Goal: Information Seeking & Learning: Find contact information

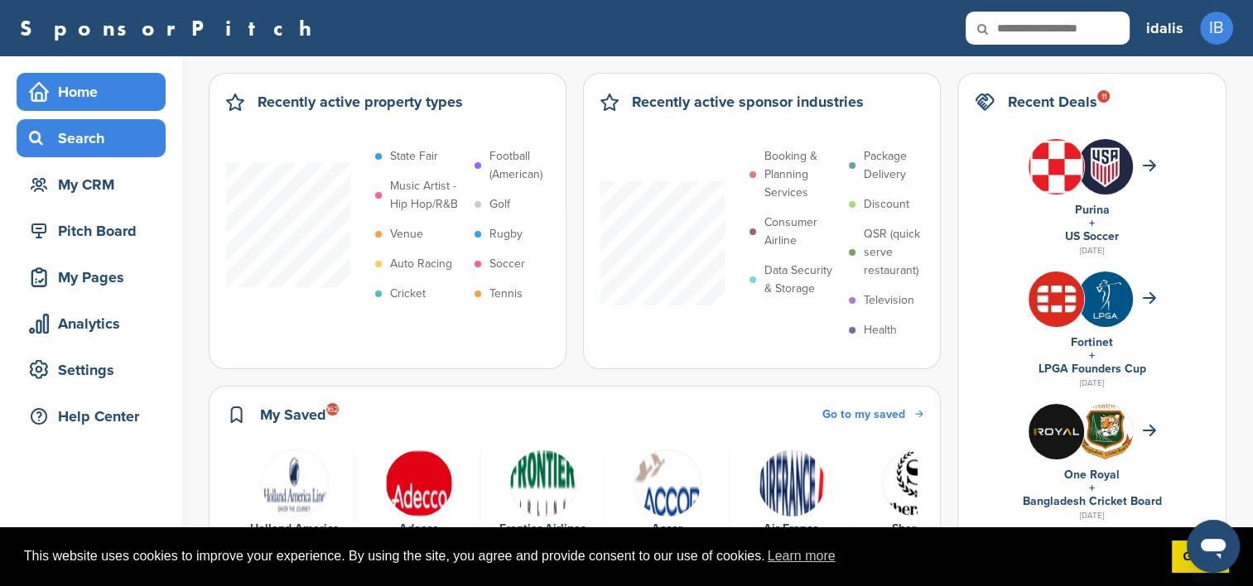
click at [75, 128] on div "Search" at bounding box center [95, 138] width 141 height 30
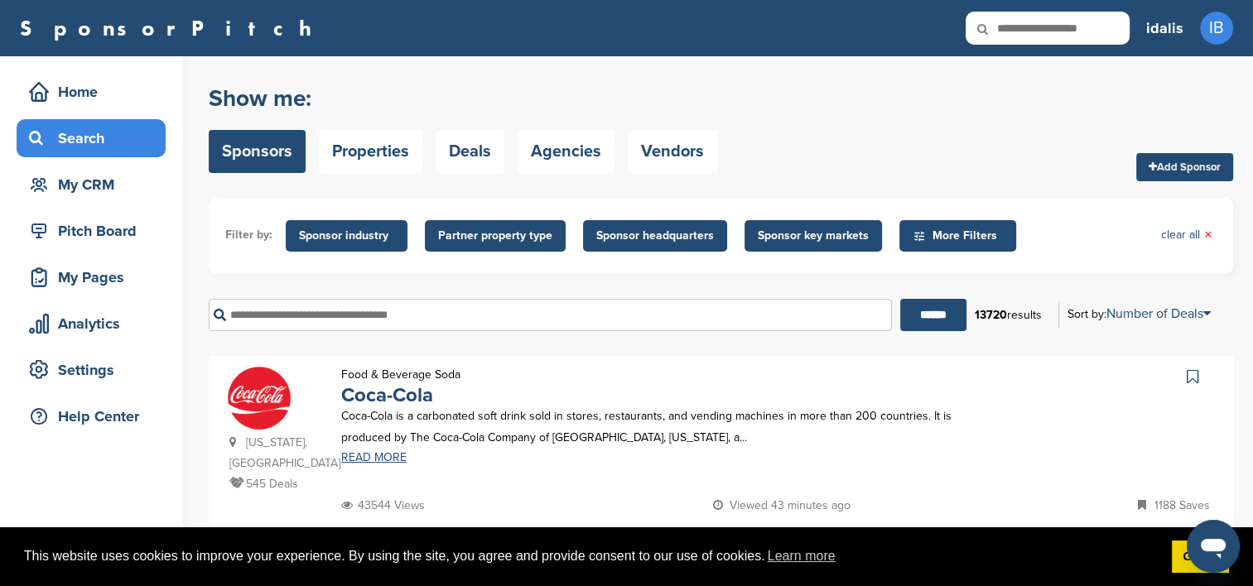
click at [253, 311] on input "text" at bounding box center [550, 315] width 683 height 32
paste input "**********"
click at [921, 303] on input "******" at bounding box center [933, 315] width 66 height 32
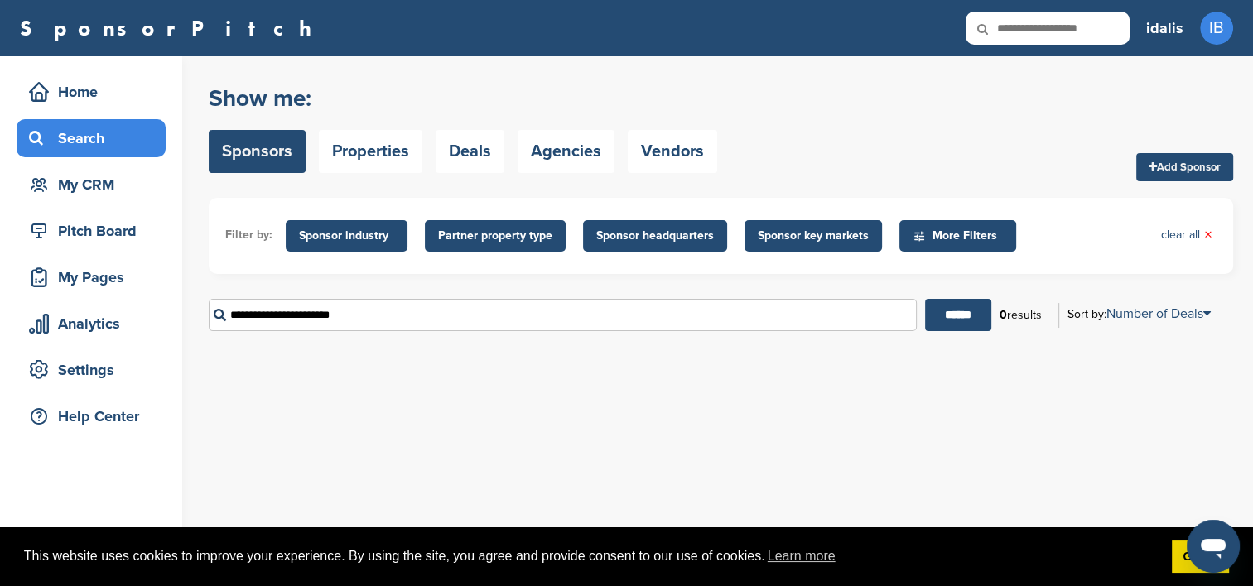
drag, startPoint x: 381, startPoint y: 318, endPoint x: 267, endPoint y: 320, distance: 113.5
click at [267, 320] on input "**********" at bounding box center [563, 315] width 708 height 32
type input "******"
click at [925, 299] on input "******" at bounding box center [958, 315] width 66 height 32
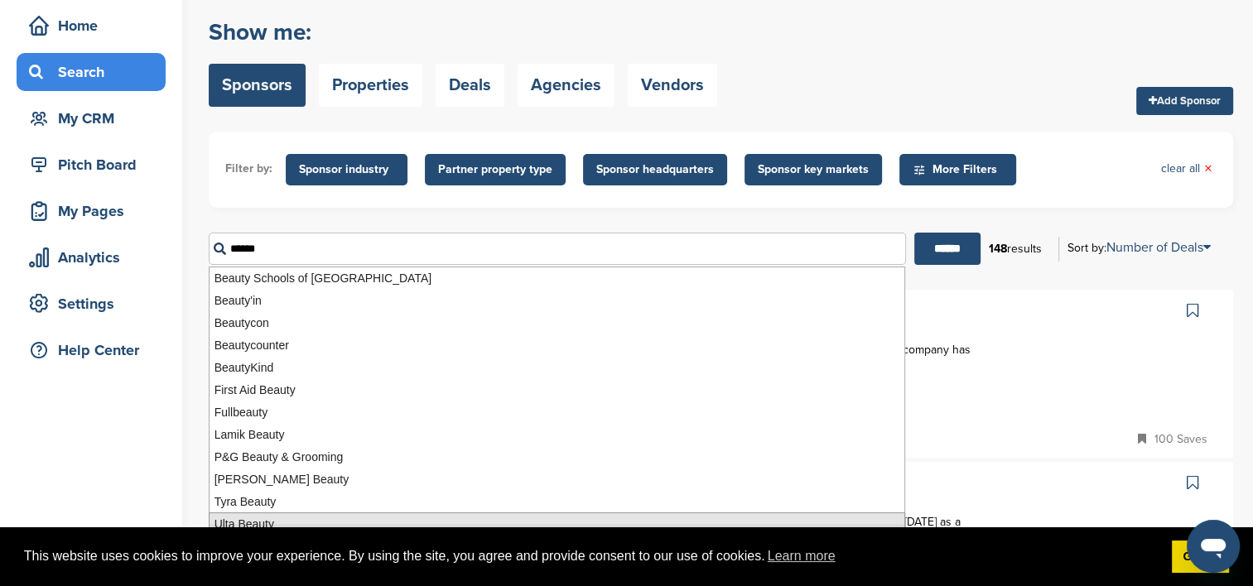
scroll to position [166, 0]
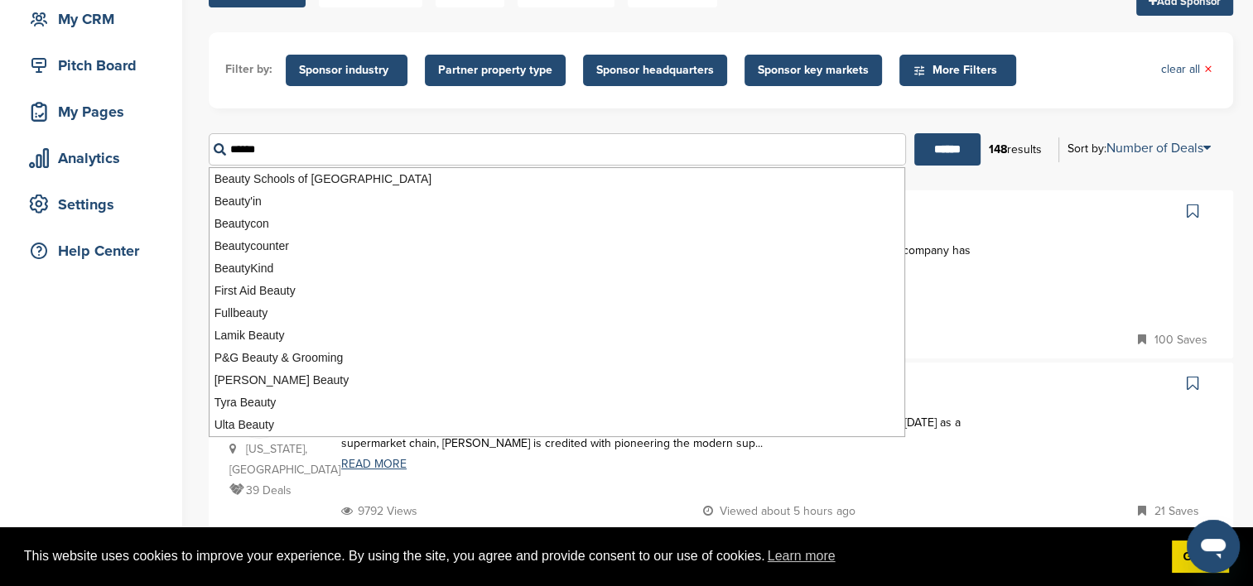
click at [914, 133] on input "******" at bounding box center [947, 149] width 66 height 32
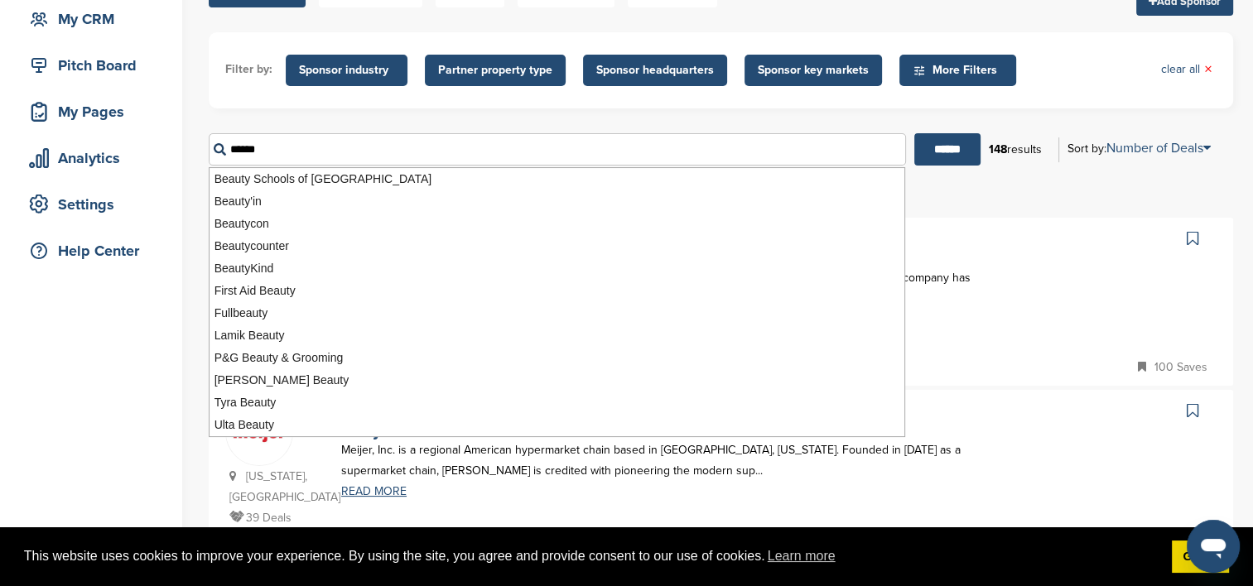
scroll to position [0, 0]
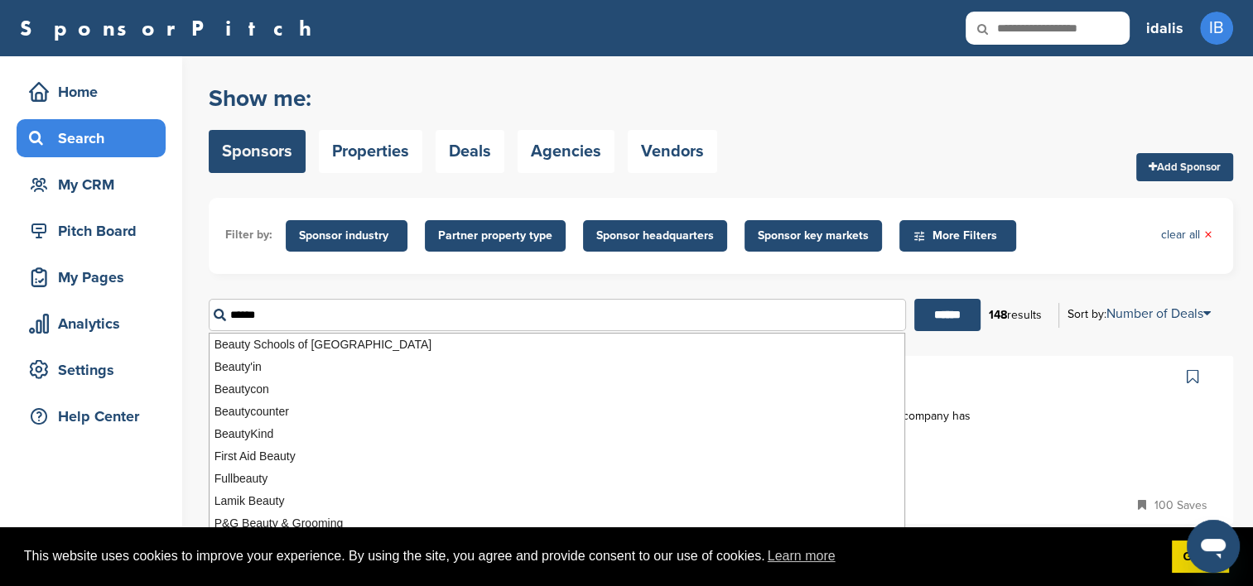
click at [914, 299] on input "******" at bounding box center [947, 315] width 66 height 32
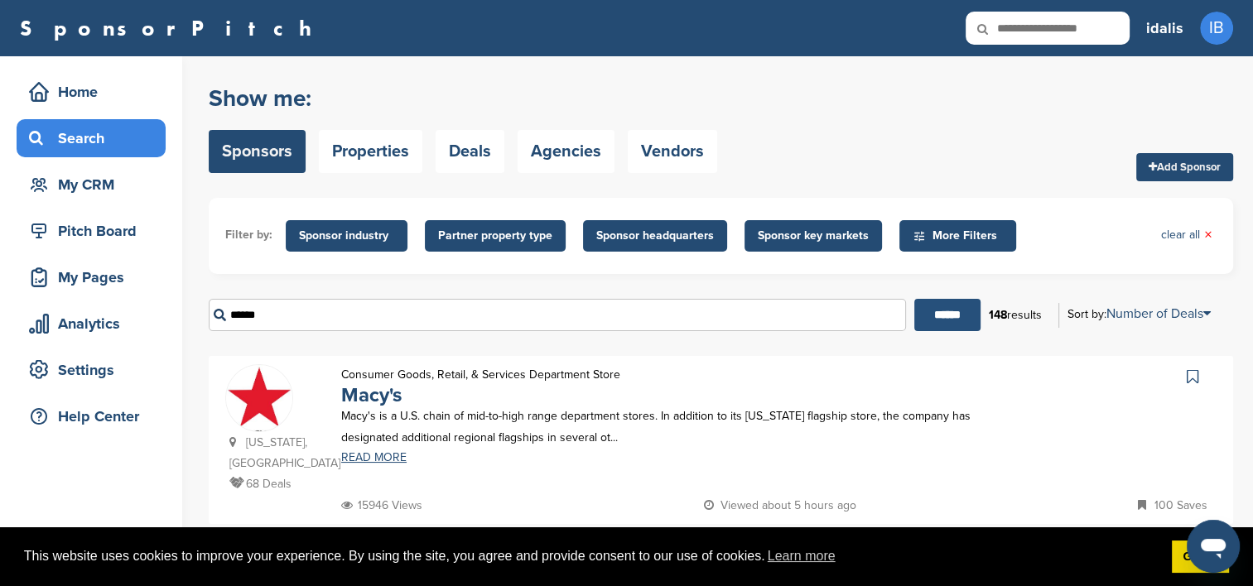
click at [946, 324] on input "******" at bounding box center [947, 315] width 66 height 32
click at [239, 403] on img at bounding box center [259, 405] width 66 height 80
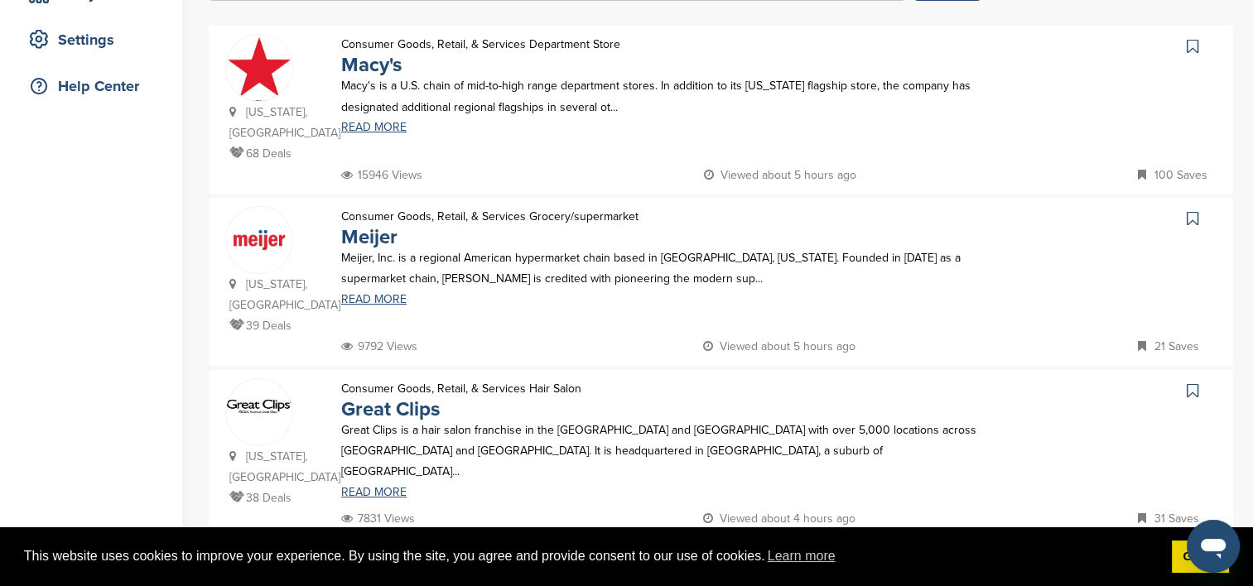
scroll to position [331, 0]
click at [270, 234] on img at bounding box center [259, 239] width 66 height 66
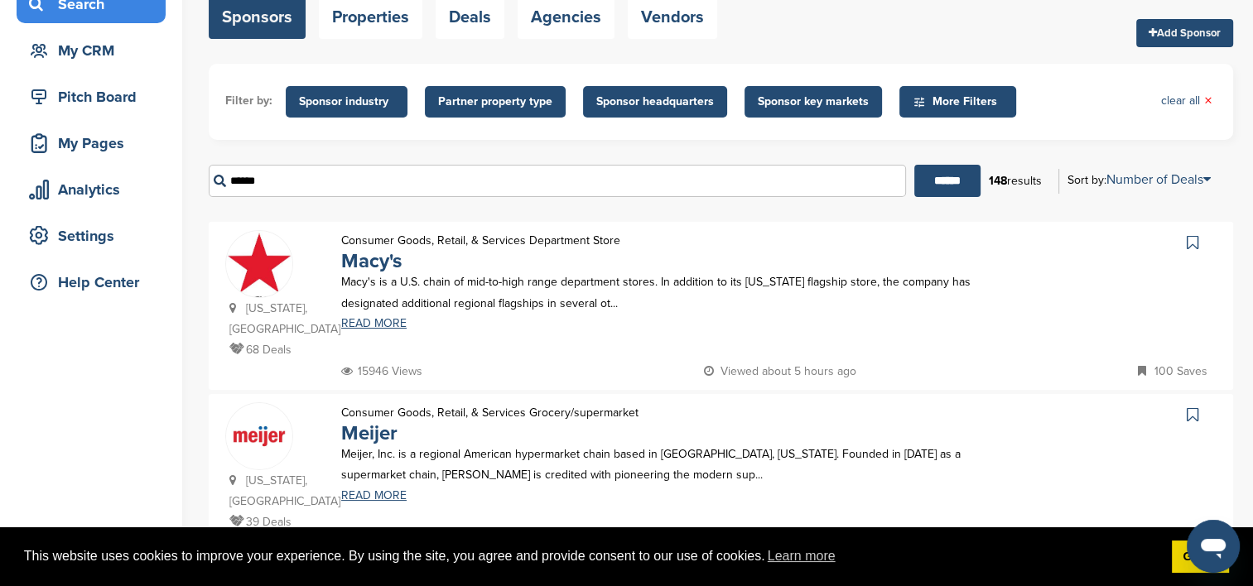
scroll to position [0, 0]
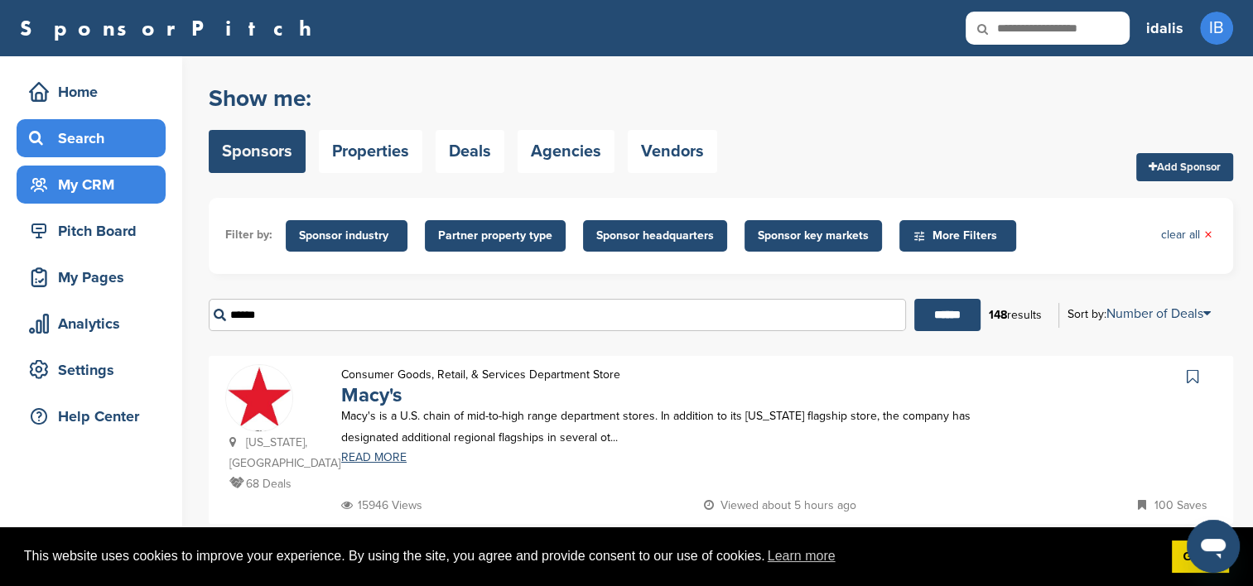
click at [121, 188] on div "My CRM" at bounding box center [95, 185] width 141 height 30
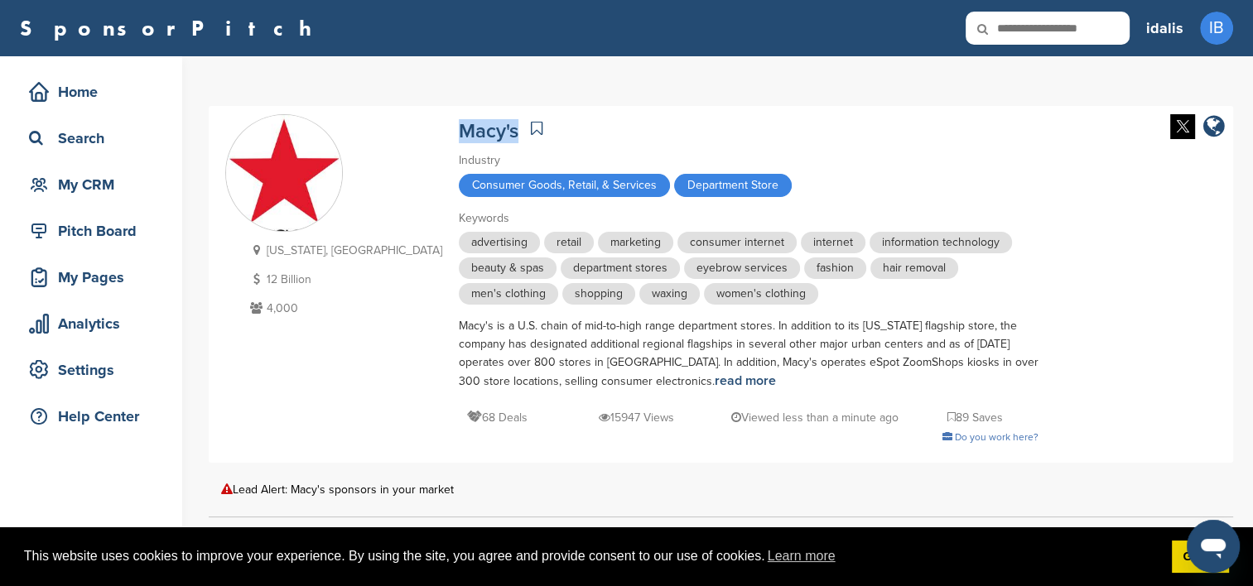
drag, startPoint x: 426, startPoint y: 135, endPoint x: 362, endPoint y: 114, distance: 67.0
click at [459, 114] on div "Macy's" at bounding box center [749, 128] width 580 height 29
copy link "Macy's"
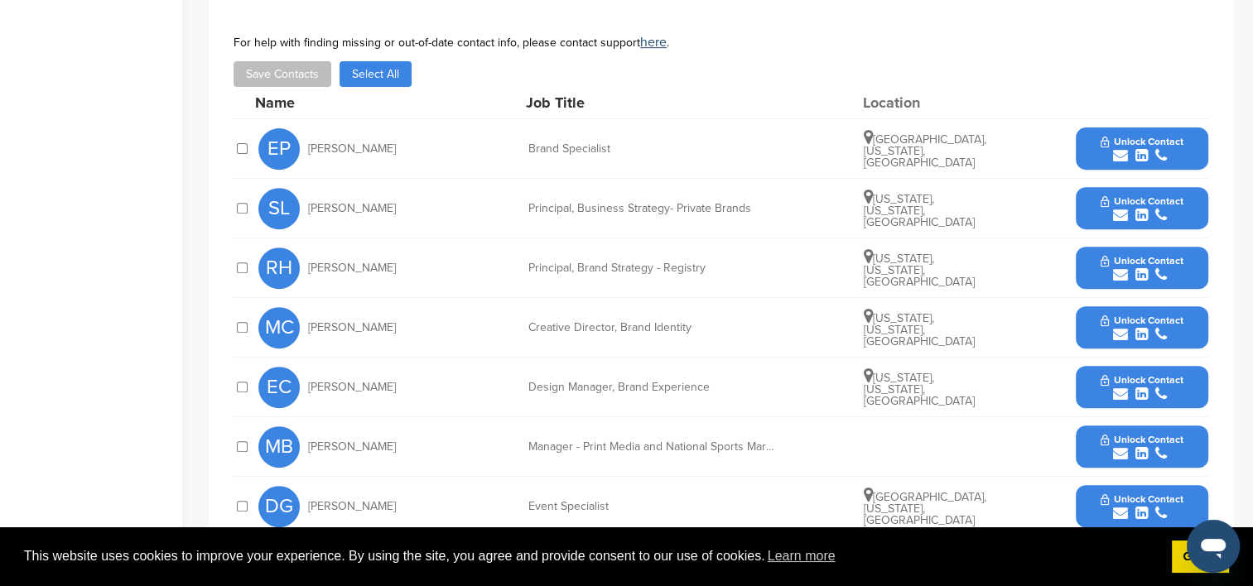
scroll to position [663, 0]
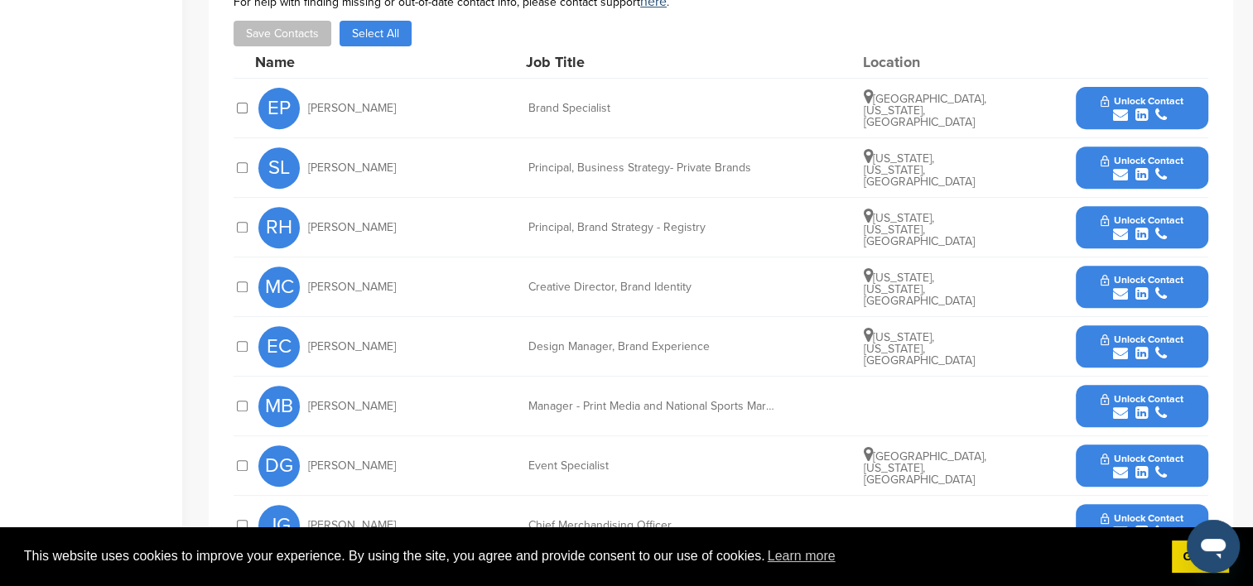
drag, startPoint x: 399, startPoint y: 166, endPoint x: 298, endPoint y: 165, distance: 101.0
click at [298, 165] on div "SL Sarah Lundberg" at bounding box center [349, 167] width 182 height 41
copy div "Sarah Lundberg"
click at [1093, 172] on button "Unlock Contact" at bounding box center [1142, 168] width 122 height 50
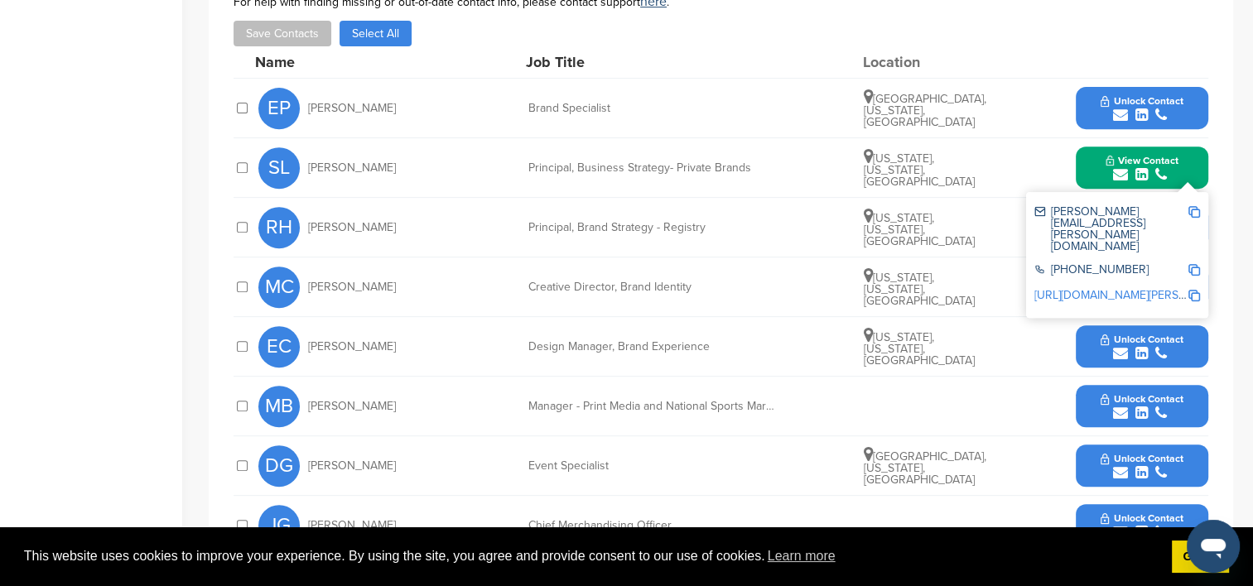
click at [1194, 206] on img at bounding box center [1194, 212] width 12 height 12
copy div "Sarah Lundberg"
click at [1193, 264] on img at bounding box center [1194, 270] width 12 height 12
copy div "Sarah Lundberg"
drag, startPoint x: 748, startPoint y: 162, endPoint x: 526, endPoint y: 156, distance: 222.0
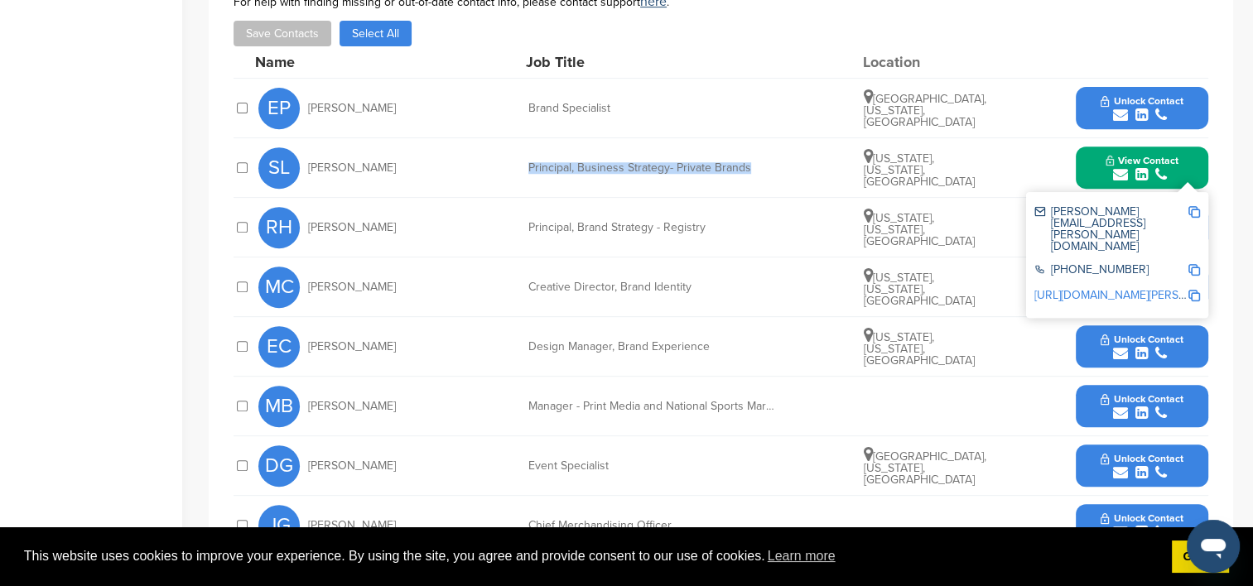
click at [526, 156] on div "SL Sarah Lundberg Principal, Business Strategy- Private Brands New York, New Yo…" at bounding box center [733, 167] width 950 height 59
copy div "Principal, Business Strategy- Private Brands"
click at [1195, 290] on img at bounding box center [1194, 296] width 12 height 12
copy div "Principal, Business Strategy- Private Brands"
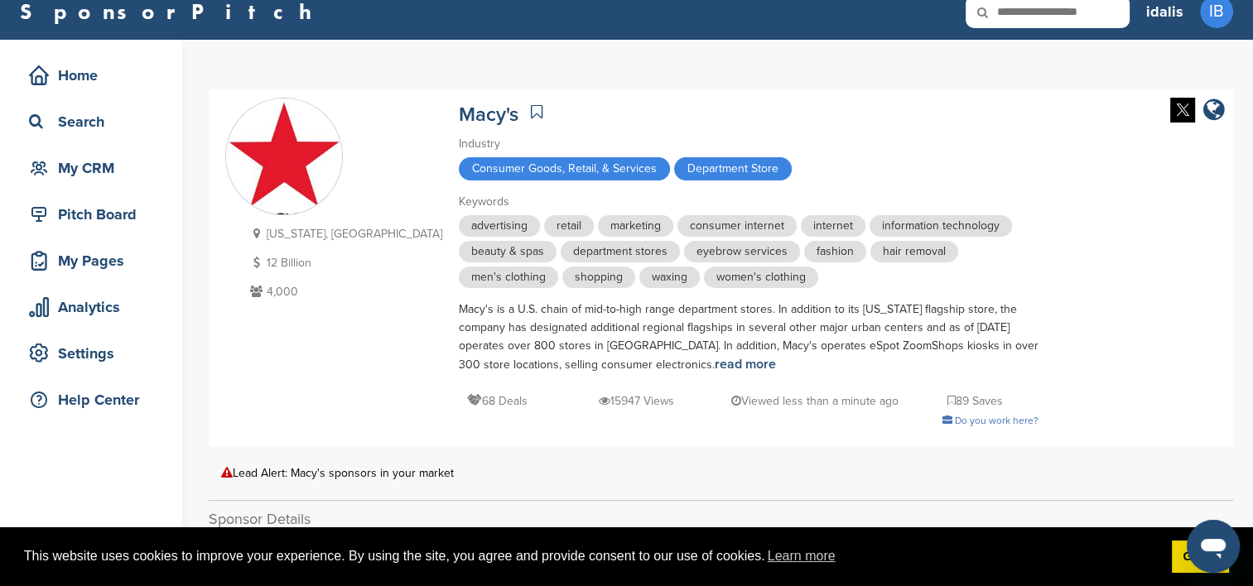
scroll to position [0, 0]
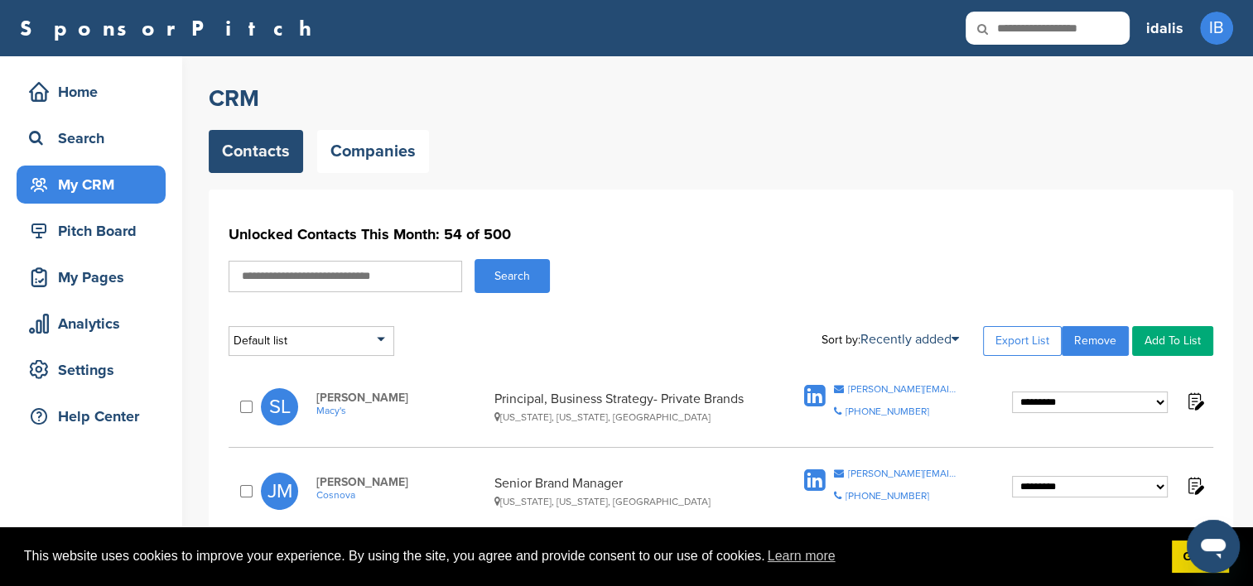
click at [419, 268] on input "text" at bounding box center [346, 276] width 234 height 31
type input "**********"
click at [504, 275] on button "Search" at bounding box center [512, 276] width 75 height 34
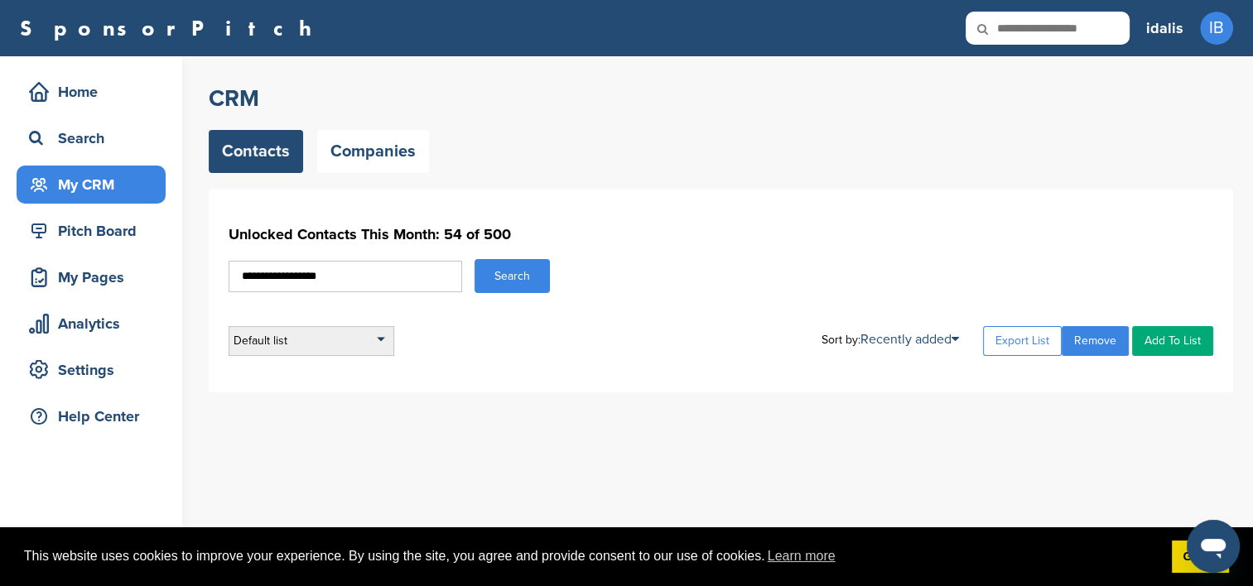
click at [387, 338] on div "Default list" at bounding box center [312, 341] width 166 height 30
click at [384, 333] on div "Default list" at bounding box center [312, 341] width 166 height 30
drag, startPoint x: 360, startPoint y: 282, endPoint x: 279, endPoint y: 273, distance: 81.7
click at [279, 273] on input "**********" at bounding box center [346, 276] width 234 height 31
type input "******"
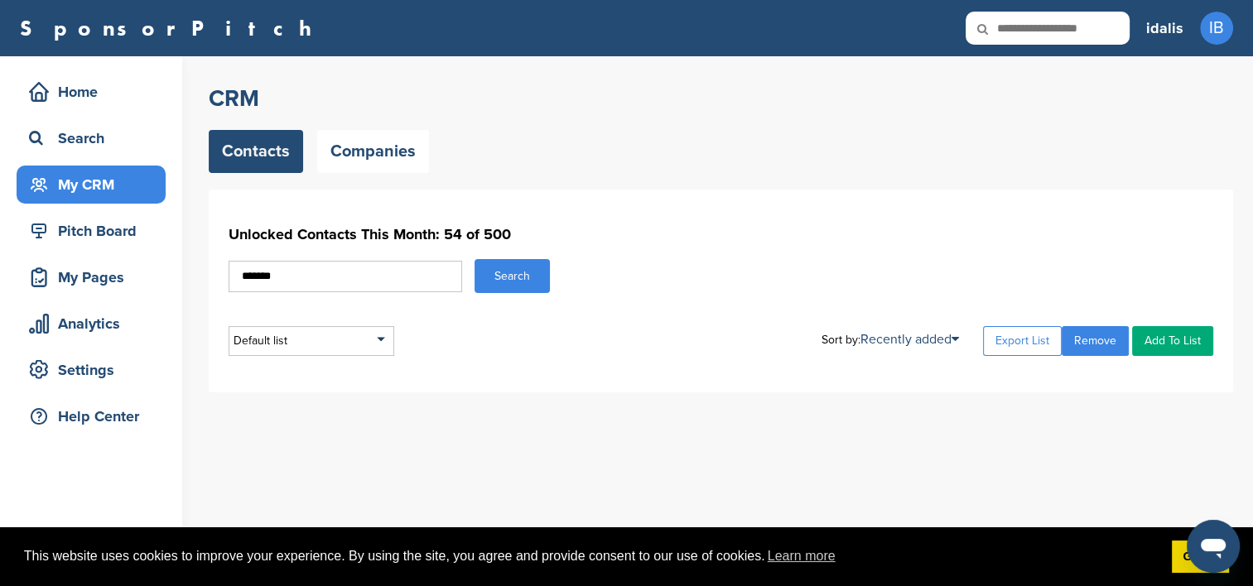
click at [475, 259] on button "Search" at bounding box center [512, 276] width 75 height 34
click at [346, 152] on link "Companies" at bounding box center [373, 151] width 112 height 43
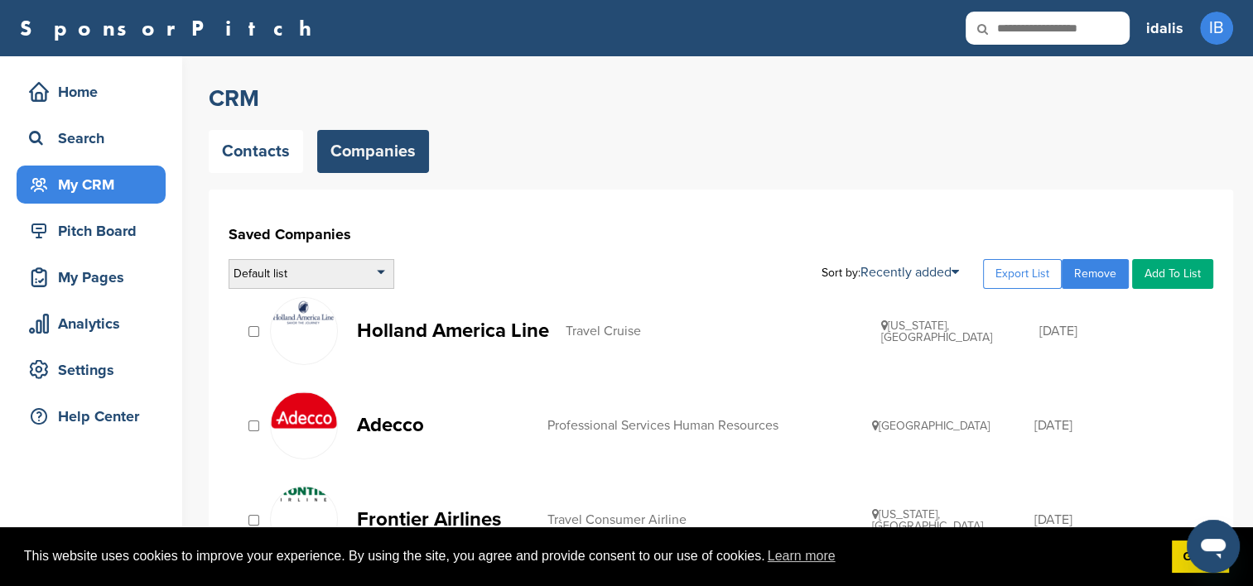
click at [299, 271] on div "Default list" at bounding box center [312, 274] width 166 height 30
click at [287, 278] on div "Default list" at bounding box center [312, 274] width 166 height 30
click at [305, 273] on div "Default list" at bounding box center [312, 274] width 166 height 30
click at [311, 272] on div "Default list" at bounding box center [312, 274] width 166 height 30
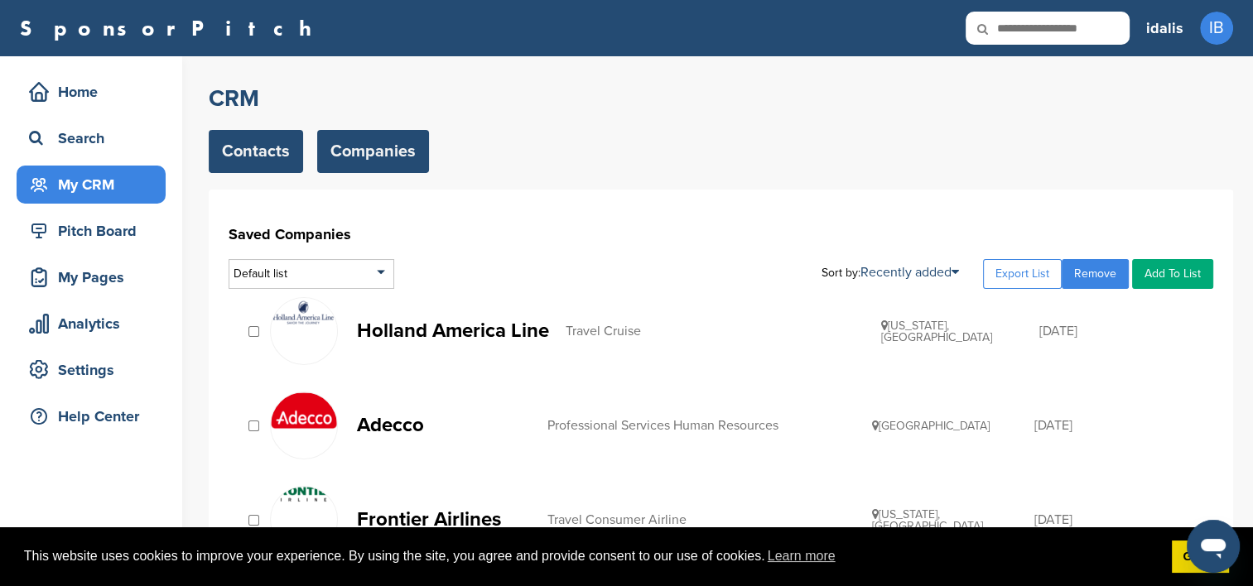
click at [287, 142] on link "Contacts" at bounding box center [256, 151] width 94 height 43
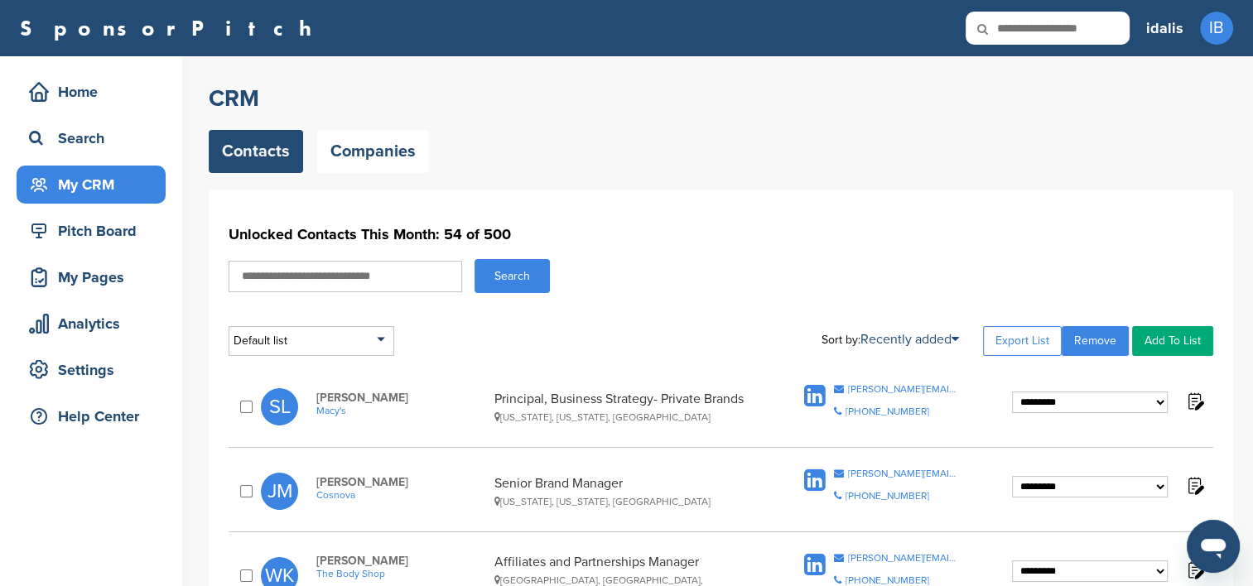
click at [309, 266] on input "text" at bounding box center [346, 276] width 234 height 31
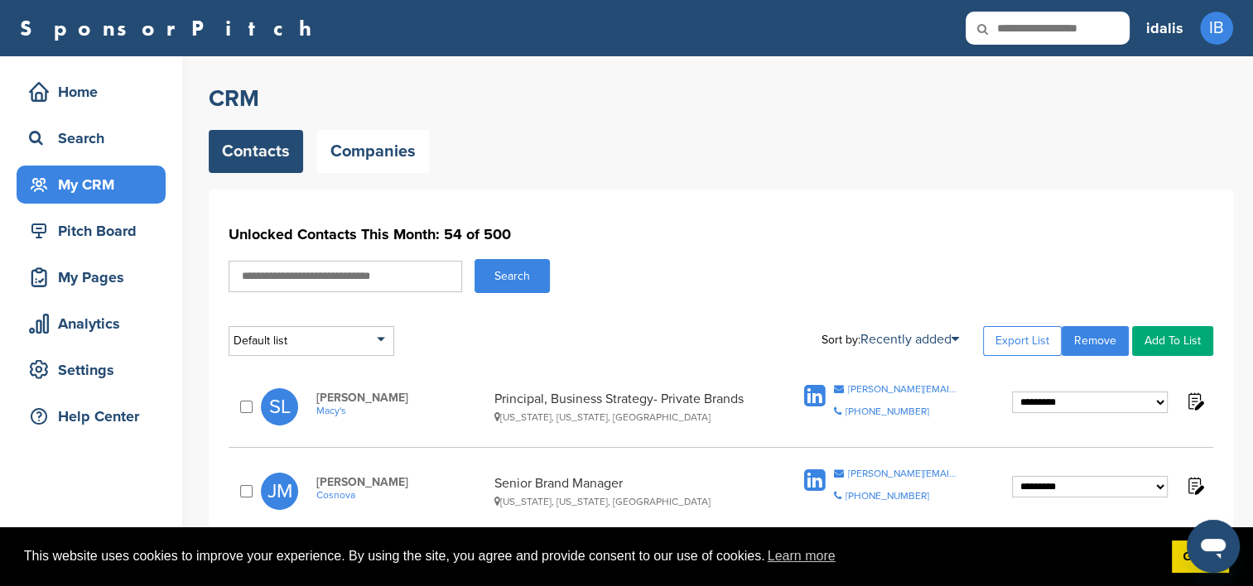
type input "*********"
click at [523, 275] on button "Search" at bounding box center [512, 276] width 75 height 34
click at [528, 280] on button "Search" at bounding box center [512, 276] width 75 height 34
click at [381, 152] on link "Companies" at bounding box center [373, 151] width 112 height 43
drag, startPoint x: 311, startPoint y: 276, endPoint x: 214, endPoint y: 263, distance: 97.8
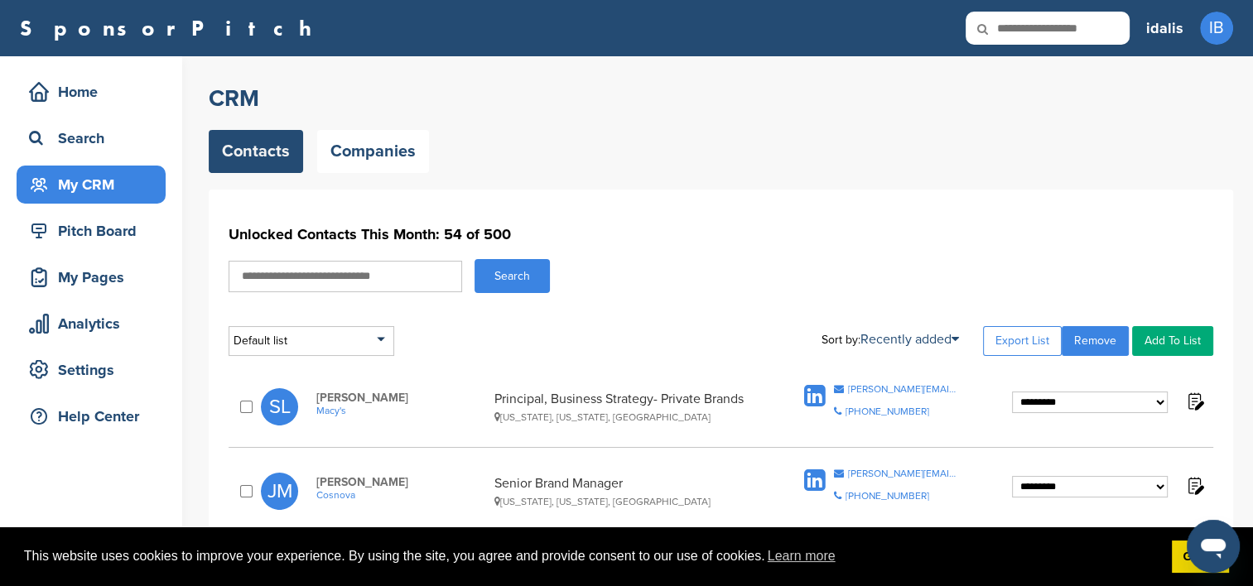
type input "*********"
paste input "**********"
type input "**********"
click at [508, 275] on button "Search" at bounding box center [512, 276] width 75 height 34
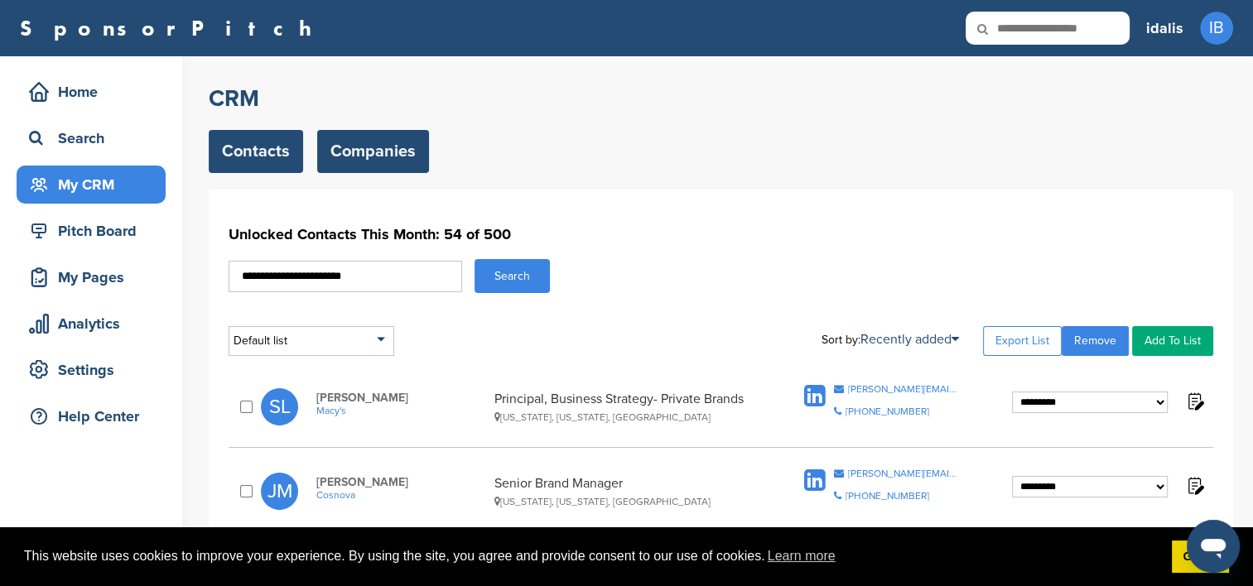
click at [376, 156] on link "Companies" at bounding box center [373, 151] width 112 height 43
click at [369, 150] on link "Companies" at bounding box center [373, 151] width 112 height 43
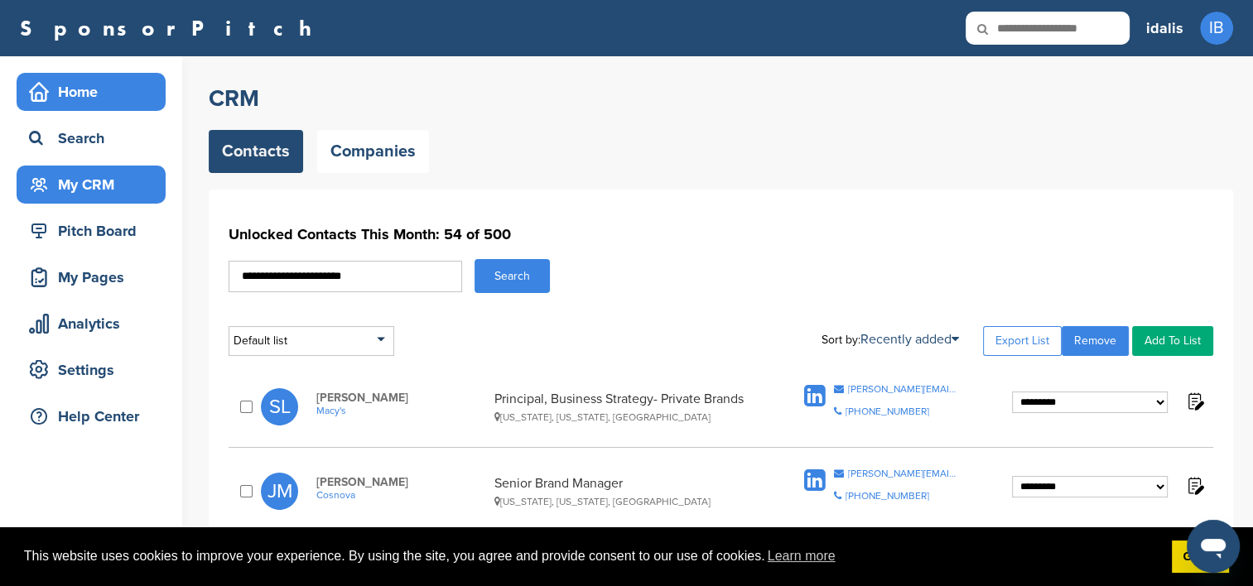
click at [90, 87] on div "Home" at bounding box center [95, 92] width 141 height 30
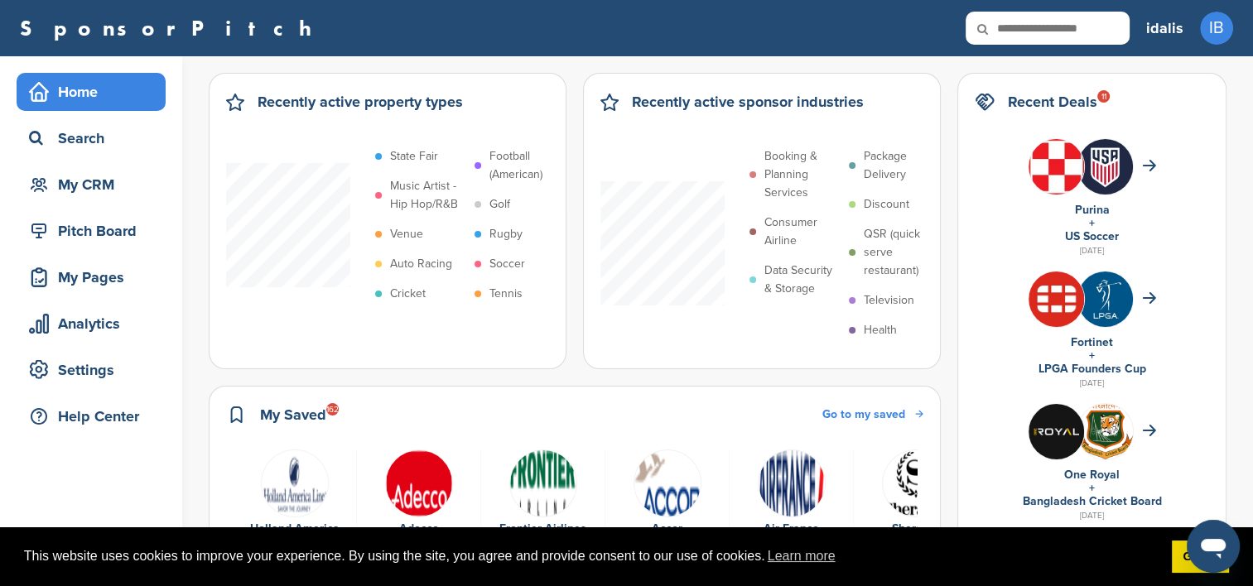
click at [866, 417] on span "Go to my saved" at bounding box center [863, 414] width 83 height 14
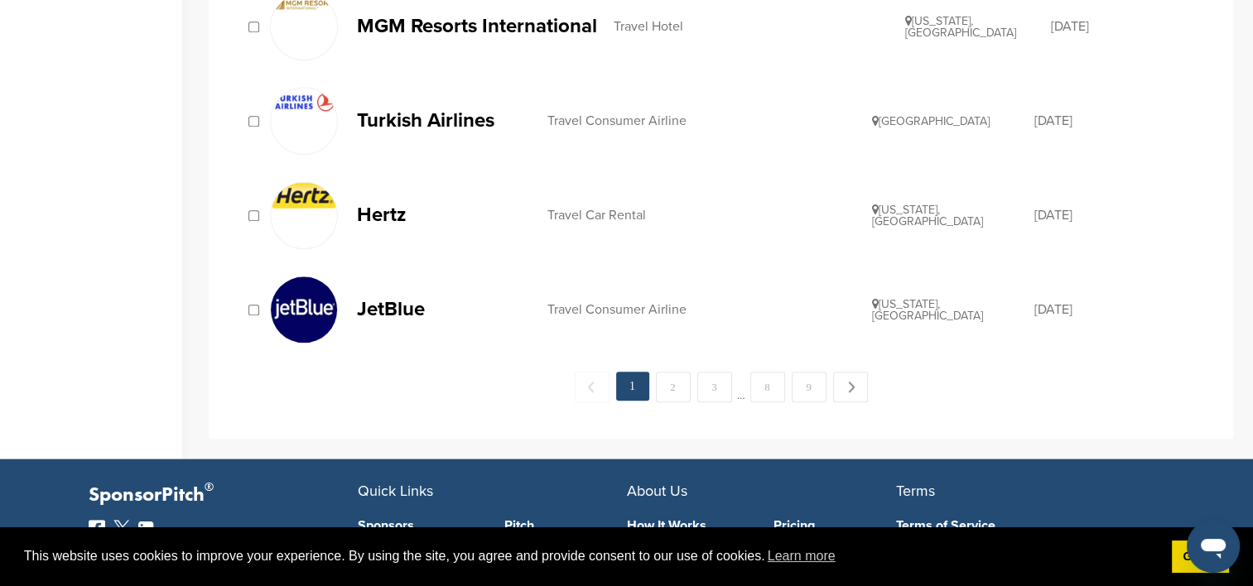
scroll to position [1822, 0]
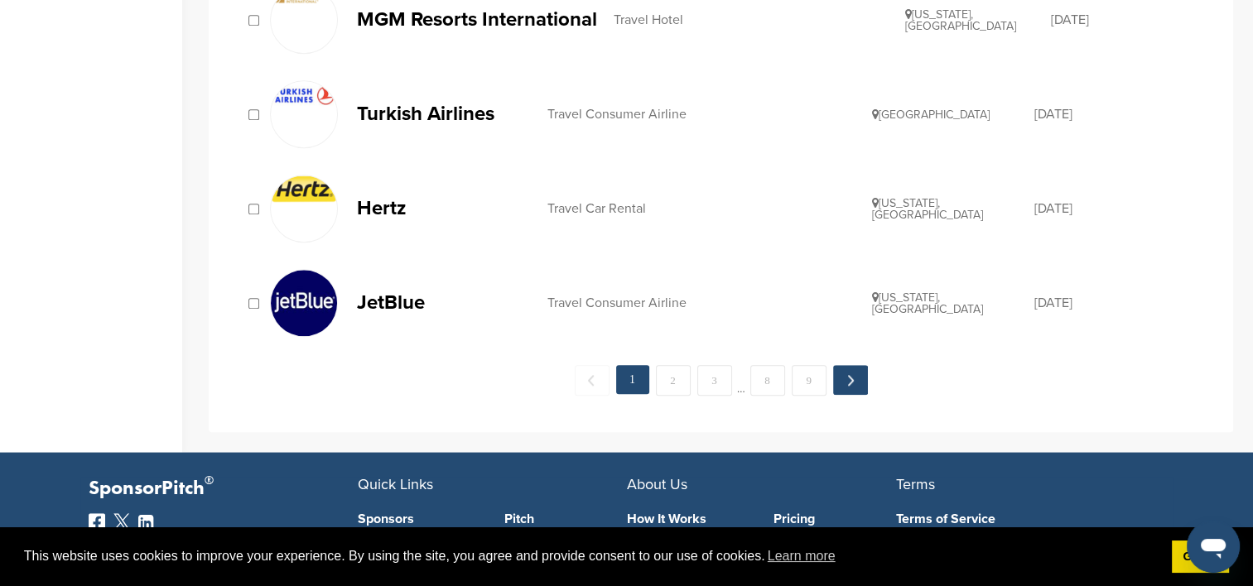
click at [855, 374] on link "Next →" at bounding box center [850, 380] width 35 height 30
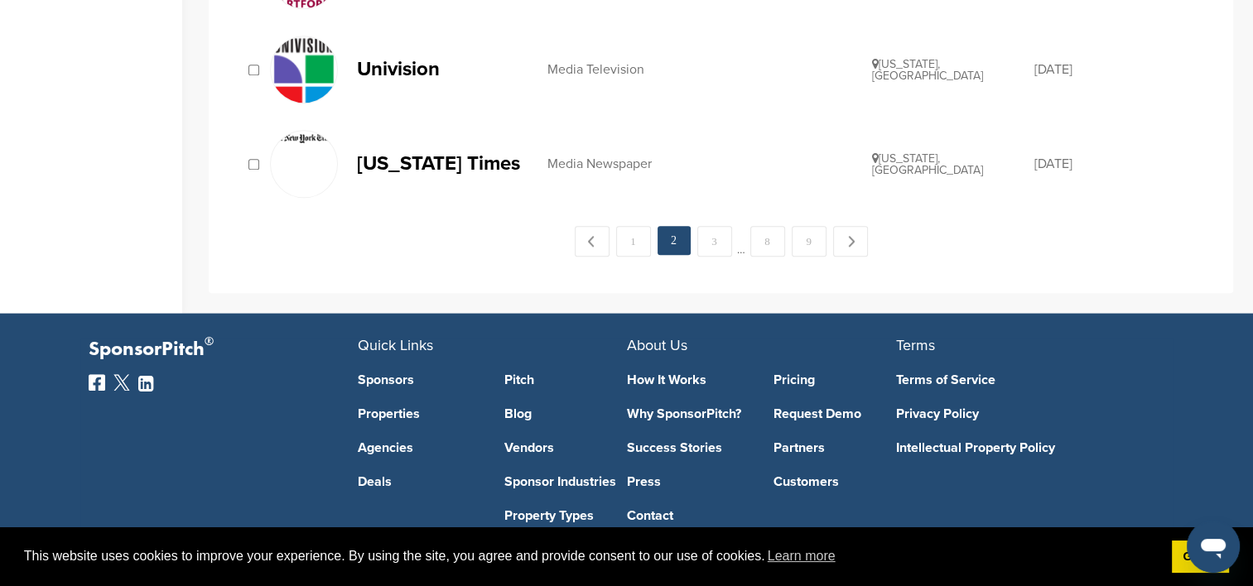
scroll to position [2061, 0]
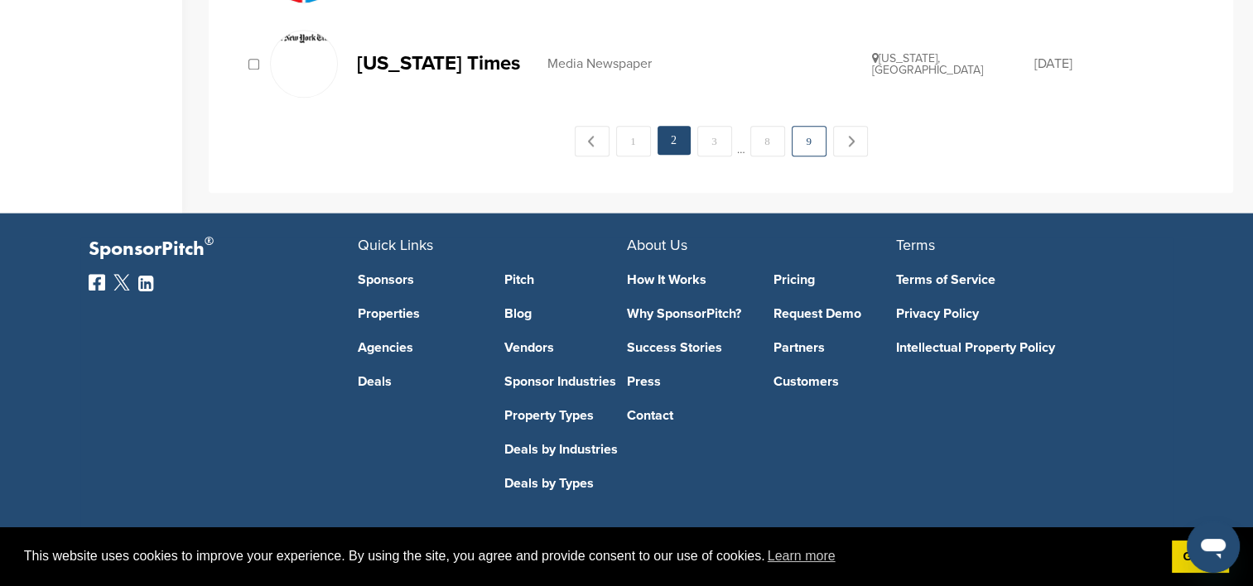
click at [799, 134] on link "9" at bounding box center [809, 141] width 35 height 31
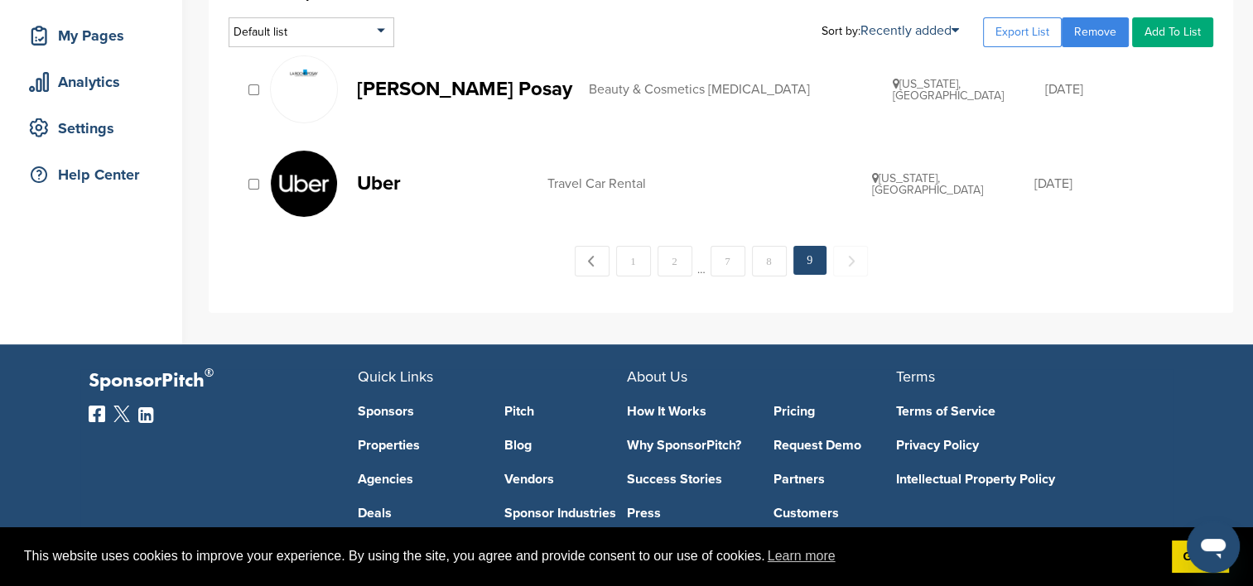
scroll to position [331, 0]
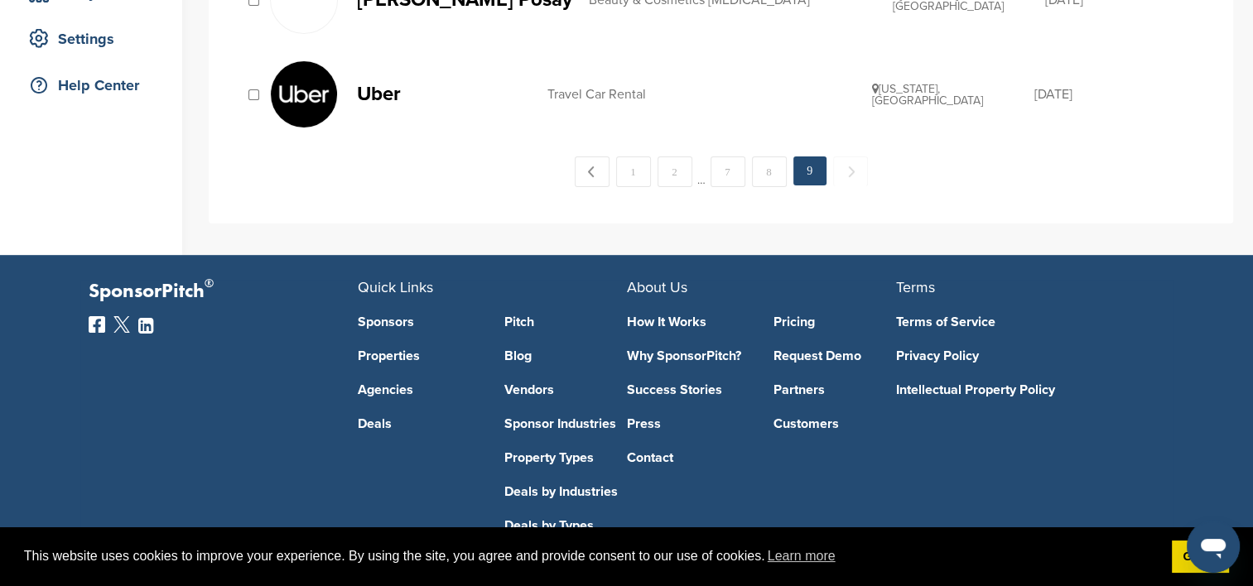
click at [848, 173] on span "Next →" at bounding box center [850, 172] width 35 height 30
click at [848, 174] on span "Next →" at bounding box center [850, 172] width 35 height 30
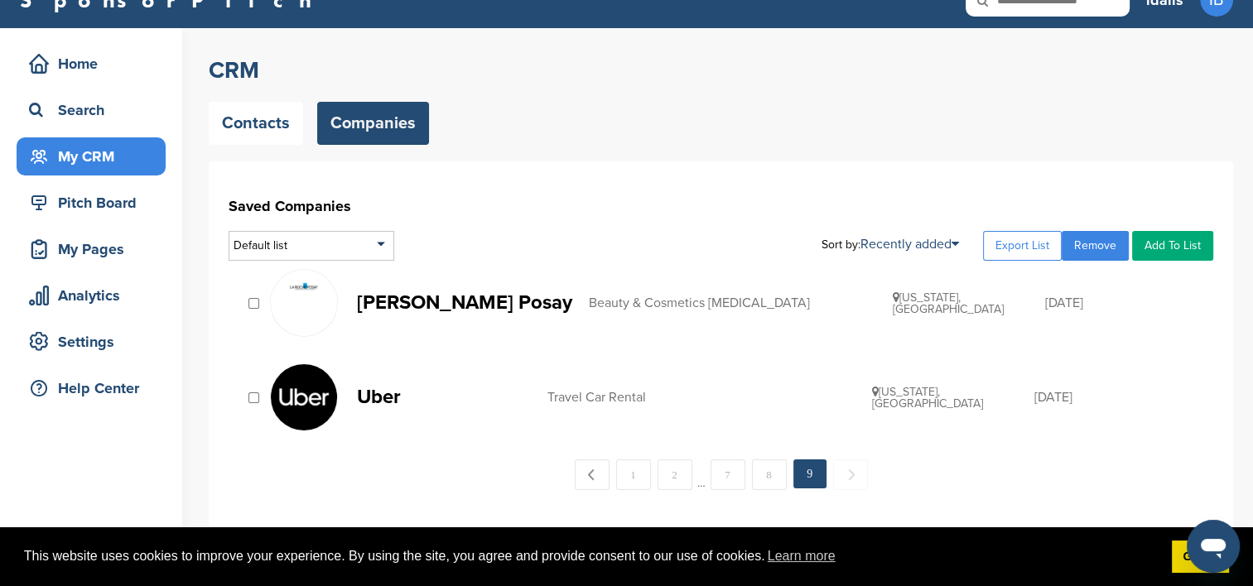
scroll to position [0, 0]
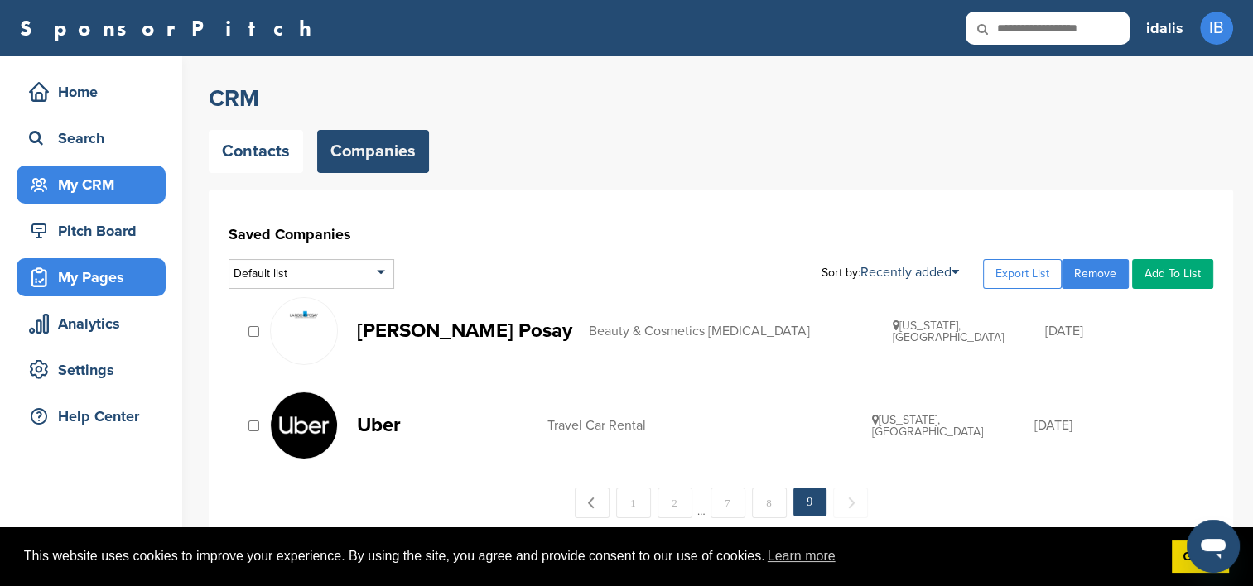
click at [73, 281] on div "My Pages" at bounding box center [95, 278] width 141 height 30
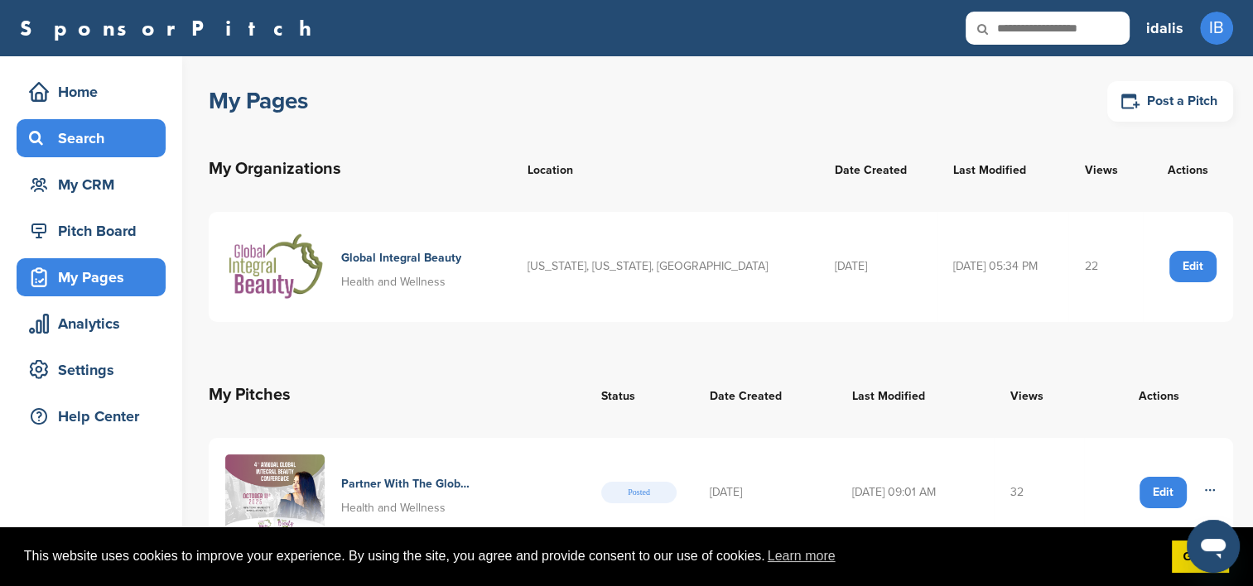
click at [84, 141] on div "Search" at bounding box center [95, 138] width 141 height 30
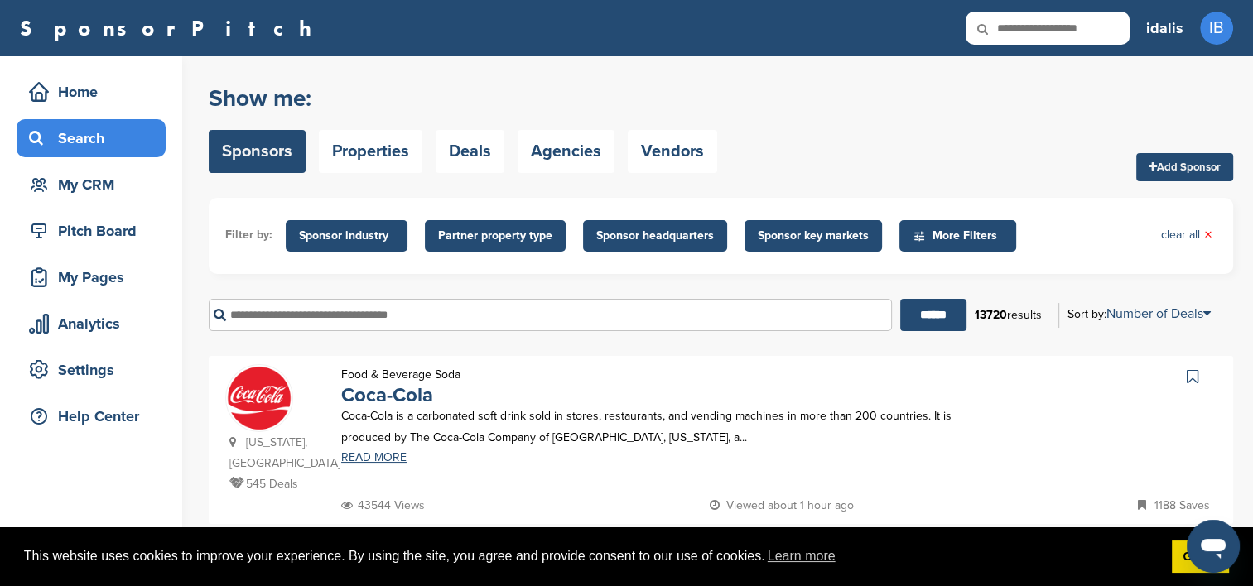
click at [348, 234] on span "Sponsor industry" at bounding box center [346, 236] width 95 height 18
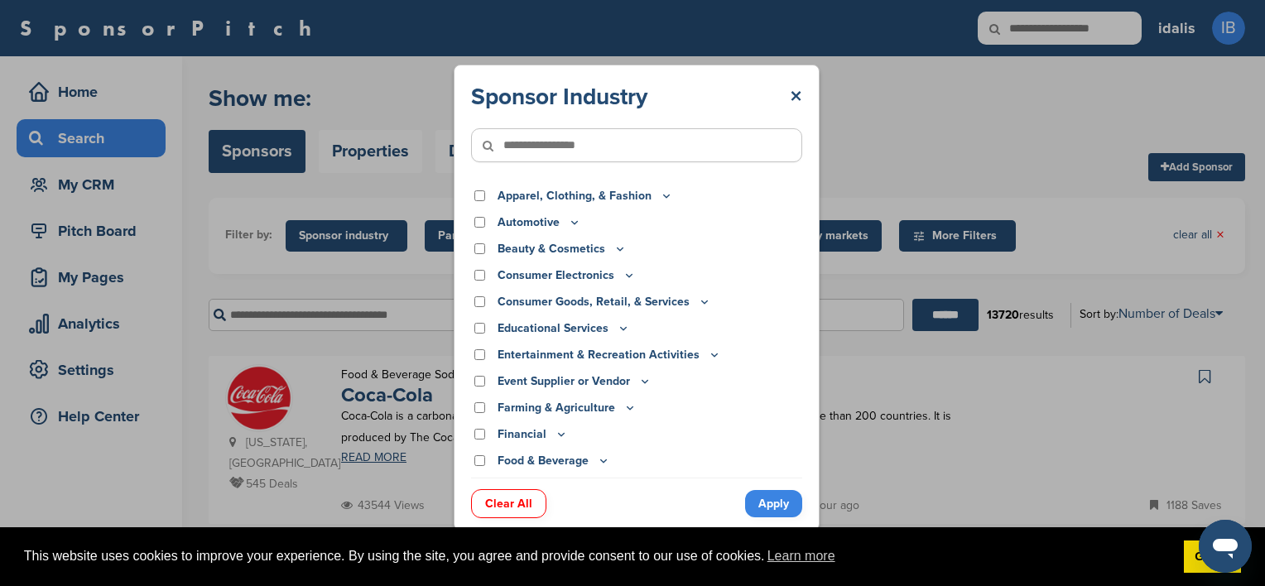
click at [523, 149] on icon at bounding box center [499, 145] width 56 height 35
click at [526, 146] on icon at bounding box center [499, 145] width 56 height 35
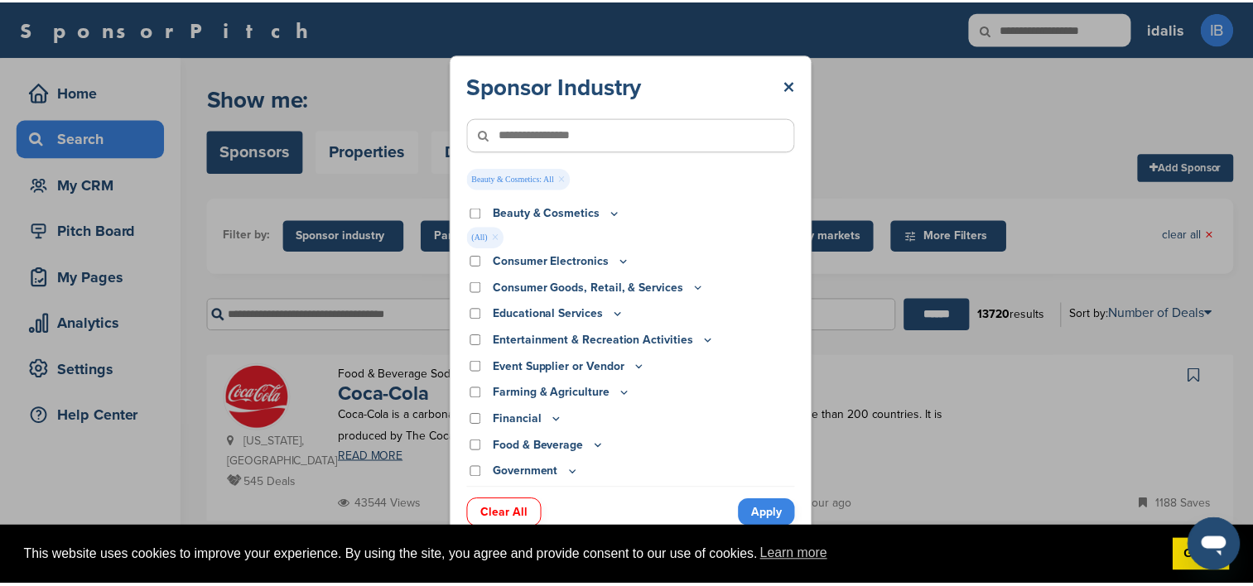
scroll to position [83, 0]
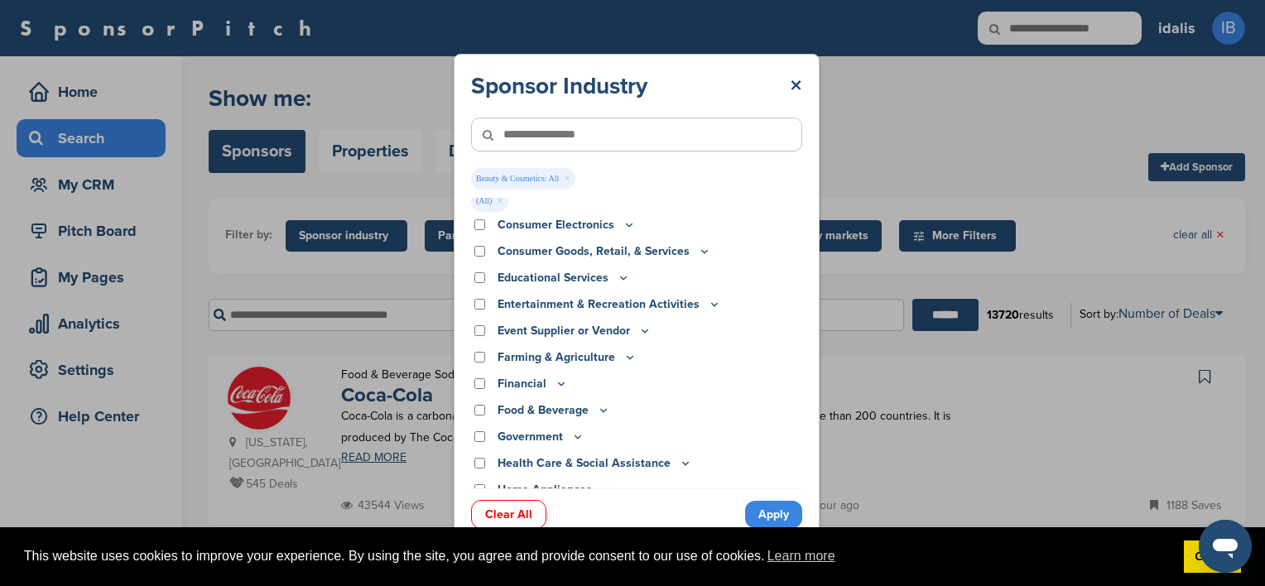
click at [775, 512] on link "Apply" at bounding box center [773, 514] width 57 height 27
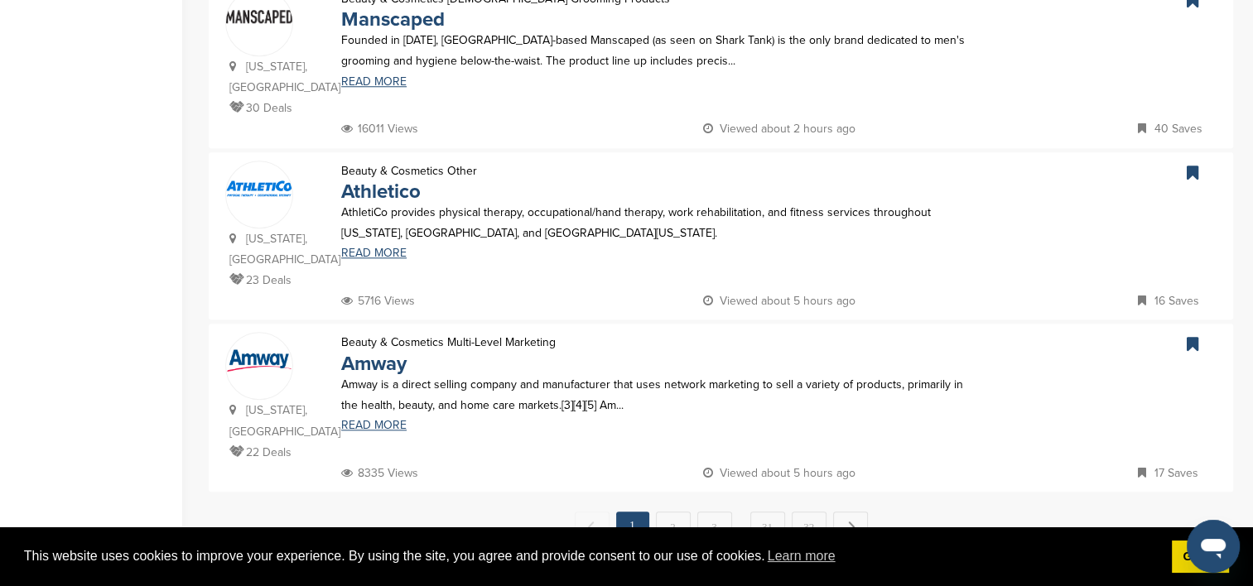
scroll to position [1638, 0]
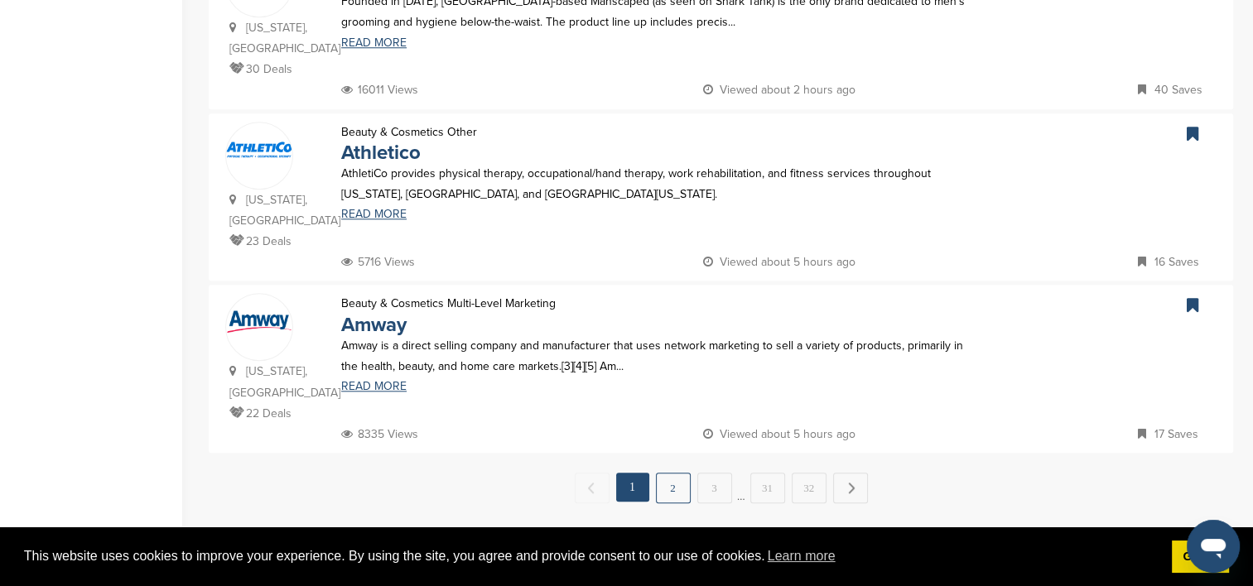
click at [672, 473] on link "2" at bounding box center [673, 488] width 35 height 31
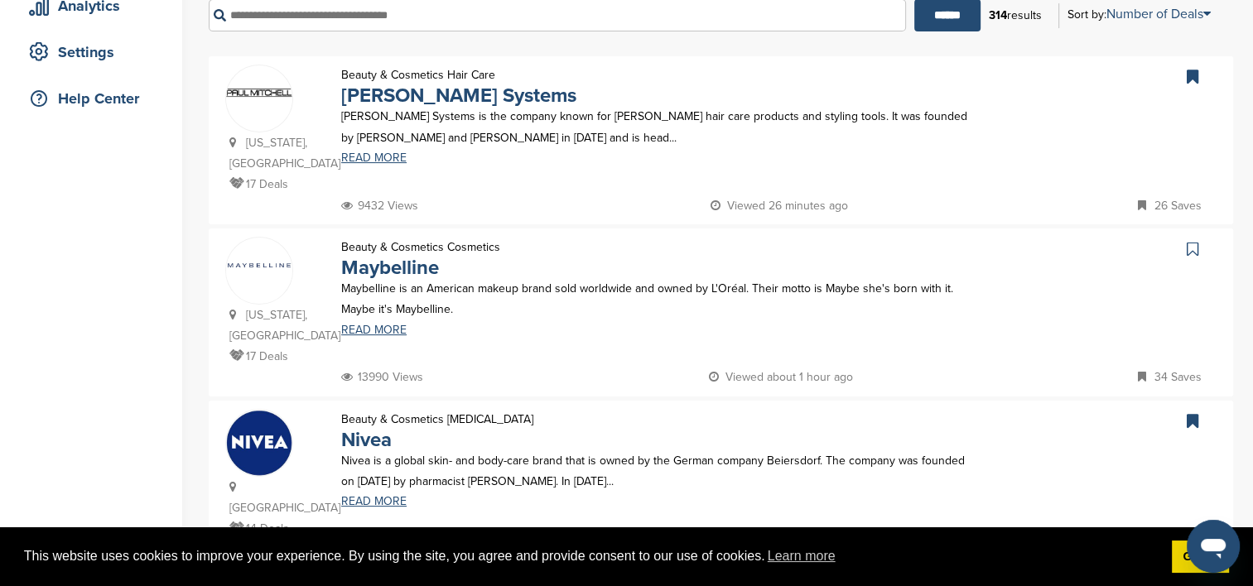
scroll to position [331, 0]
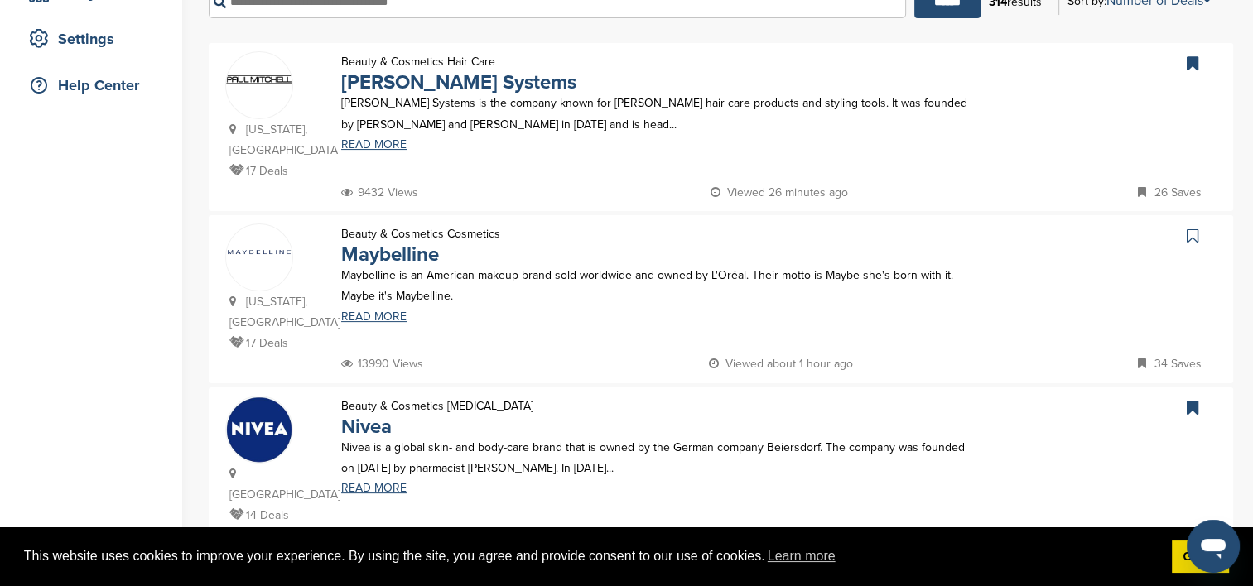
click at [268, 255] on img at bounding box center [259, 251] width 66 height 31
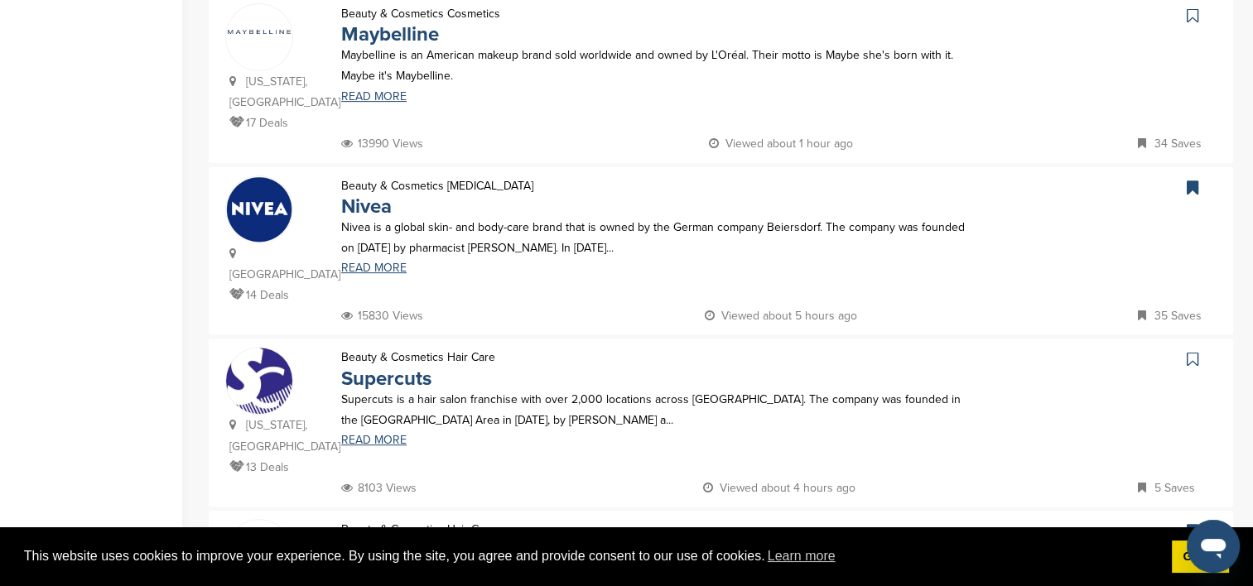
scroll to position [663, 0]
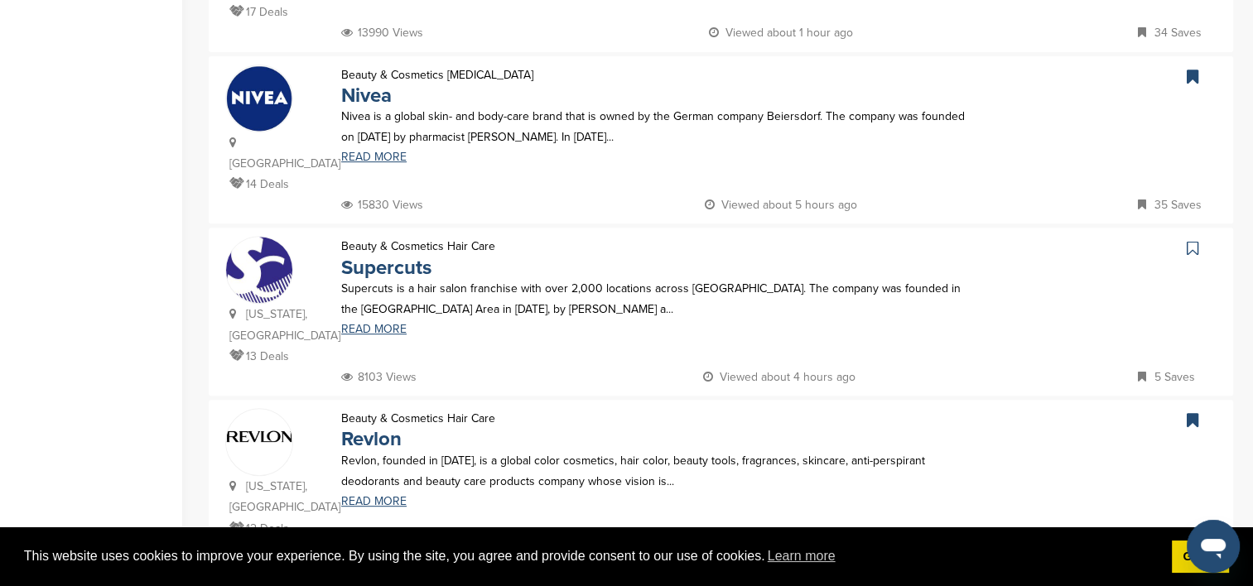
click at [266, 87] on img at bounding box center [259, 98] width 66 height 66
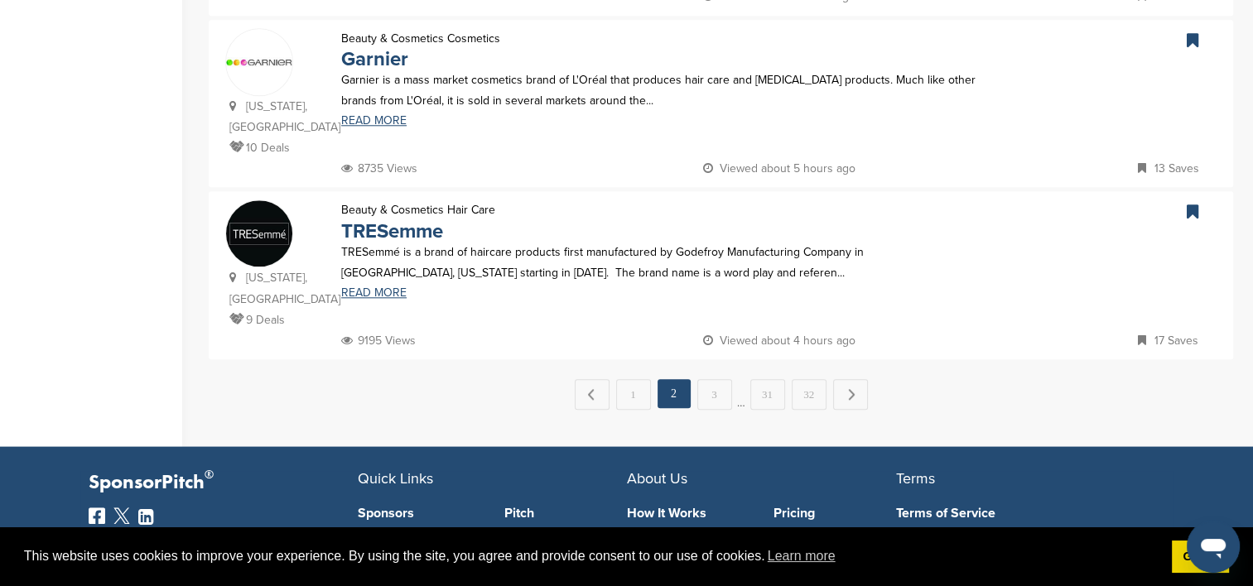
scroll to position [1739, 0]
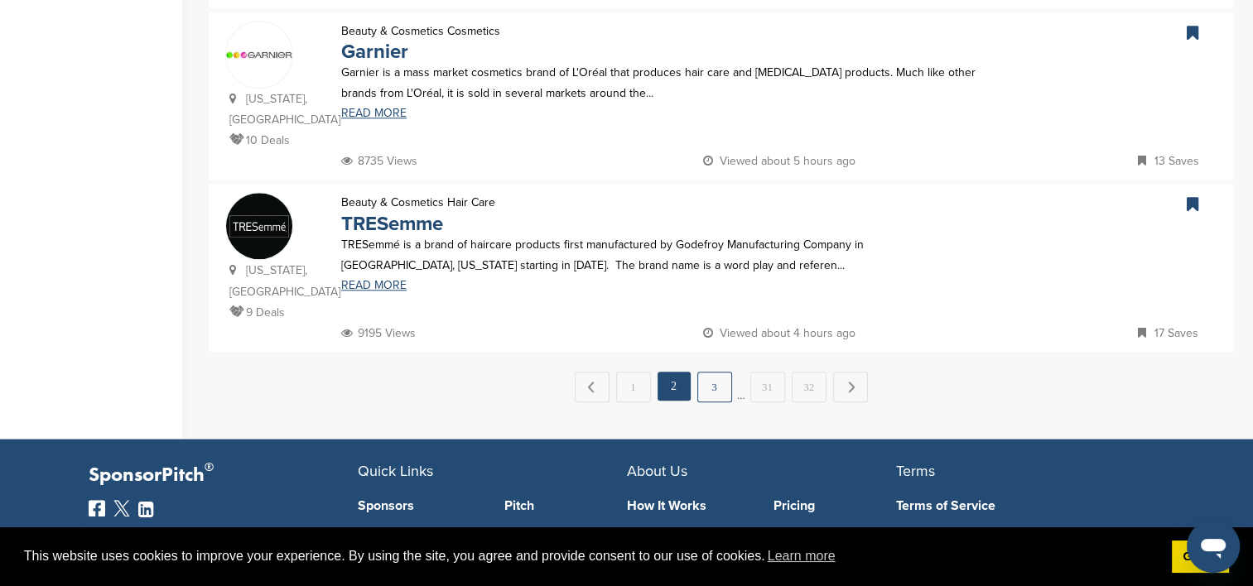
click at [713, 372] on link "3" at bounding box center [714, 387] width 35 height 31
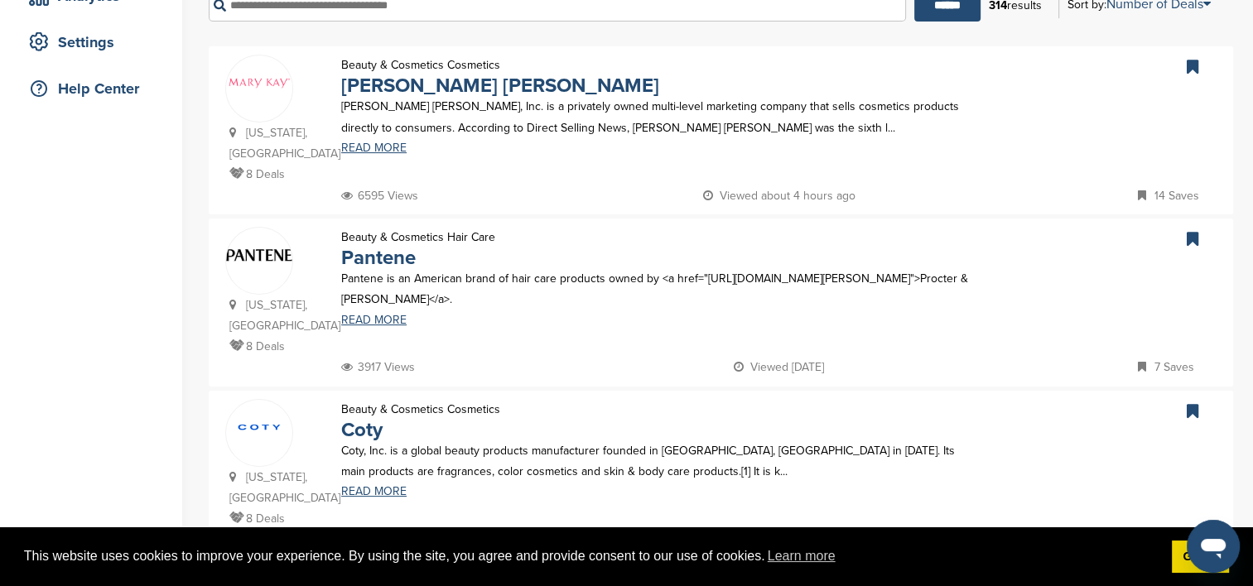
scroll to position [331, 0]
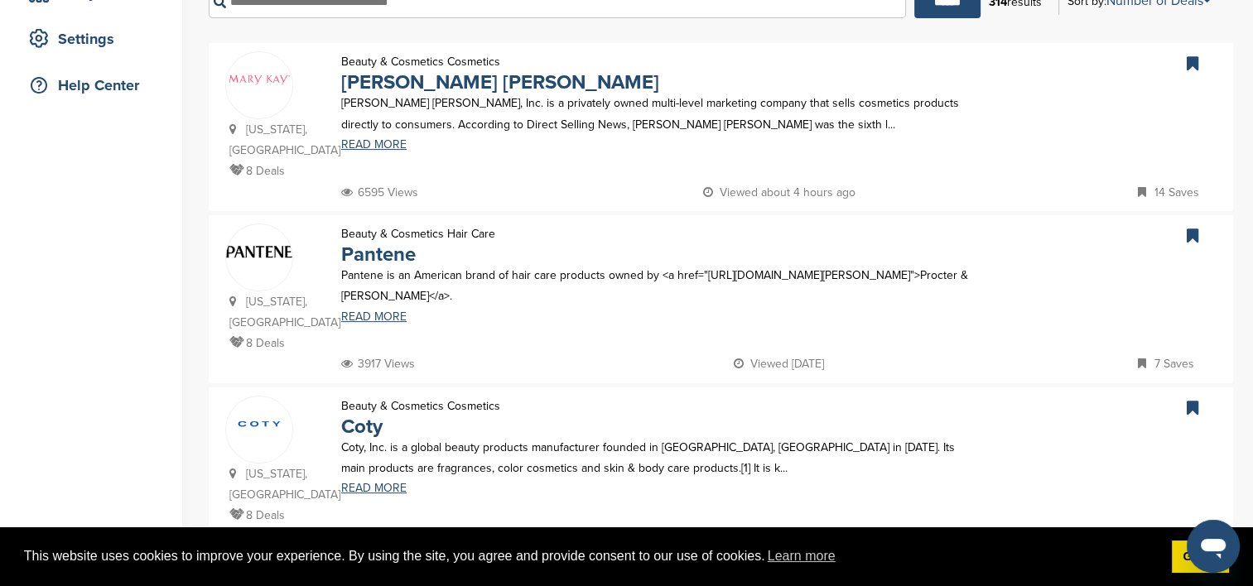
click at [283, 242] on img at bounding box center [259, 252] width 66 height 20
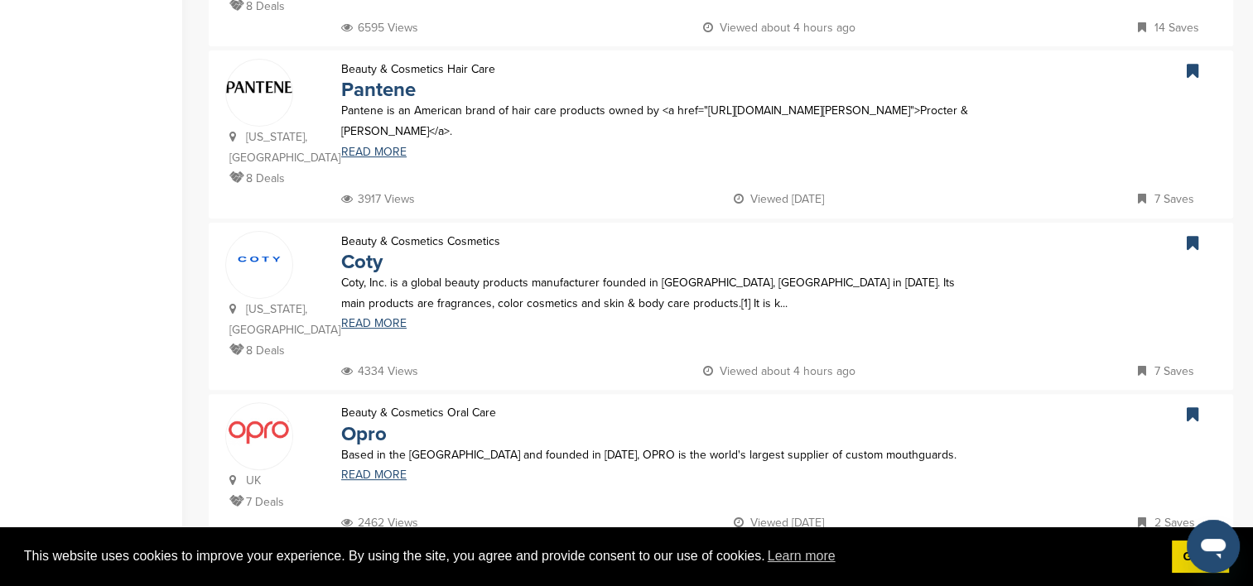
scroll to position [497, 0]
click at [270, 252] on img at bounding box center [259, 258] width 66 height 13
click at [365, 249] on link "Coty" at bounding box center [361, 261] width 41 height 24
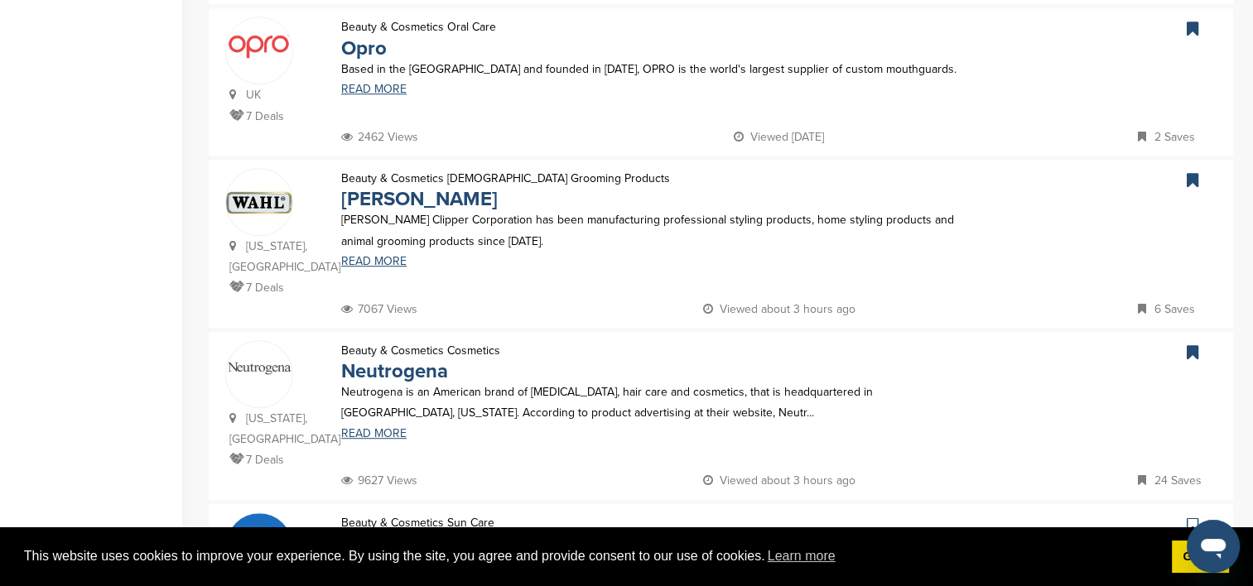
scroll to position [911, 0]
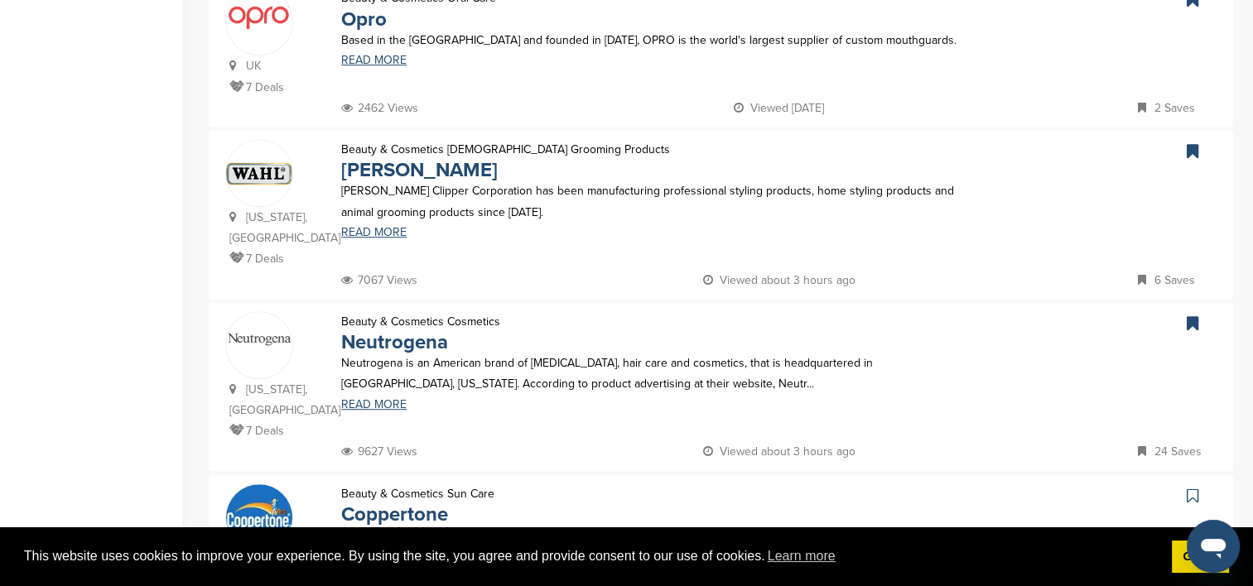
click at [268, 332] on img at bounding box center [259, 340] width 66 height 16
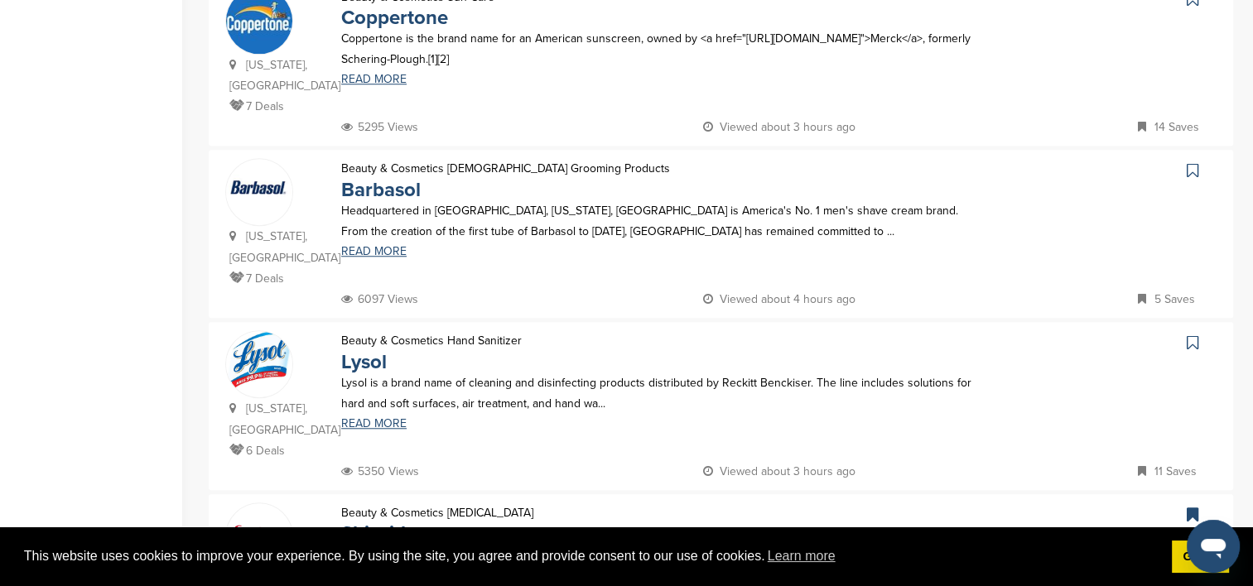
scroll to position [1573, 0]
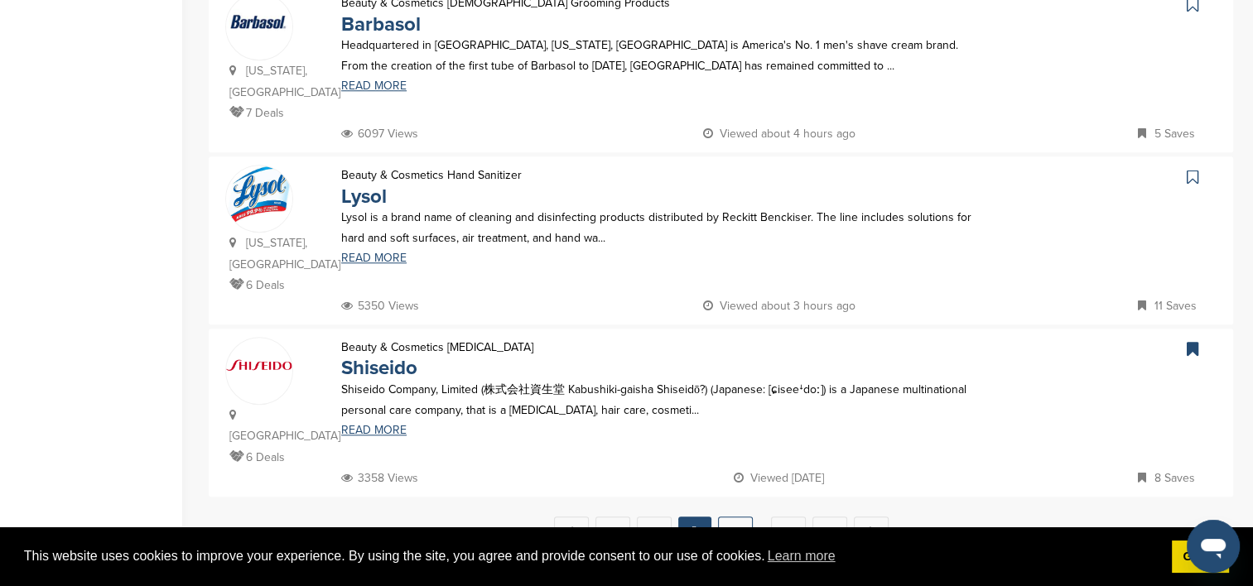
click at [739, 517] on link "4" at bounding box center [735, 532] width 35 height 31
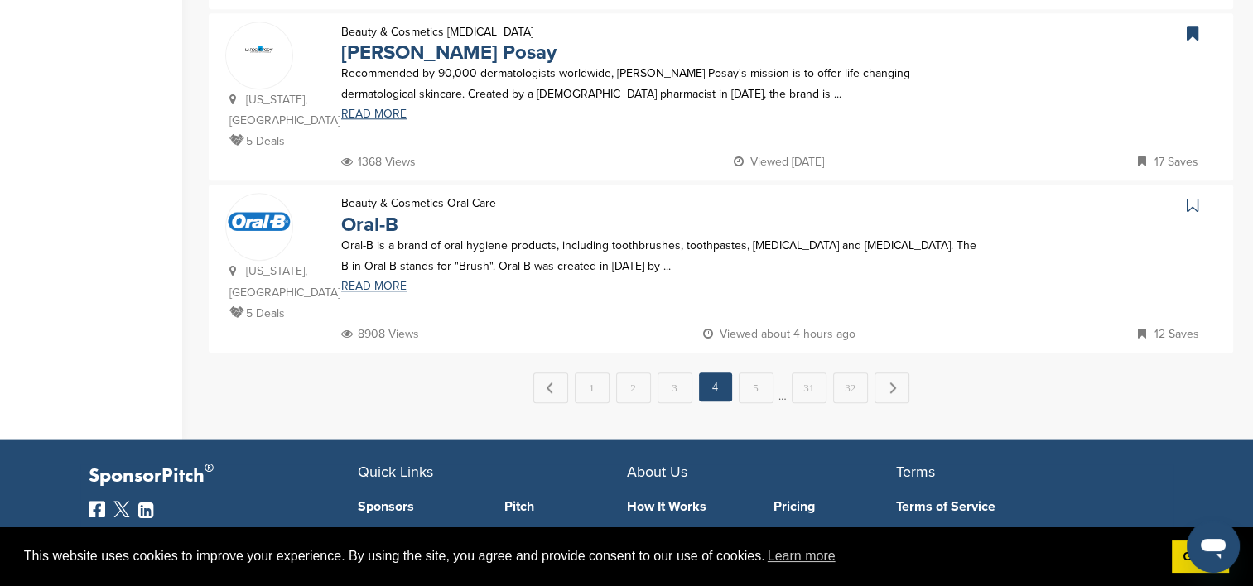
scroll to position [1739, 0]
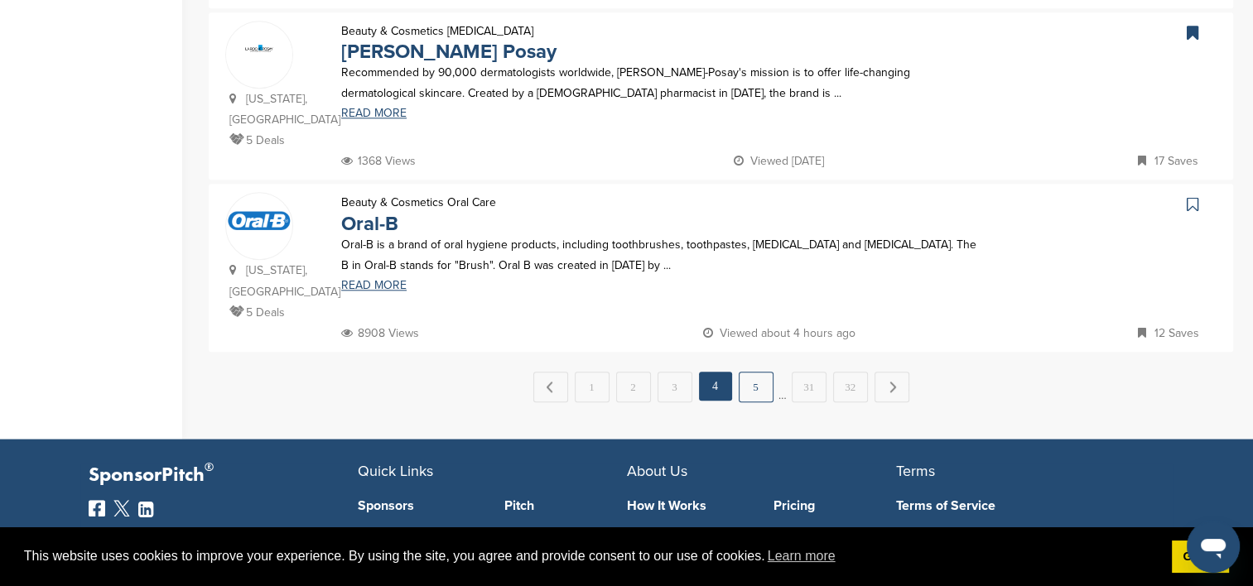
click at [749, 372] on link "5" at bounding box center [756, 387] width 35 height 31
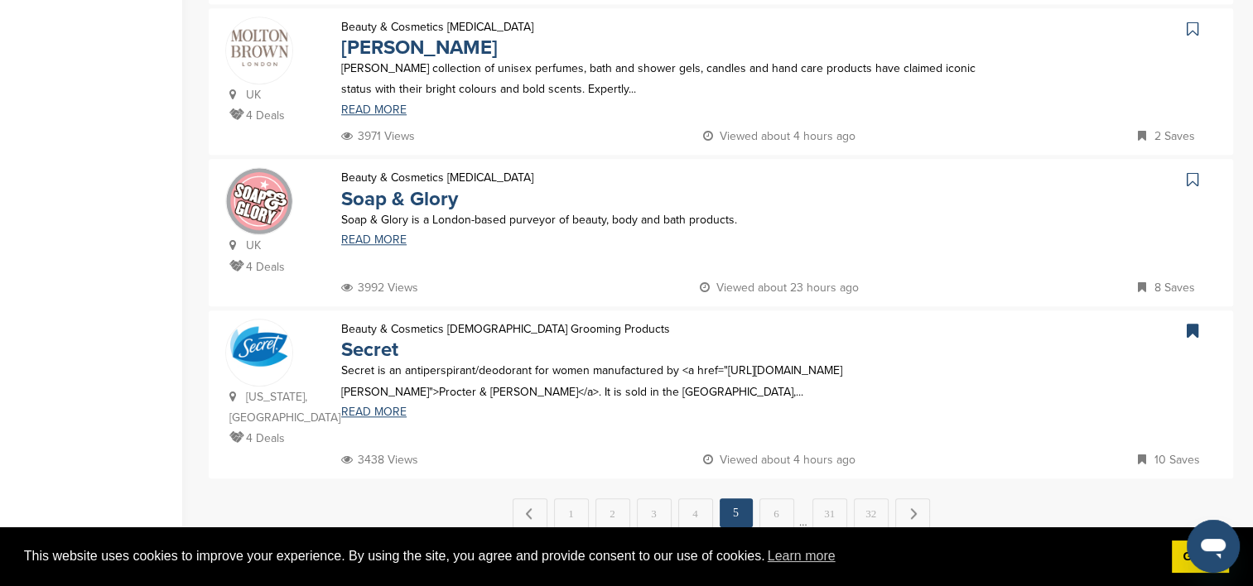
scroll to position [1573, 0]
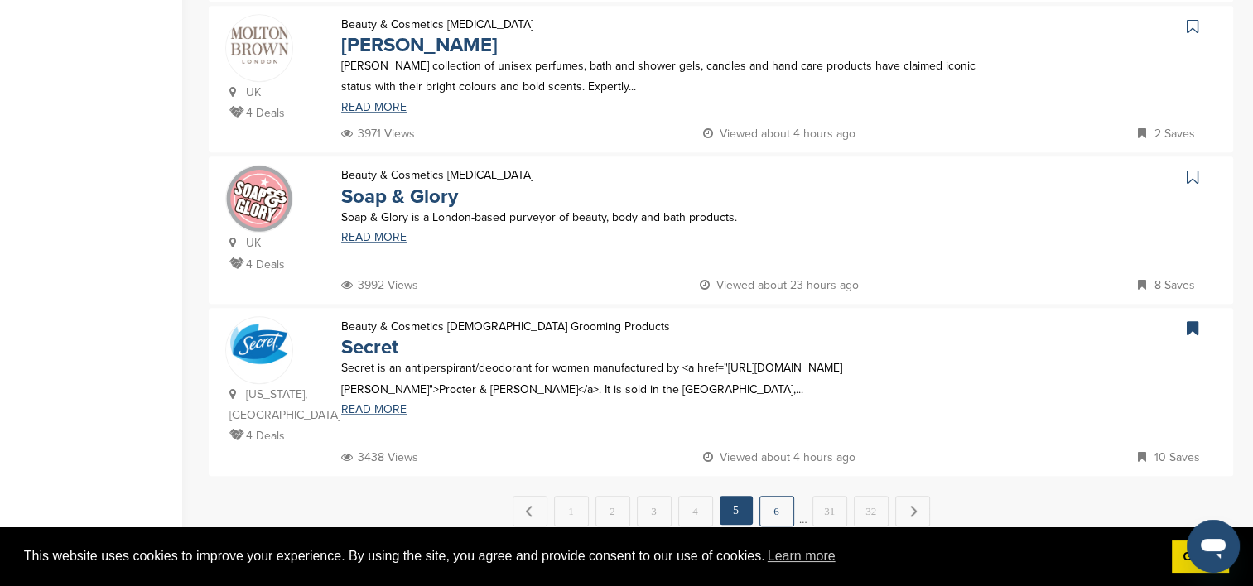
click at [773, 496] on link "6" at bounding box center [776, 511] width 35 height 31
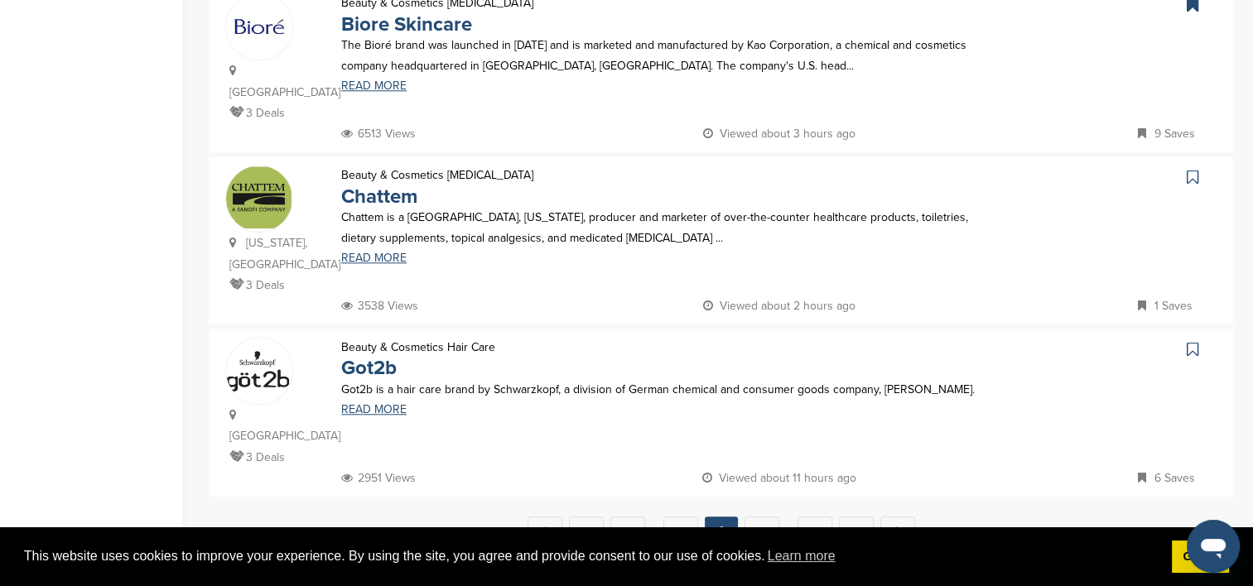
click at [745, 517] on link "7" at bounding box center [762, 532] width 35 height 31
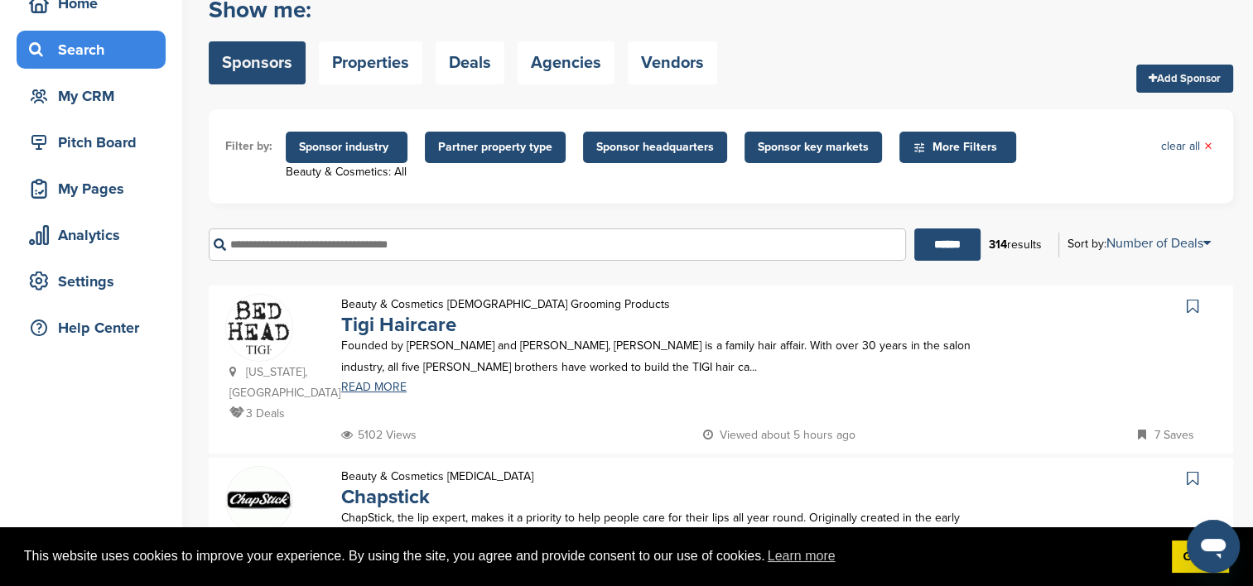
scroll to position [248, 0]
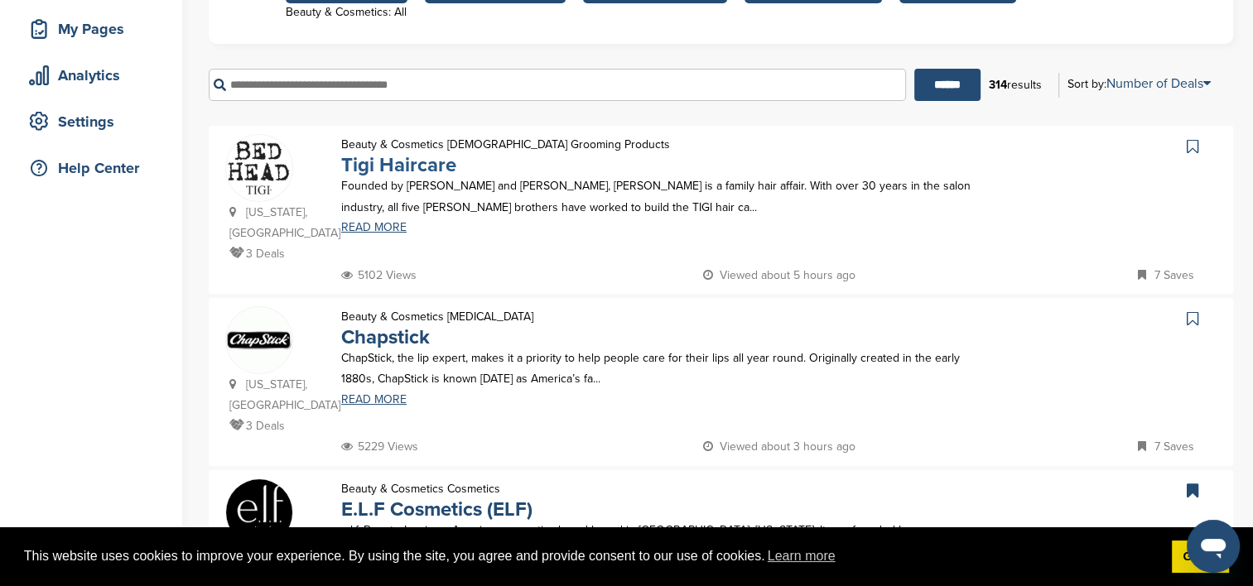
click at [374, 173] on link "Tigi Haircare" at bounding box center [398, 165] width 115 height 24
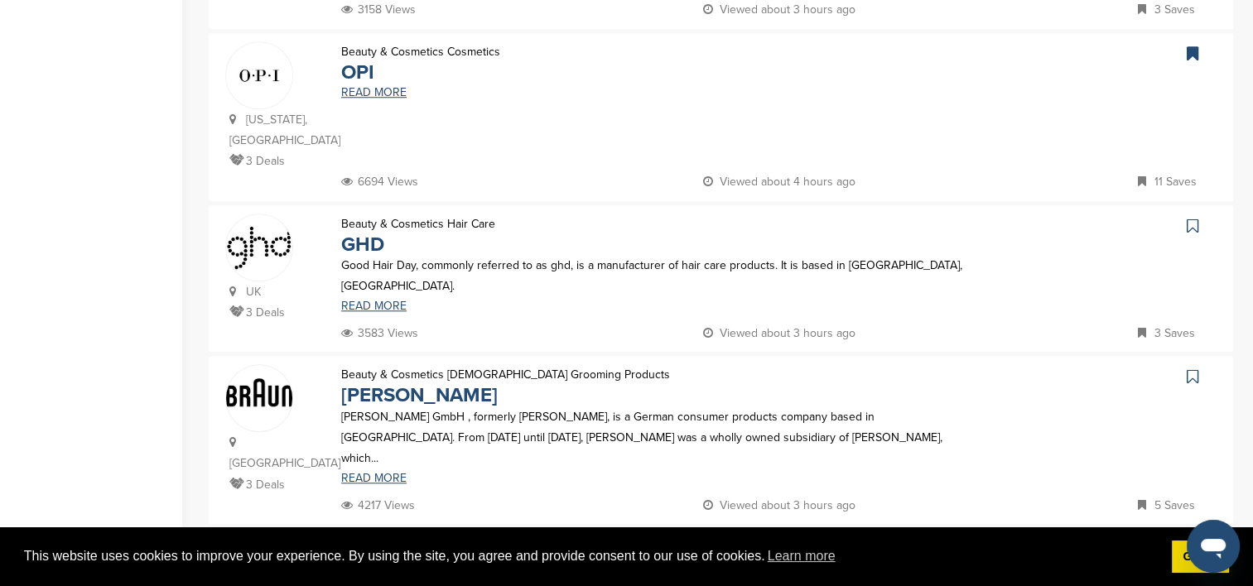
scroll to position [1573, 0]
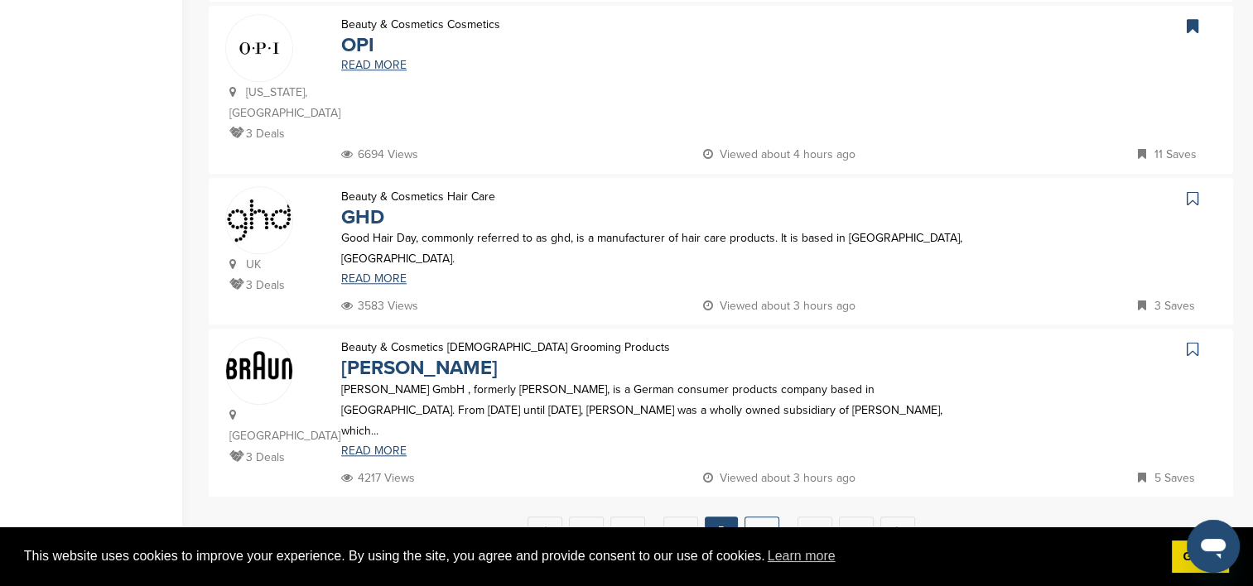
click at [763, 517] on link "8" at bounding box center [762, 532] width 35 height 31
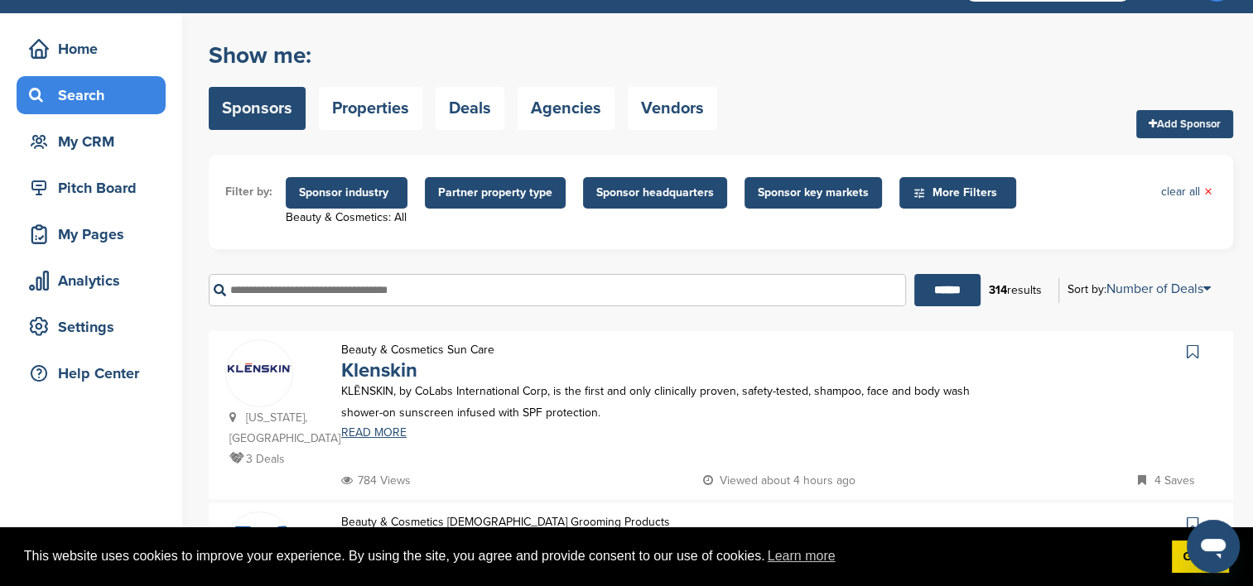
scroll to position [83, 0]
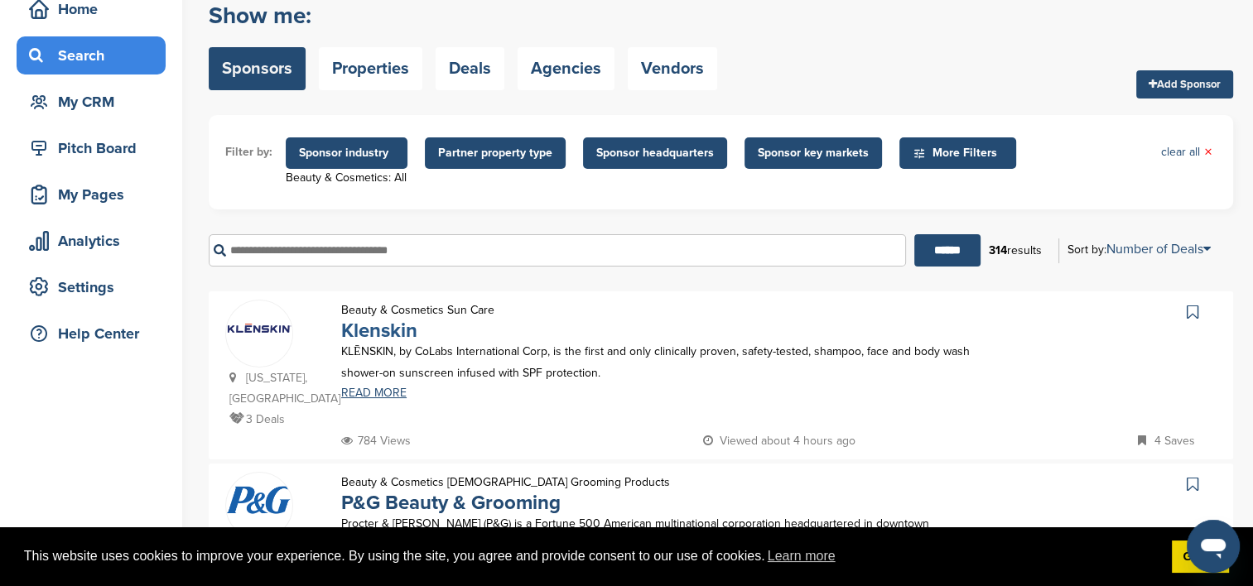
click at [384, 329] on link "Klenskin" at bounding box center [379, 331] width 76 height 24
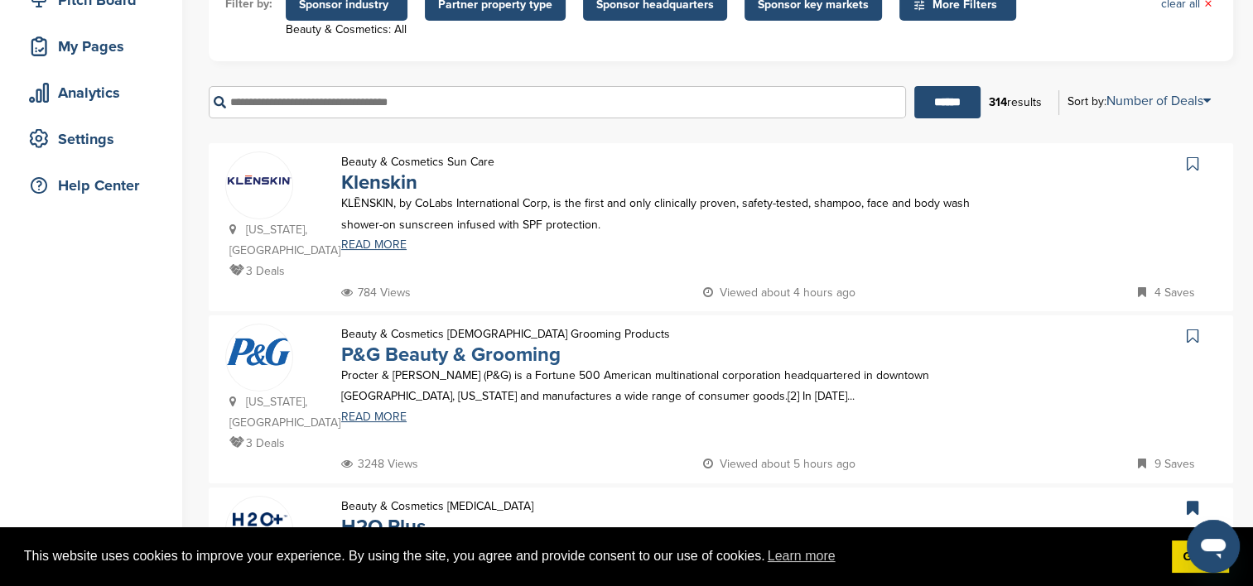
scroll to position [248, 0]
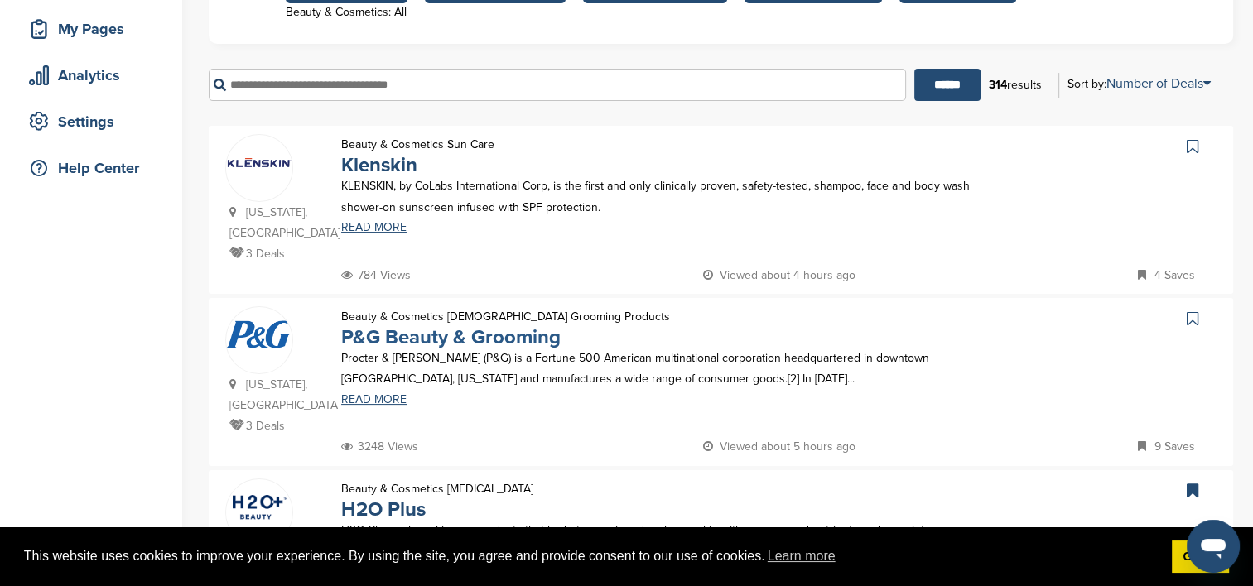
click at [414, 334] on link "P&G Beauty & Grooming" at bounding box center [450, 337] width 219 height 24
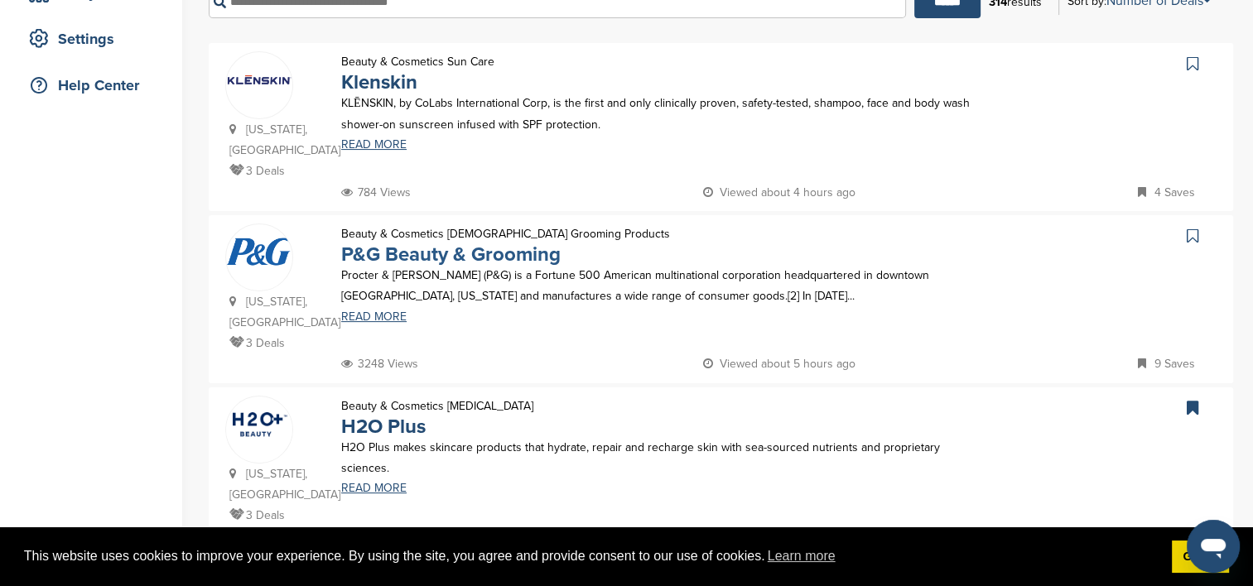
scroll to position [414, 0]
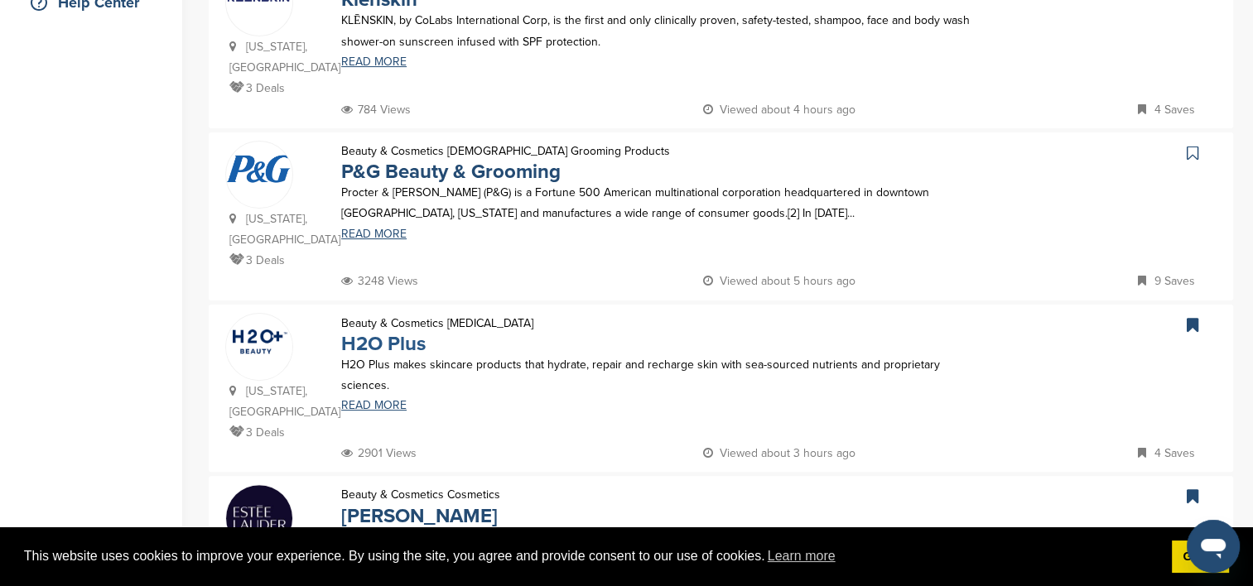
click at [374, 332] on link "H2O Plus" at bounding box center [383, 344] width 84 height 24
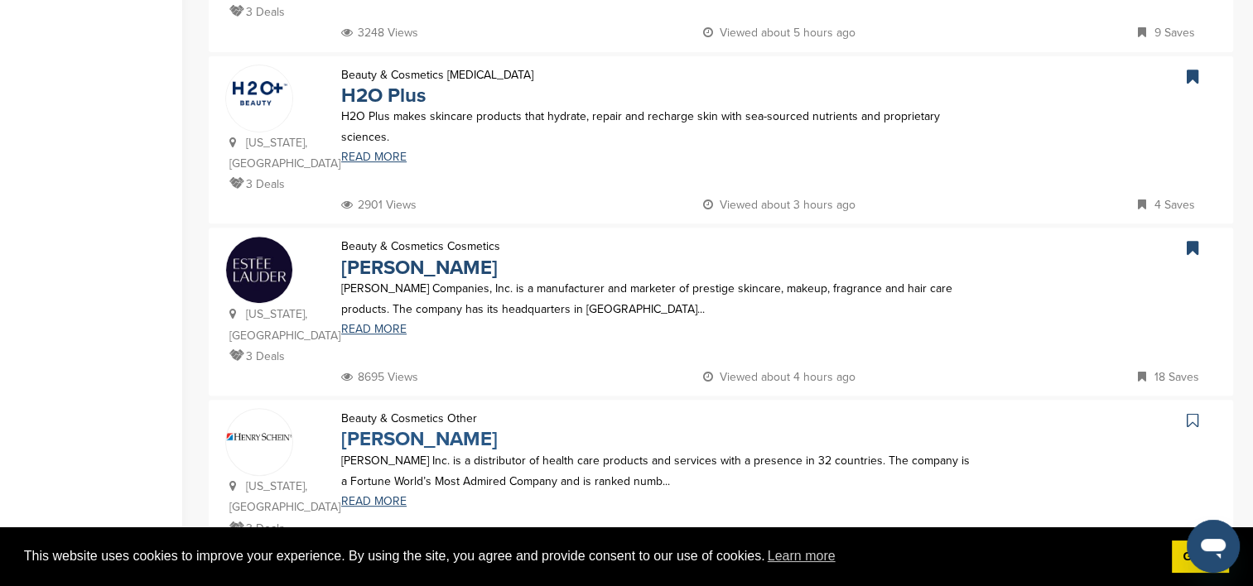
scroll to position [745, 0]
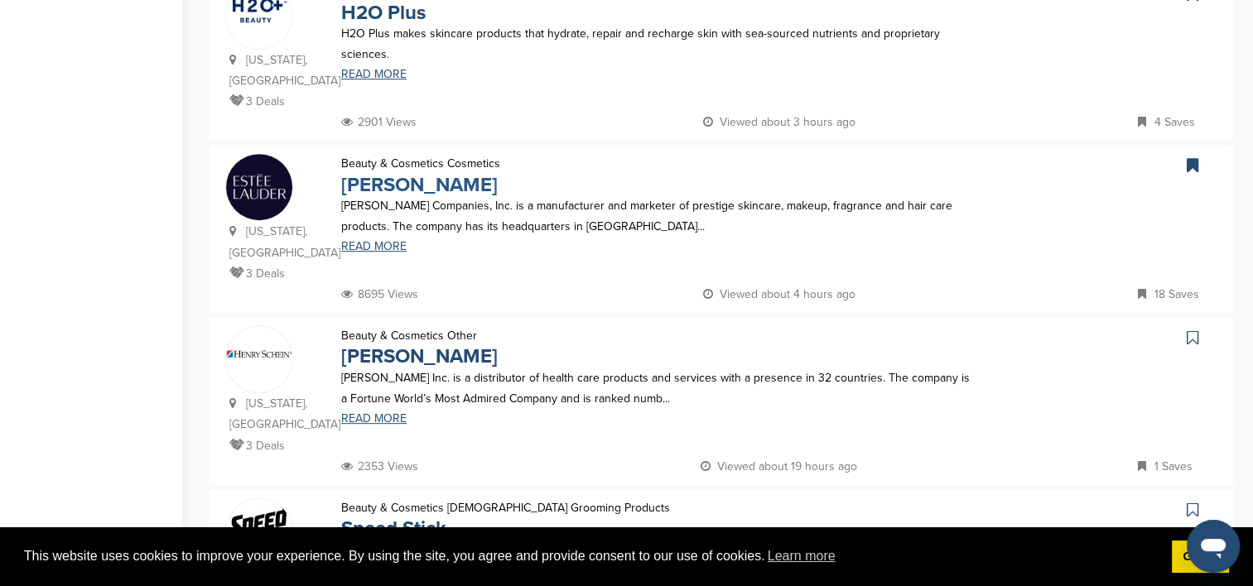
click at [376, 173] on link "Estee Lauder" at bounding box center [419, 185] width 157 height 24
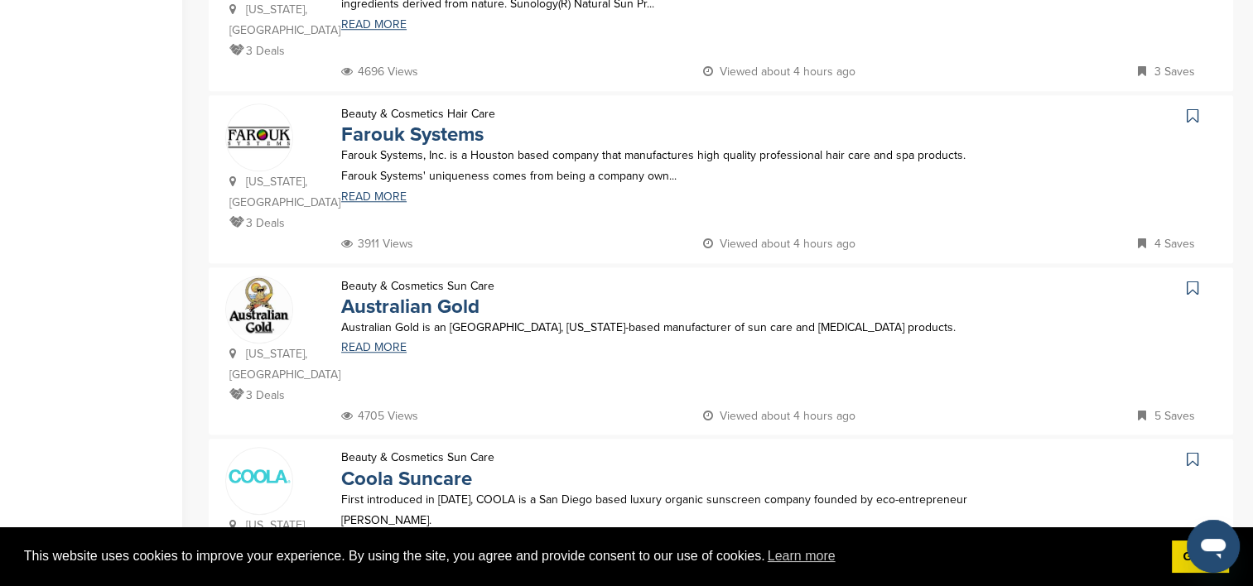
scroll to position [1573, 0]
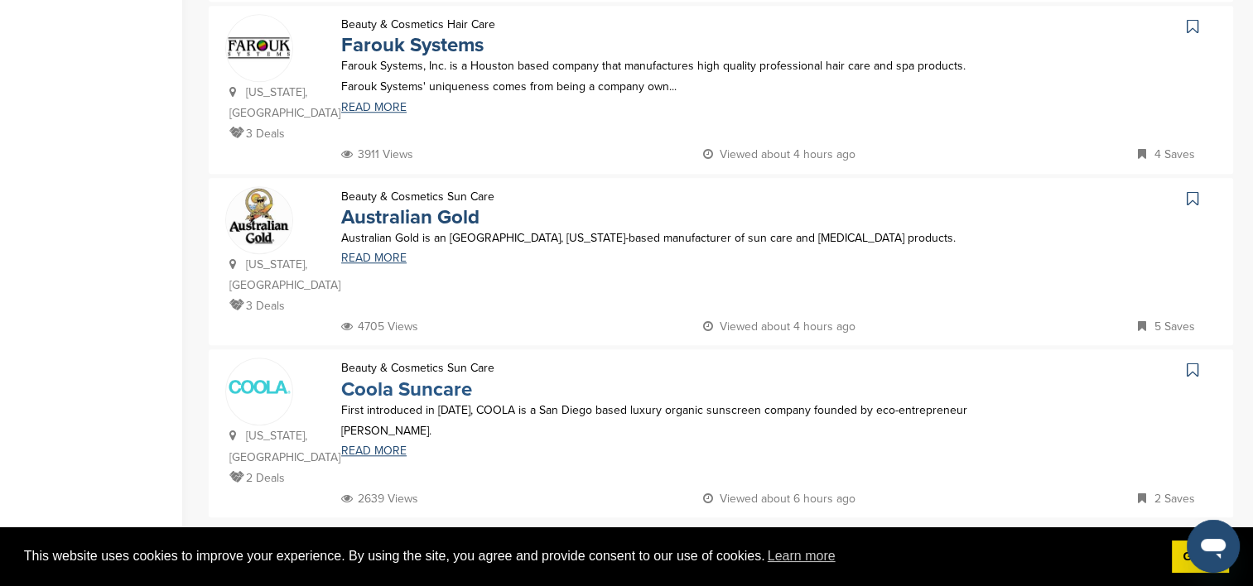
click at [403, 378] on link "Coola Suncare" at bounding box center [406, 390] width 131 height 24
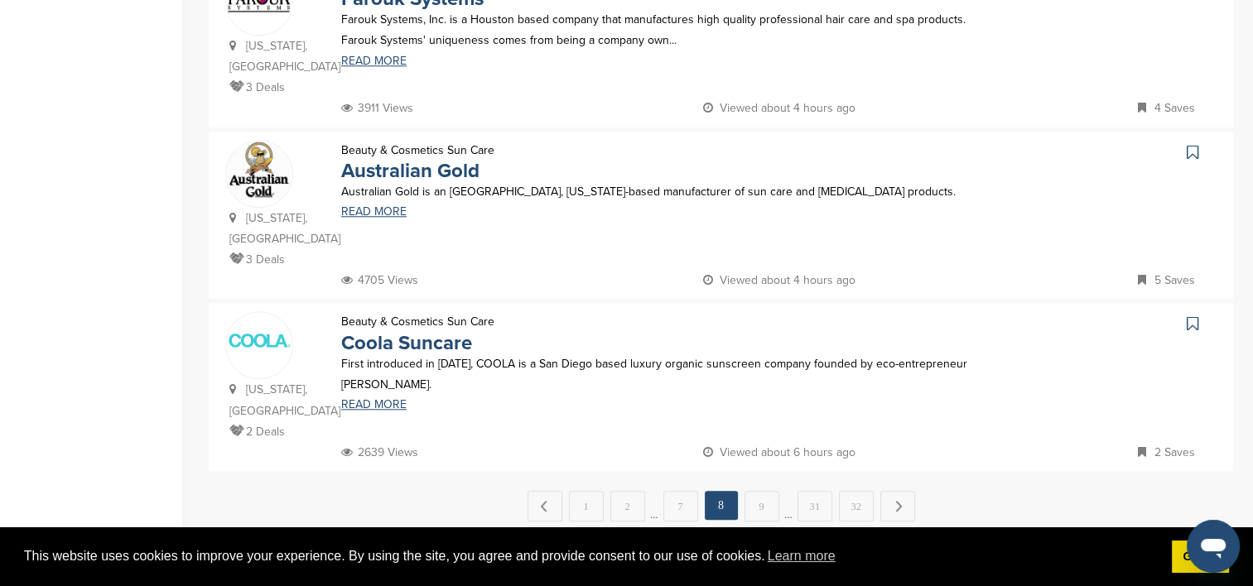
scroll to position [1656, 0]
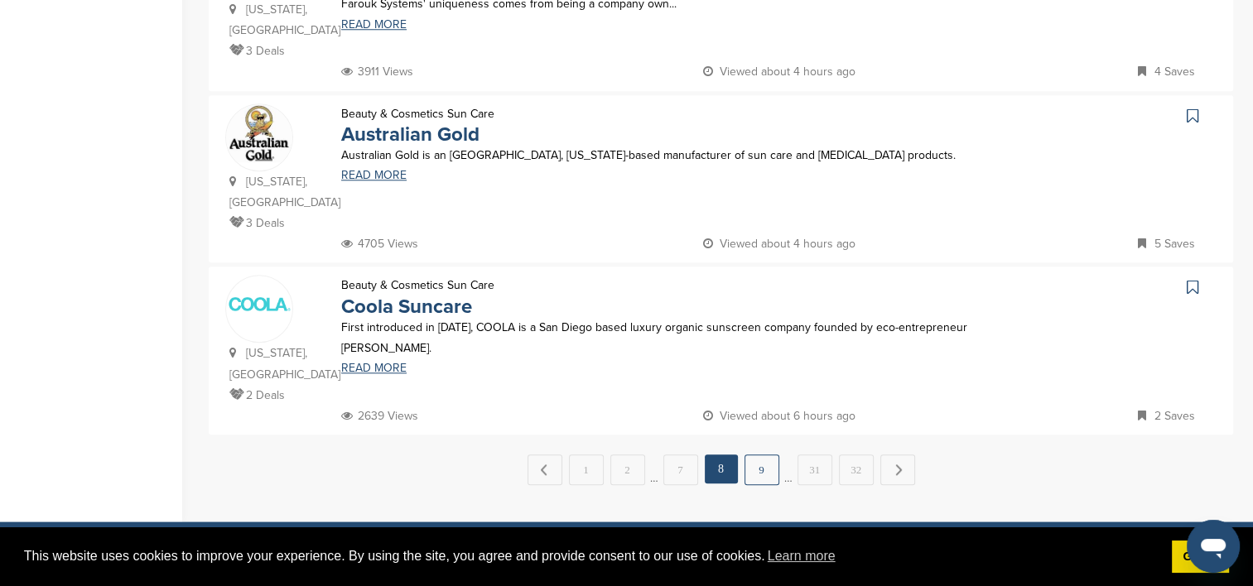
click at [761, 455] on link "9" at bounding box center [762, 470] width 35 height 31
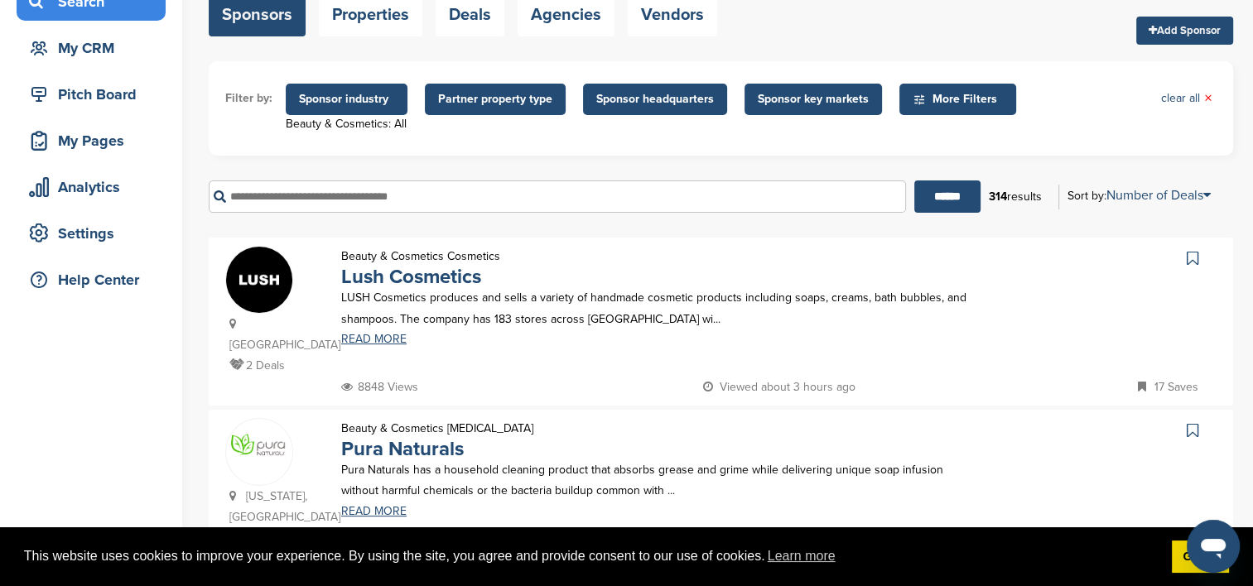
scroll to position [166, 0]
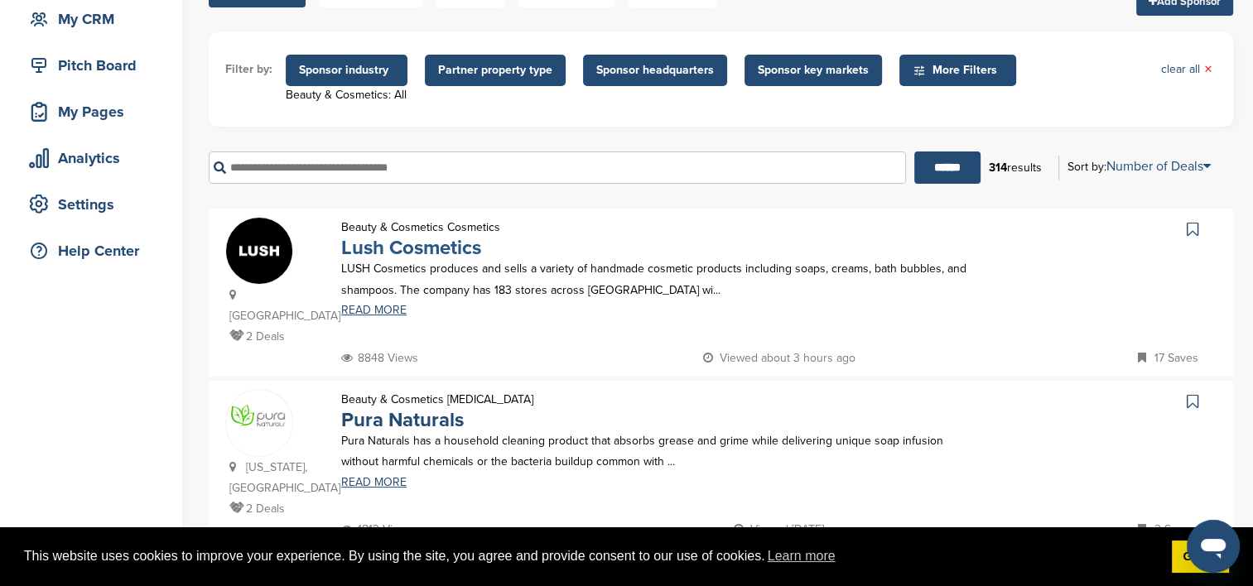
click at [393, 245] on link "Lush Cosmetics" at bounding box center [411, 248] width 140 height 24
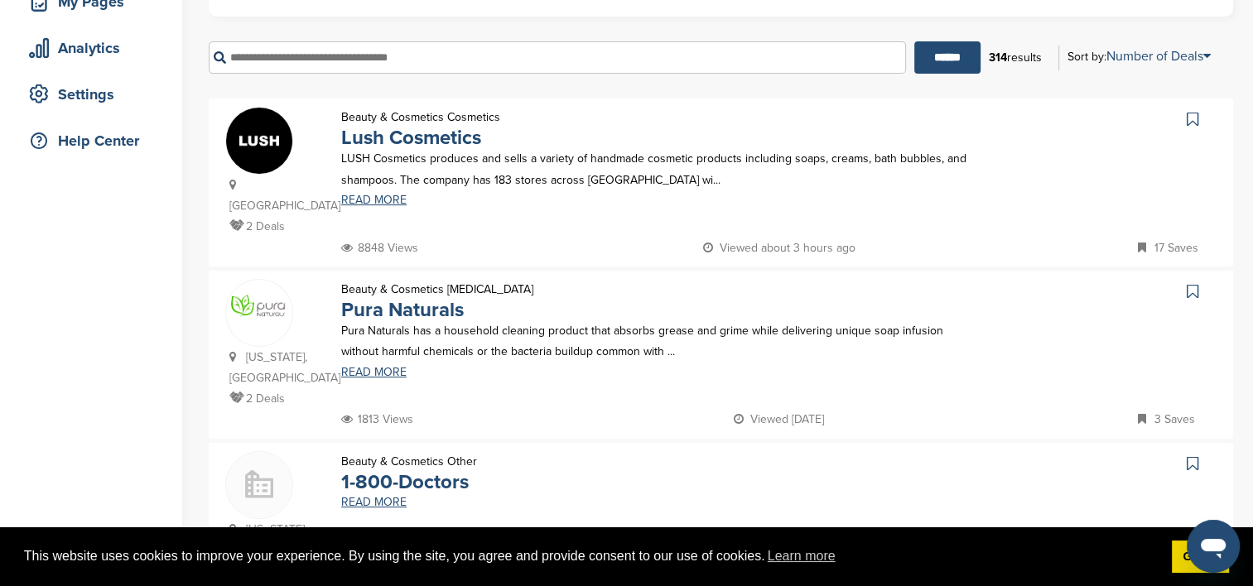
scroll to position [331, 0]
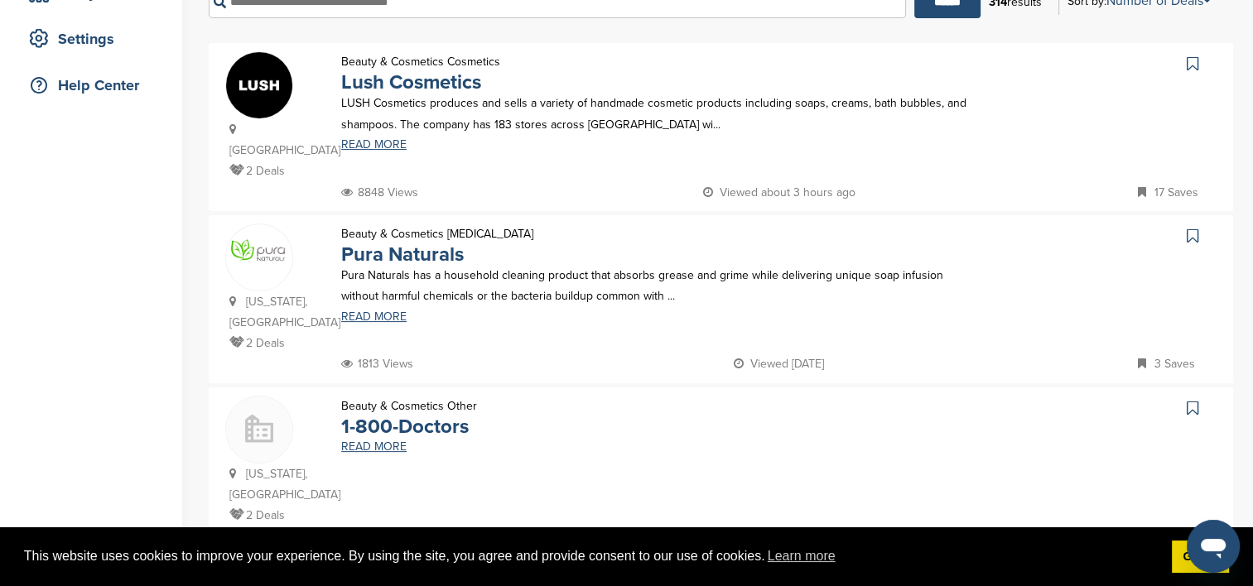
click at [270, 235] on img at bounding box center [259, 252] width 66 height 34
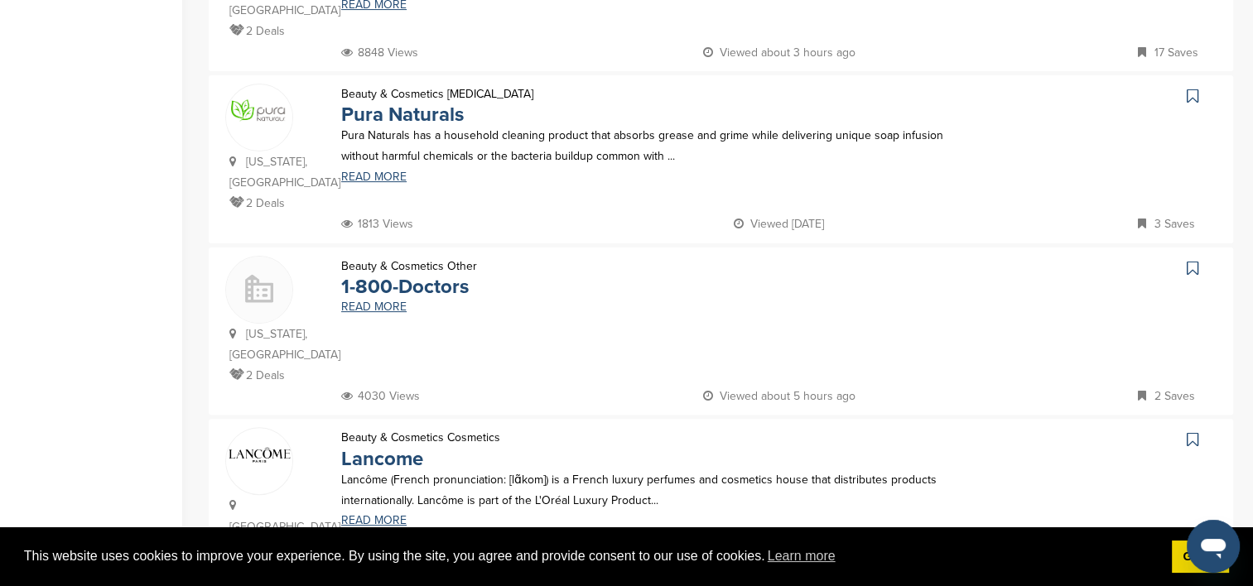
scroll to position [497, 0]
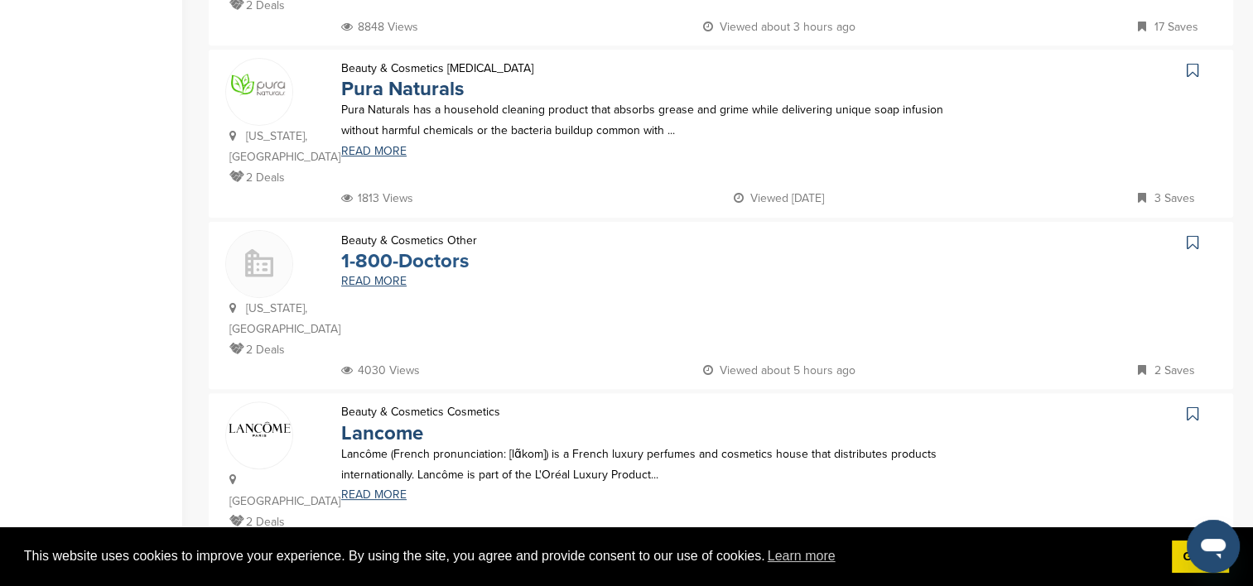
click at [406, 249] on link "1-800-Doctors" at bounding box center [405, 261] width 128 height 24
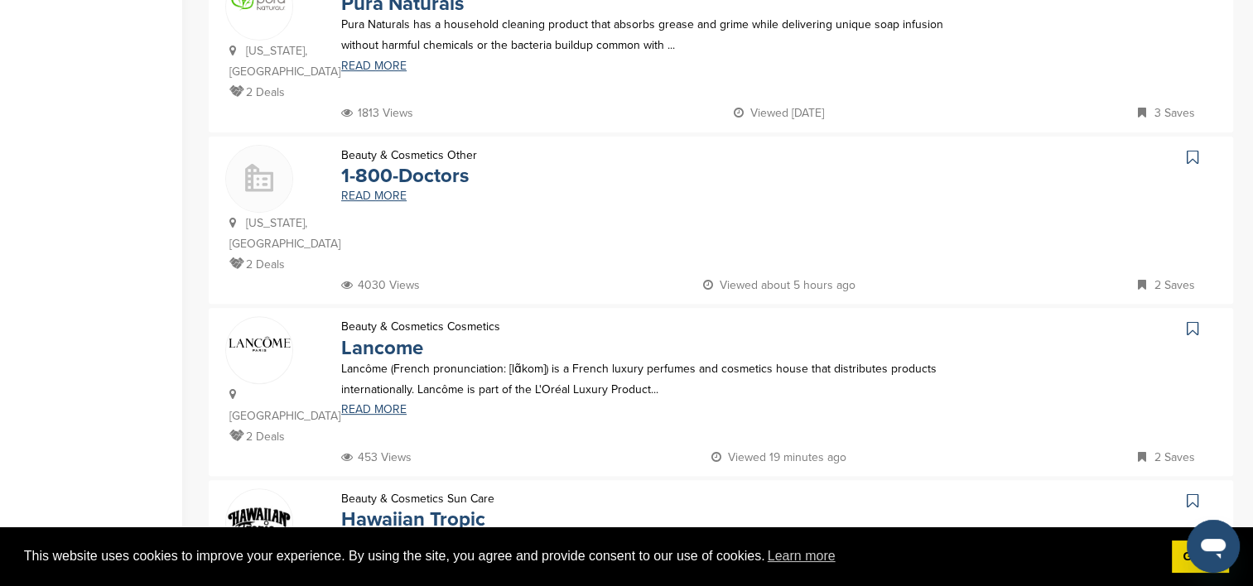
scroll to position [745, 0]
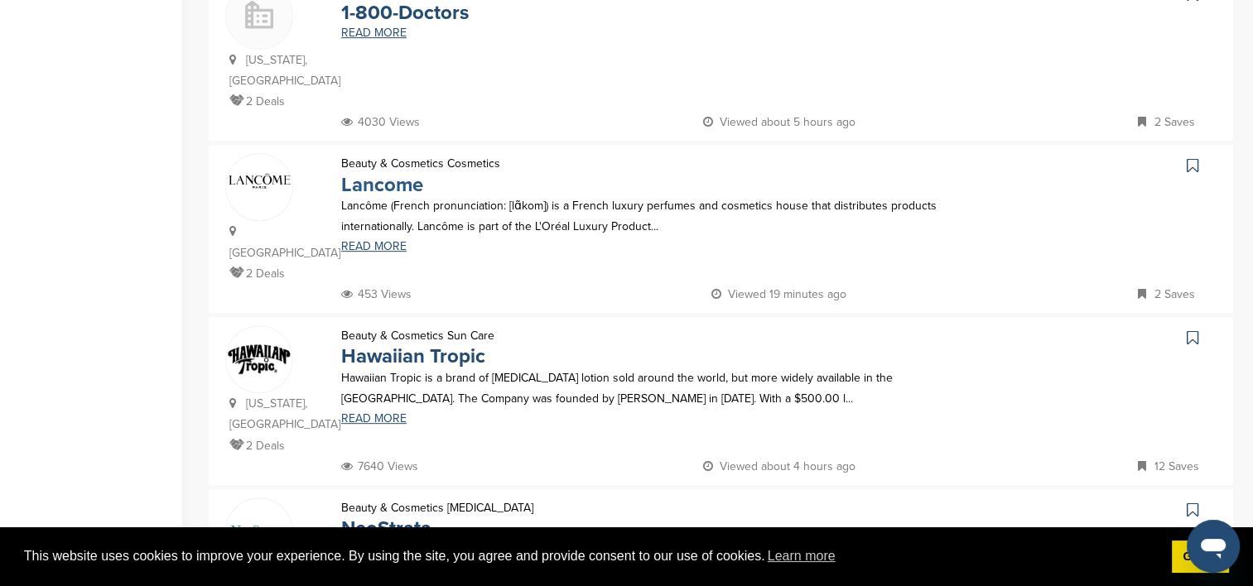
click at [381, 173] on link "Lancome" at bounding box center [382, 185] width 82 height 24
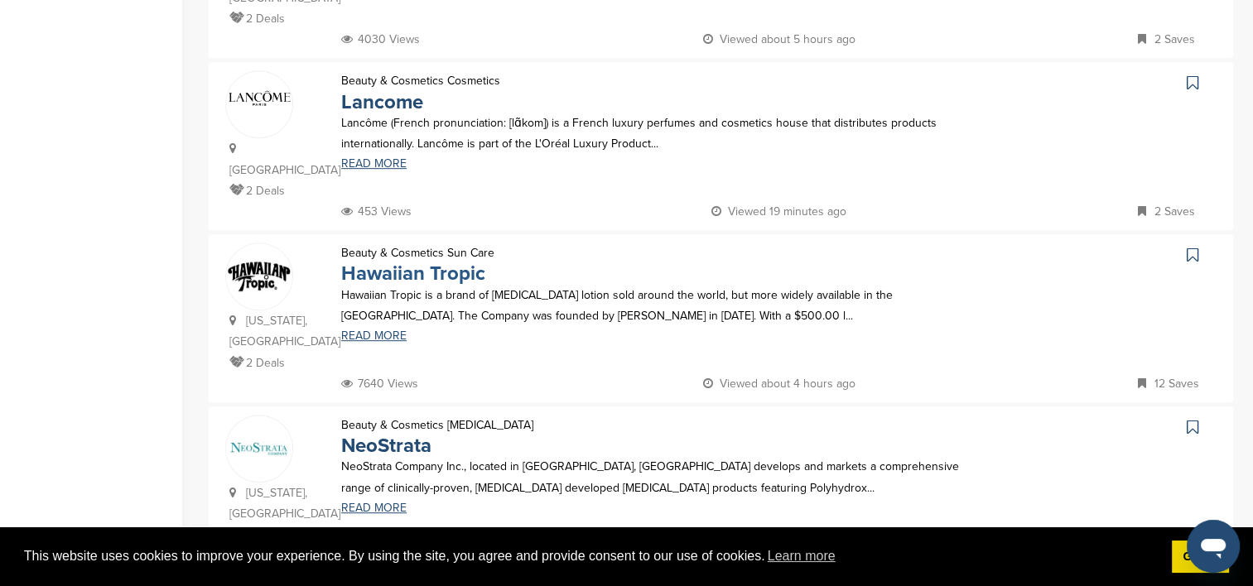
click at [397, 262] on link "Hawaiian Tropic" at bounding box center [413, 274] width 144 height 24
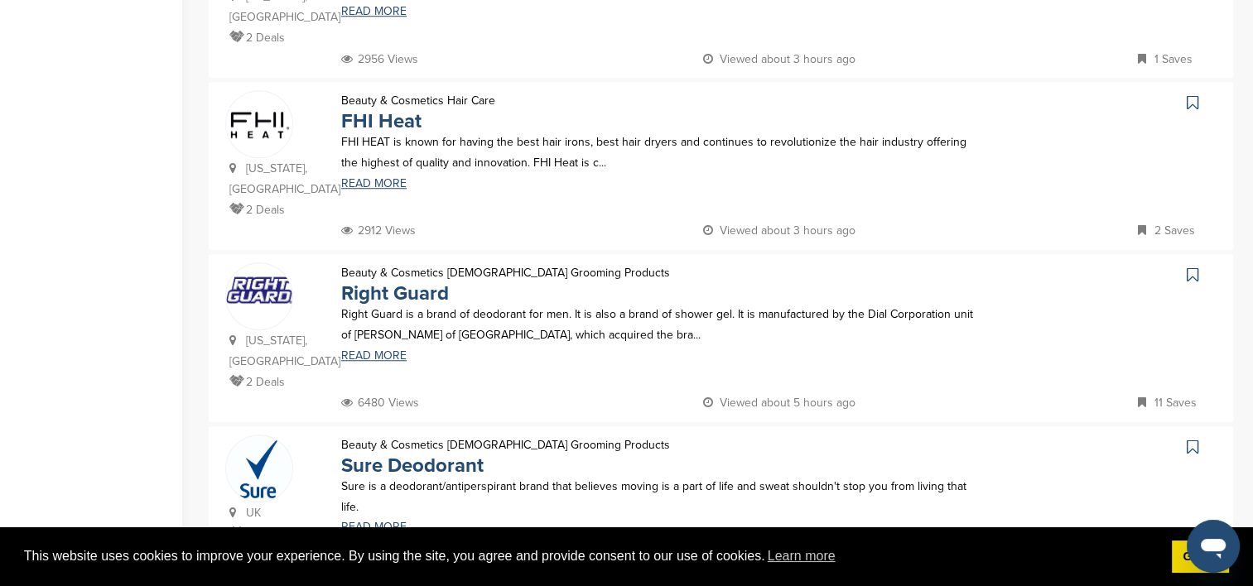
scroll to position [1408, 0]
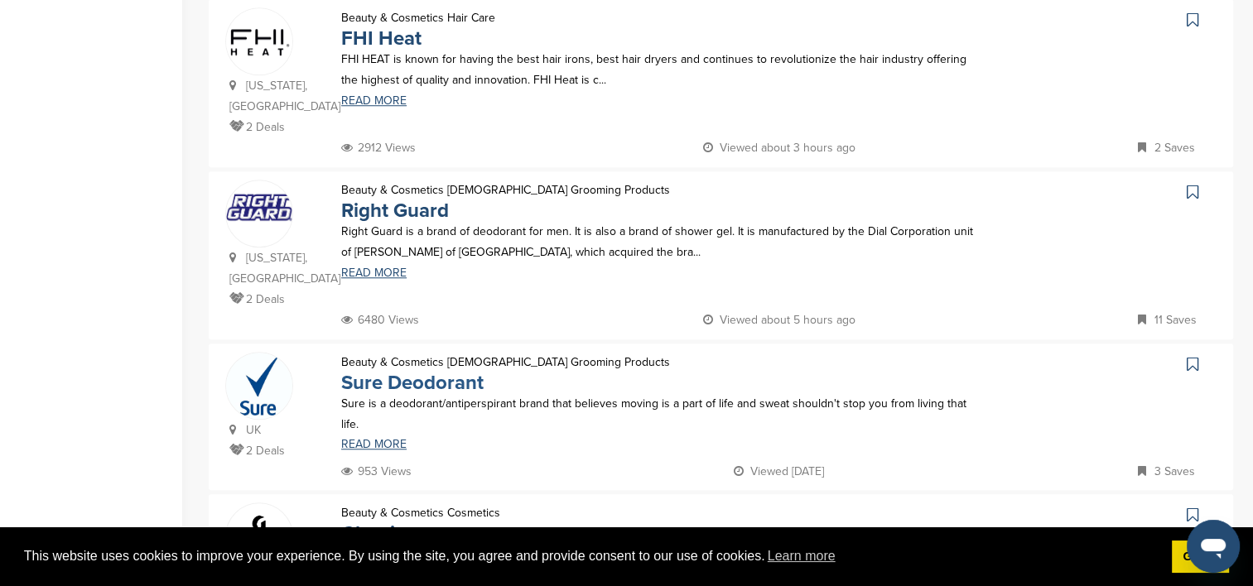
click at [408, 371] on link "Sure Deodorant" at bounding box center [412, 383] width 142 height 24
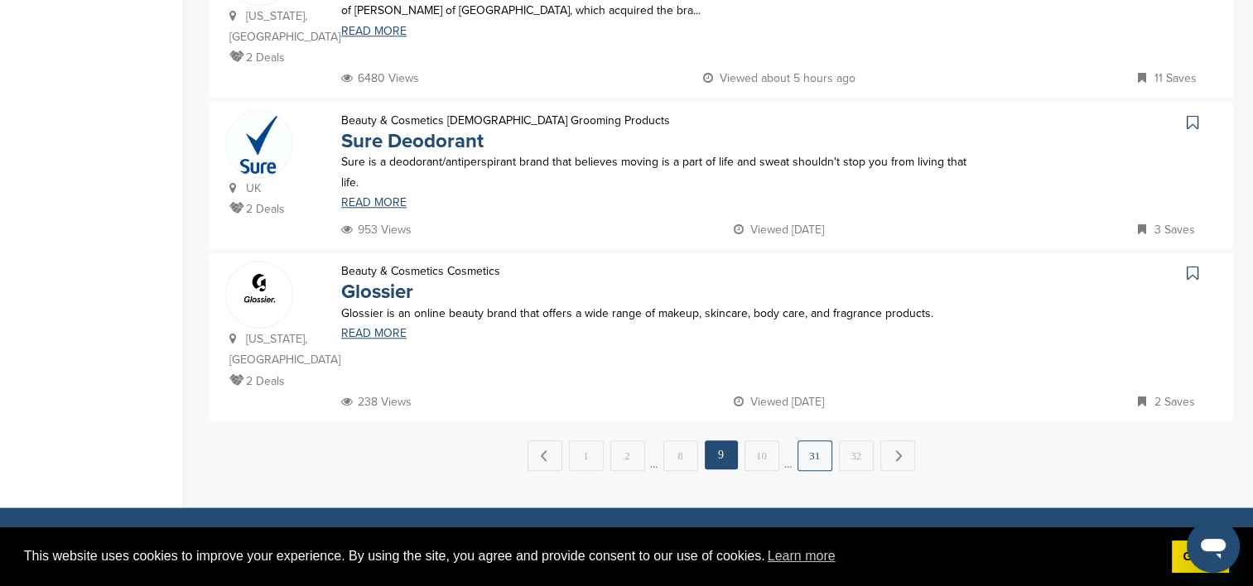
scroll to position [1739, 0]
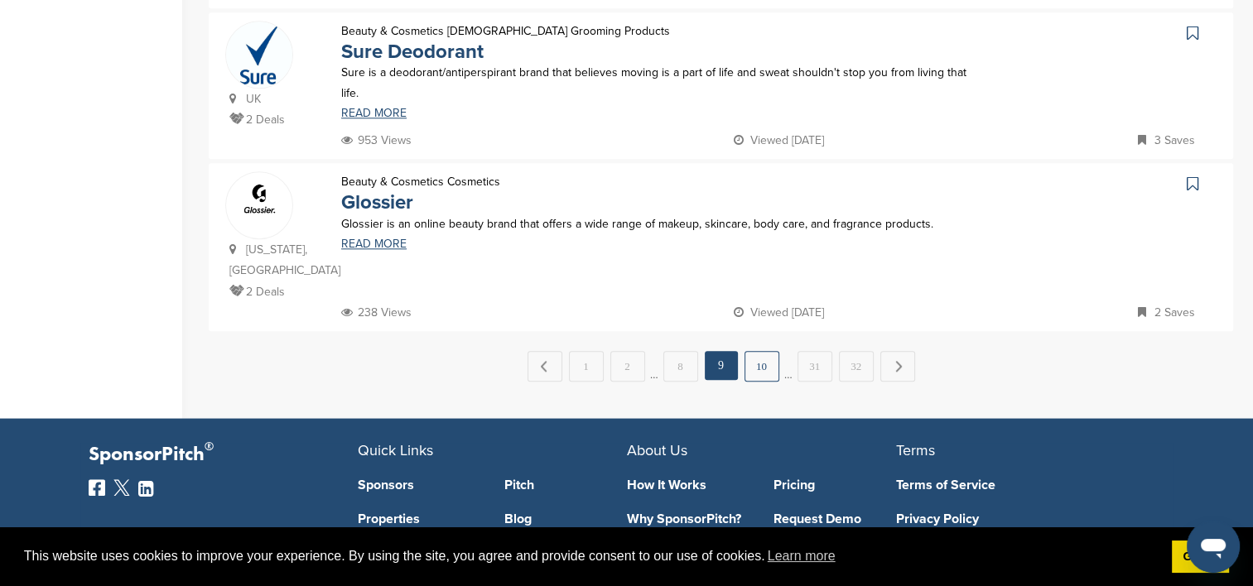
click at [759, 351] on link "10" at bounding box center [762, 366] width 35 height 31
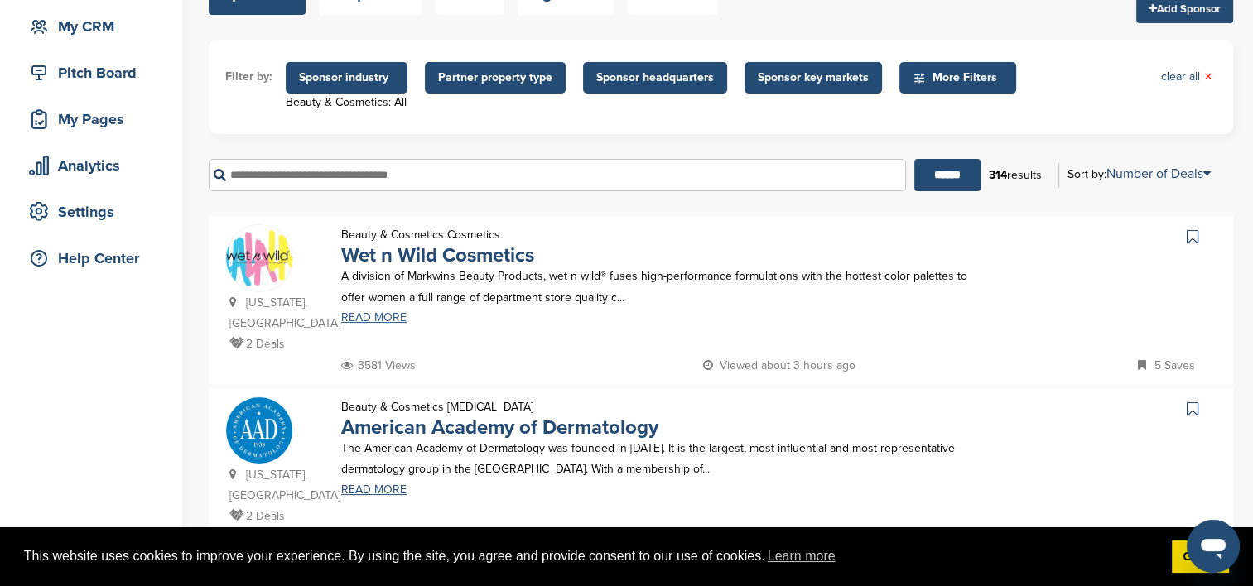
scroll to position [166, 0]
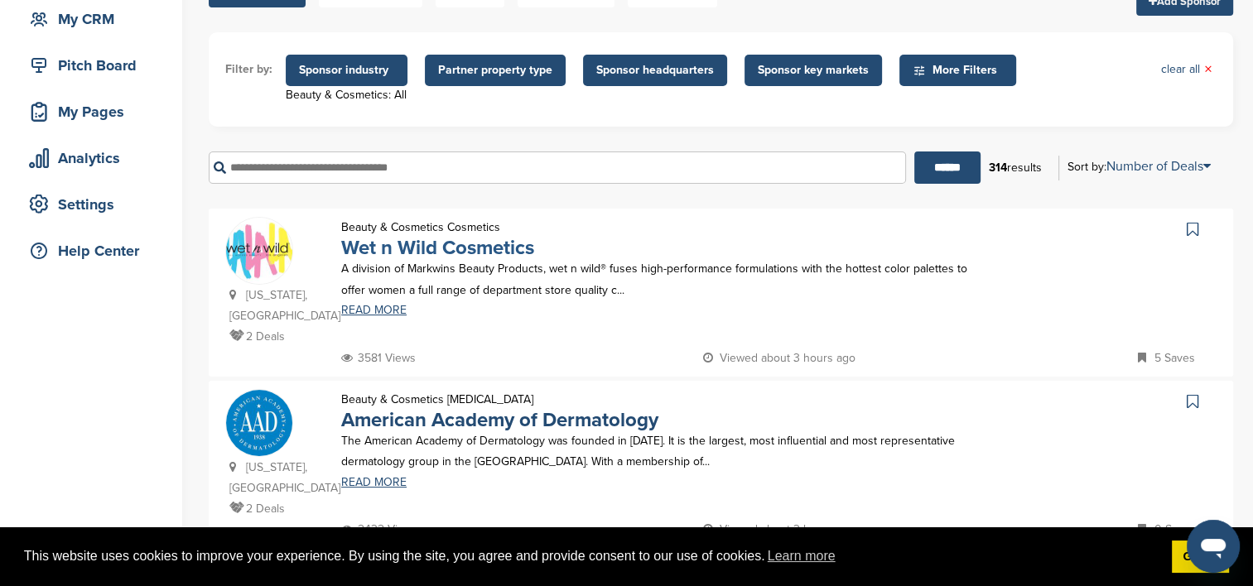
click at [413, 247] on link "Wet n Wild Cosmetics" at bounding box center [437, 248] width 193 height 24
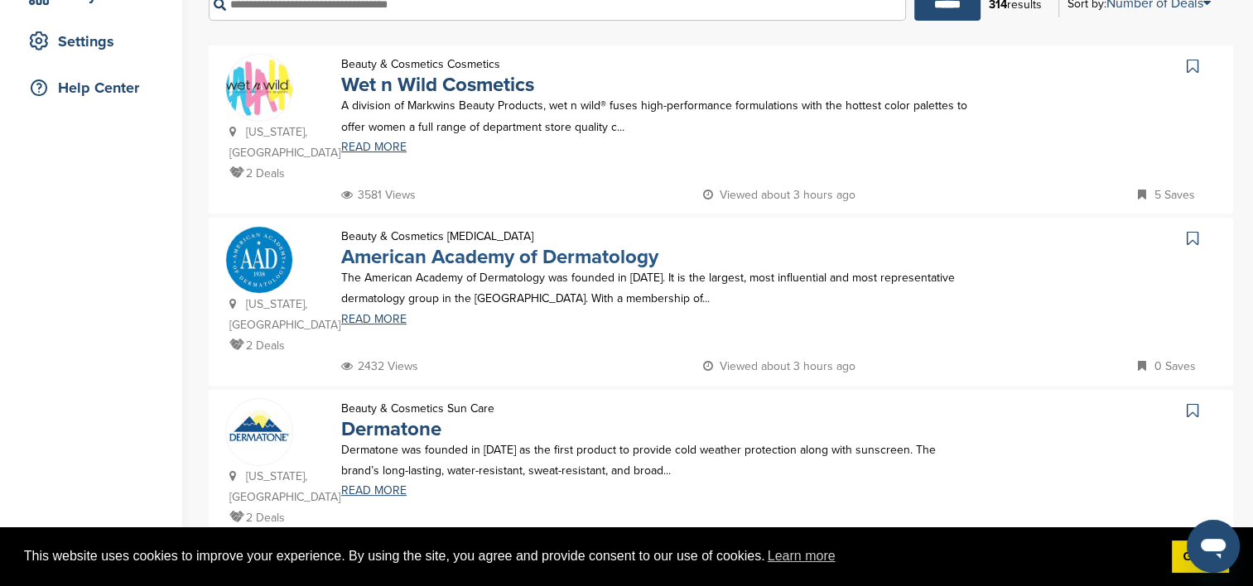
scroll to position [331, 0]
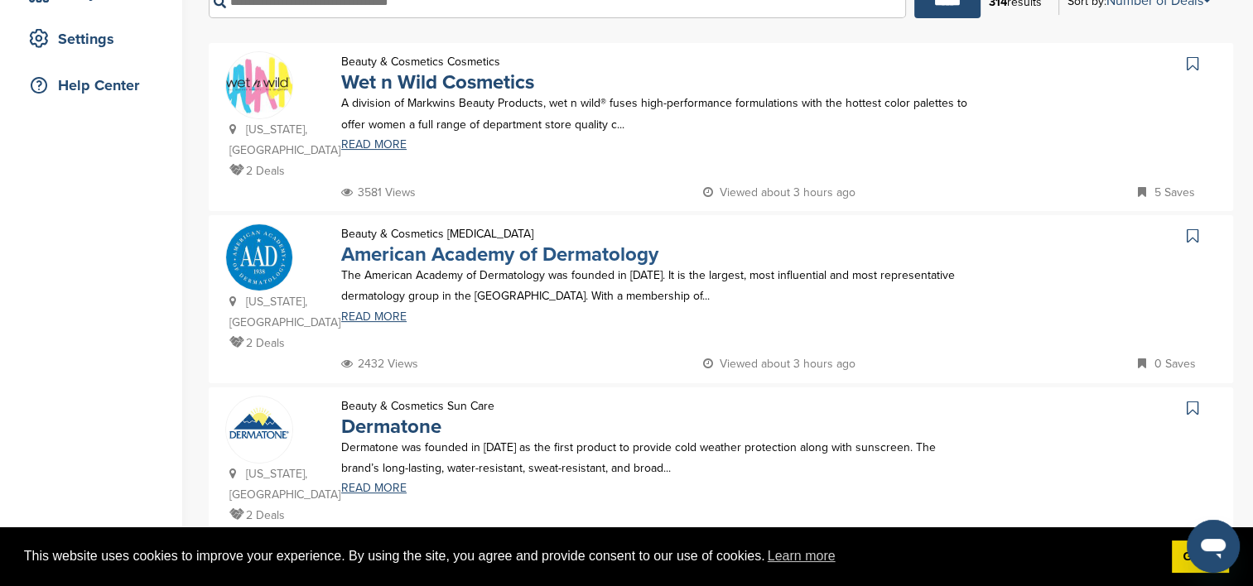
click at [543, 260] on link "American Academy of Dermatology" at bounding box center [499, 255] width 317 height 24
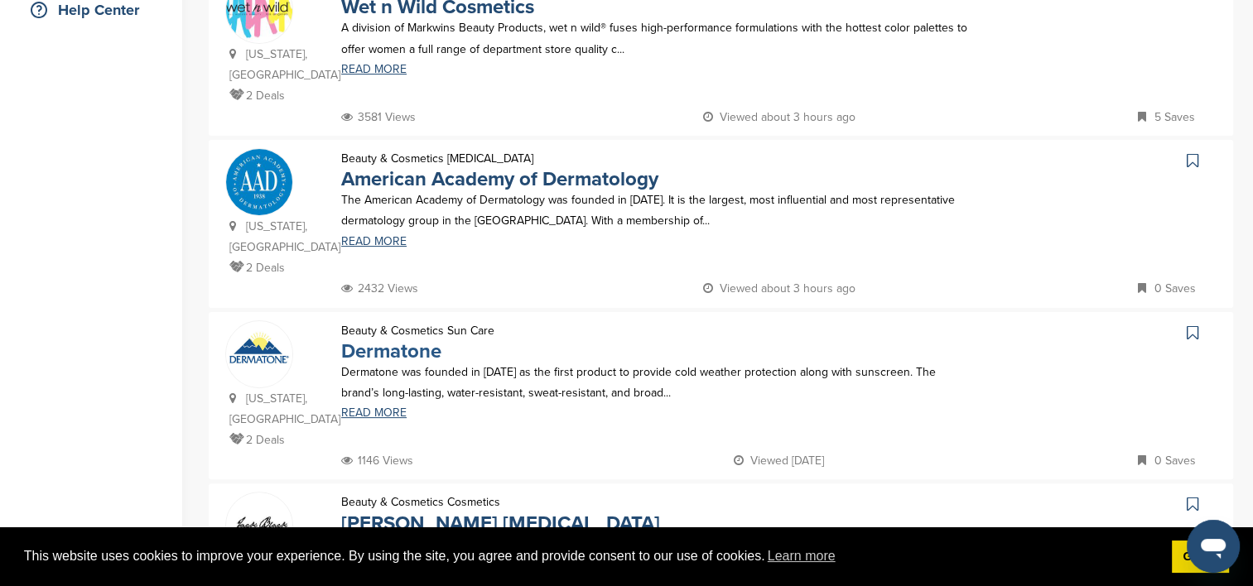
scroll to position [580, 0]
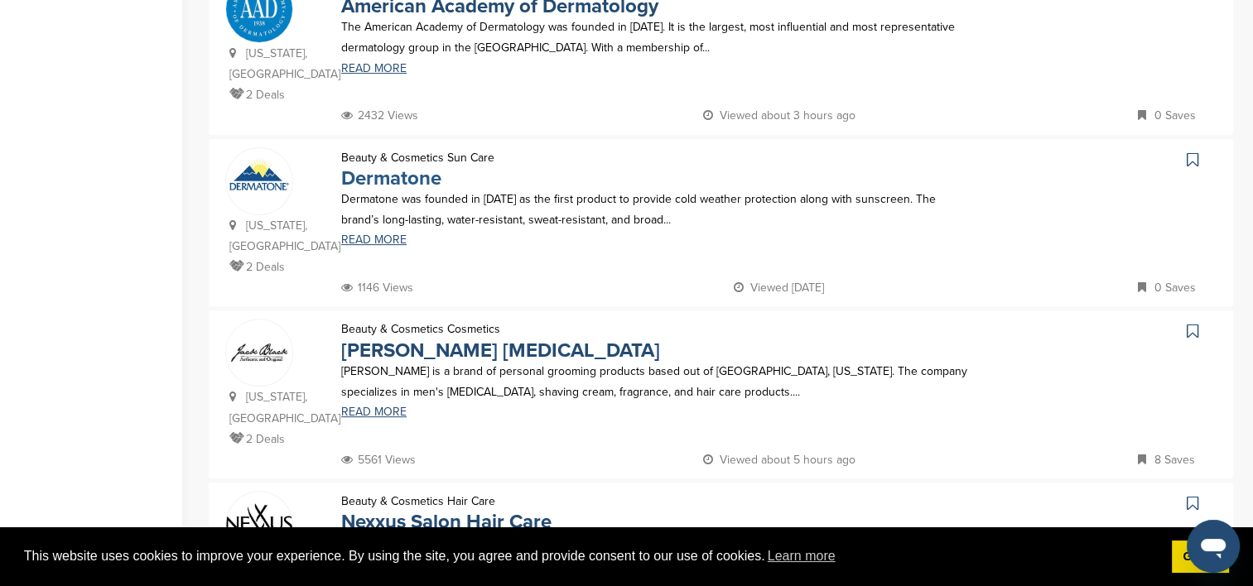
click at [364, 166] on link "Dermatone" at bounding box center [391, 178] width 100 height 24
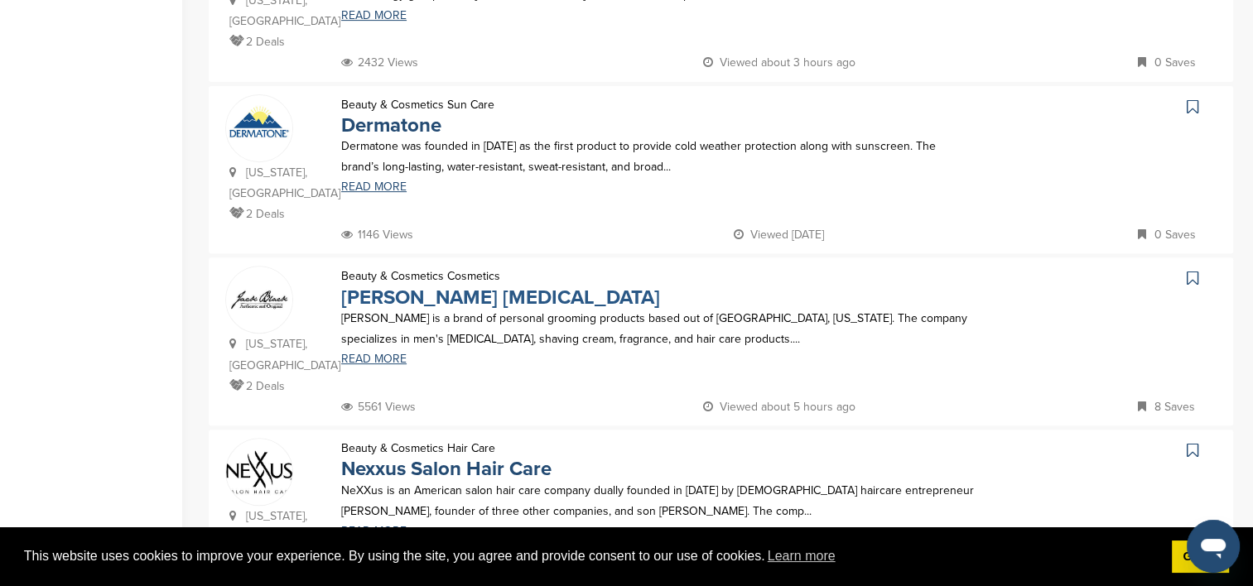
scroll to position [663, 0]
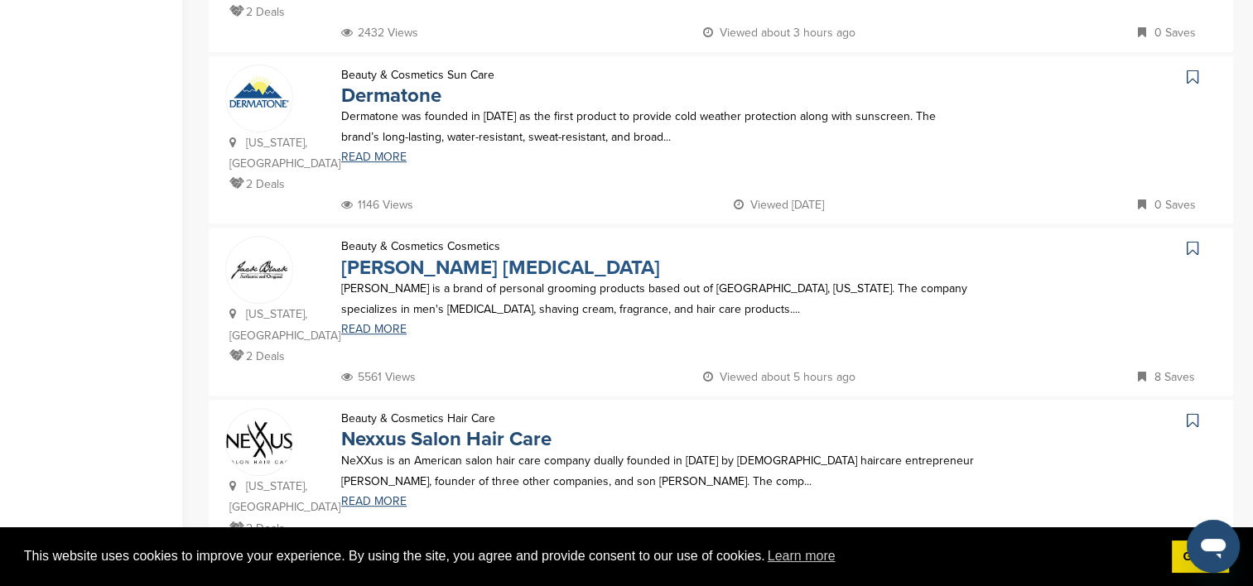
click at [466, 256] on link "Jack Black Skin Care" at bounding box center [500, 268] width 319 height 24
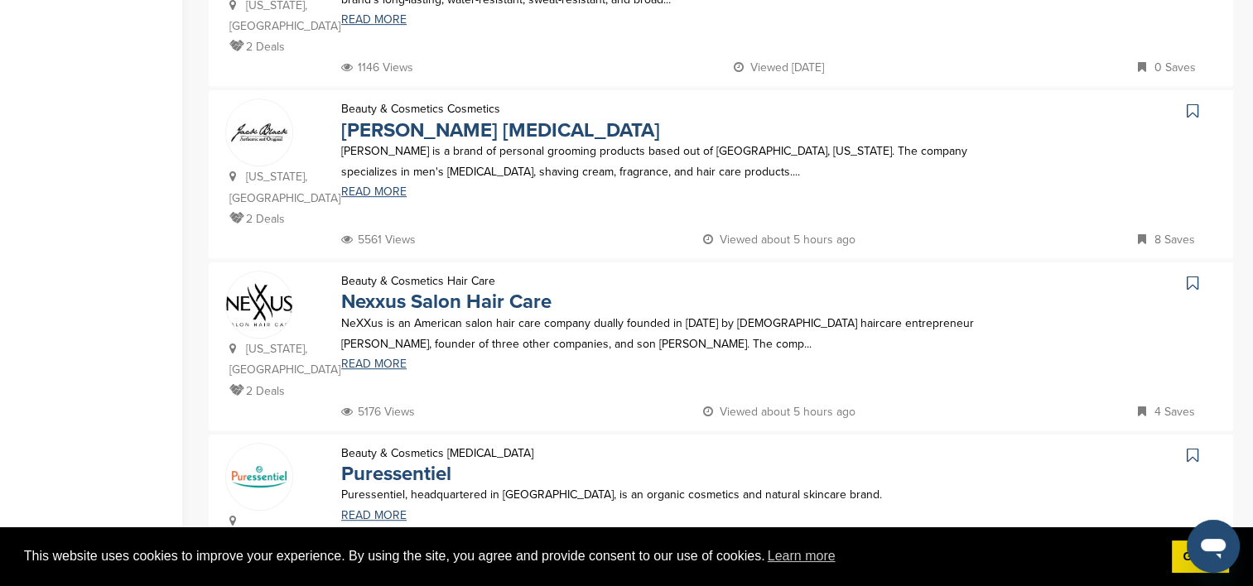
scroll to position [828, 0]
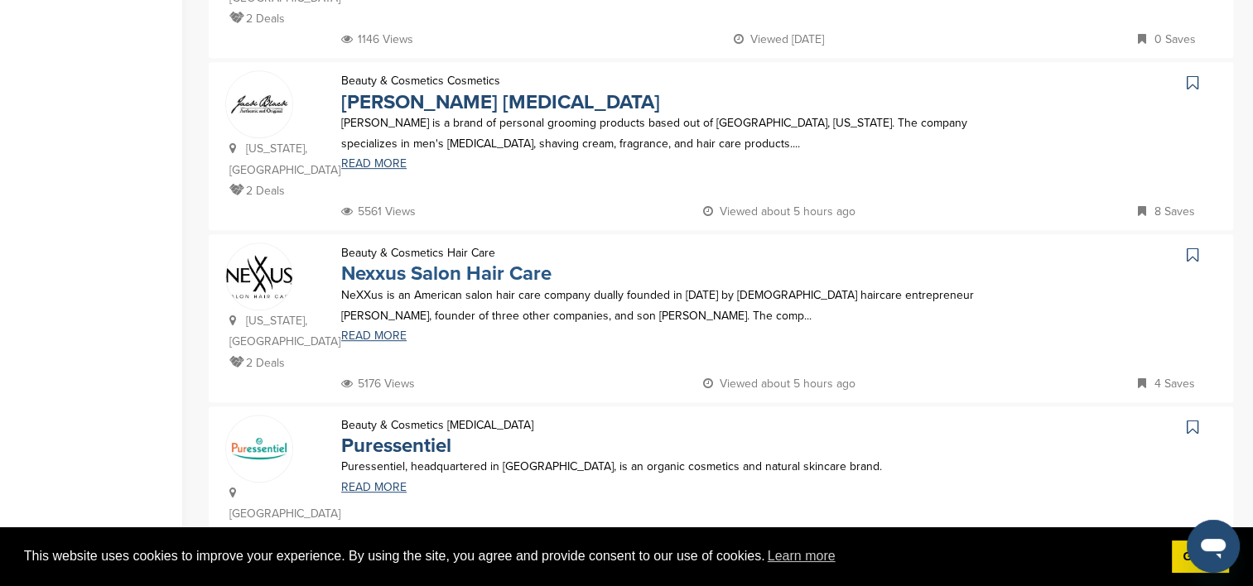
click at [380, 262] on link "Nexxus Salon Hair Care" at bounding box center [446, 274] width 210 height 24
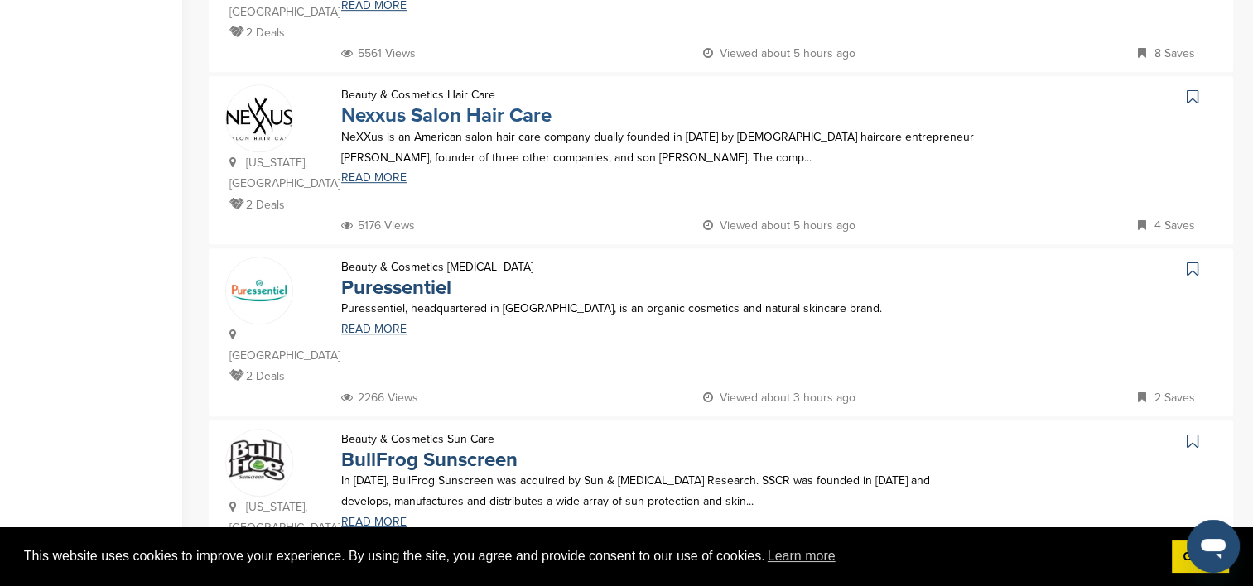
scroll to position [994, 0]
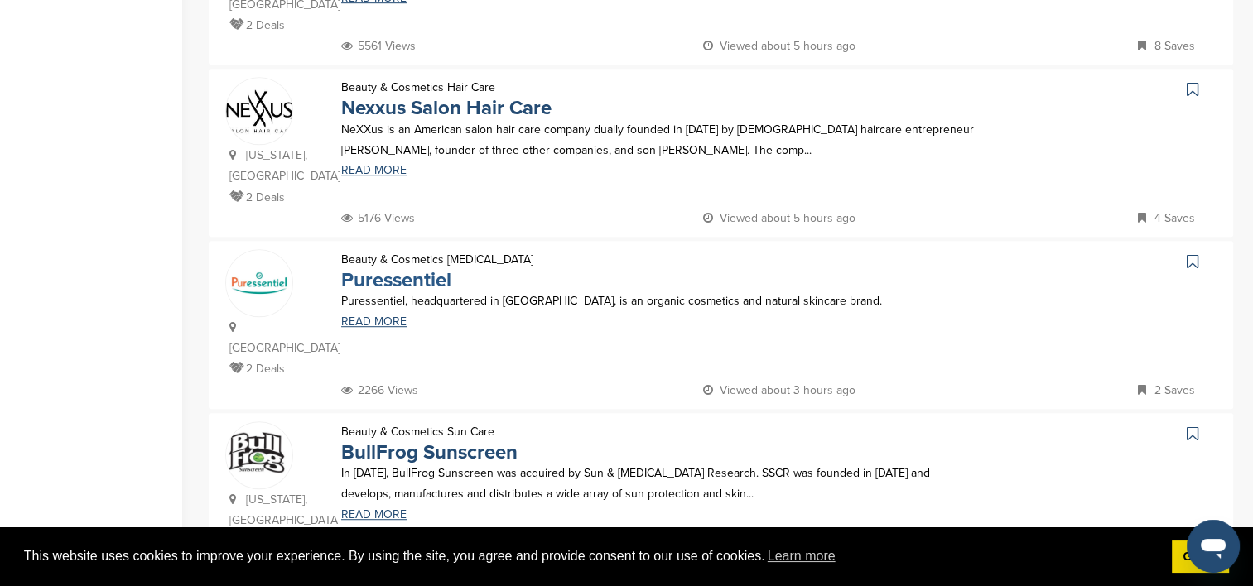
click at [430, 268] on link "Puressentiel" at bounding box center [396, 280] width 110 height 24
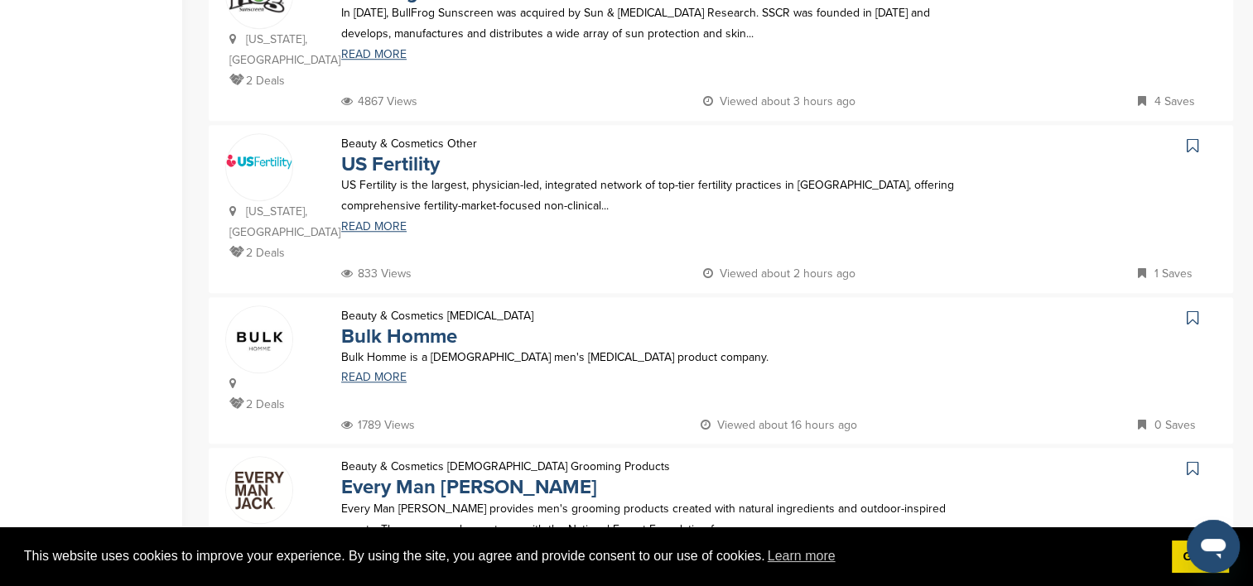
scroll to position [1491, 0]
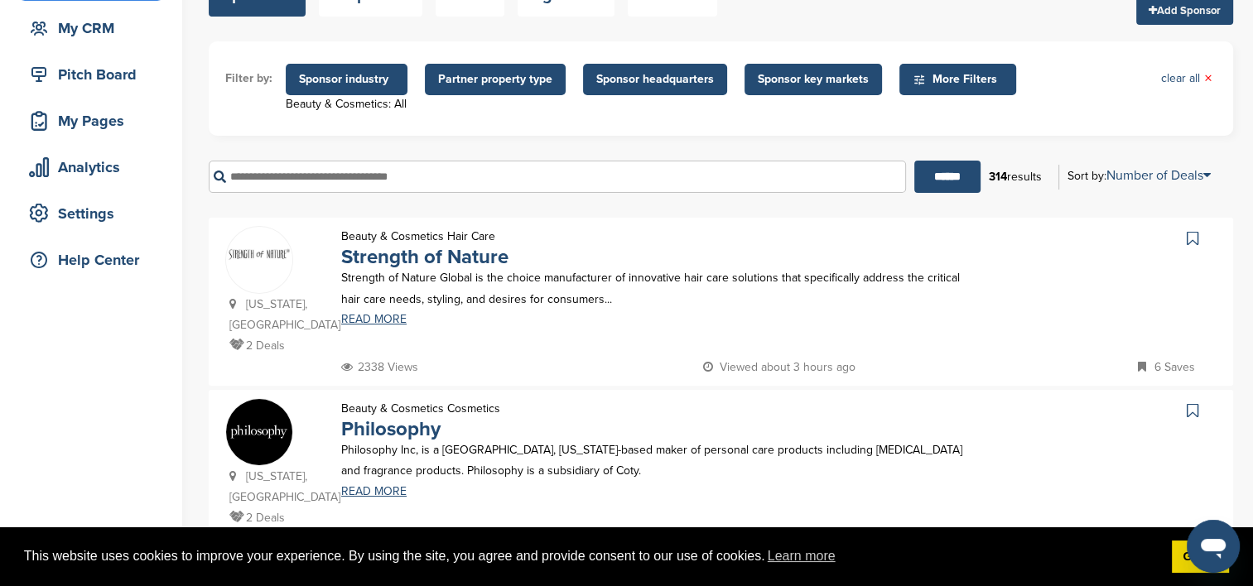
scroll to position [166, 0]
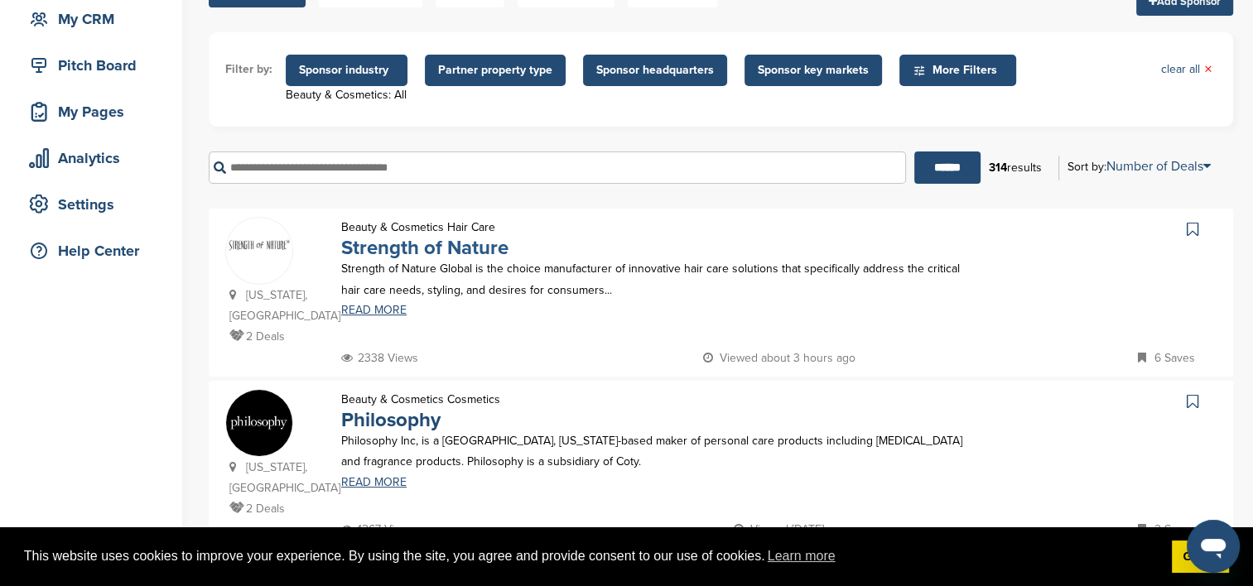
click at [407, 248] on link "Strength of Nature" at bounding box center [424, 248] width 167 height 24
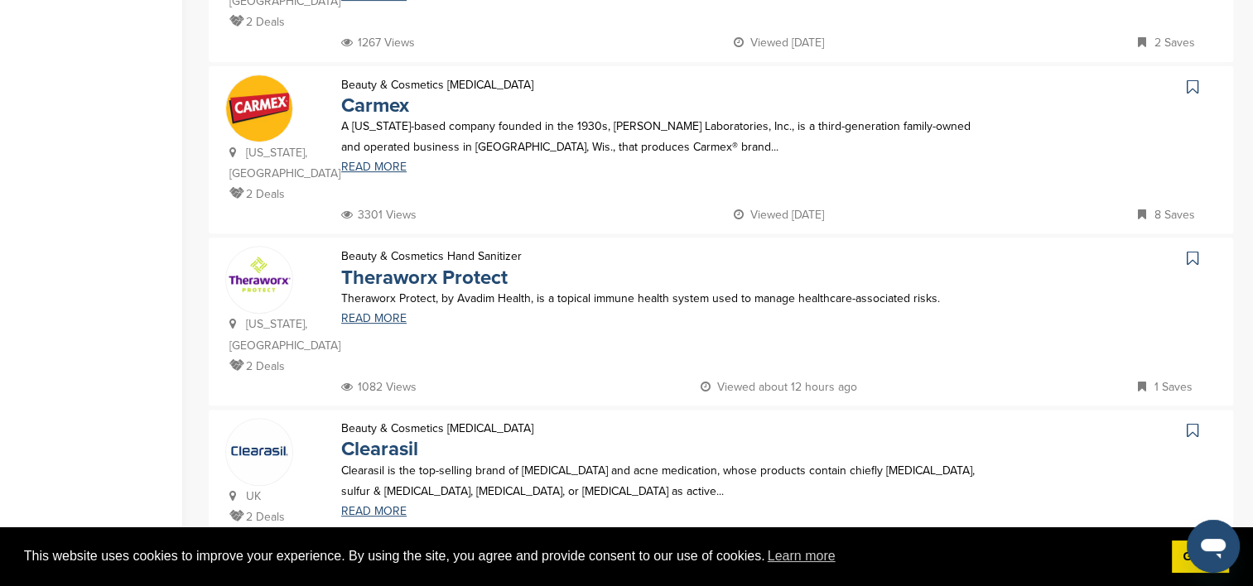
scroll to position [663, 0]
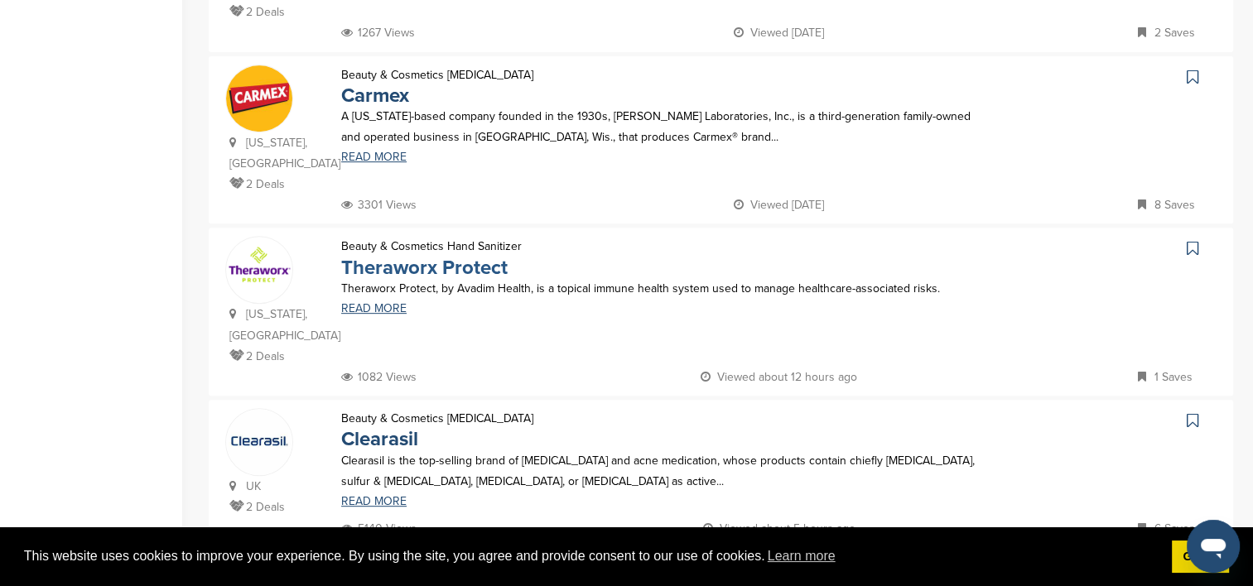
click at [393, 256] on link "Theraworx Protect" at bounding box center [424, 268] width 166 height 24
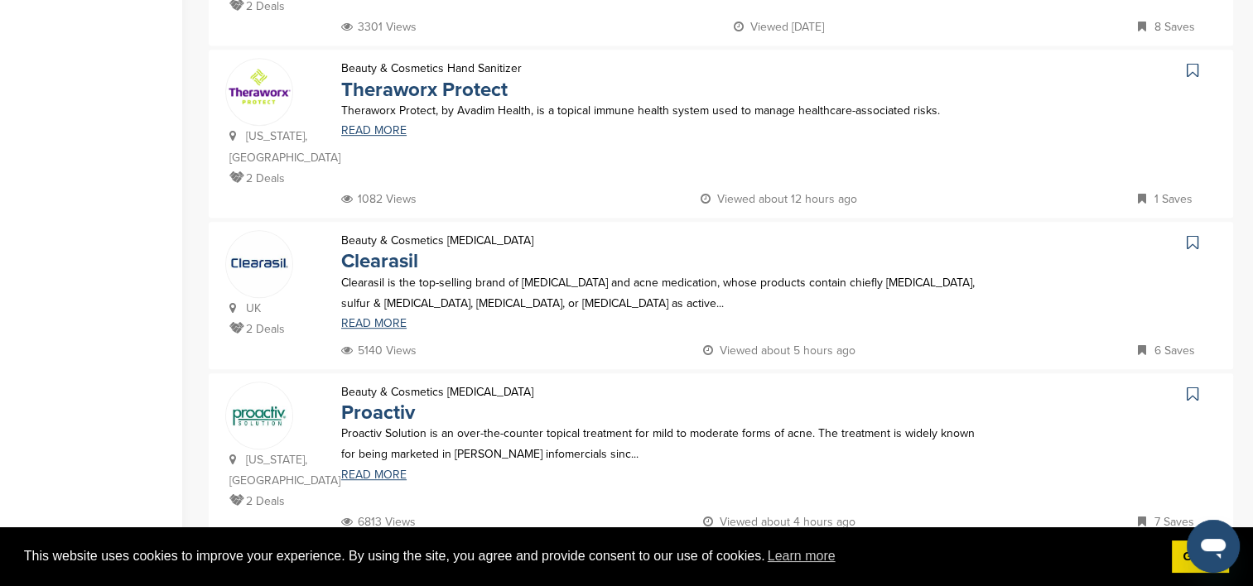
scroll to position [911, 0]
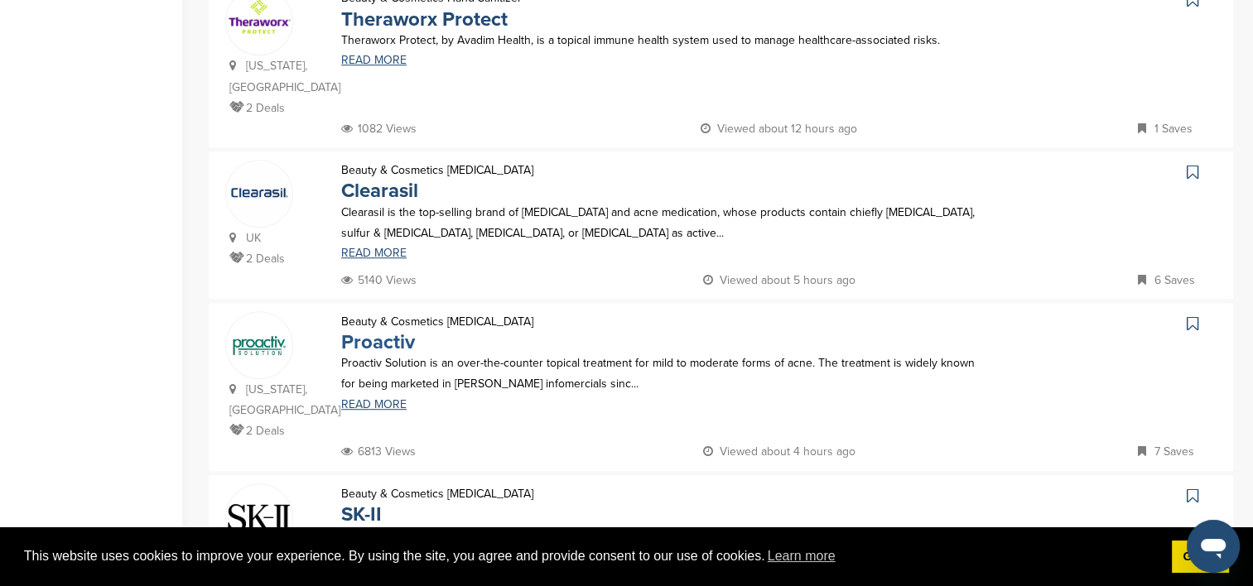
click at [388, 330] on link "Proactiv" at bounding box center [378, 342] width 74 height 24
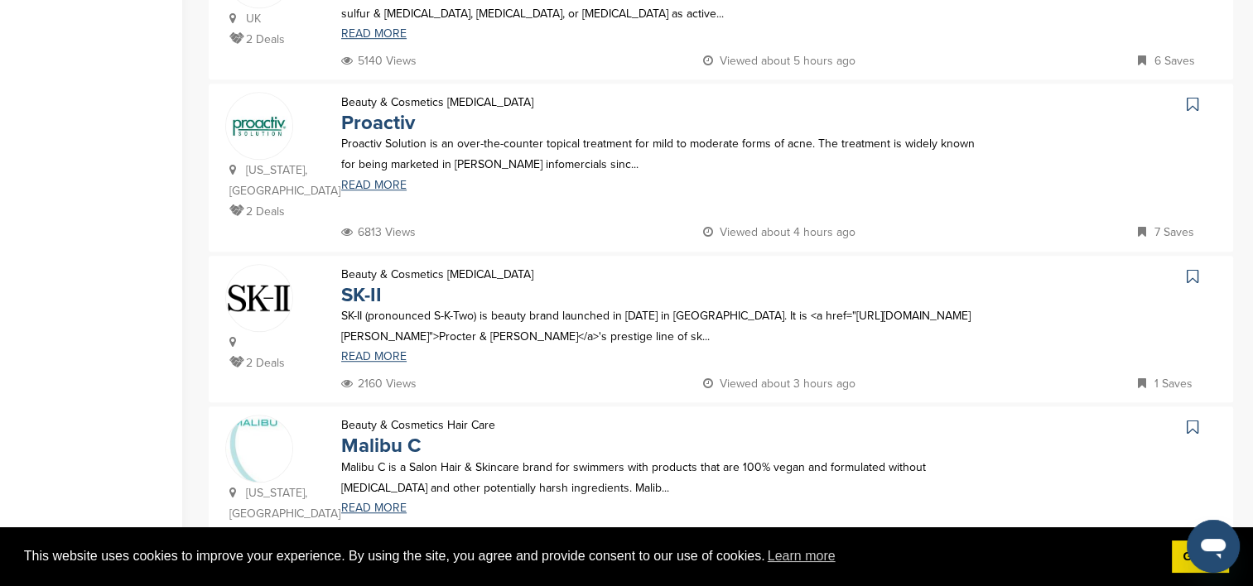
scroll to position [1159, 0]
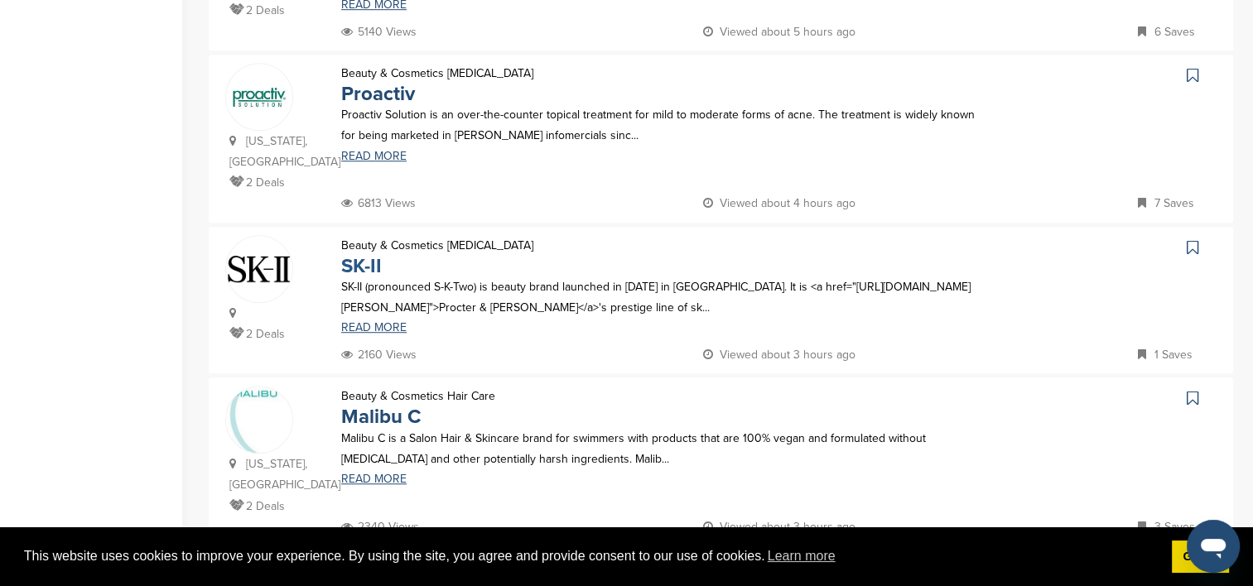
click at [359, 254] on link "SK-II" at bounding box center [361, 266] width 41 height 24
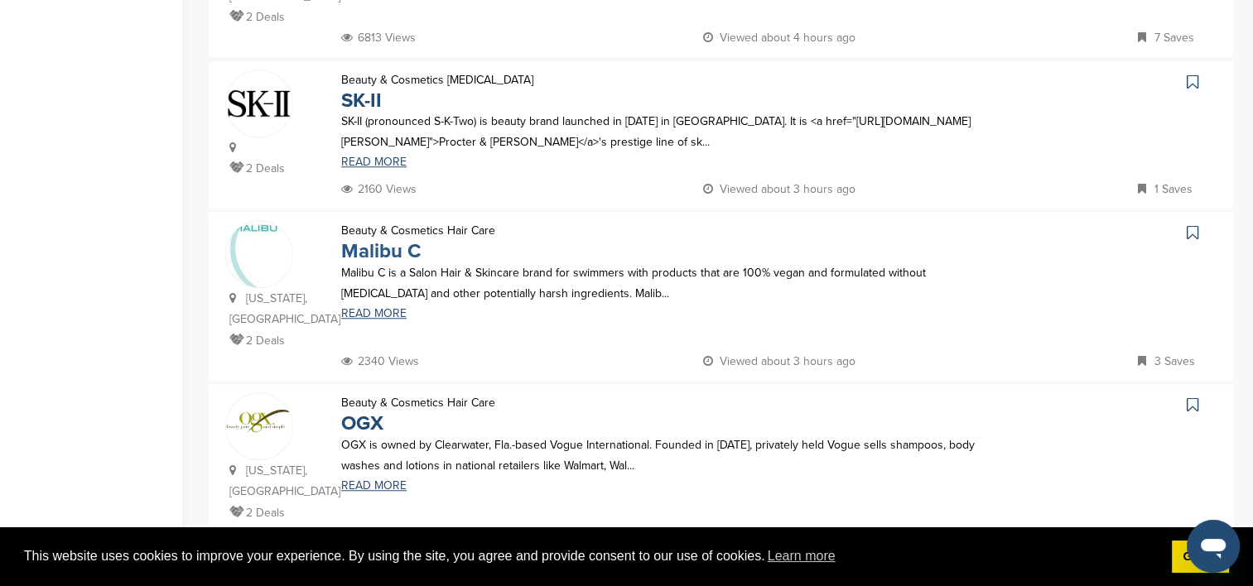
click at [356, 239] on link "Malibu C" at bounding box center [381, 251] width 80 height 24
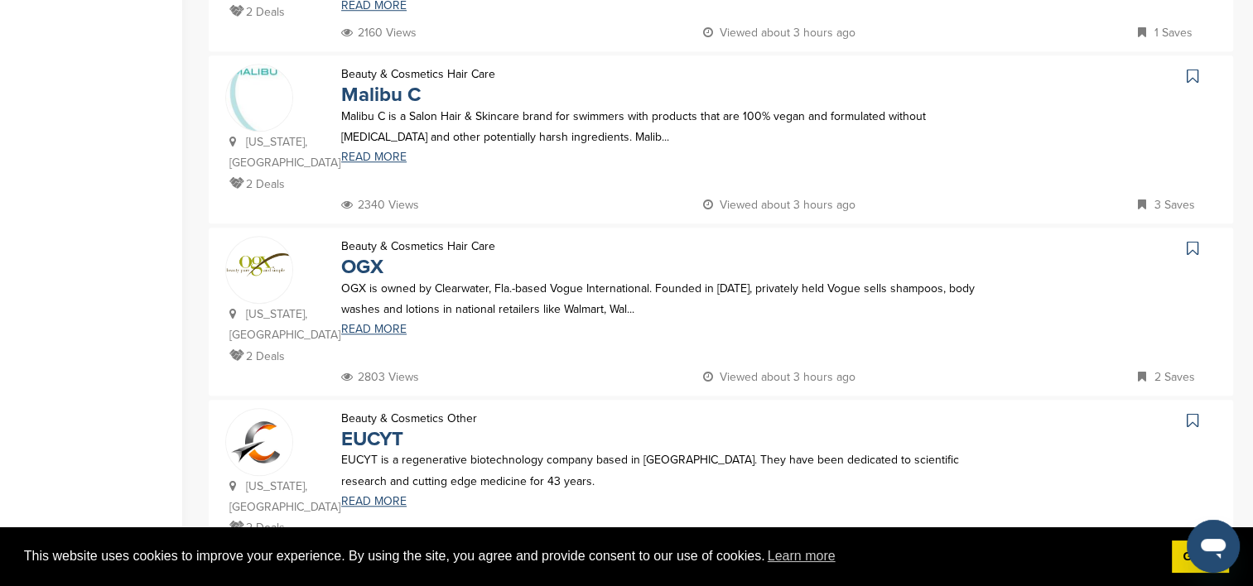
scroll to position [1491, 0]
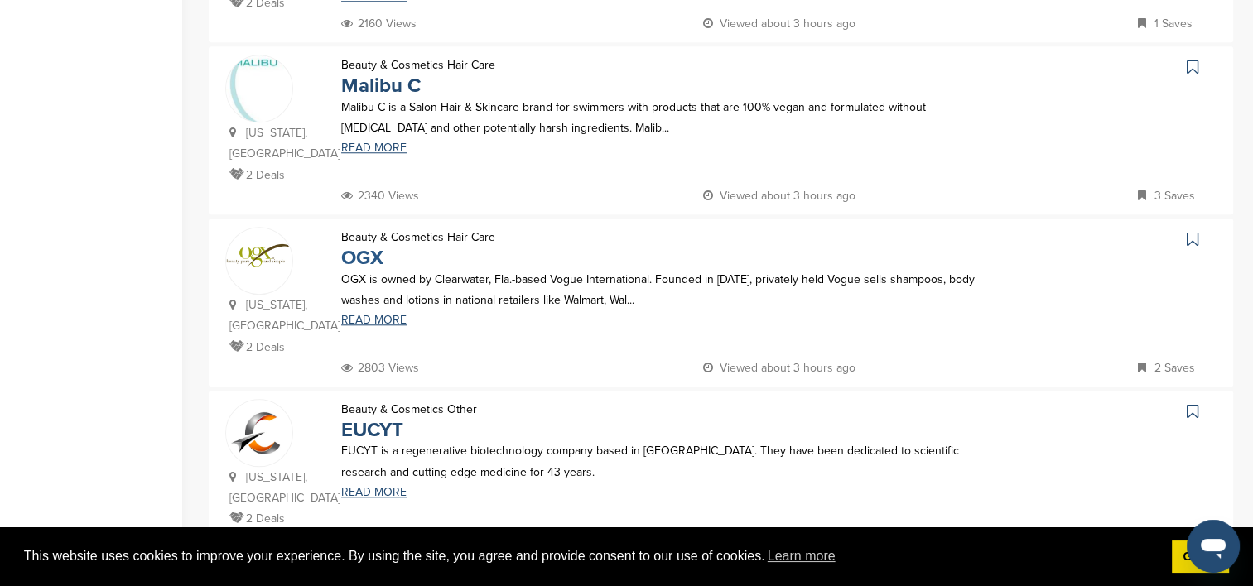
click at [361, 246] on link "OGX" at bounding box center [362, 258] width 42 height 24
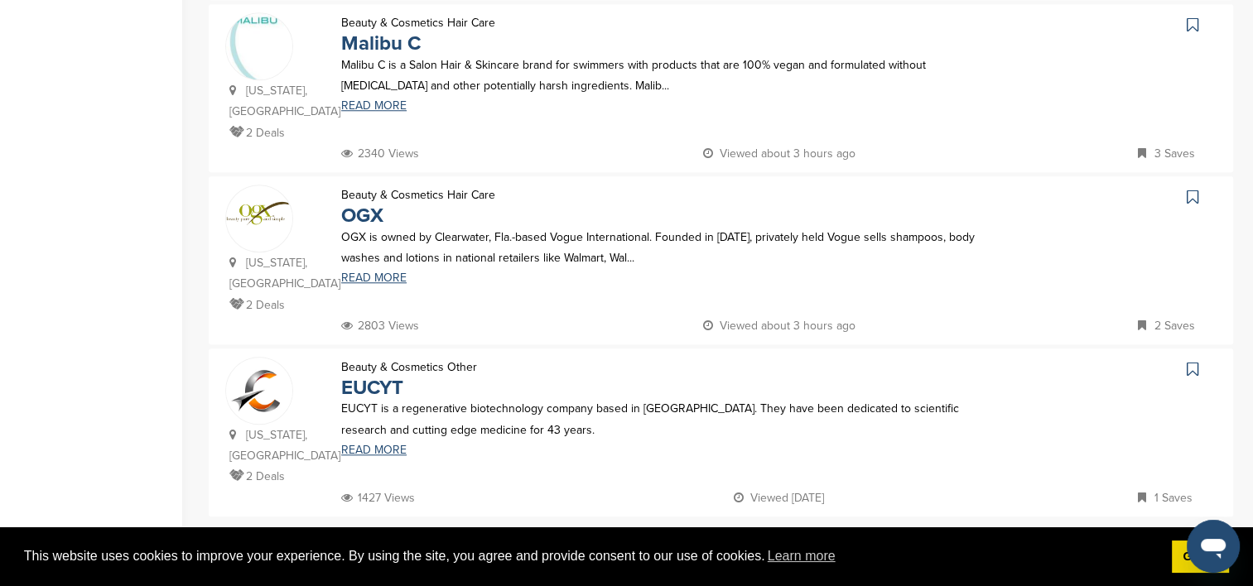
scroll to position [1573, 0]
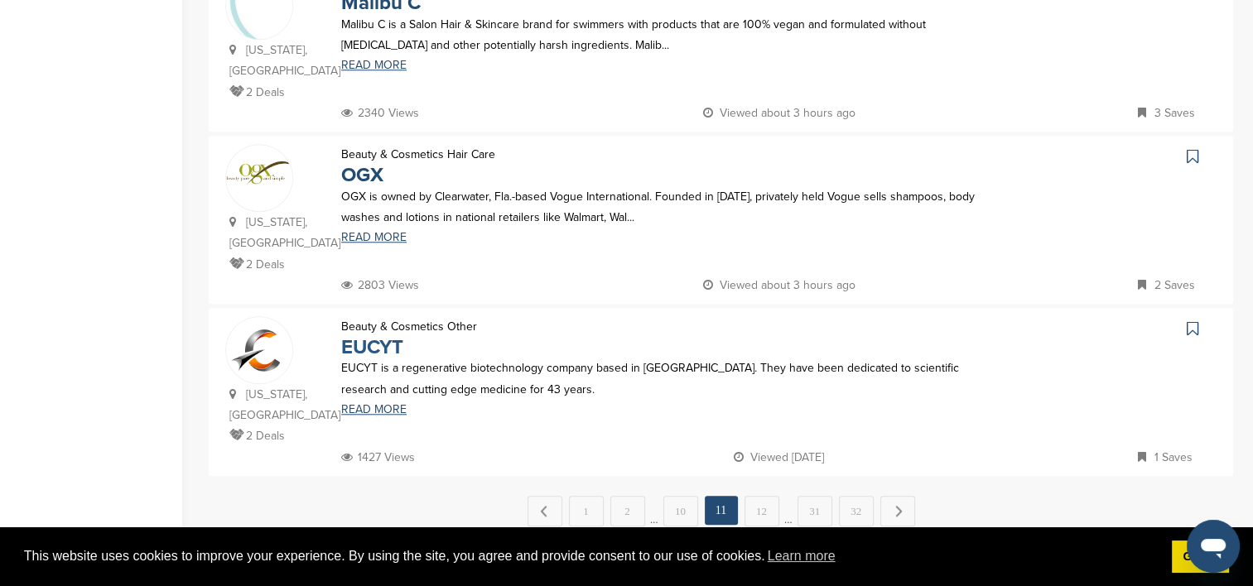
click at [377, 335] on link "EUCYT" at bounding box center [372, 347] width 62 height 24
click at [758, 496] on link "12" at bounding box center [762, 511] width 35 height 31
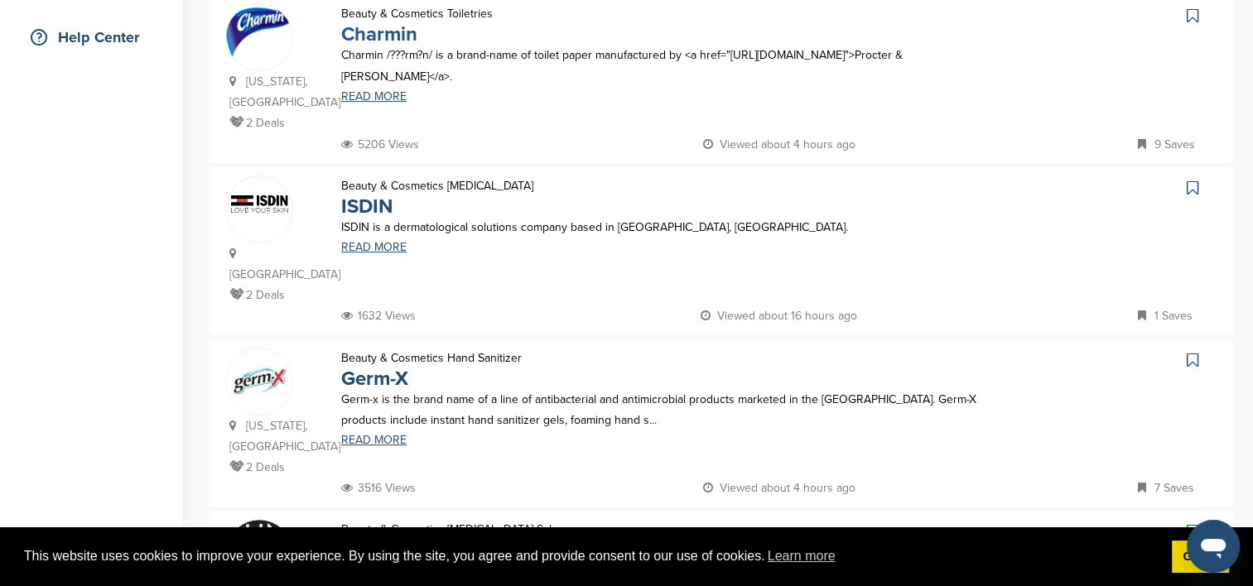
scroll to position [414, 0]
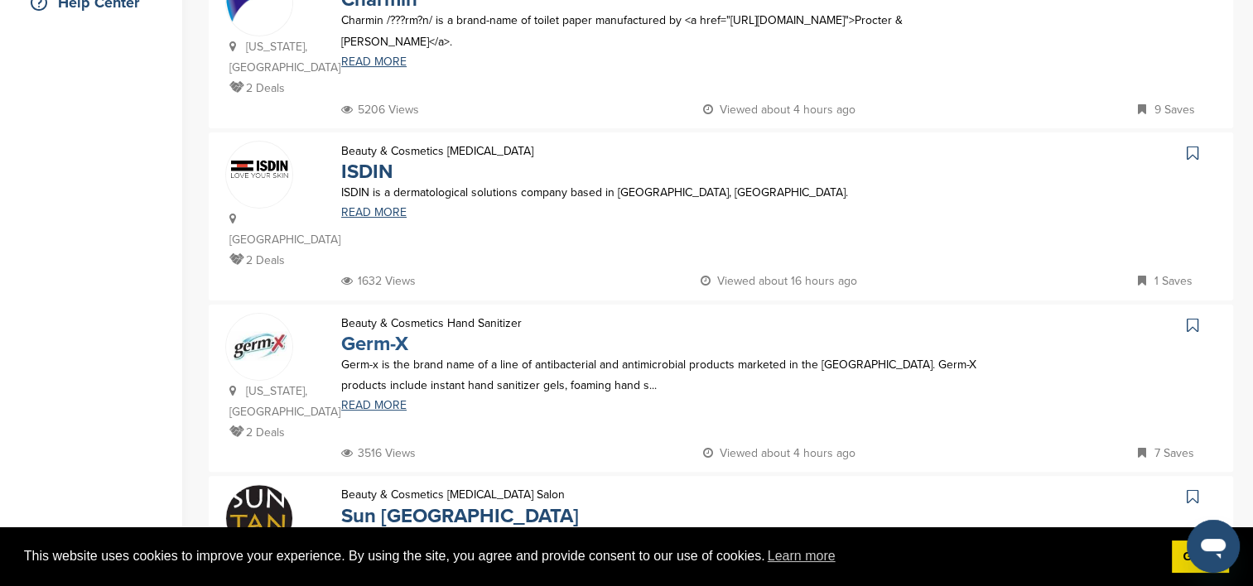
click at [381, 332] on link "Germ-X" at bounding box center [374, 344] width 67 height 24
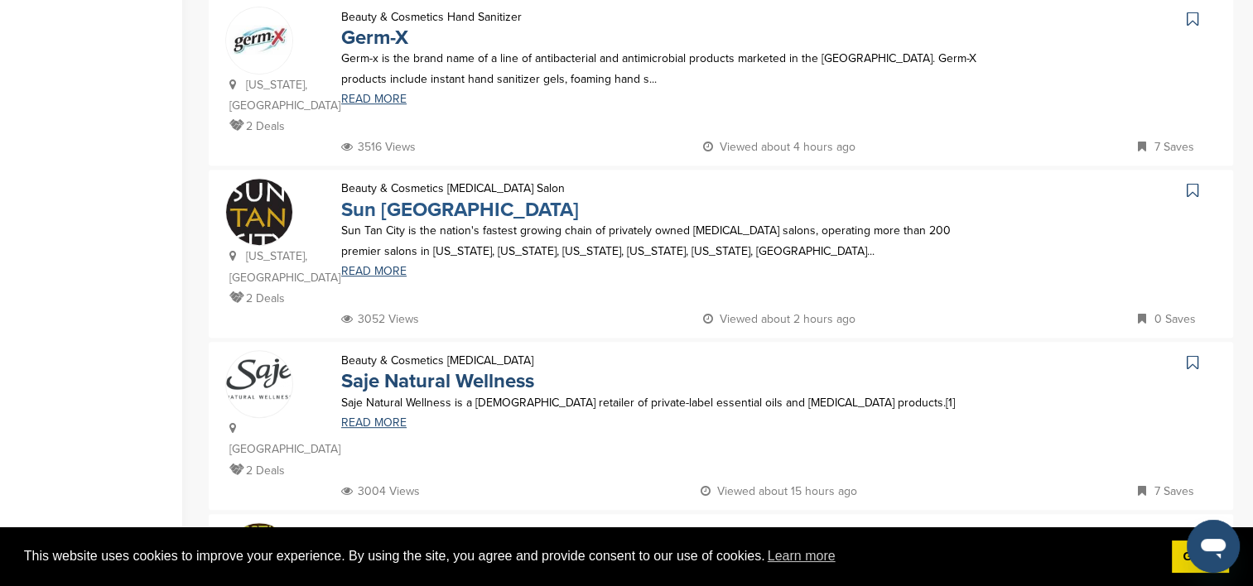
scroll to position [745, 0]
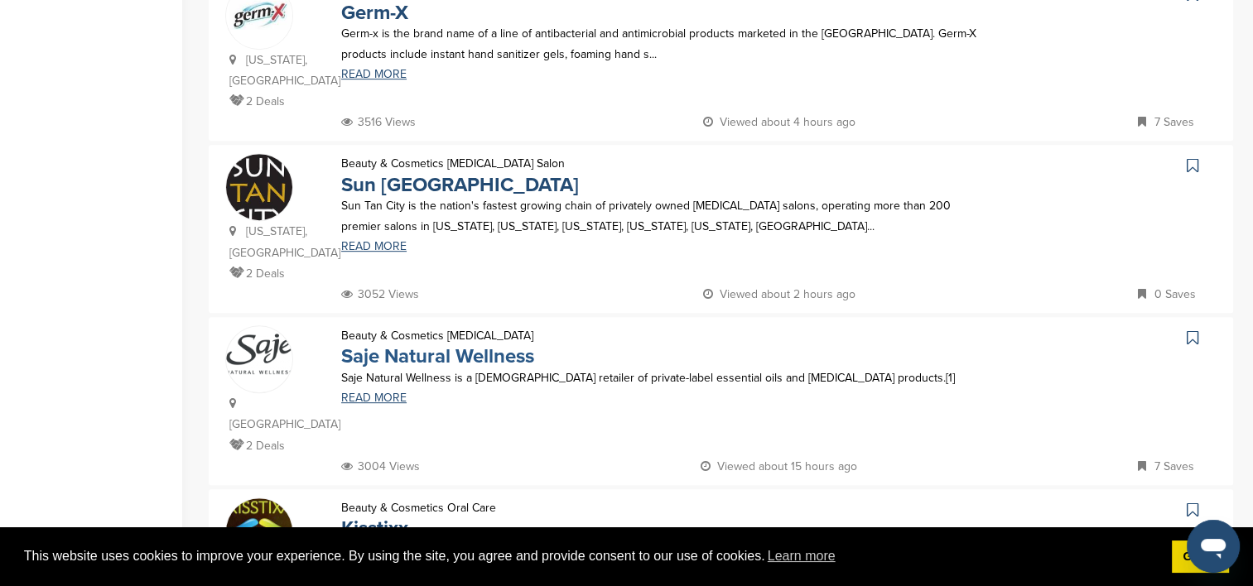
click at [401, 345] on link "Saje Natural Wellness" at bounding box center [437, 357] width 193 height 24
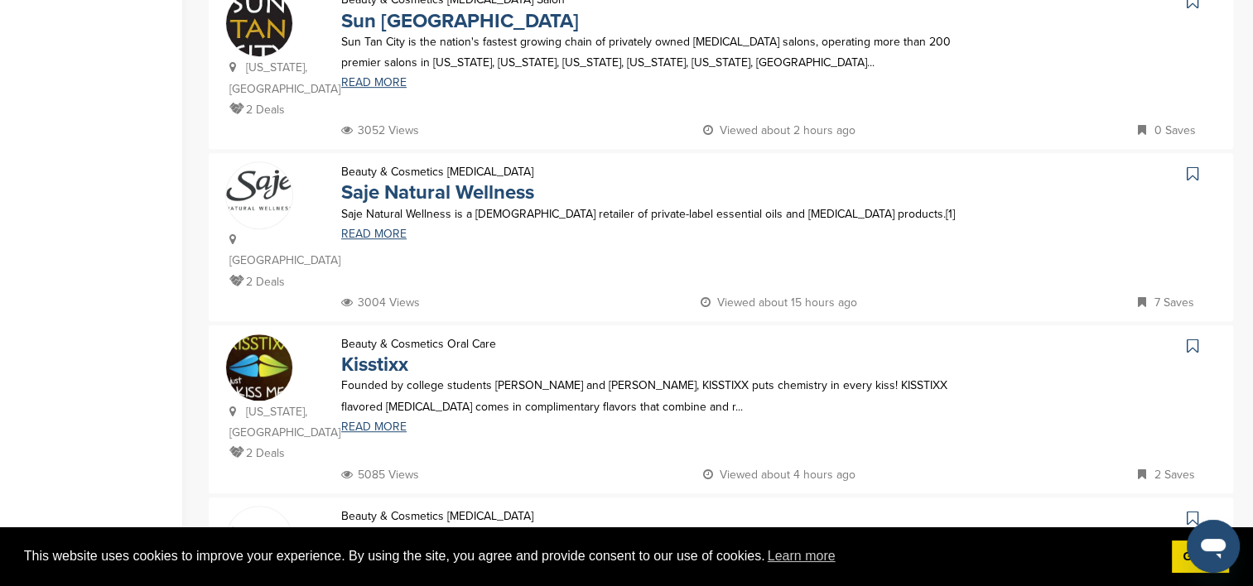
scroll to position [911, 0]
click at [373, 351] on link "Kisstixx" at bounding box center [374, 363] width 67 height 24
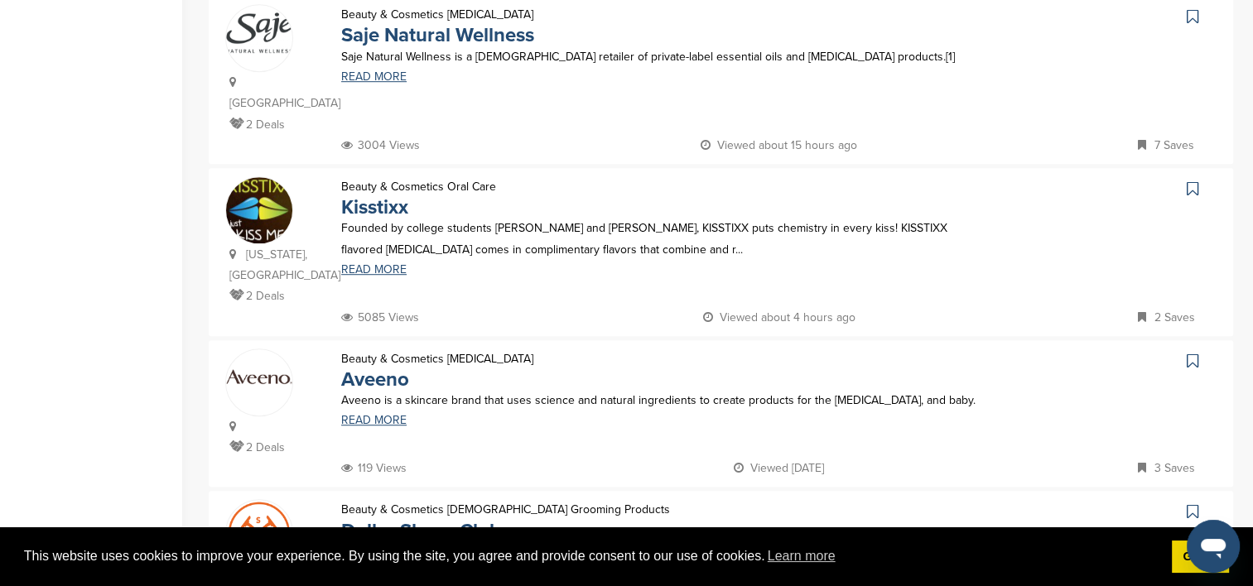
scroll to position [1077, 0]
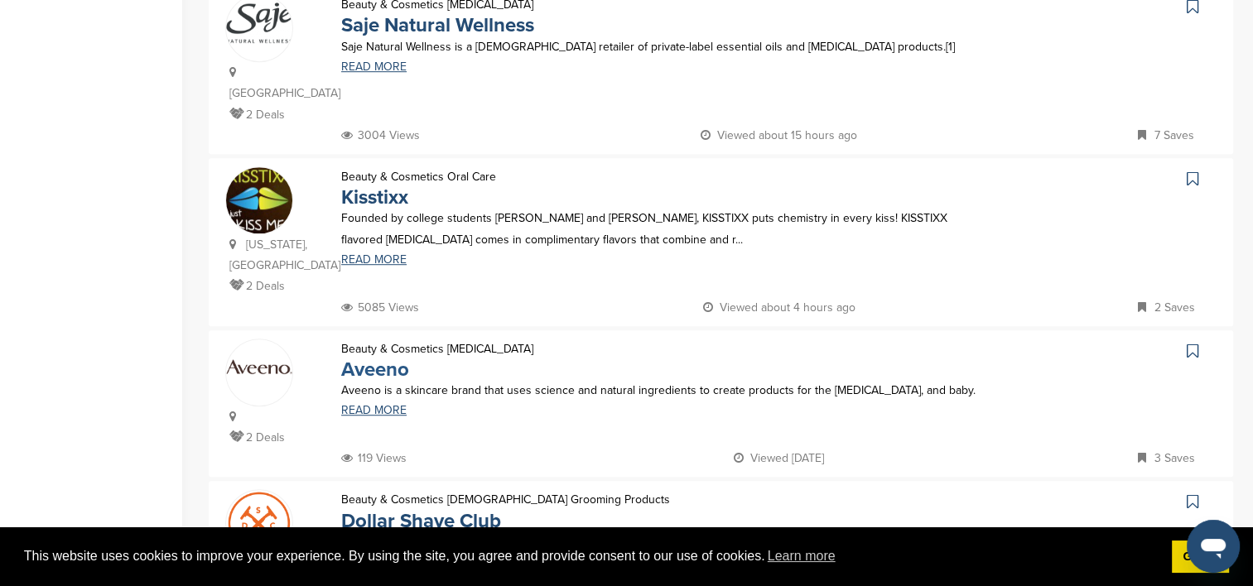
click at [358, 358] on link "Aveeno" at bounding box center [375, 370] width 68 height 24
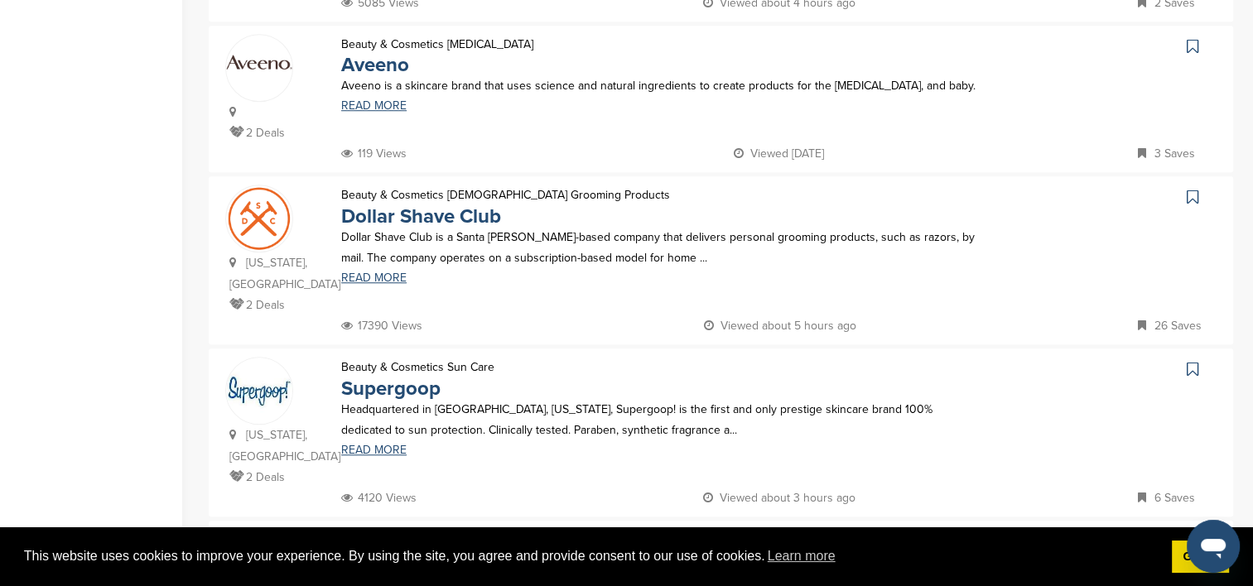
scroll to position [1408, 0]
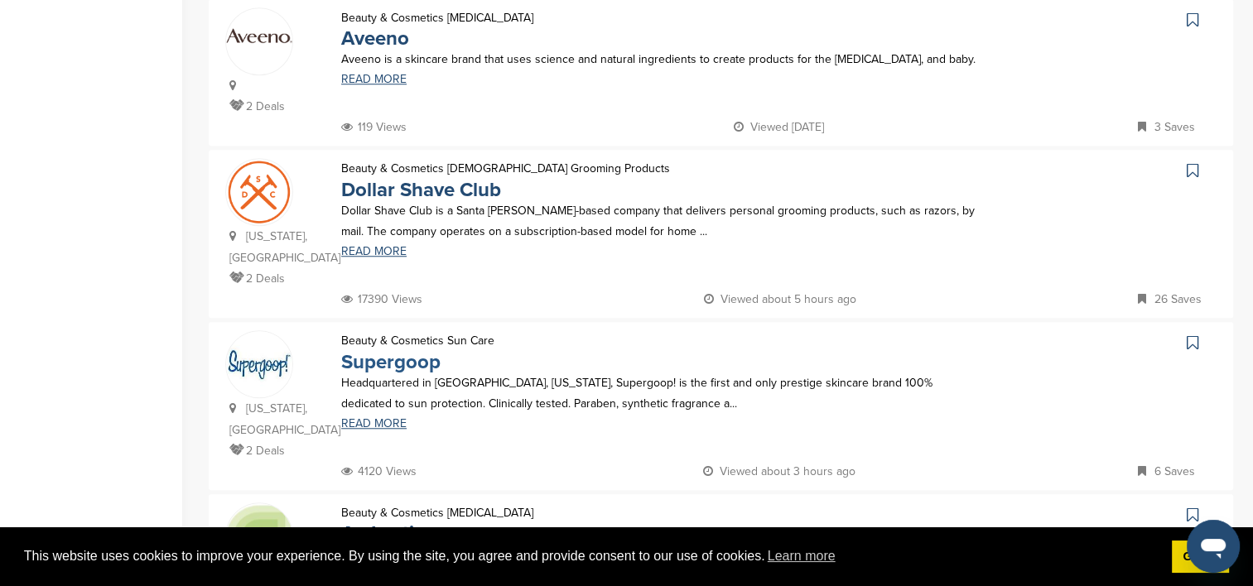
click at [371, 350] on link "Supergoop" at bounding box center [390, 362] width 99 height 24
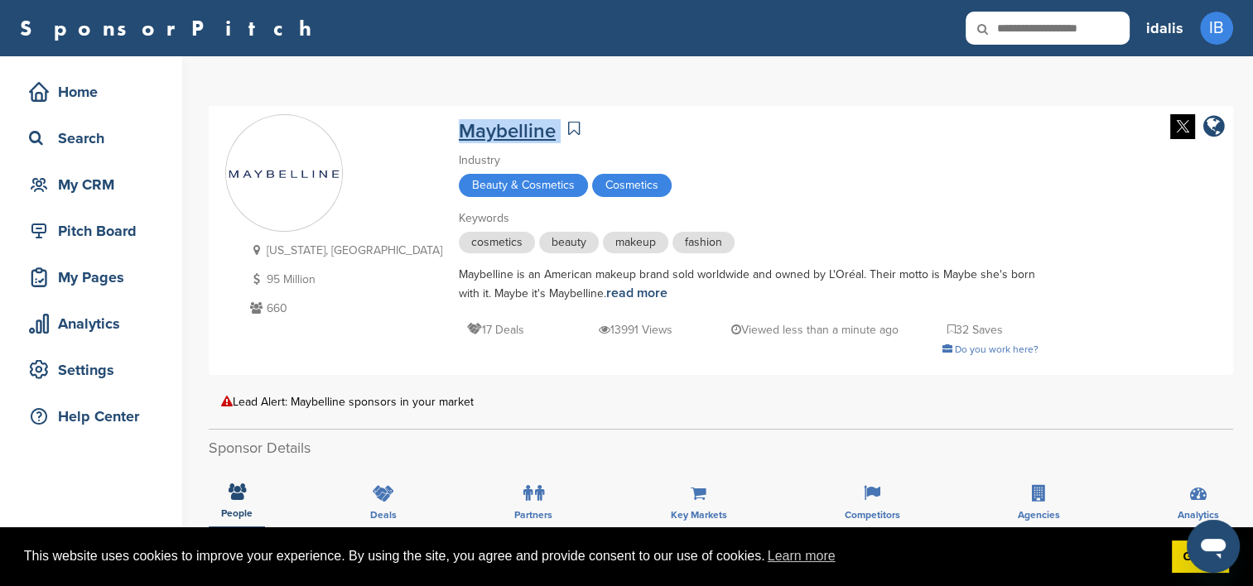
drag, startPoint x: 461, startPoint y: 129, endPoint x: 364, endPoint y: 134, distance: 97.0
click at [459, 134] on div "Maybelline" at bounding box center [749, 128] width 580 height 29
copy div "Maybelline"
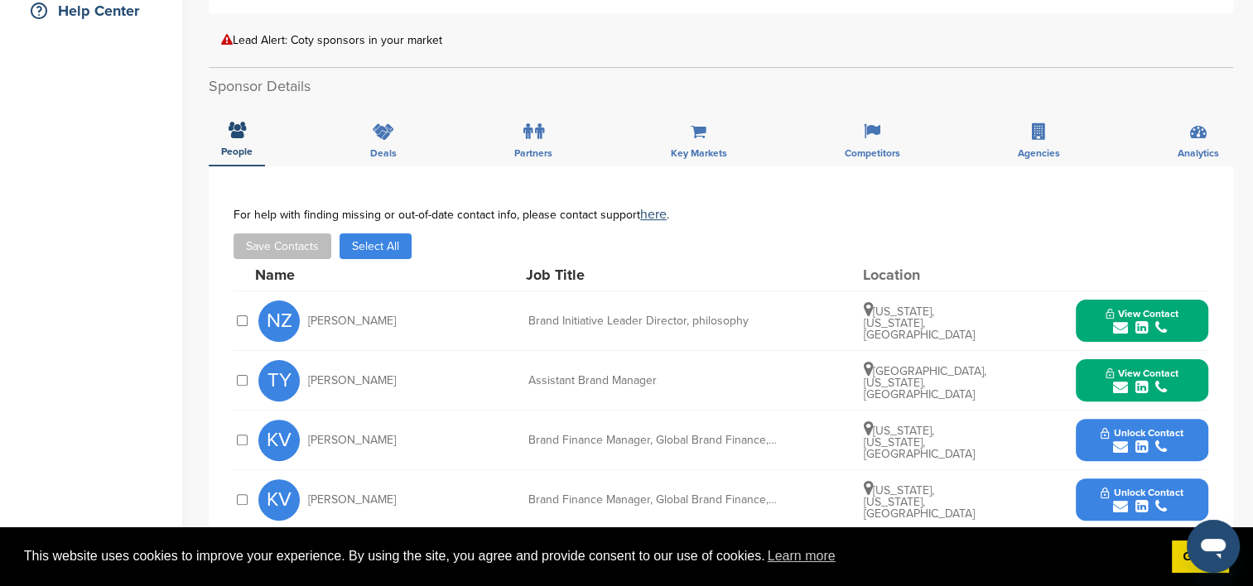
scroll to position [414, 0]
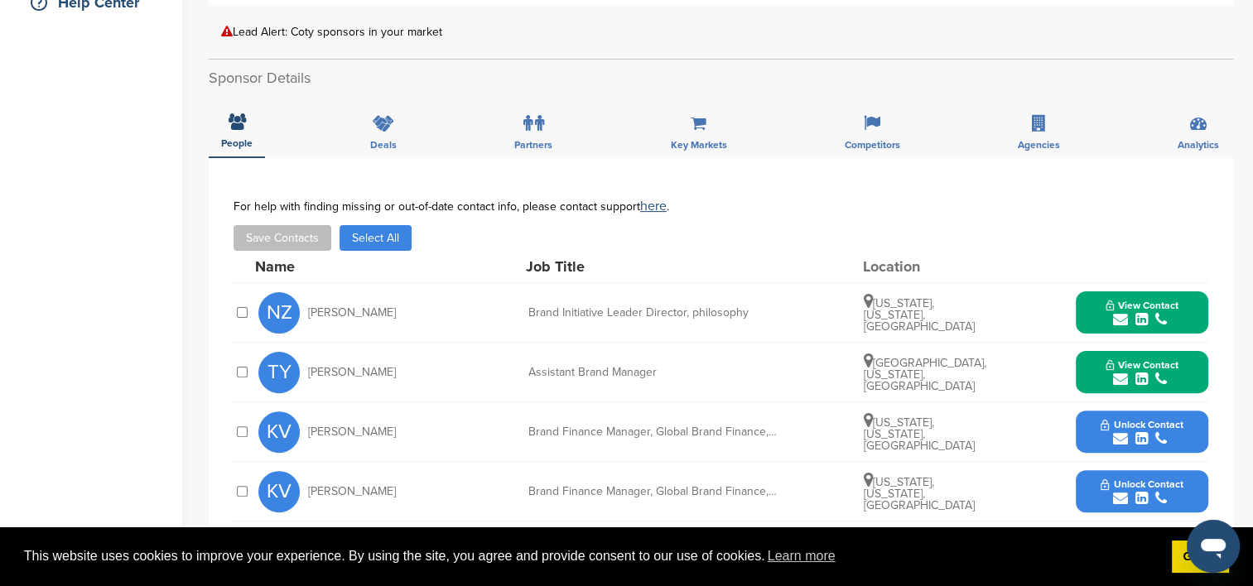
drag, startPoint x: 460, startPoint y: 30, endPoint x: 237, endPoint y: 29, distance: 223.6
click at [237, 29] on div "Lead Alert: Coty sponsors in your market" at bounding box center [721, 32] width 1000 height 12
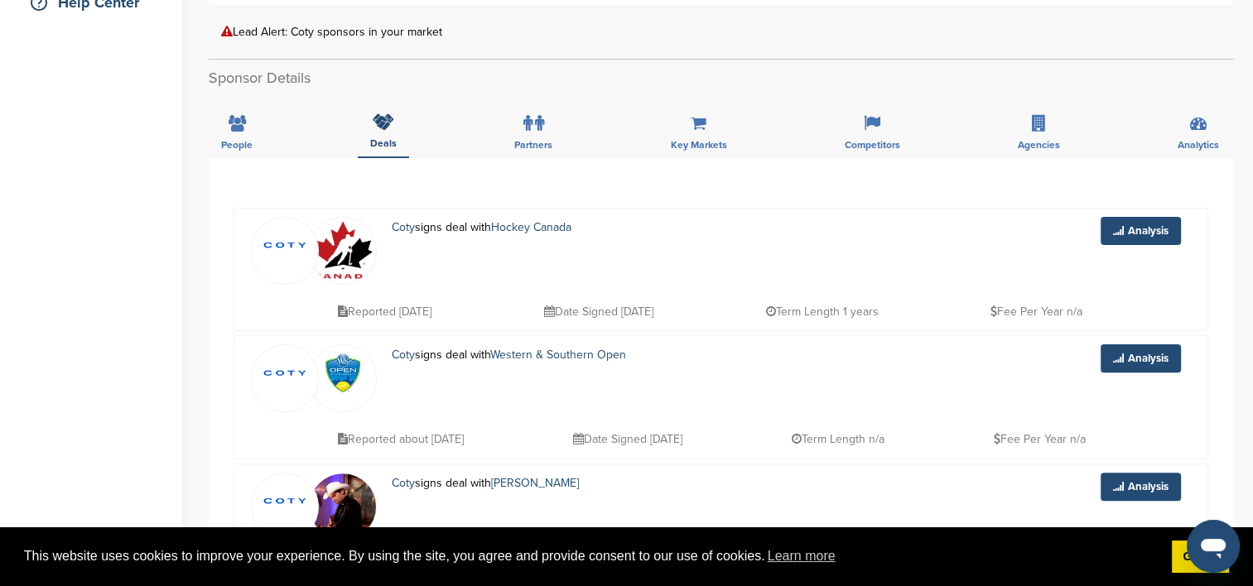
copy div "Lead Alert: Coty sponsors in your market"
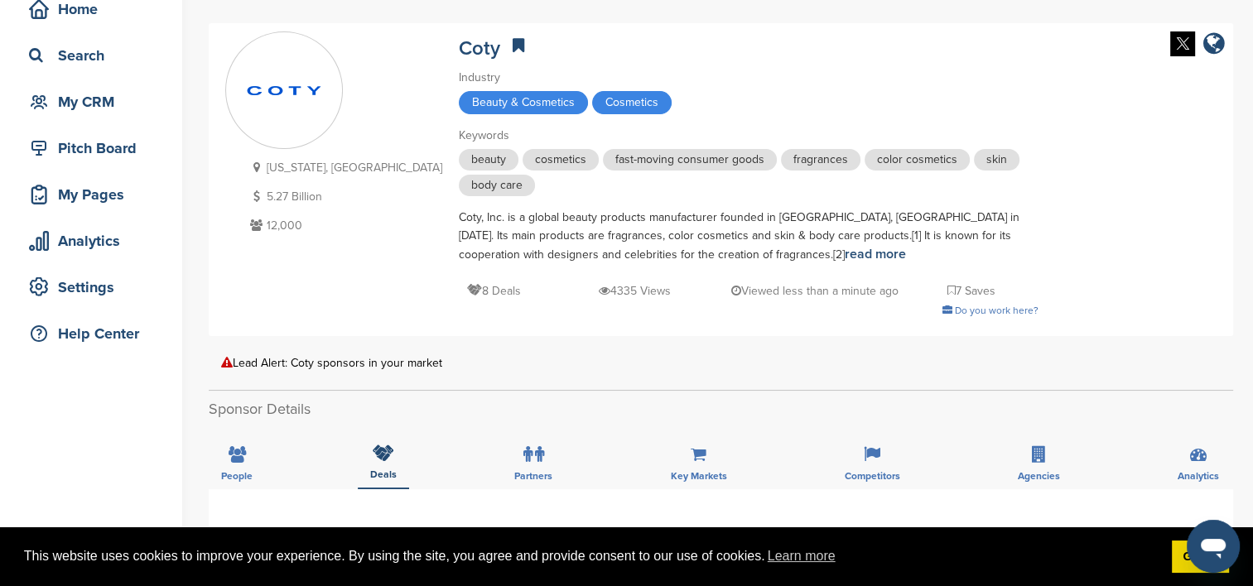
scroll to position [83, 0]
click at [1139, 84] on div "New York, USA 5.27 Billion 12,000 Coty Industry Beauty & Cosmetics Cosmetics Ke…" at bounding box center [720, 179] width 991 height 296
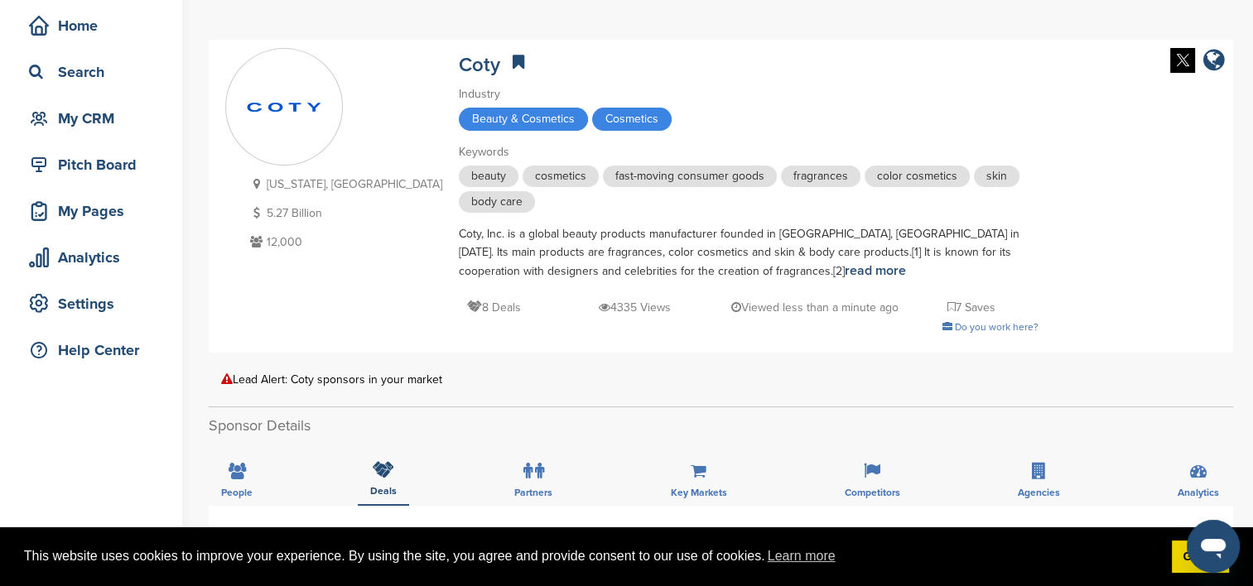
scroll to position [0, 0]
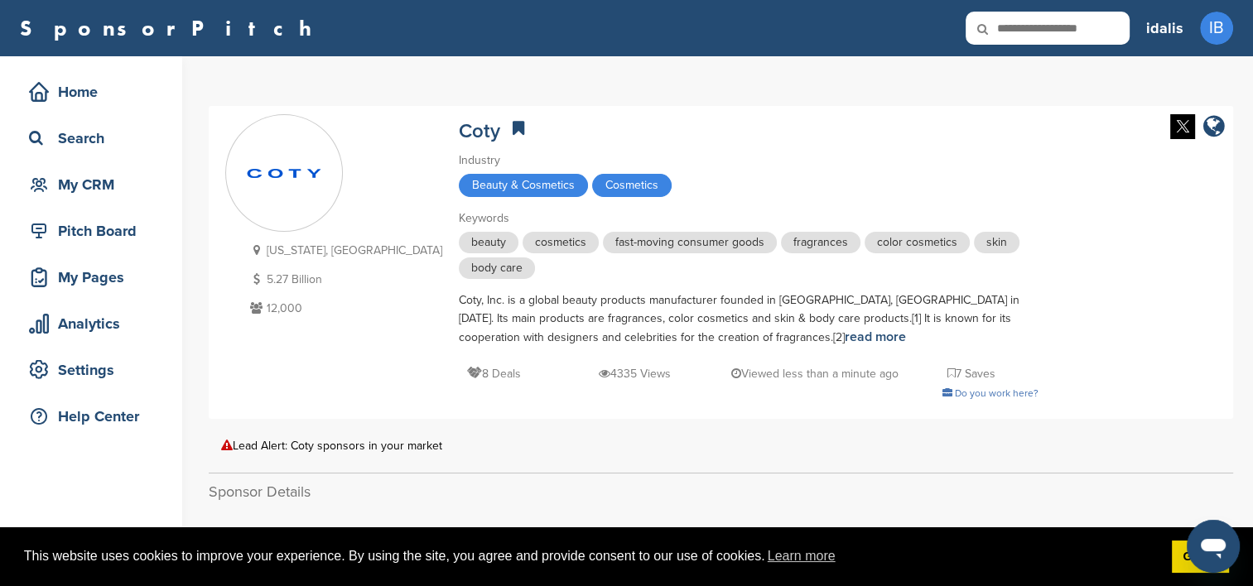
click at [270, 183] on img at bounding box center [284, 173] width 116 height 23
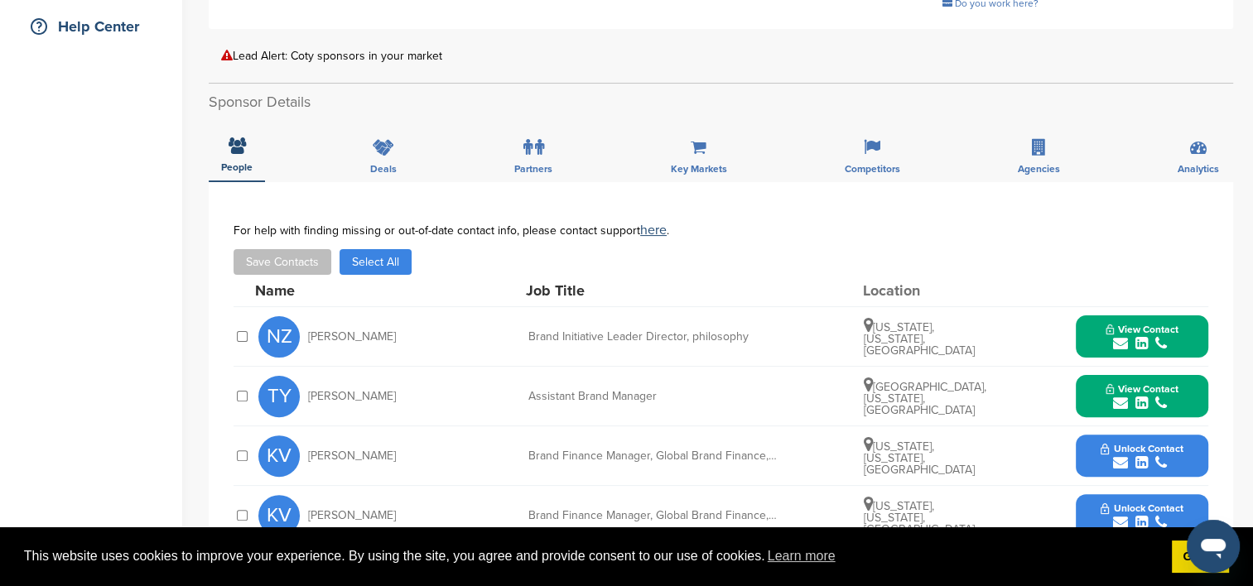
scroll to position [414, 0]
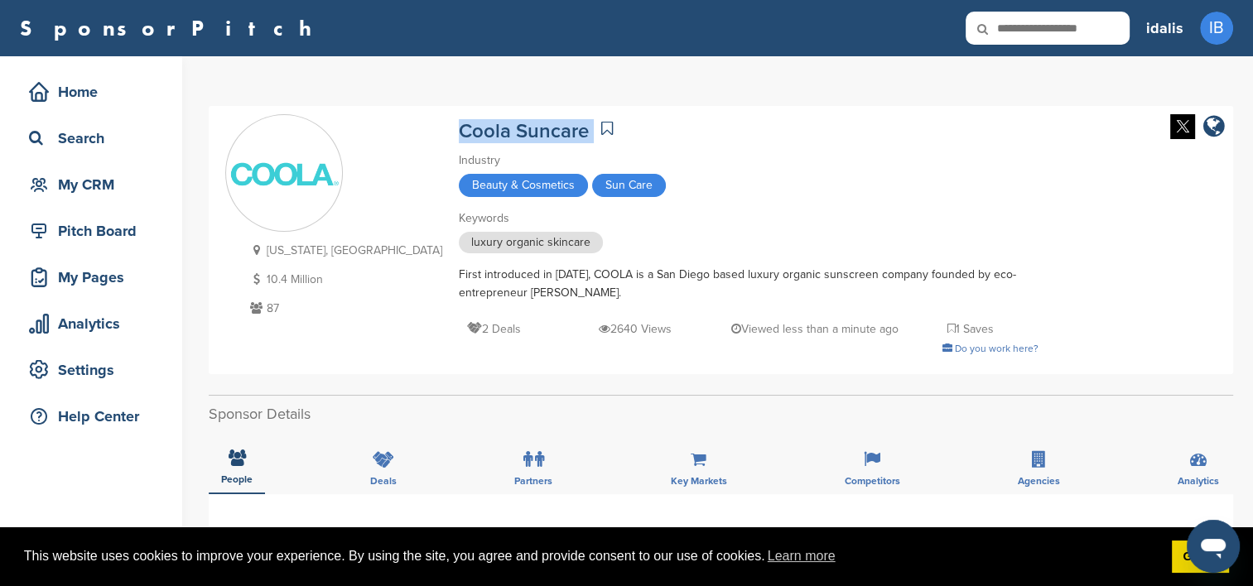
drag, startPoint x: 499, startPoint y: 129, endPoint x: 358, endPoint y: 133, distance: 140.8
click at [358, 133] on div "[US_STATE], [GEOGRAPHIC_DATA] 10.4 Million 87 Coola Suncare Industry Beauty & C…" at bounding box center [720, 240] width 991 height 252
copy div "Coola Suncare"
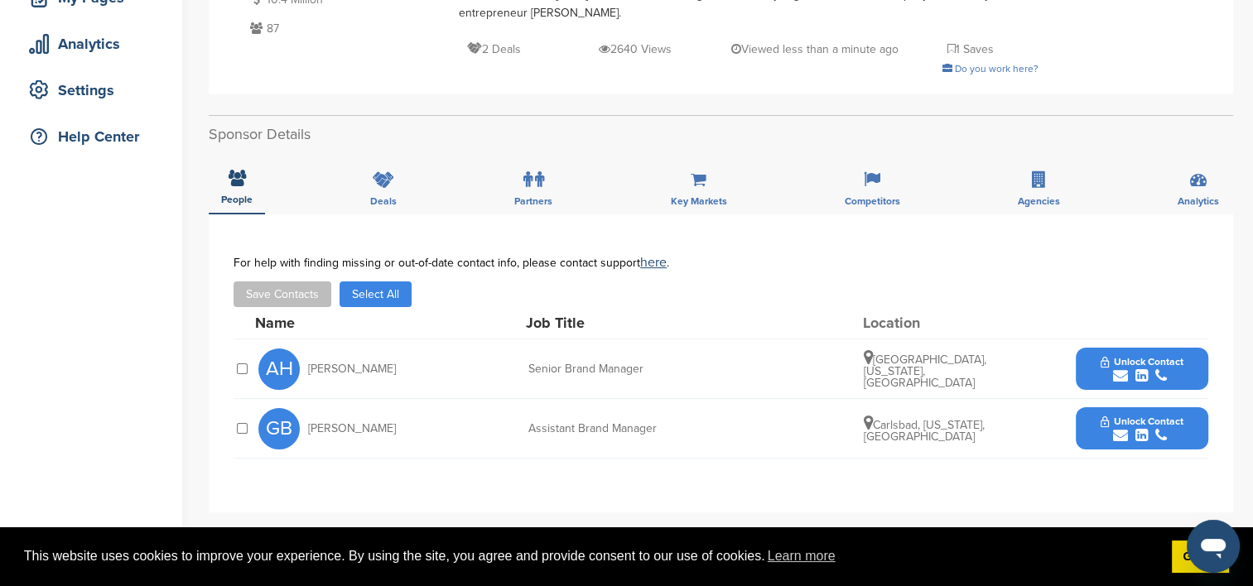
scroll to position [331, 0]
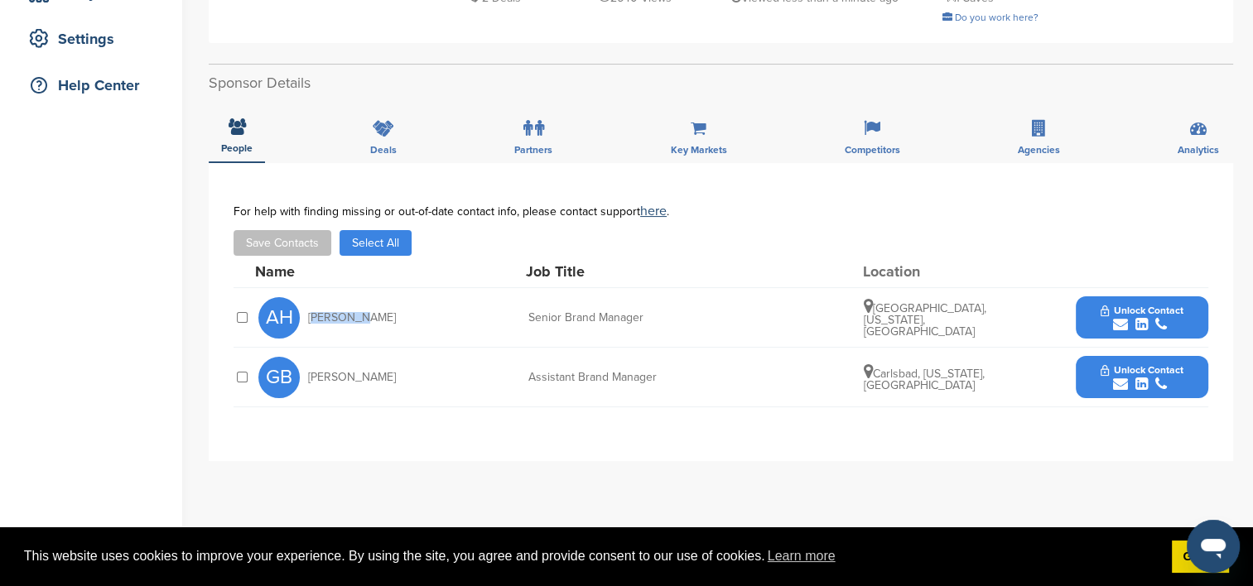
drag, startPoint x: 358, startPoint y: 318, endPoint x: 308, endPoint y: 318, distance: 49.7
click at [308, 318] on div "AH Ali Hild" at bounding box center [349, 317] width 182 height 41
copy span "Ali Hild"
click at [1133, 318] on div "submit" at bounding box center [1142, 325] width 82 height 16
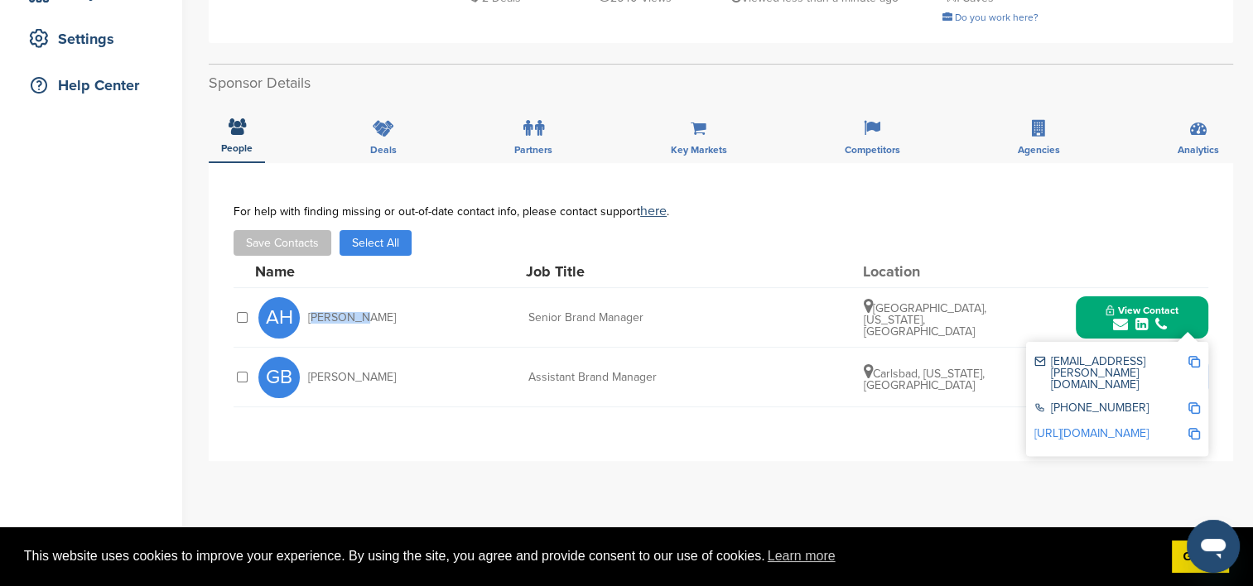
click at [1195, 359] on img at bounding box center [1194, 362] width 12 height 12
copy span "Ali Hild"
drag, startPoint x: 609, startPoint y: 318, endPoint x: 527, endPoint y: 317, distance: 82.0
click at [527, 317] on div "AH Ali Hild Senior Brand Manager San Diego, California, United States View Cont…" at bounding box center [733, 317] width 950 height 59
copy div "Senior Brand Manager"
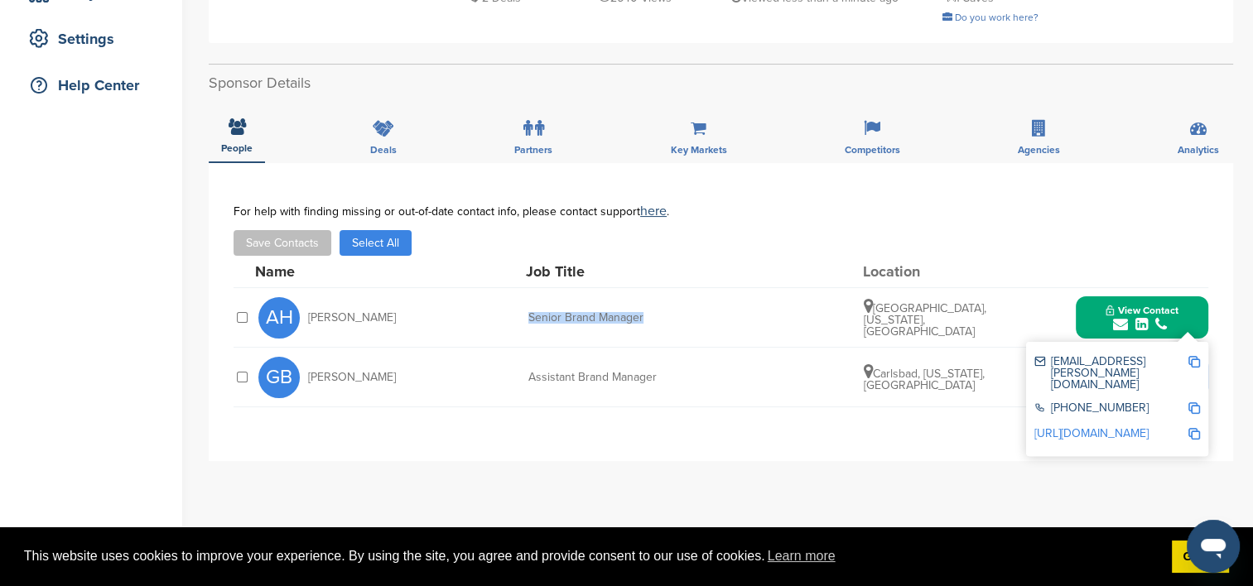
click at [1192, 402] on img at bounding box center [1194, 408] width 12 height 12
copy div "Senior Brand Manager"
click at [1189, 428] on img at bounding box center [1194, 434] width 12 height 12
copy div "Senior Brand Manager"
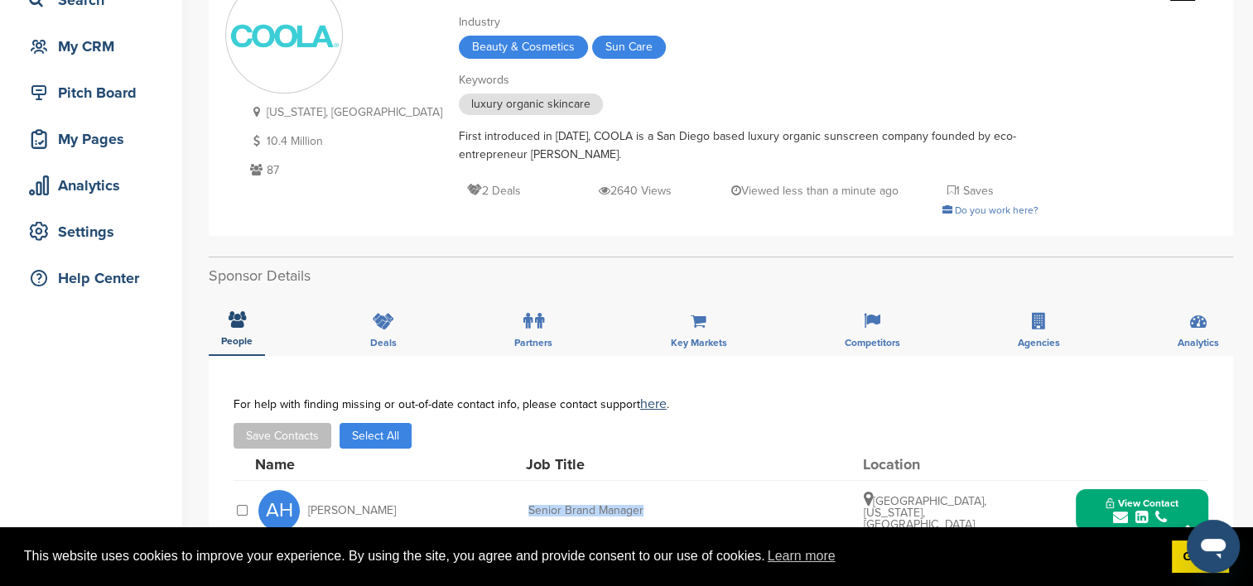
scroll to position [0, 0]
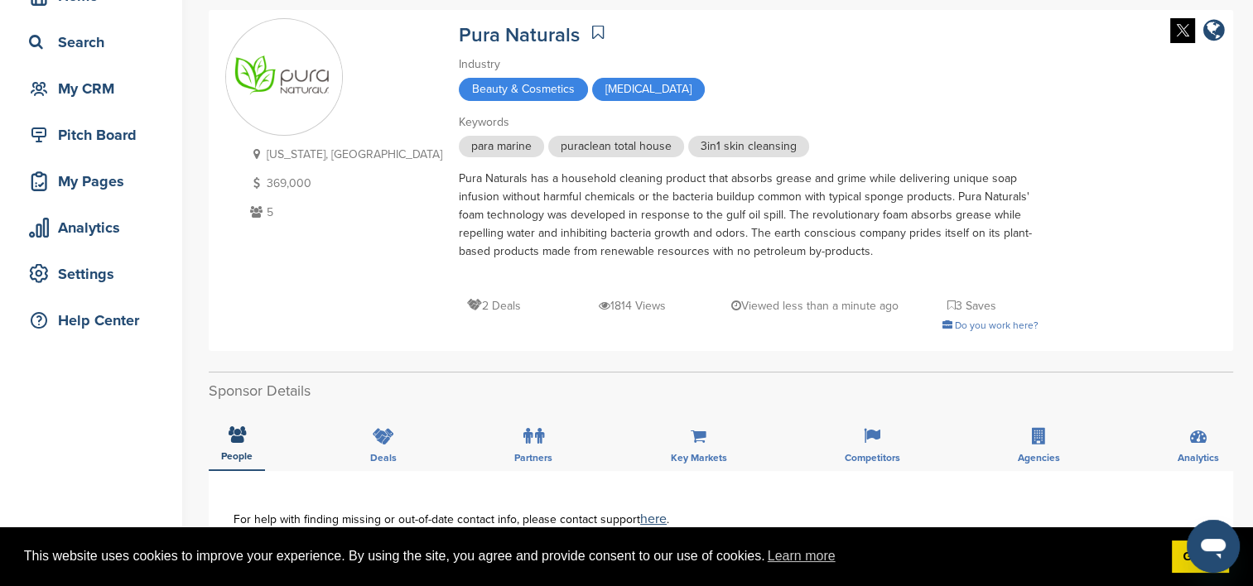
scroll to position [83, 0]
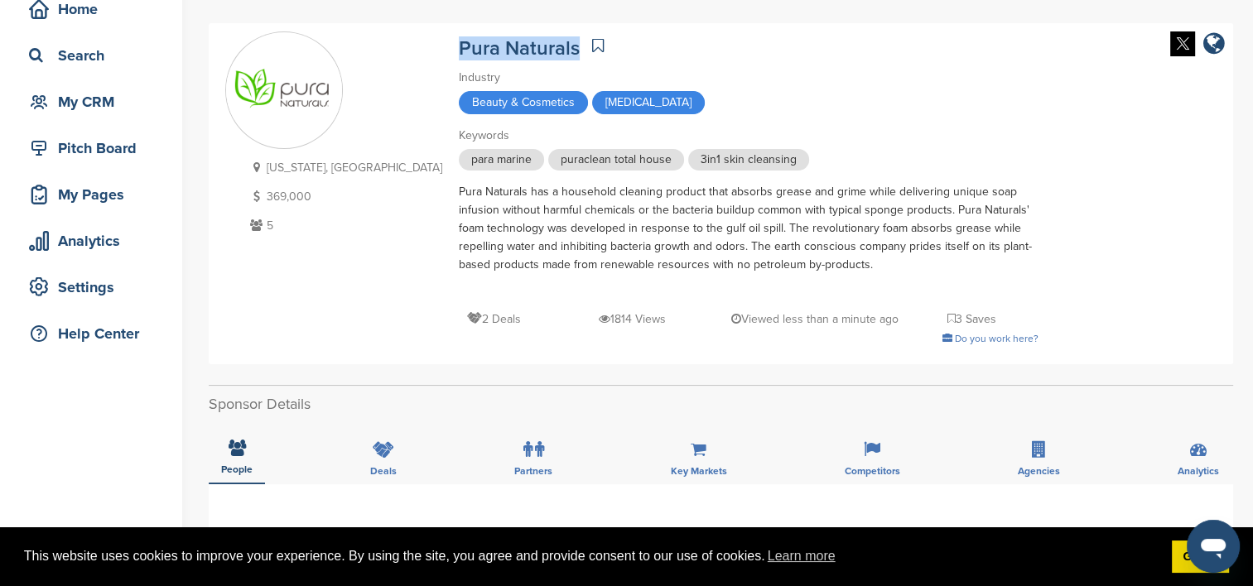
drag, startPoint x: 484, startPoint y: 44, endPoint x: 354, endPoint y: 44, distance: 130.0
click at [354, 44] on div "[US_STATE], [GEOGRAPHIC_DATA] 369,000 5 Pura Naturals Industry Beauty & Cosmeti…" at bounding box center [720, 193] width 991 height 325
copy link "Pura Naturals"
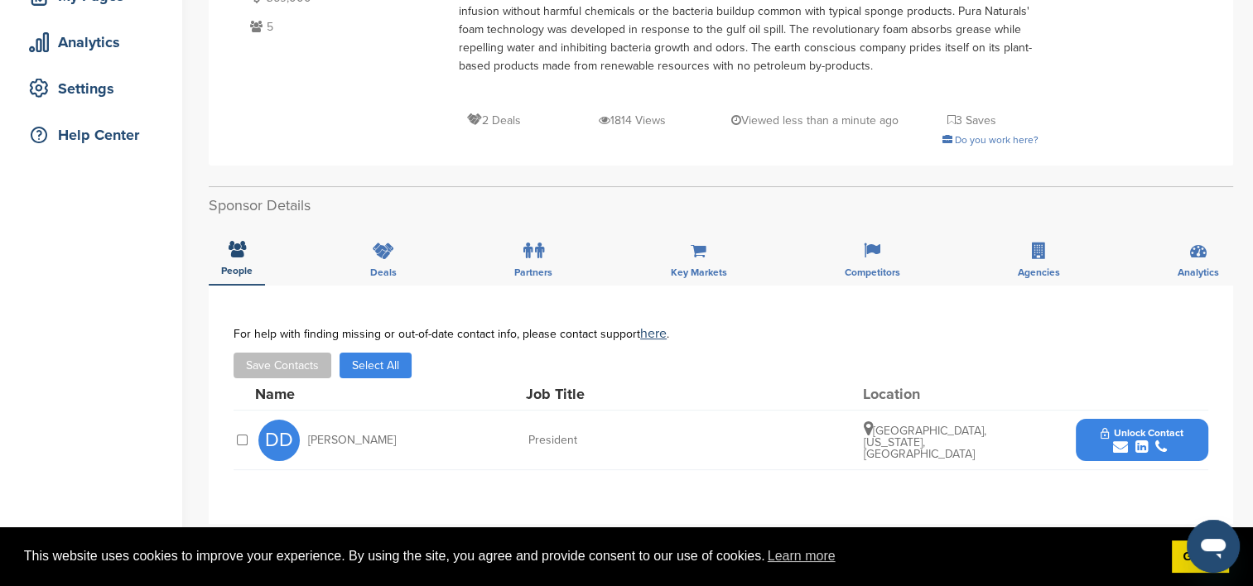
scroll to position [331, 0]
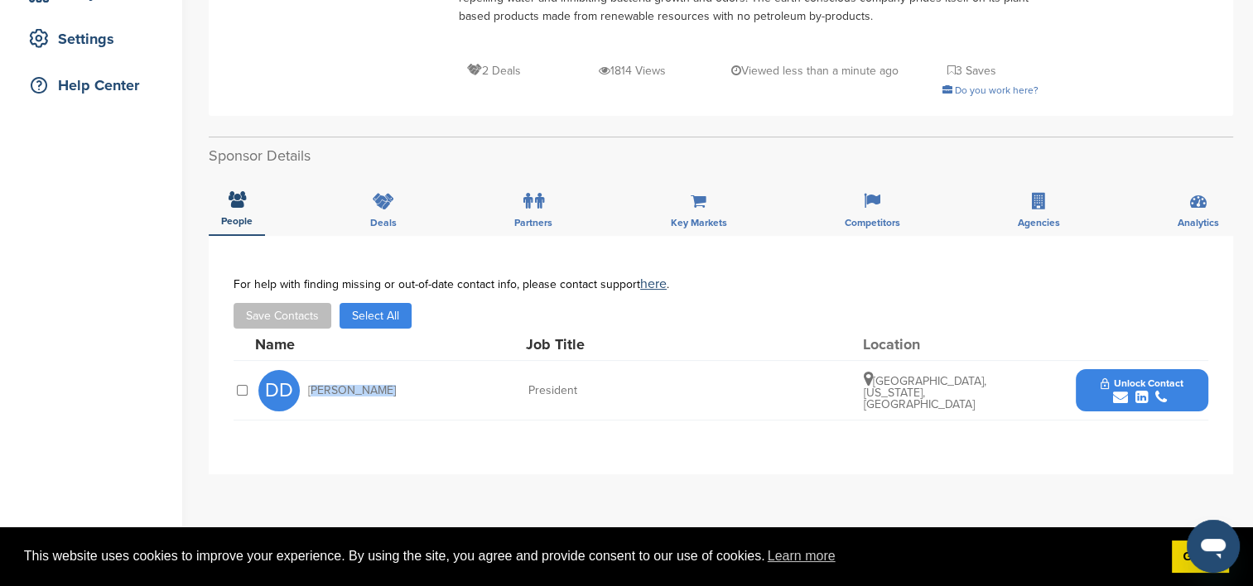
drag, startPoint x: 402, startPoint y: 393, endPoint x: 311, endPoint y: 381, distance: 91.8
click at [311, 381] on div "DD Derek Duhame" at bounding box center [349, 390] width 182 height 41
copy span "Derek Duhame"
drag, startPoint x: 585, startPoint y: 391, endPoint x: 509, endPoint y: 388, distance: 75.4
click at [509, 388] on div "DD Derek Duhame President Atlanta, Georgia, United States Unlock Contact" at bounding box center [733, 390] width 950 height 59
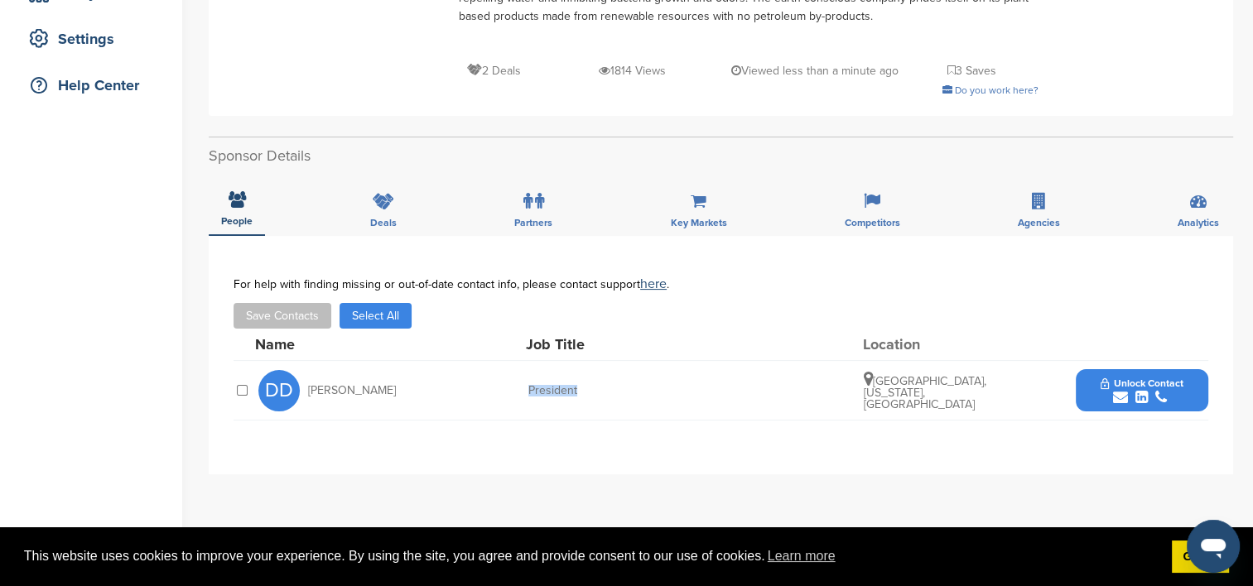
copy div "President"
click at [1116, 390] on icon "submit" at bounding box center [1120, 397] width 15 height 15
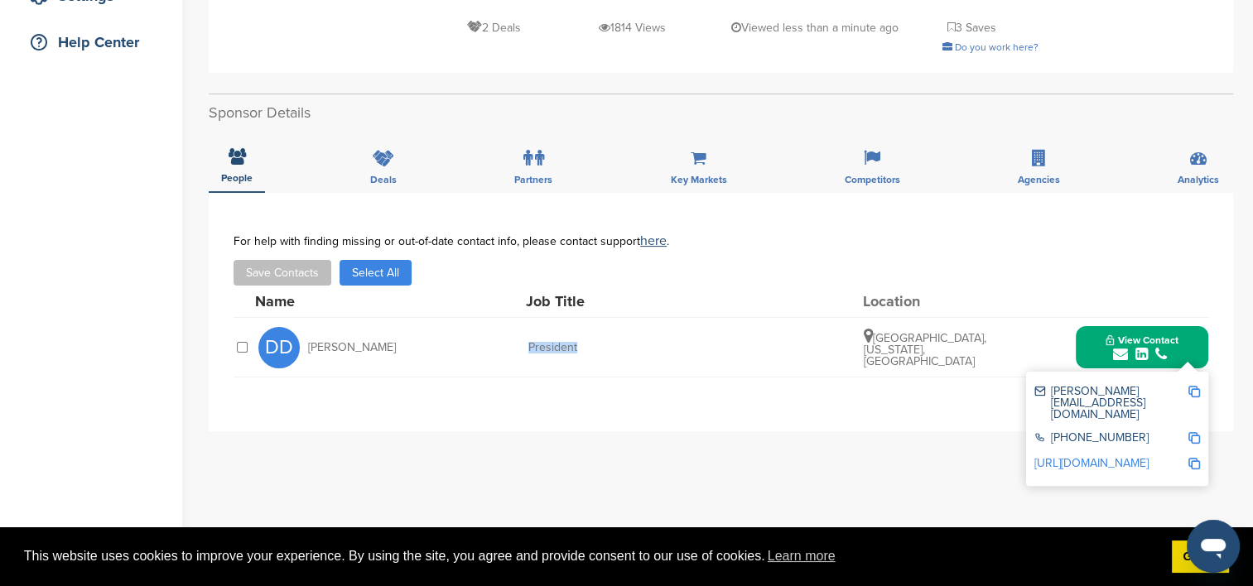
scroll to position [414, 0]
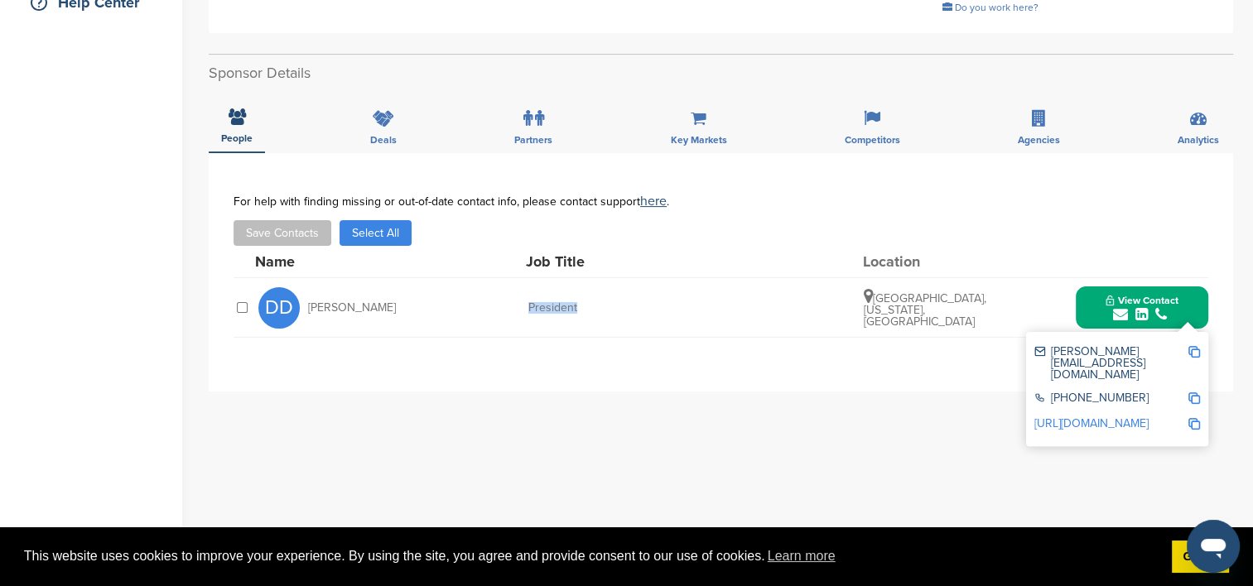
click at [1191, 351] on img at bounding box center [1194, 352] width 12 height 12
copy div "President"
click at [1193, 393] on img at bounding box center [1194, 399] width 12 height 12
copy div "President"
click at [1193, 418] on img at bounding box center [1194, 424] width 12 height 12
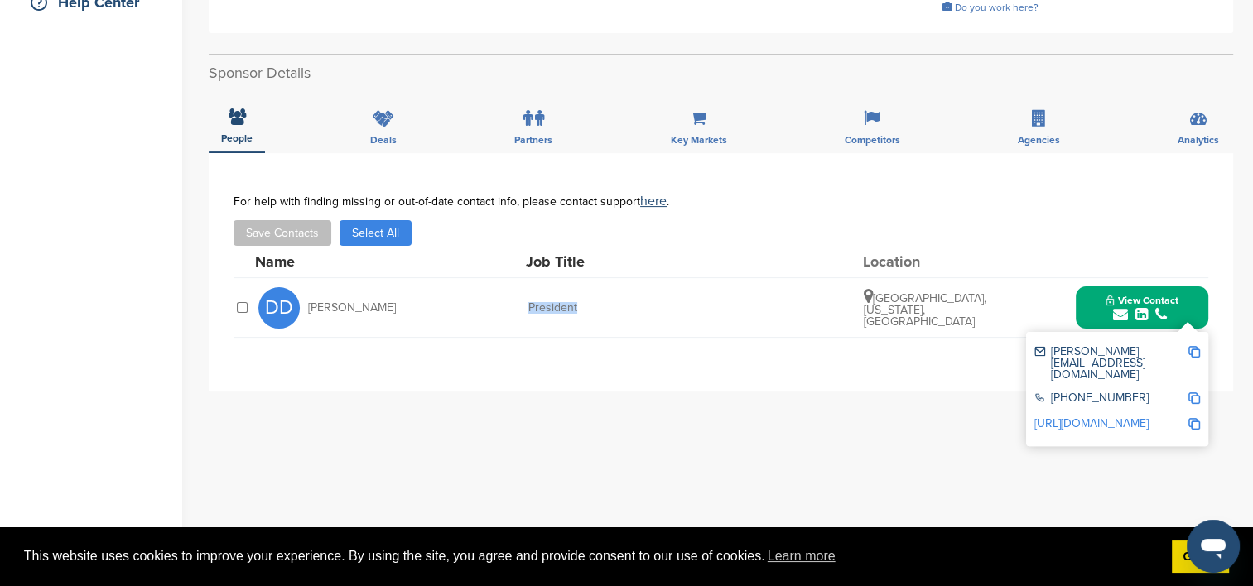
copy div "President"
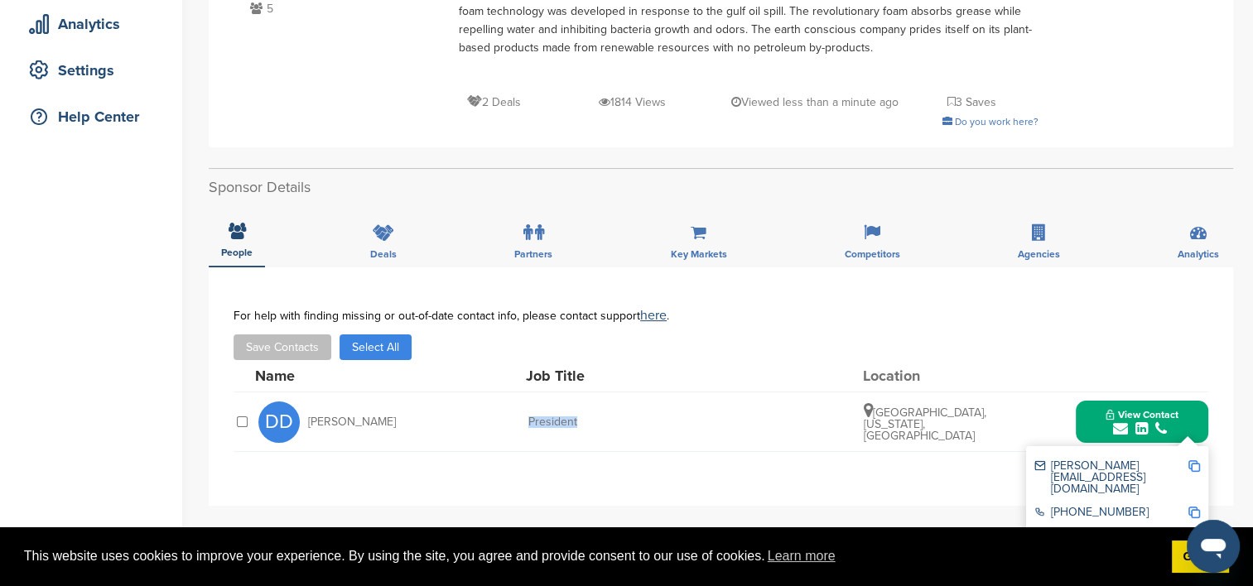
scroll to position [83, 0]
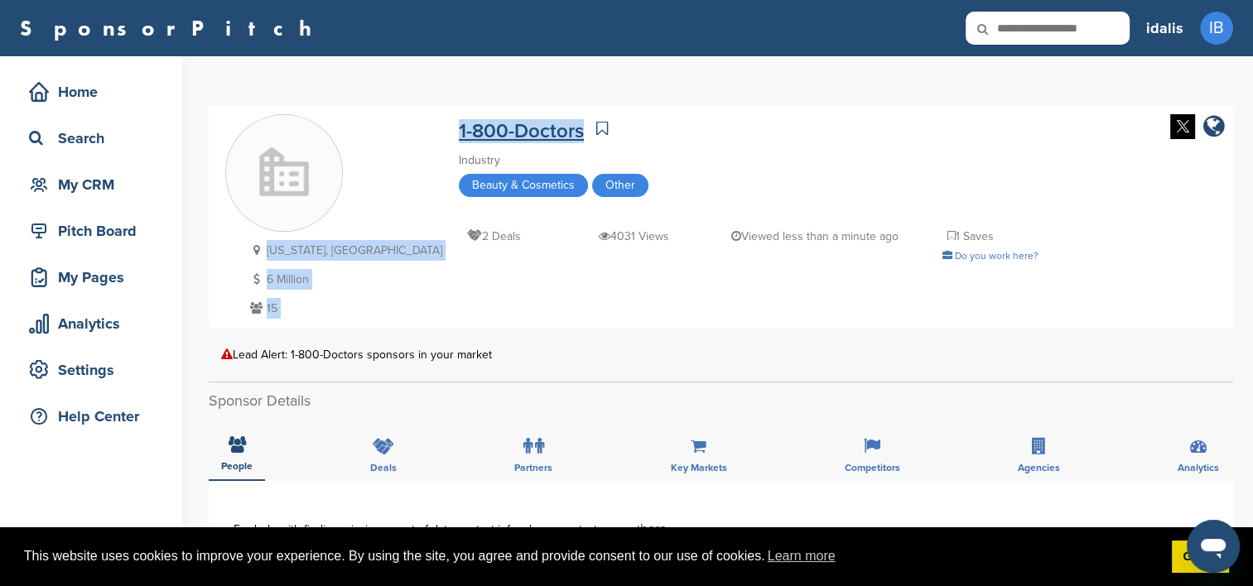
drag, startPoint x: 354, startPoint y: 125, endPoint x: 487, endPoint y: 130, distance: 133.4
click at [487, 130] on div "[US_STATE], [GEOGRAPHIC_DATA] 6 Million 15 1-800-Doctors Industry Beauty & Cosm…" at bounding box center [720, 216] width 991 height 205
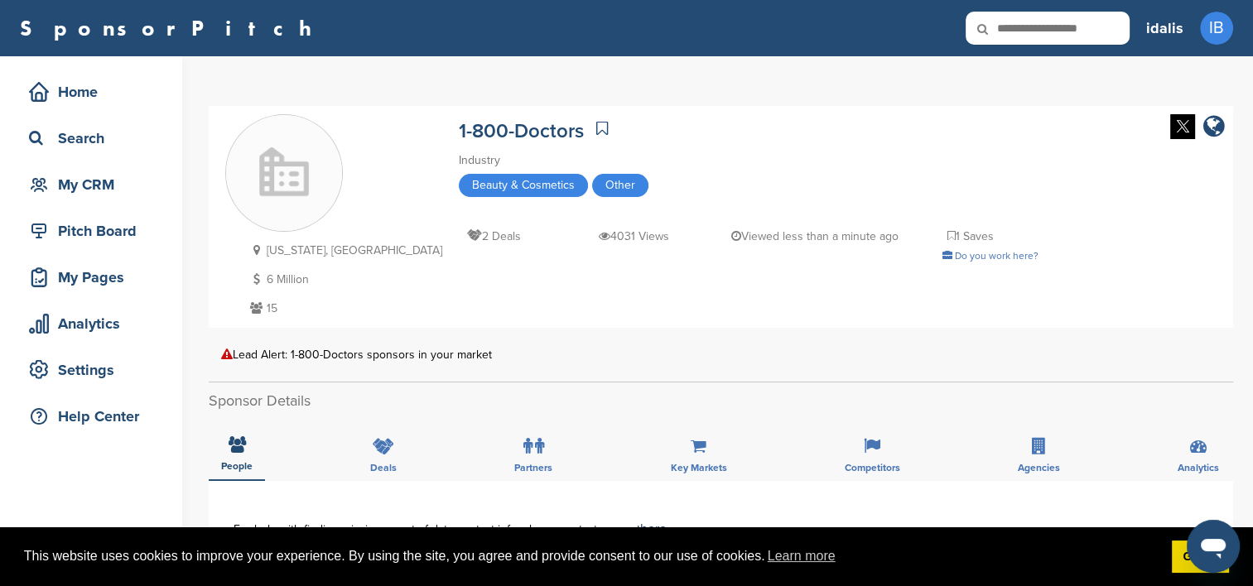
click at [767, 159] on div "Industry" at bounding box center [749, 161] width 580 height 18
drag, startPoint x: 355, startPoint y: 122, endPoint x: 490, endPoint y: 130, distance: 135.2
click at [492, 130] on div "[US_STATE], [GEOGRAPHIC_DATA] 6 Million 15 1-800-Doctors Industry Beauty & Cosm…" at bounding box center [720, 216] width 991 height 205
copy div "1-800-Doctors"
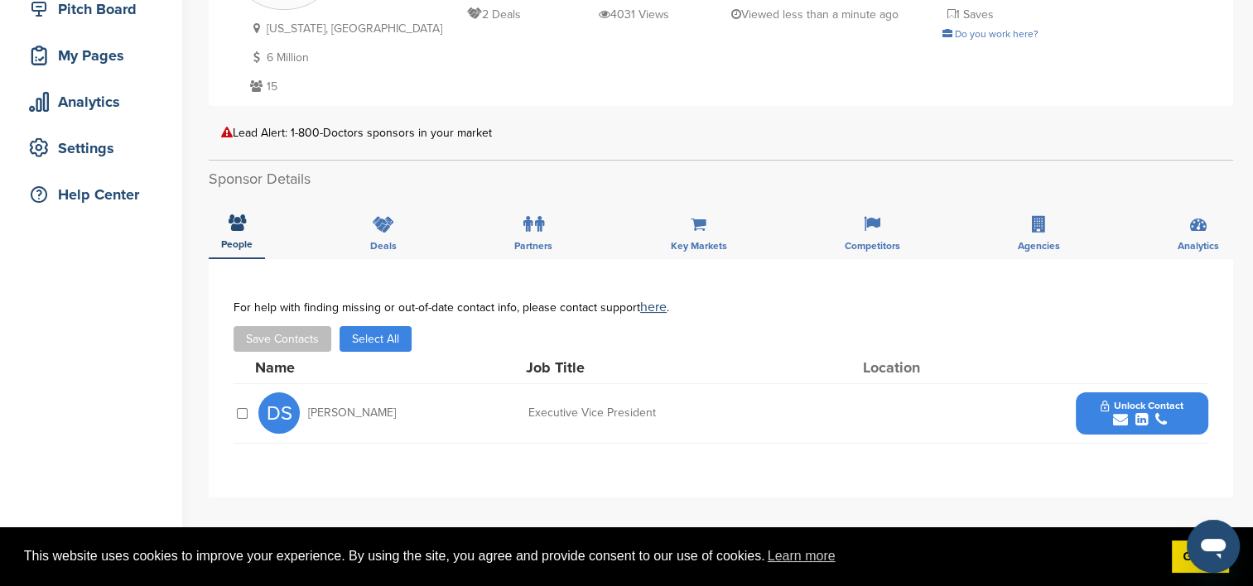
scroll to position [248, 0]
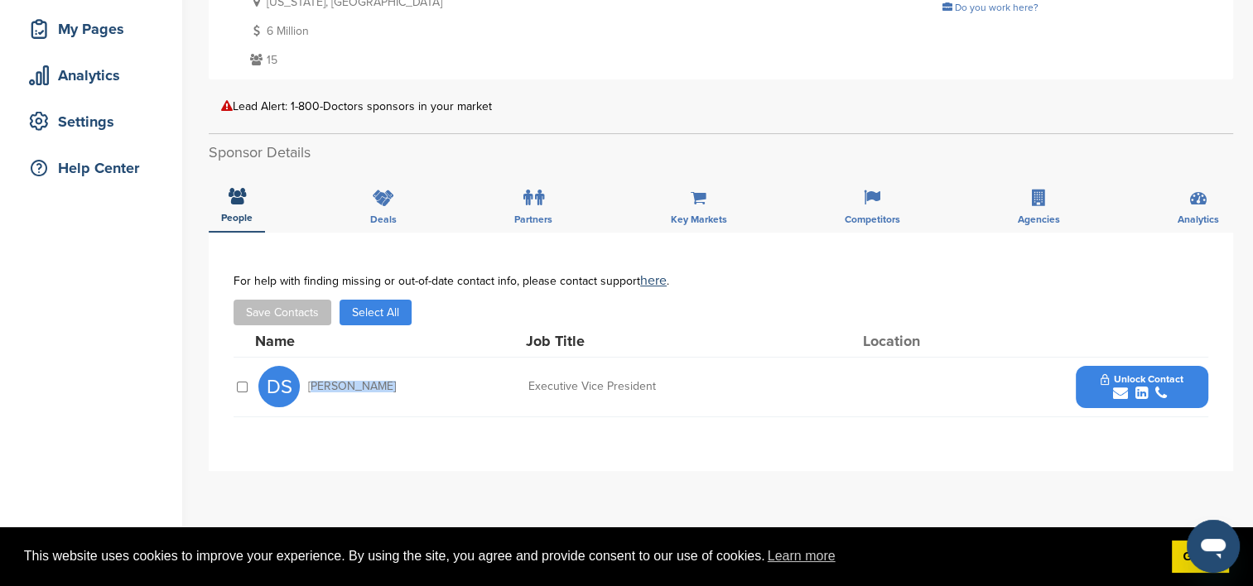
drag, startPoint x: 385, startPoint y: 379, endPoint x: 311, endPoint y: 385, distance: 73.9
click at [311, 385] on div "DS [PERSON_NAME]" at bounding box center [349, 386] width 182 height 41
copy span "[PERSON_NAME]"
drag, startPoint x: 663, startPoint y: 381, endPoint x: 511, endPoint y: 385, distance: 151.6
click at [520, 386] on div "DS Doug Snelson Executive Vice President Unlock Contact" at bounding box center [733, 387] width 950 height 59
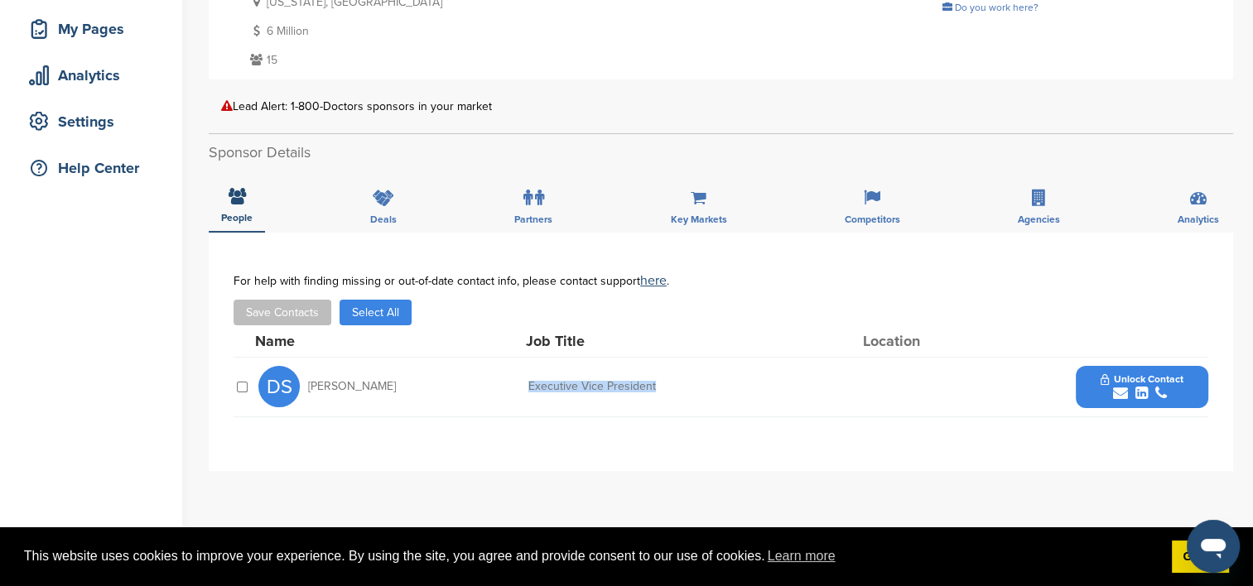
copy div "Executive Vice President"
click at [1116, 391] on icon "submit" at bounding box center [1120, 393] width 15 height 15
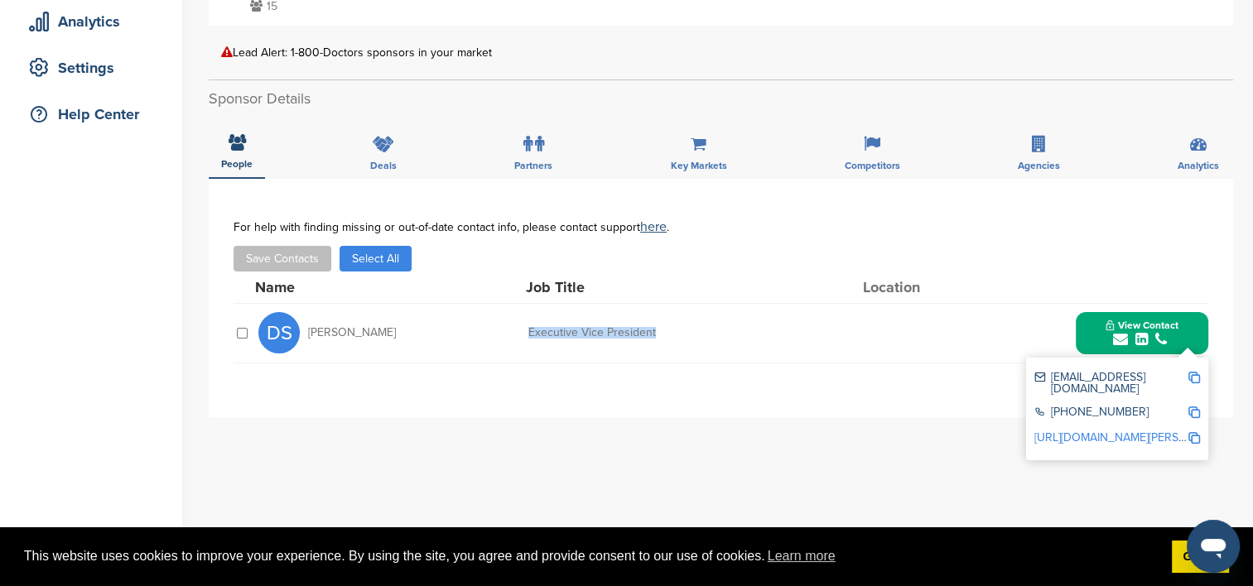
scroll to position [331, 0]
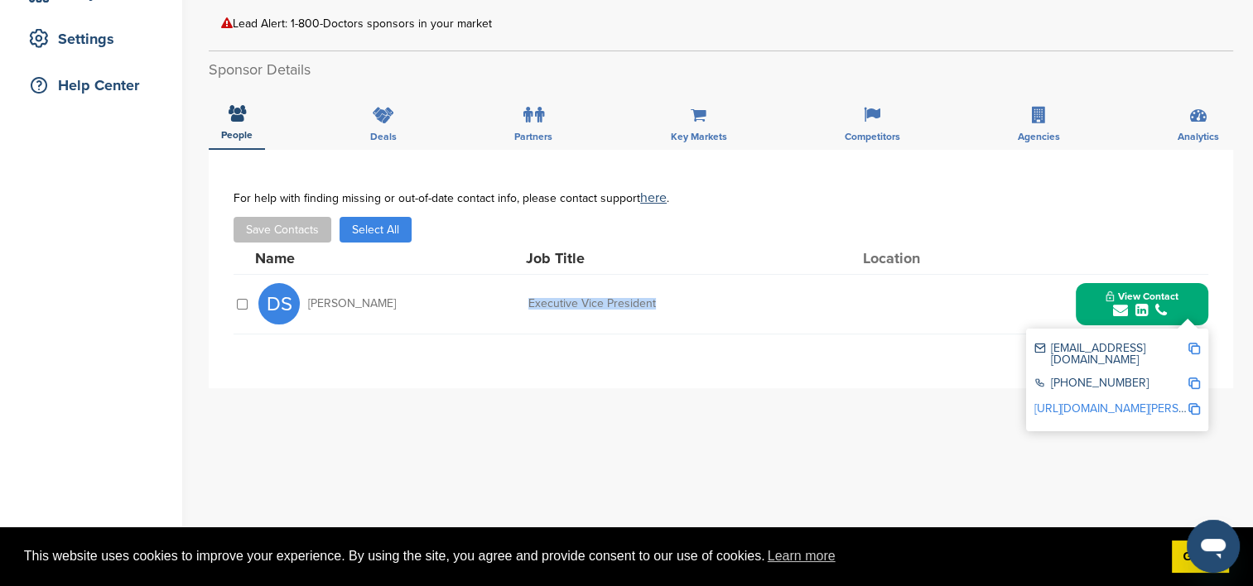
click at [1198, 348] on img at bounding box center [1194, 349] width 12 height 12
copy div "Executive Vice President"
click at [1195, 378] on img at bounding box center [1194, 384] width 12 height 12
copy div "Executive Vice President"
click at [1196, 403] on img at bounding box center [1194, 409] width 12 height 12
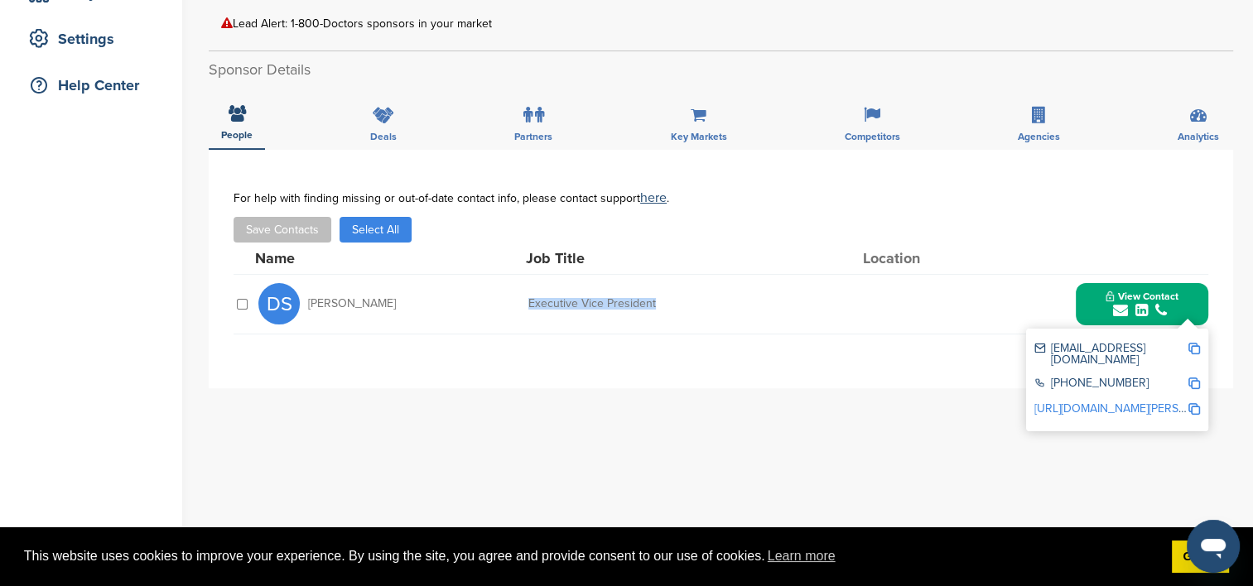
copy div "Executive Vice President"
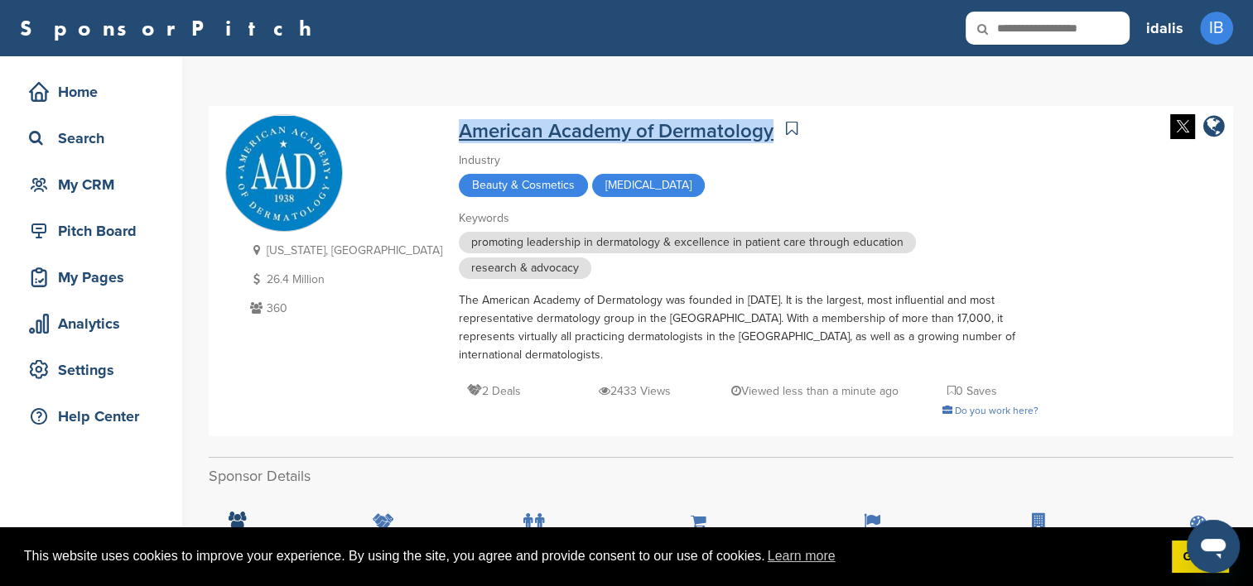
drag, startPoint x: 634, startPoint y: 127, endPoint x: 361, endPoint y: 123, distance: 273.3
click at [459, 123] on div "American Academy of Dermatology" at bounding box center [749, 128] width 580 height 29
copy link "American Academy of Dermatology"
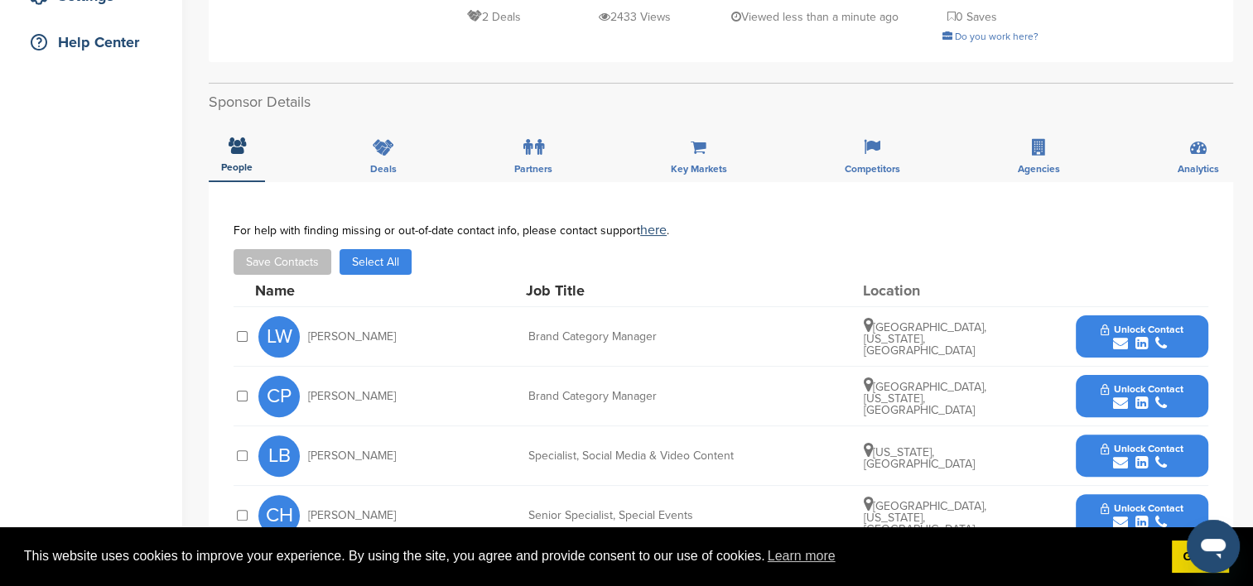
scroll to position [414, 0]
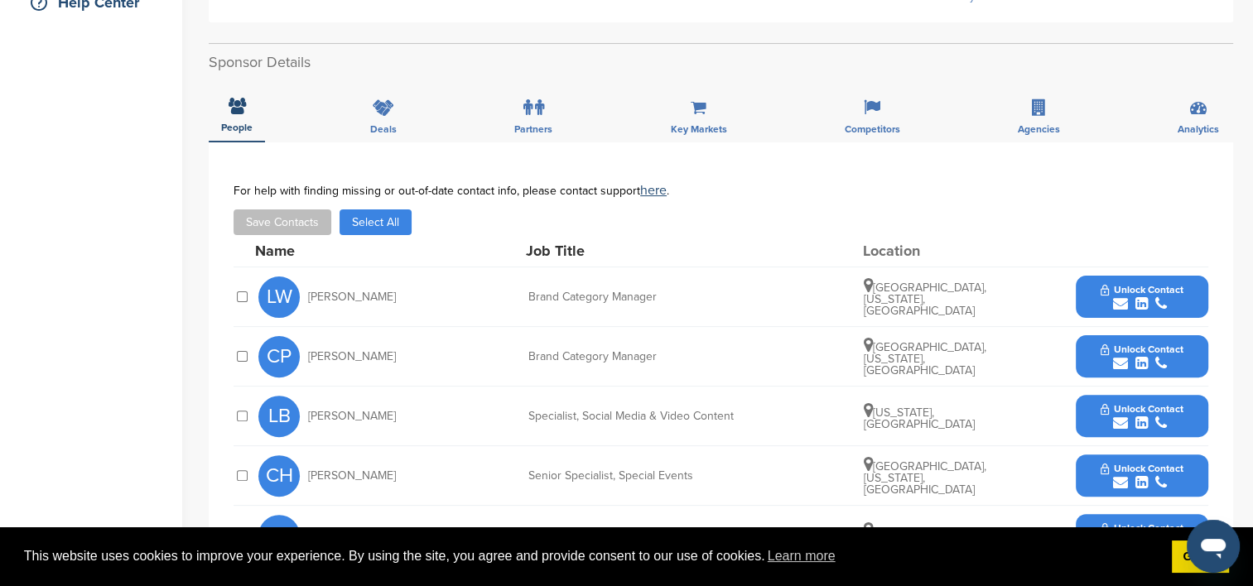
click at [1101, 297] on div "submit" at bounding box center [1142, 304] width 82 height 16
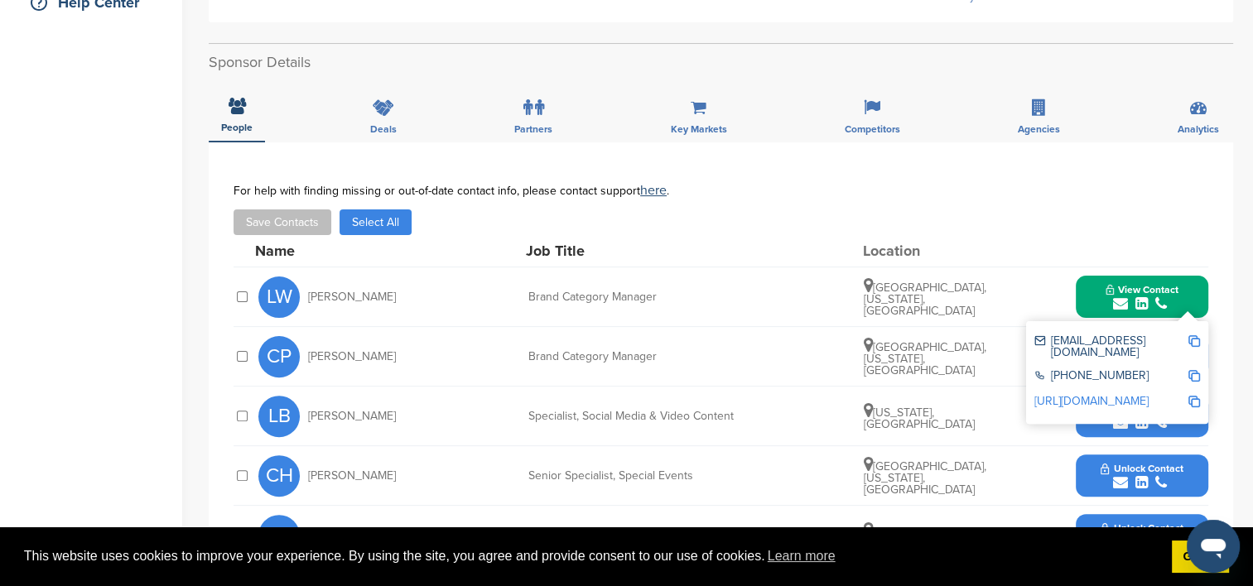
drag, startPoint x: 391, startPoint y: 291, endPoint x: 325, endPoint y: 282, distance: 66.8
click at [298, 285] on div "LW Lauren Walsh" at bounding box center [349, 297] width 182 height 41
copy div "Lauren Walsh"
drag, startPoint x: 1140, startPoint y: 340, endPoint x: 1050, endPoint y: 345, distance: 89.6
click at [1050, 345] on div "lwalsh@aad.org" at bounding box center [1110, 346] width 153 height 23
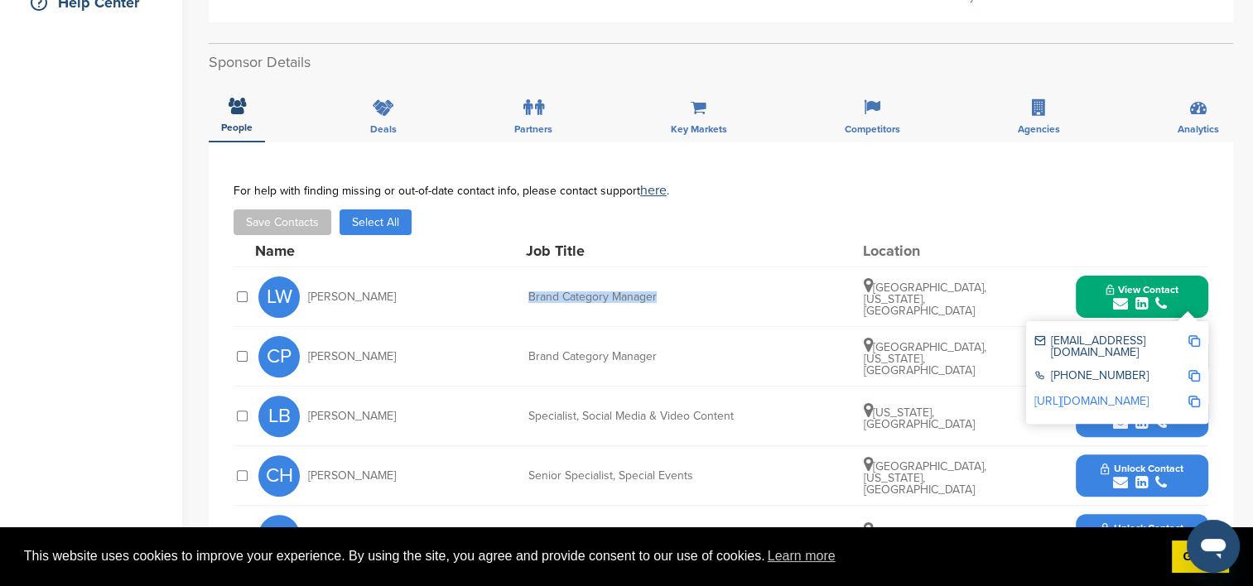
drag, startPoint x: 672, startPoint y: 293, endPoint x: 528, endPoint y: 295, distance: 143.3
click at [528, 295] on div "Brand Category Manager" at bounding box center [652, 298] width 248 height 12
copy div "Brand Category Manager"
click at [1194, 337] on img at bounding box center [1194, 341] width 12 height 12
copy div "Brand Category Manager"
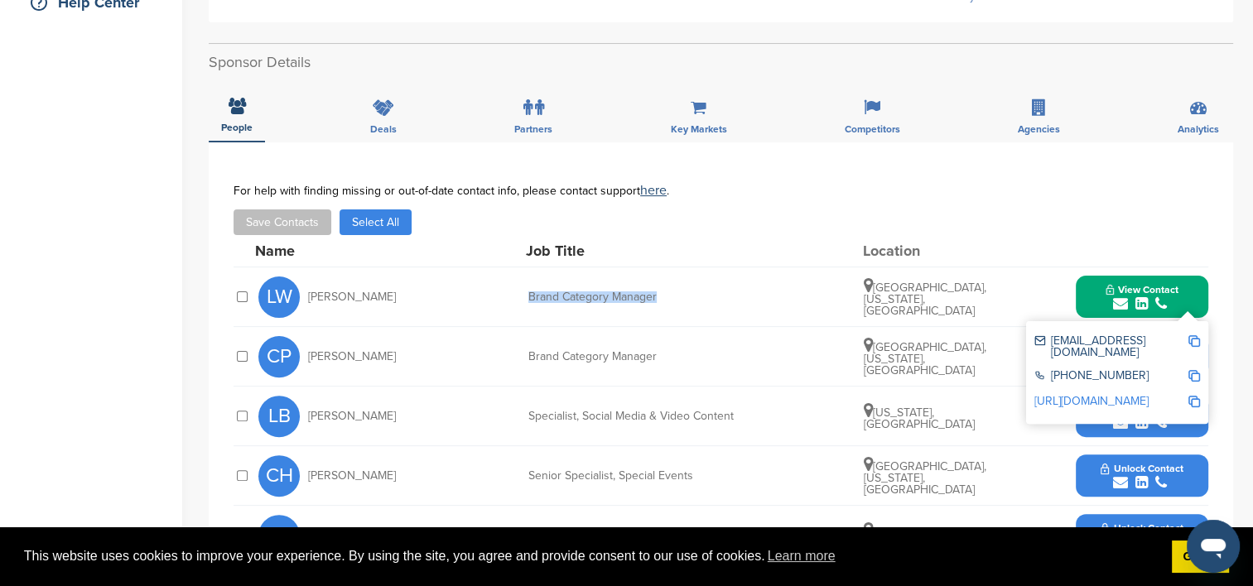
click at [1199, 370] on img at bounding box center [1194, 376] width 12 height 12
copy div "Brand Category Manager"
click at [1198, 396] on img at bounding box center [1194, 402] width 12 height 12
copy div "Brand Category Manager"
drag, startPoint x: 431, startPoint y: 359, endPoint x: 311, endPoint y: 359, distance: 120.1
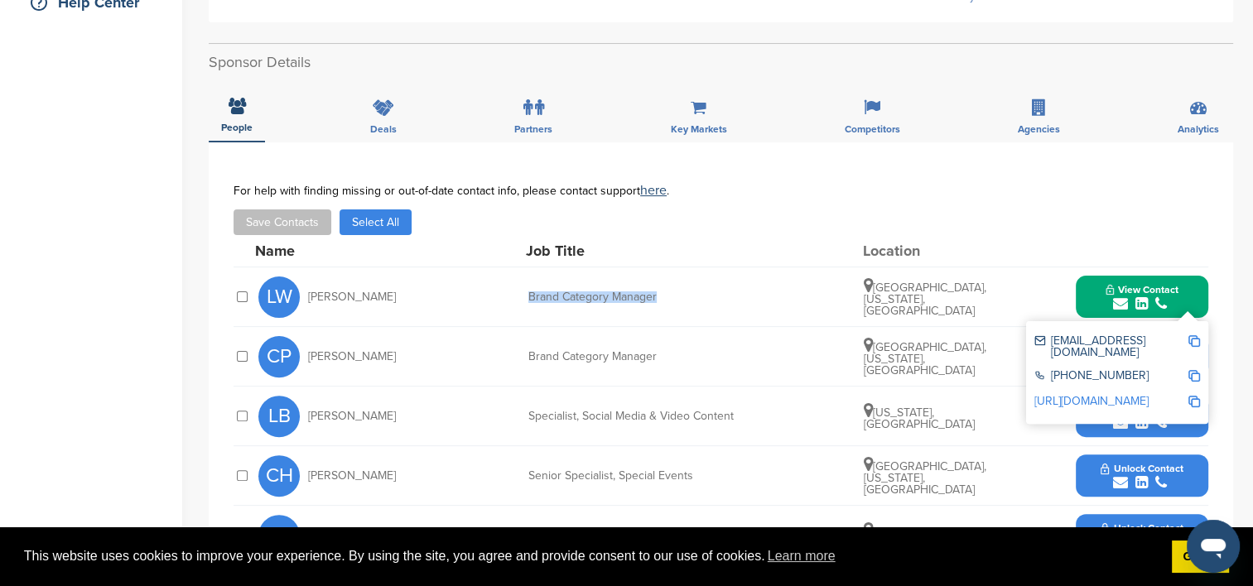
click at [311, 359] on div "CP Christine Pokorny" at bounding box center [349, 356] width 182 height 41
drag, startPoint x: 311, startPoint y: 359, endPoint x: 390, endPoint y: 358, distance: 78.7
click at [390, 358] on span "Christine Pokorny" at bounding box center [352, 357] width 88 height 12
click at [373, 353] on span "Christine Pokorny" at bounding box center [352, 357] width 88 height 12
drag, startPoint x: 401, startPoint y: 354, endPoint x: 302, endPoint y: 347, distance: 98.8
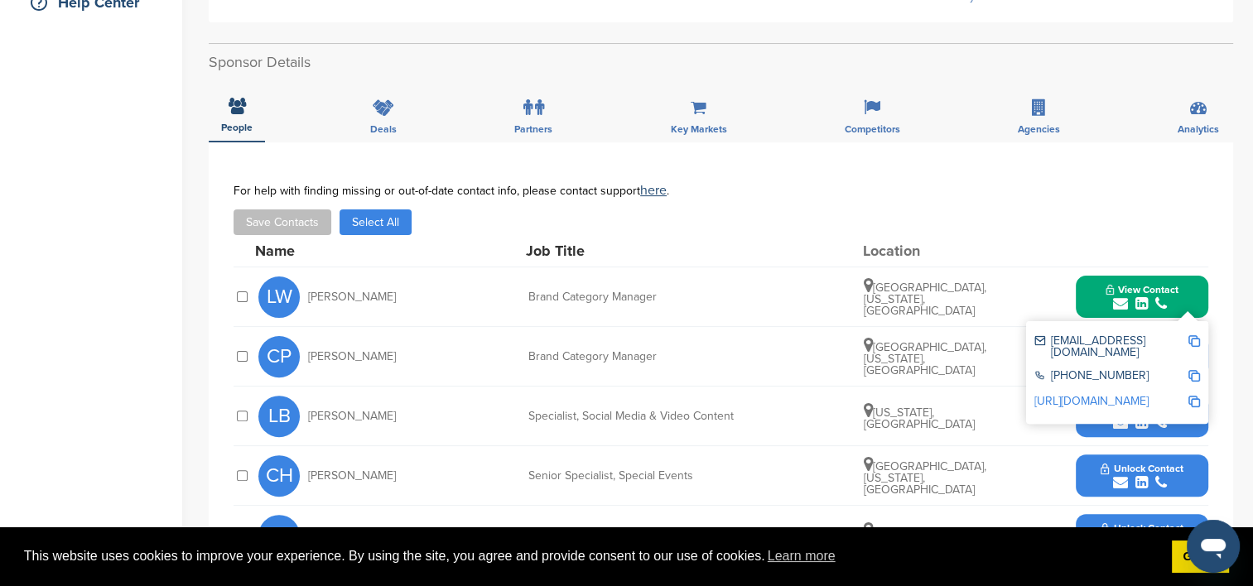
click at [302, 347] on div "CP Christine Pokorny" at bounding box center [349, 356] width 182 height 41
copy div "Christine Pokorny"
drag, startPoint x: 663, startPoint y: 355, endPoint x: 523, endPoint y: 349, distance: 139.3
click at [523, 349] on div "CP Christine Pokorny Brand Category Manager Knightdale, North Carolina, United …" at bounding box center [733, 356] width 950 height 59
copy div "Brand Category Manager"
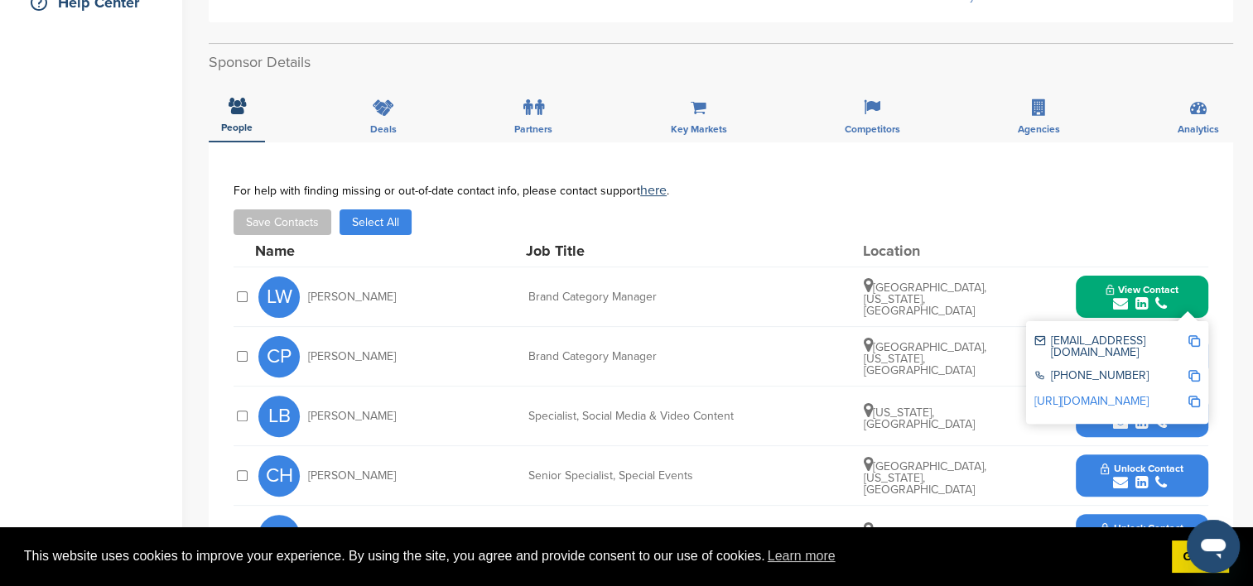
click at [987, 231] on div "Save Contacts Select All" at bounding box center [721, 223] width 975 height 26
click at [1219, 353] on div "**********" at bounding box center [721, 410] width 1024 height 537
click at [663, 348] on div "CP Christine Pokorny Brand Category Manager Knightdale, North Carolina, United …" at bounding box center [733, 356] width 950 height 59
drag, startPoint x: 788, startPoint y: 339, endPoint x: 846, endPoint y: 348, distance: 57.9
click at [788, 339] on div "CP Christine Pokorny Brand Category Manager Knightdale, North Carolina, United …" at bounding box center [733, 356] width 950 height 59
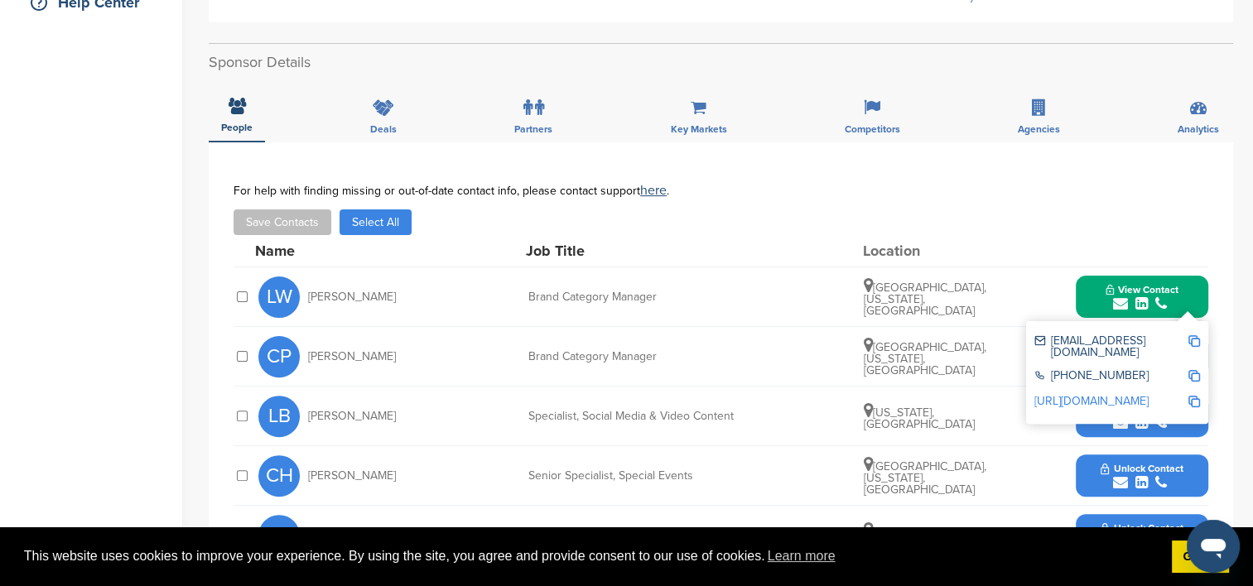
click at [1032, 258] on div "Name Job Title Location" at bounding box center [731, 250] width 953 height 31
click at [957, 342] on div "Knightdale, North Carolina, United States" at bounding box center [926, 357] width 124 height 40
click at [1113, 294] on span "View Contact" at bounding box center [1142, 290] width 73 height 12
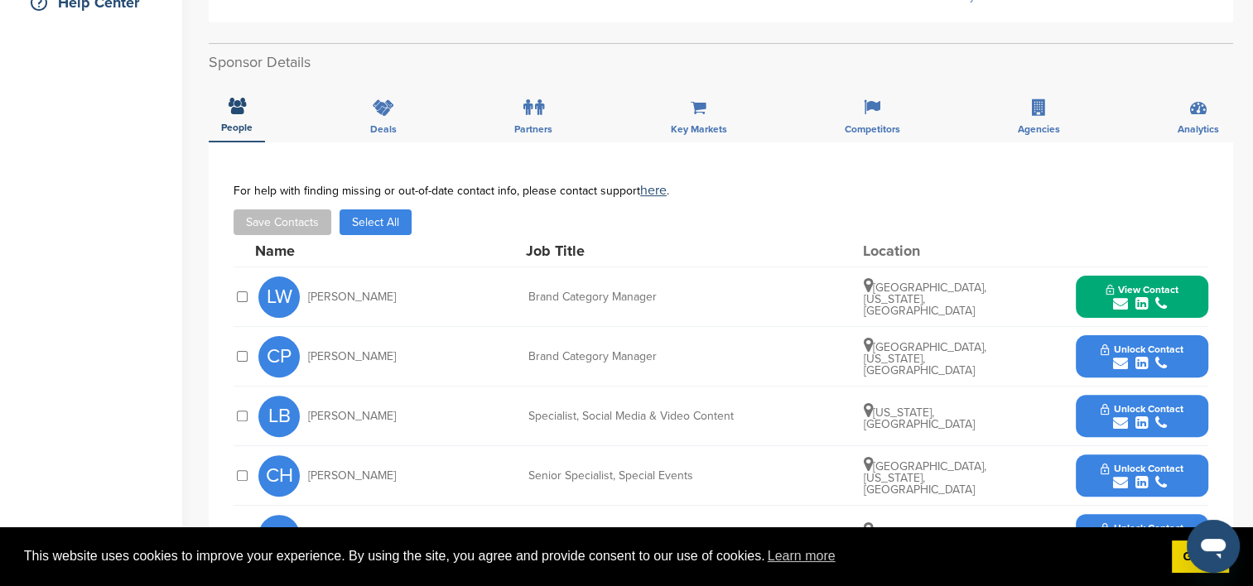
click at [1133, 357] on div "submit" at bounding box center [1142, 364] width 82 height 16
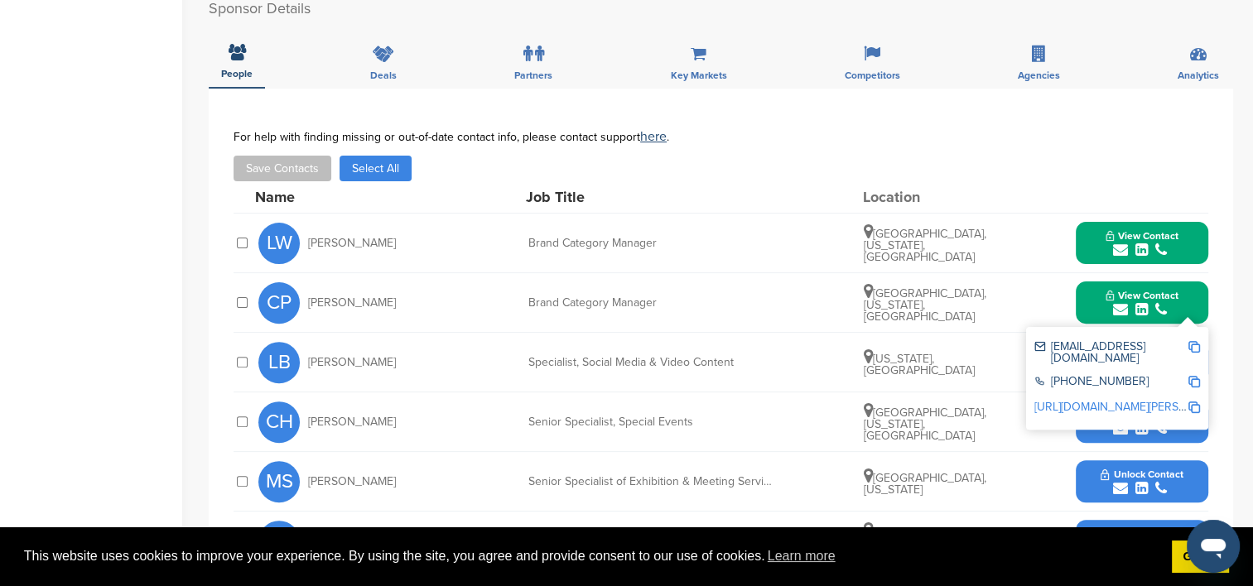
scroll to position [497, 0]
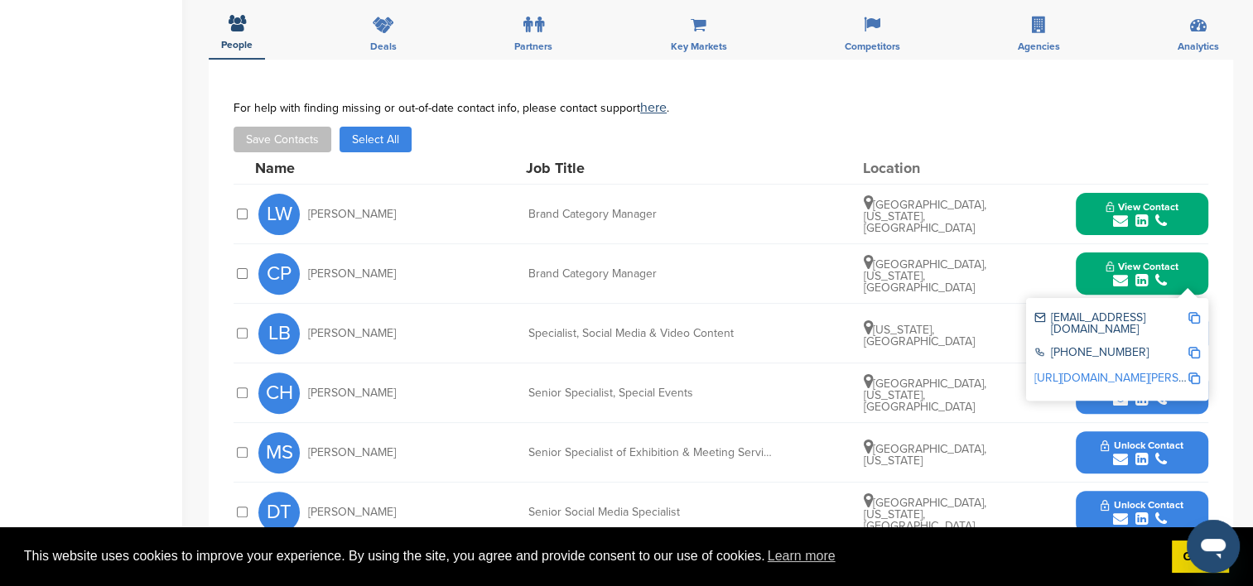
click at [1193, 316] on img at bounding box center [1194, 318] width 12 height 12
click at [1193, 347] on img at bounding box center [1194, 353] width 12 height 12
click at [1195, 373] on img at bounding box center [1194, 379] width 12 height 12
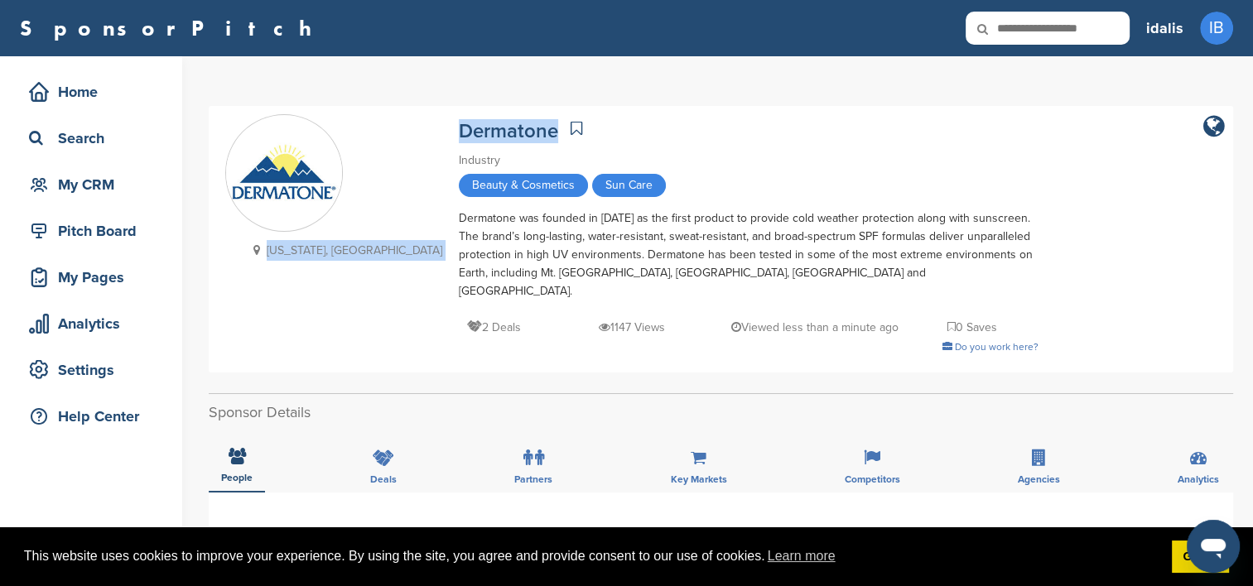
drag, startPoint x: 460, startPoint y: 128, endPoint x: 344, endPoint y: 136, distance: 117.0
click at [344, 136] on div "[US_STATE], [GEOGRAPHIC_DATA] Dermatone Industry Beauty & Cosmetics Sun Care De…" at bounding box center [720, 239] width 991 height 250
click at [593, 148] on div "Dermatone Industry Beauty & Cosmetics Sun Care Dermatone was founded in [DATE] …" at bounding box center [749, 235] width 580 height 242
drag, startPoint x: 348, startPoint y: 119, endPoint x: 446, endPoint y: 128, distance: 98.1
click at [446, 128] on div "Florida, USA Dermatone Industry Beauty & Cosmetics Sun Care Dermatone was found…" at bounding box center [720, 239] width 991 height 250
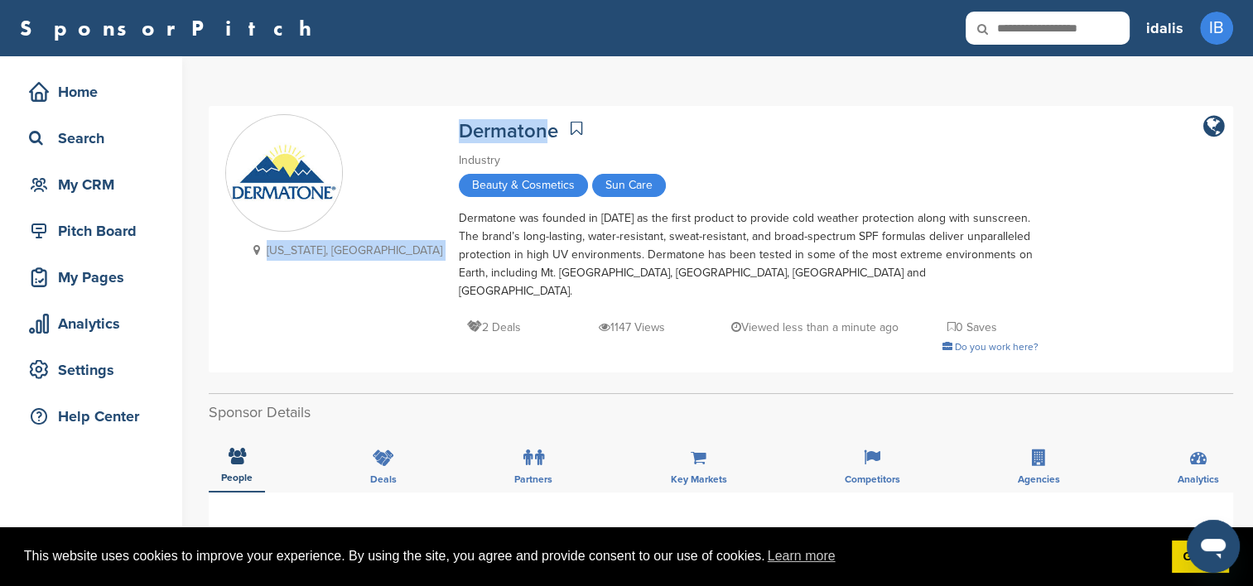
drag, startPoint x: 446, startPoint y: 128, endPoint x: 581, endPoint y: 145, distance: 136.1
click at [581, 145] on div "Dermatone Industry Beauty & Cosmetics Sun Care Dermatone was founded in 1981 as…" at bounding box center [749, 235] width 580 height 242
drag, startPoint x: 460, startPoint y: 133, endPoint x: 355, endPoint y: 126, distance: 105.4
click at [355, 126] on div "Florida, USA Dermatone Industry Beauty & Cosmetics Sun Care Dermatone was found…" at bounding box center [720, 239] width 991 height 250
copy link "Dermatone"
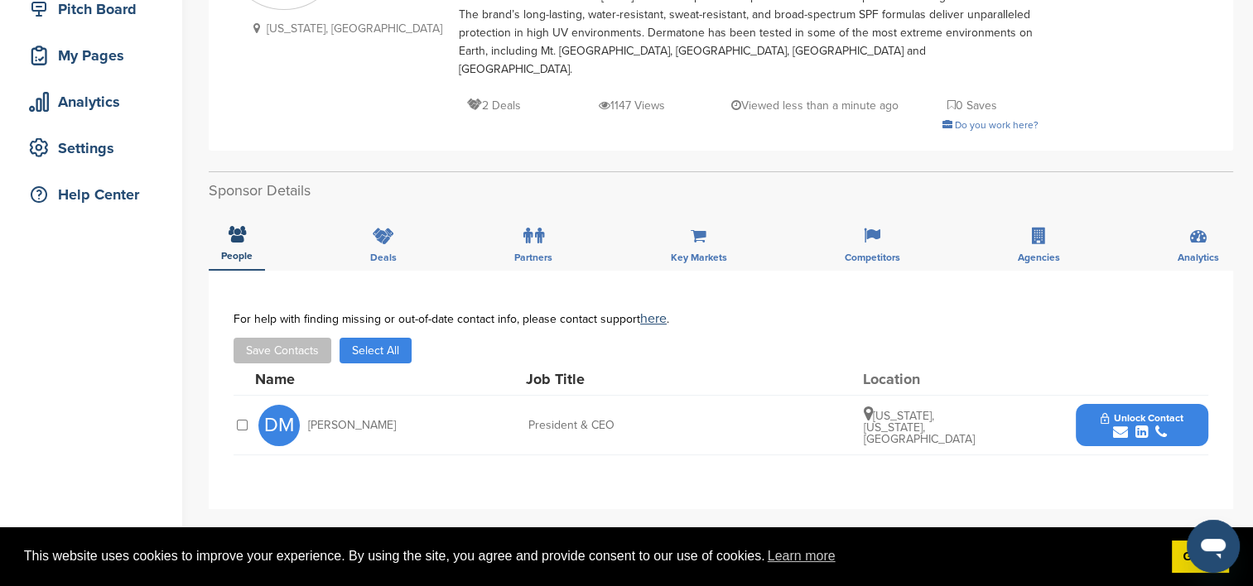
scroll to position [248, 0]
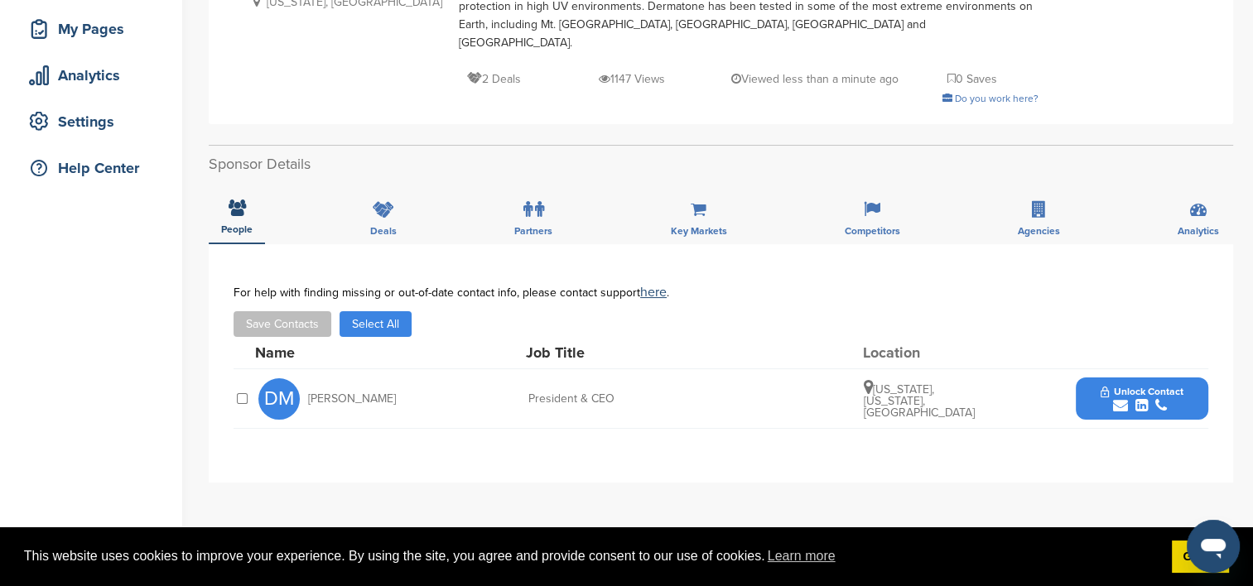
drag, startPoint x: 400, startPoint y: 375, endPoint x: 309, endPoint y: 376, distance: 91.1
click at [309, 378] on div "DM Doug Metchick" at bounding box center [349, 398] width 182 height 41
copy span "Doug Metchick"
click at [1105, 398] on div "submit" at bounding box center [1142, 406] width 82 height 16
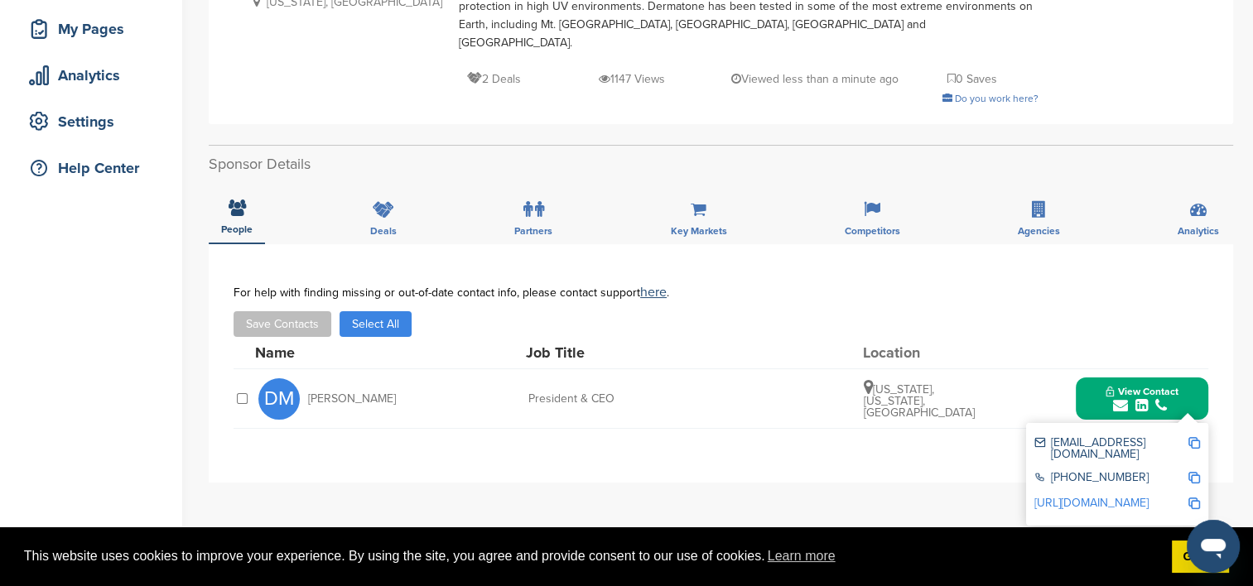
click at [1194, 437] on img at bounding box center [1194, 443] width 12 height 12
copy span "Doug Metchick"
drag, startPoint x: 606, startPoint y: 382, endPoint x: 525, endPoint y: 382, distance: 81.2
click at [525, 382] on div "DM Doug Metchick President & CEO New York, New York, United States View Contact…" at bounding box center [733, 398] width 950 height 59
copy div "President & CEO"
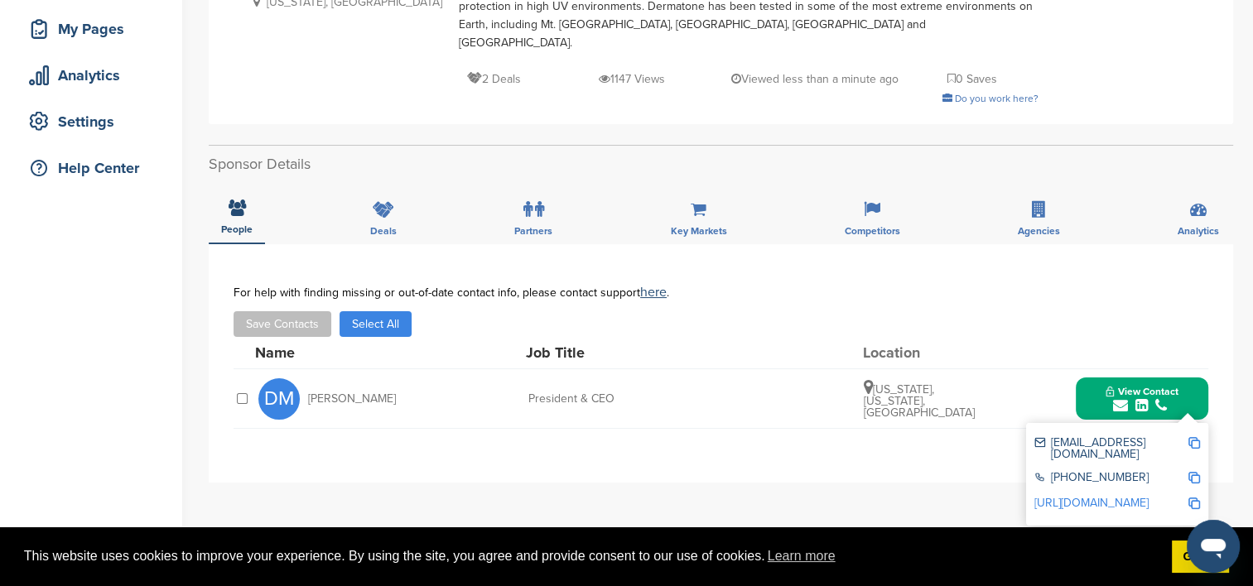
click at [1200, 448] on div "dmetchick@dermatone.com 203-343-3127 https://www.linkedin.com/in/dougmetchick" at bounding box center [1117, 474] width 182 height 103
click at [1189, 472] on img at bounding box center [1194, 478] width 12 height 12
click at [1197, 498] on img at bounding box center [1194, 504] width 12 height 12
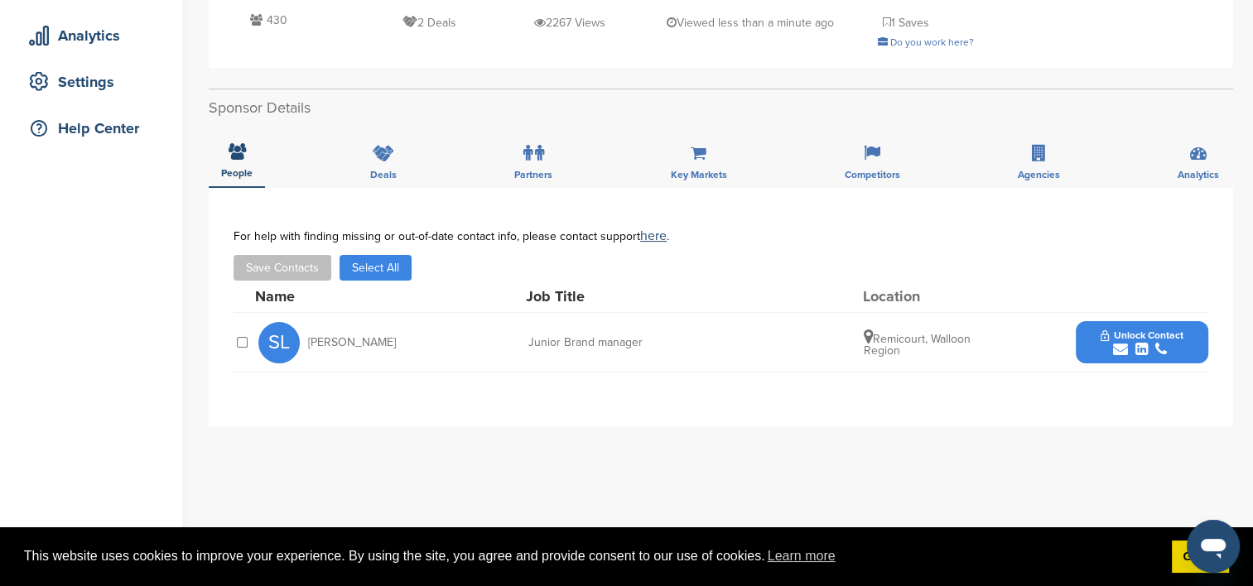
scroll to position [248, 0]
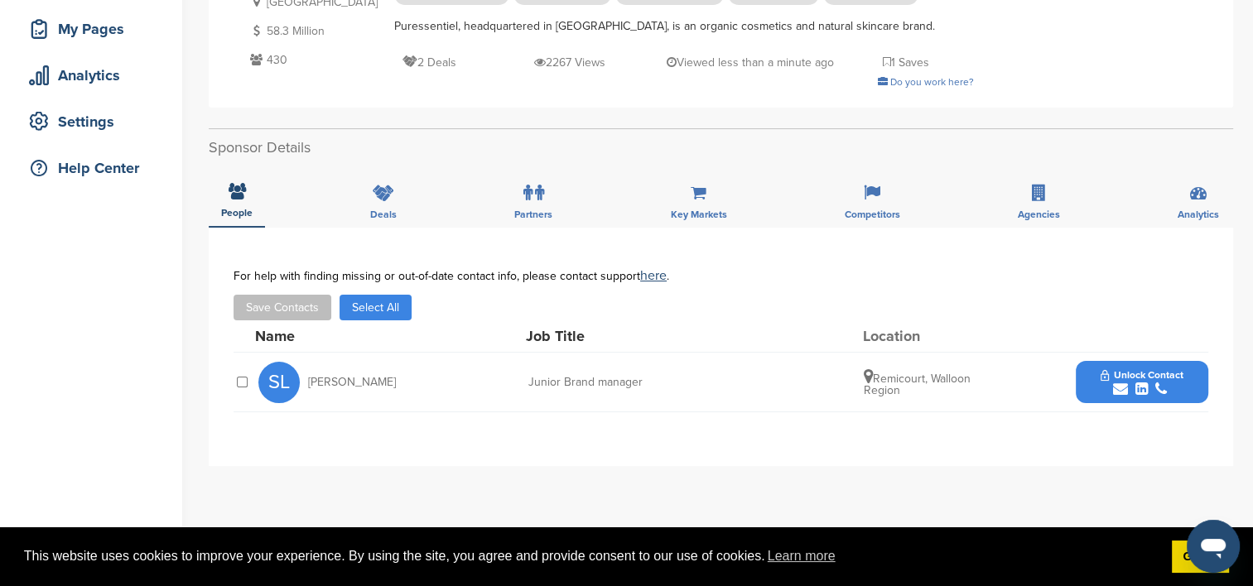
click at [870, 374] on icon at bounding box center [868, 377] width 9 height 17
drag, startPoint x: 904, startPoint y: 391, endPoint x: 858, endPoint y: 371, distance: 49.7
click at [858, 371] on div "SL Sandy Lemaire Junior Brand manager Remicourt, Walloon Region Unlock Contact" at bounding box center [733, 382] width 950 height 59
copy span "Remicourt, Walloon Region"
click at [735, 378] on div "Junior Brand manager" at bounding box center [652, 383] width 248 height 12
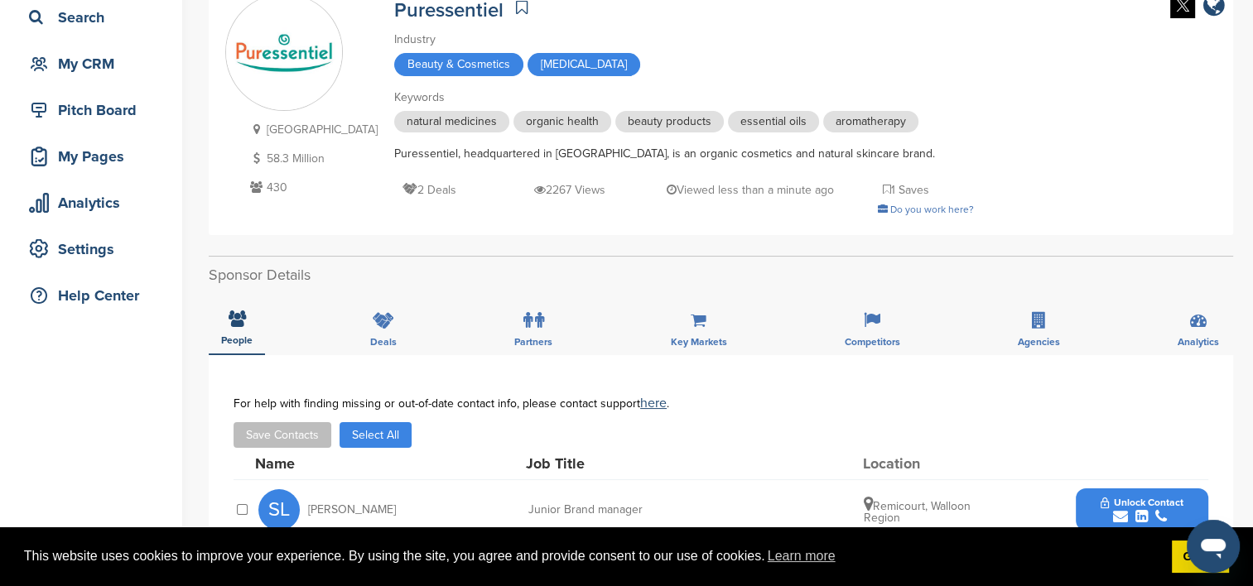
scroll to position [0, 0]
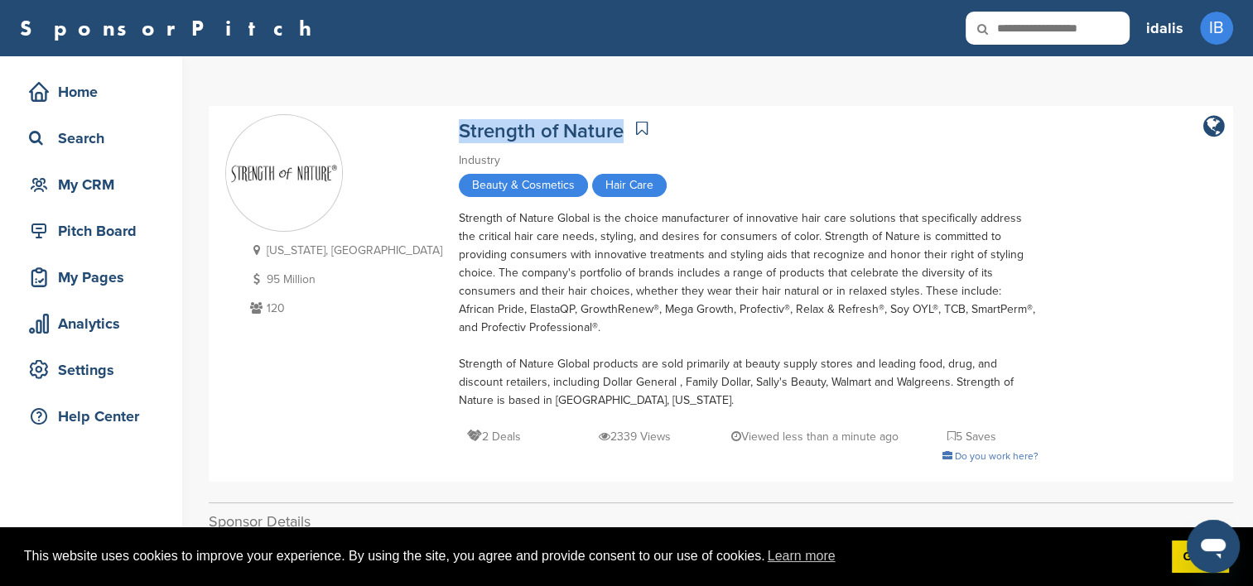
drag, startPoint x: 355, startPoint y: 123, endPoint x: 526, endPoint y: 123, distance: 170.6
click at [526, 123] on div "[US_STATE], [GEOGRAPHIC_DATA] 95 Million 120 Strength of Nature Industry Beauty…" at bounding box center [720, 293] width 991 height 359
copy link "Strength of Nature"
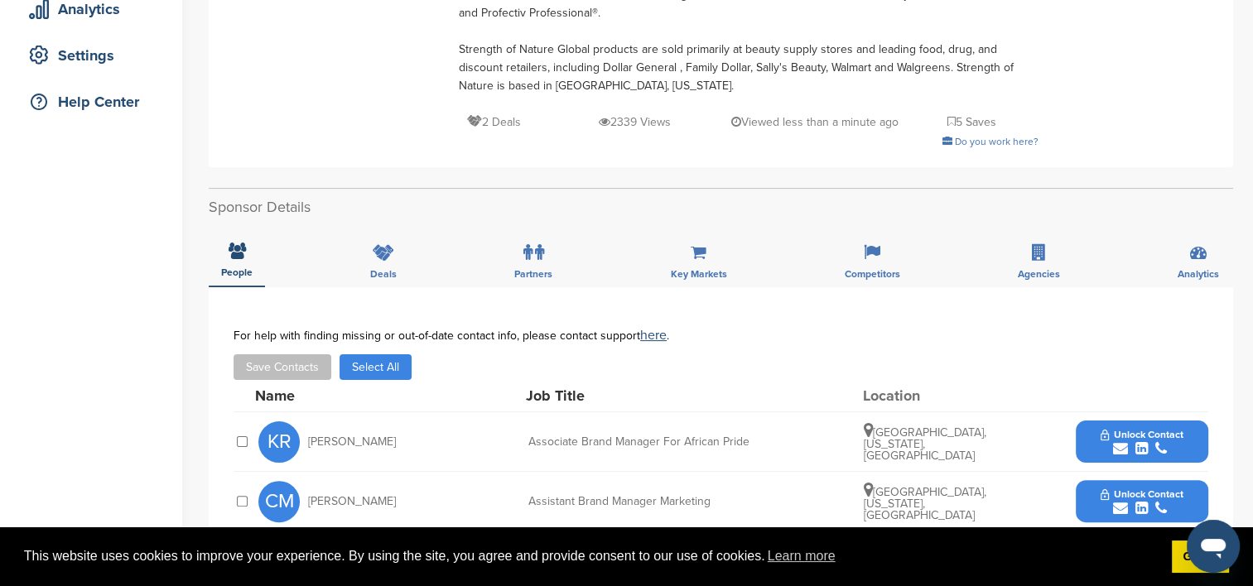
scroll to position [414, 0]
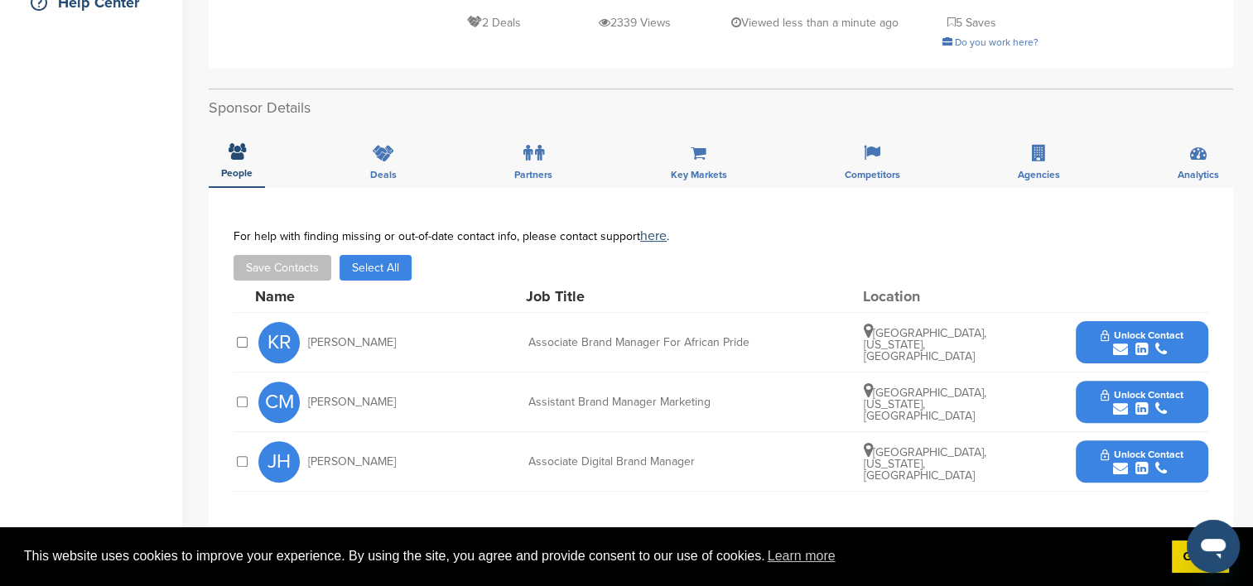
drag, startPoint x: 394, startPoint y: 342, endPoint x: 308, endPoint y: 341, distance: 86.1
click at [308, 341] on div "KR [PERSON_NAME]" at bounding box center [349, 342] width 182 height 41
copy span "[PERSON_NAME]"
click at [1101, 338] on span "Unlock Contact" at bounding box center [1142, 336] width 82 height 12
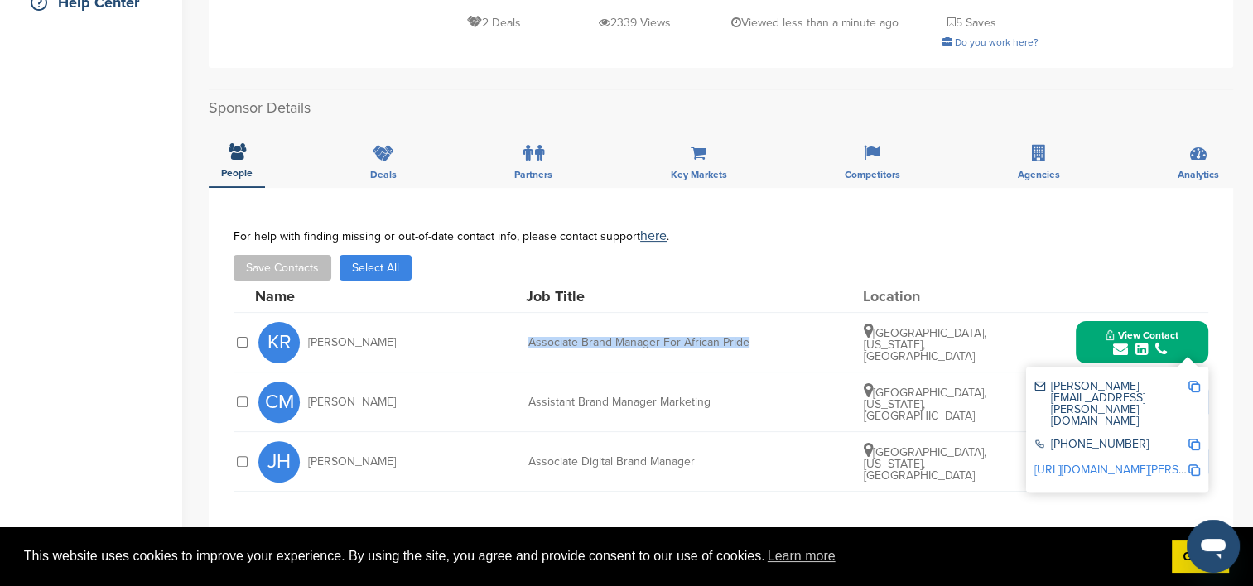
drag, startPoint x: 768, startPoint y: 340, endPoint x: 525, endPoint y: 340, distance: 242.7
click at [525, 340] on div "KR Keshawn Rasheed Associate Brand Manager For African Pride Atlanta, Georgia, …" at bounding box center [733, 342] width 950 height 59
copy div "Associate Brand Manager For African Pride"
click at [1196, 388] on img at bounding box center [1194, 387] width 12 height 12
copy div "Associate Brand Manager For African Pride"
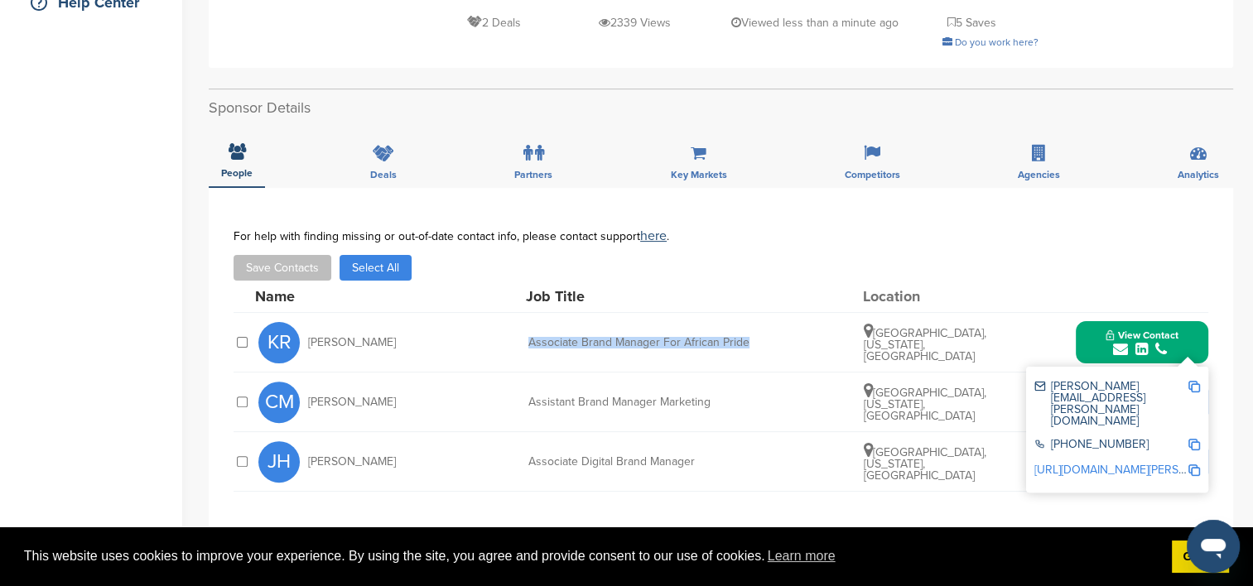
click at [1199, 439] on img at bounding box center [1194, 445] width 12 height 12
copy div "Associate Brand Manager For African Pride"
click at [1195, 465] on img at bounding box center [1194, 471] width 12 height 12
copy div "Associate Brand Manager For African Pride"
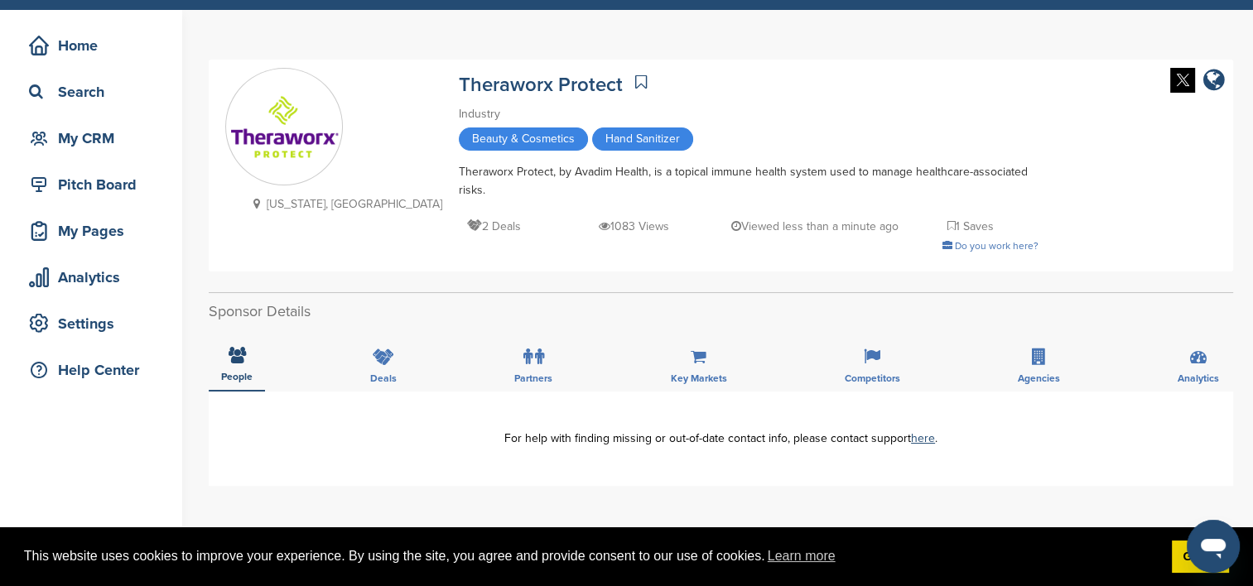
scroll to position [83, 0]
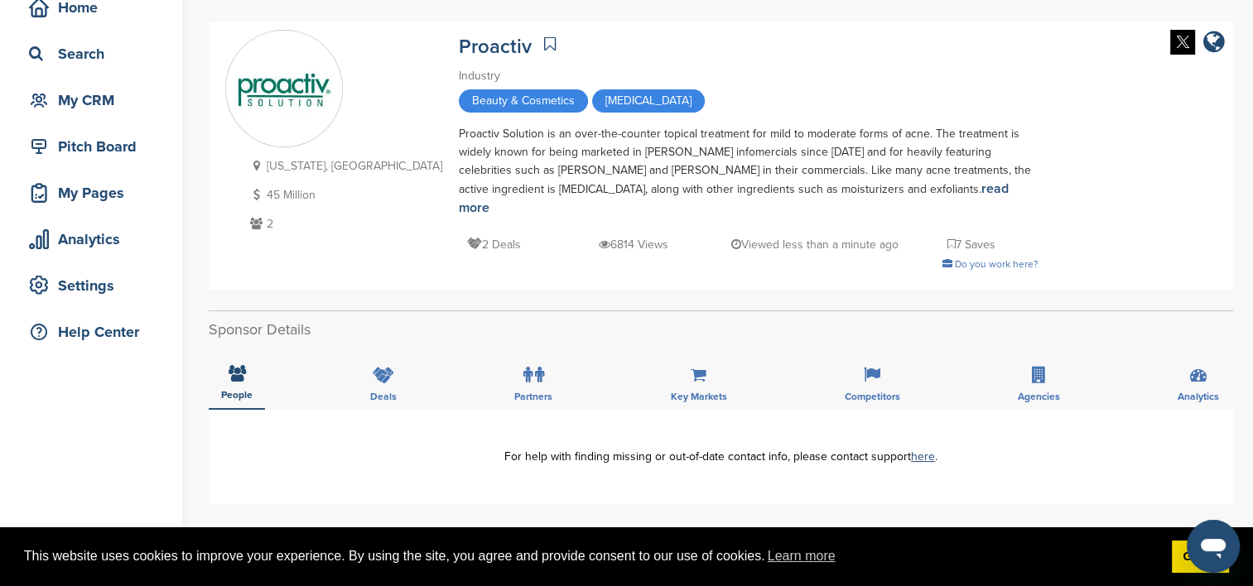
scroll to position [83, 0]
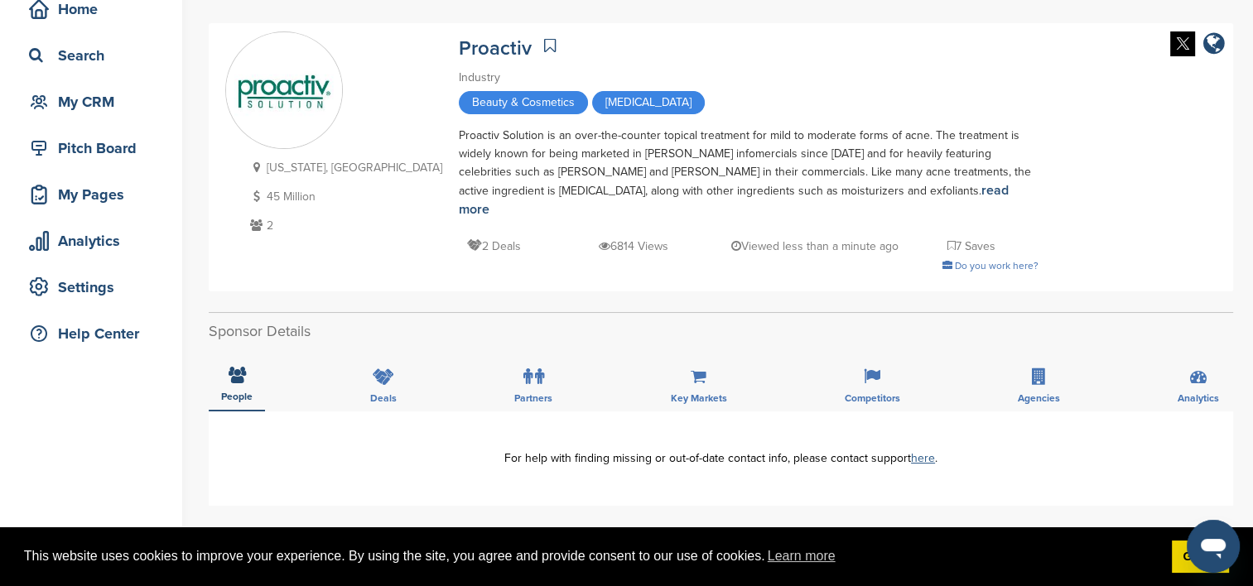
click at [922, 451] on link "here" at bounding box center [923, 458] width 24 height 14
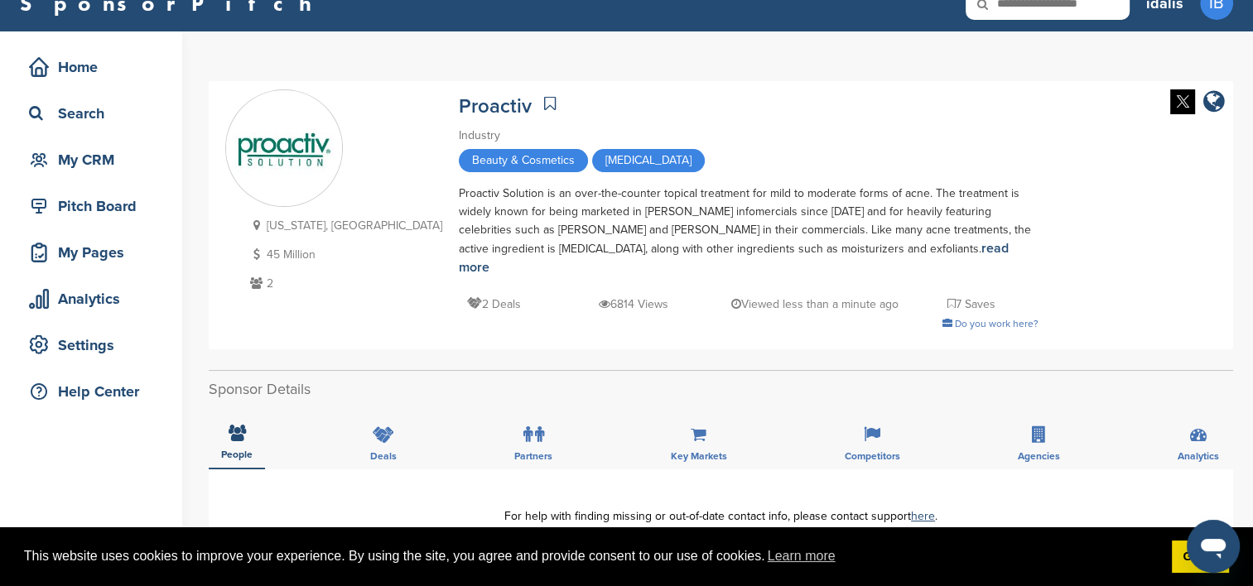
scroll to position [0, 0]
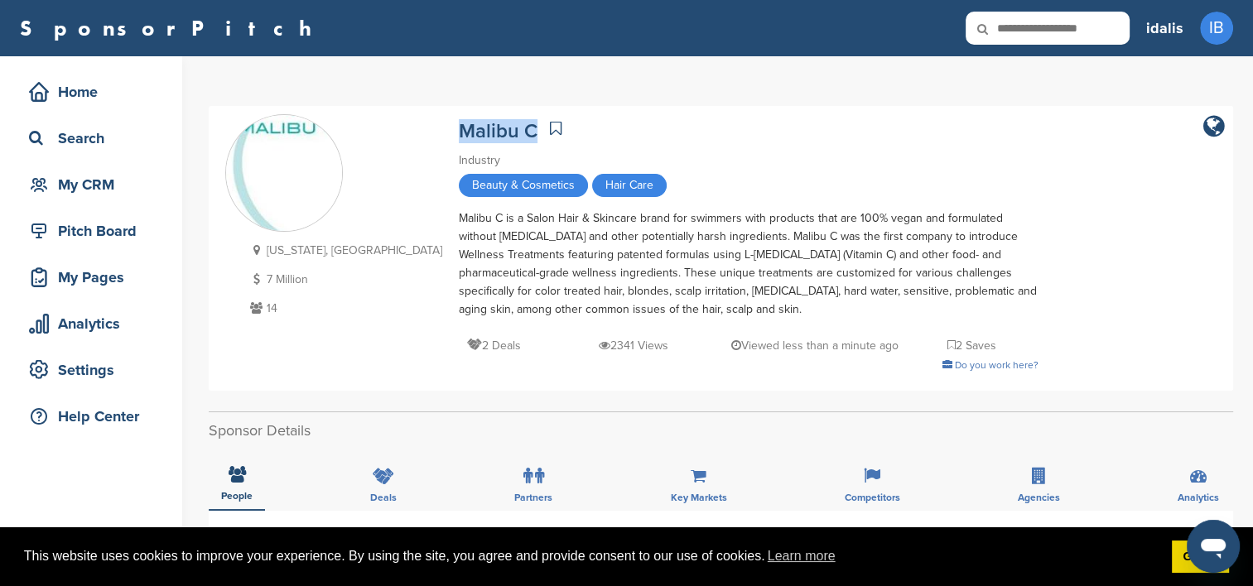
drag, startPoint x: 443, startPoint y: 127, endPoint x: 361, endPoint y: 126, distance: 82.0
click at [361, 126] on div "California, USA 7 Million 14 Malibu C Industry Beauty & Cosmetics Hair Care Mal…" at bounding box center [720, 248] width 991 height 268
copy link "Malibu C"
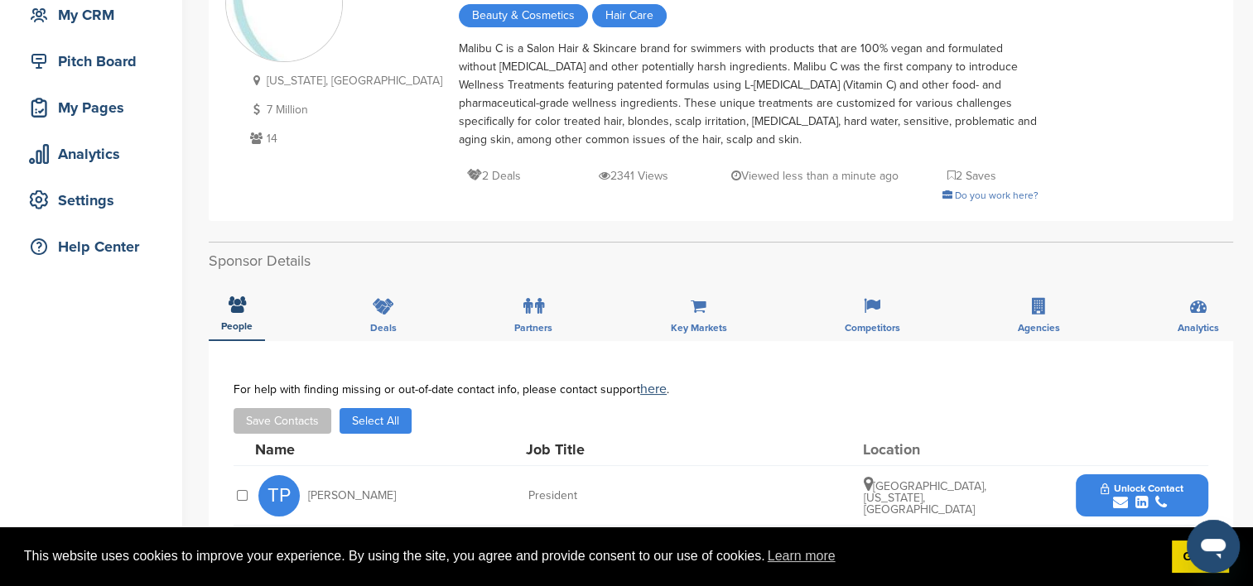
scroll to position [331, 0]
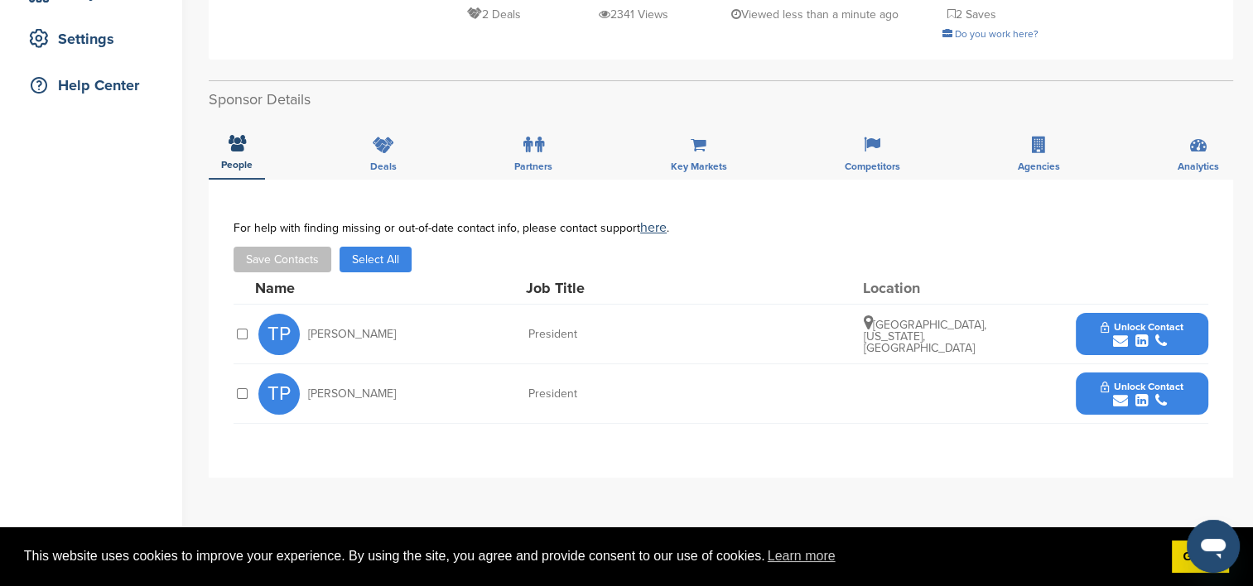
drag, startPoint x: 402, startPoint y: 336, endPoint x: 309, endPoint y: 331, distance: 92.9
click at [309, 331] on div "TP Thomas Porter" at bounding box center [349, 334] width 182 height 41
copy span "Thomas Porter"
drag, startPoint x: 595, startPoint y: 334, endPoint x: 520, endPoint y: 328, distance: 74.8
click at [520, 328] on div "TP Thomas Porter President Malibu, California, United States Unlock Contact" at bounding box center [733, 334] width 950 height 59
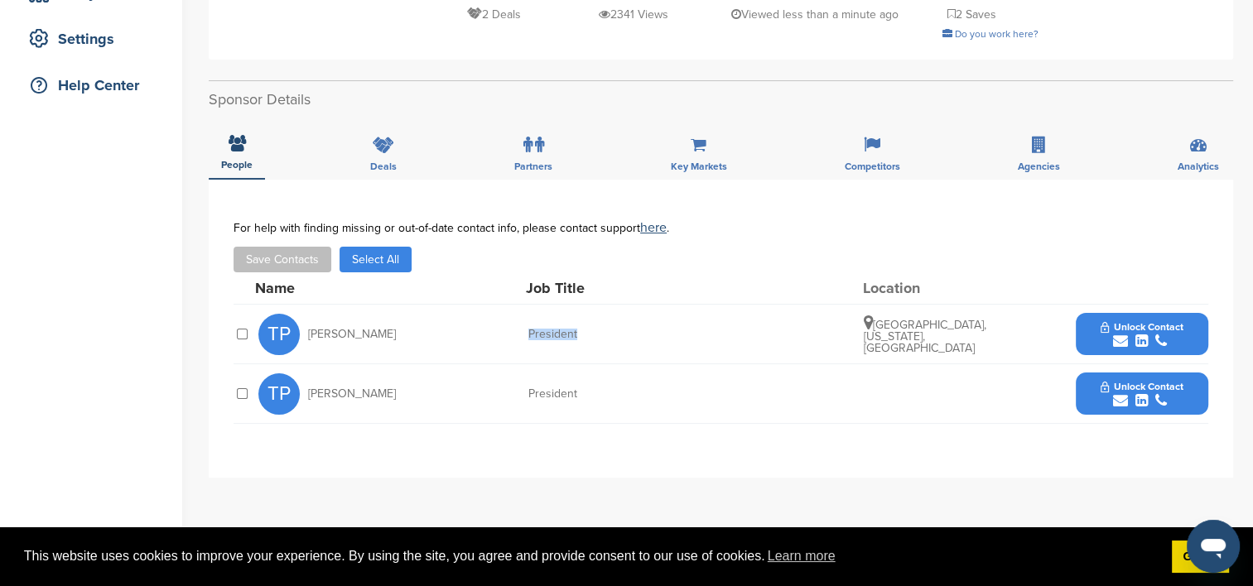
copy div "President"
click at [1120, 334] on icon "submit" at bounding box center [1120, 341] width 15 height 15
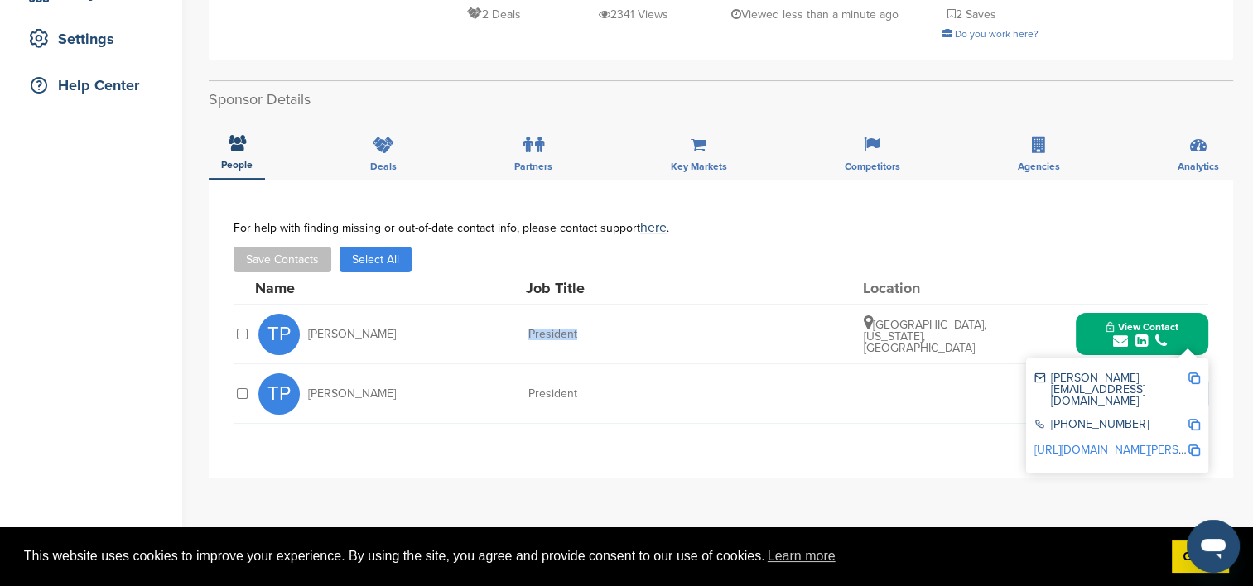
click at [1193, 373] on img at bounding box center [1194, 379] width 12 height 12
copy div "President"
click at [1193, 419] on img at bounding box center [1194, 425] width 12 height 12
copy div "President"
click at [1191, 445] on img at bounding box center [1194, 451] width 12 height 12
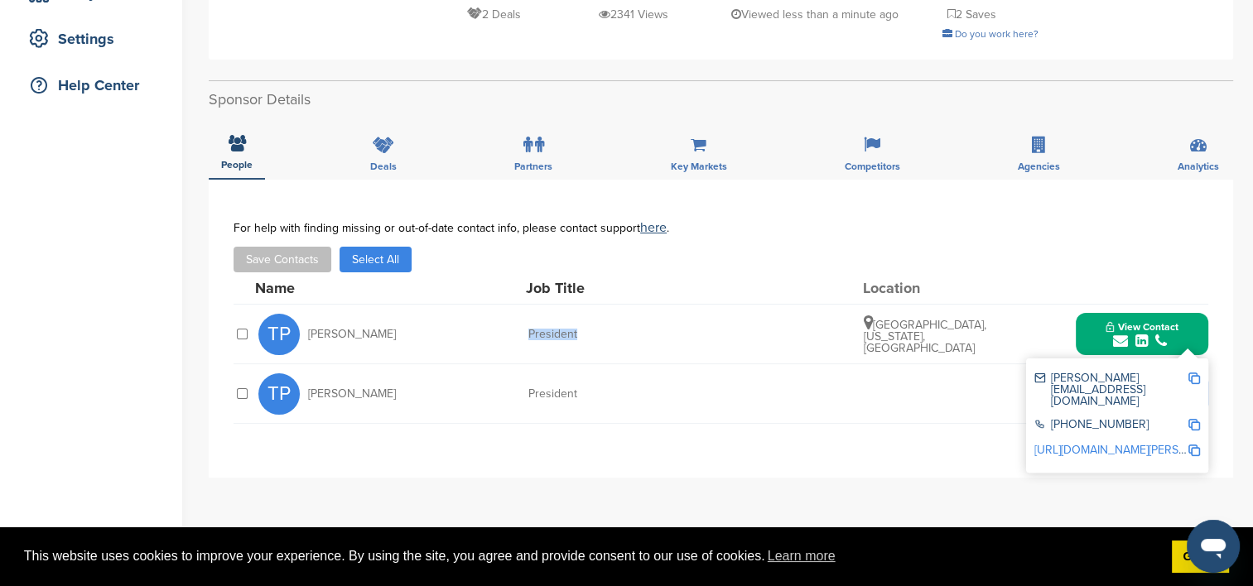
copy div "President"
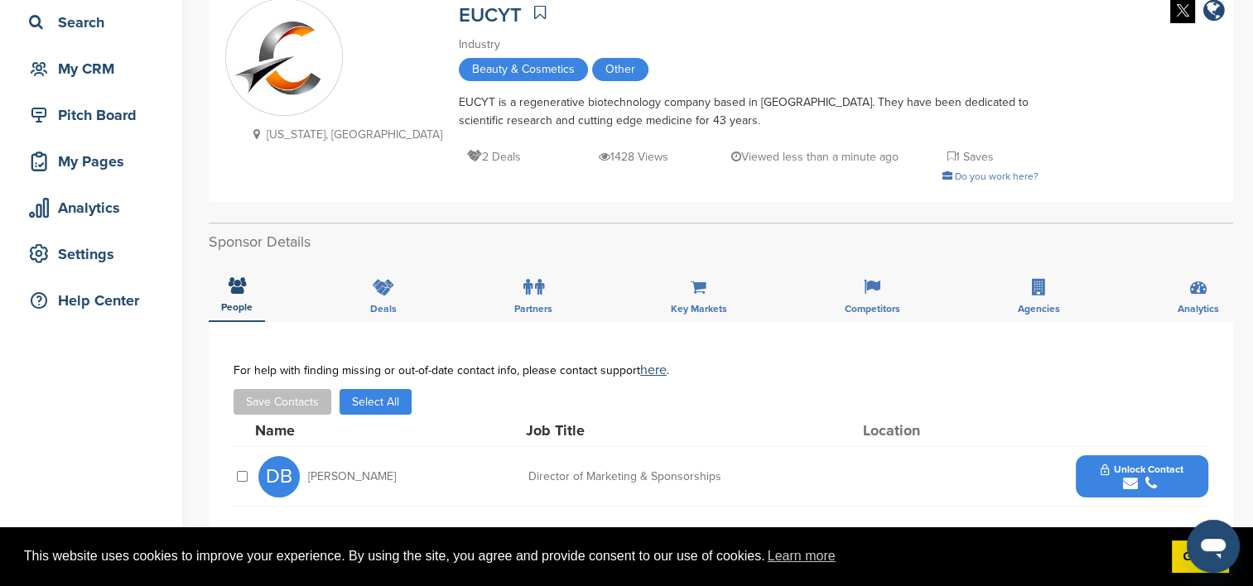
scroll to position [83, 0]
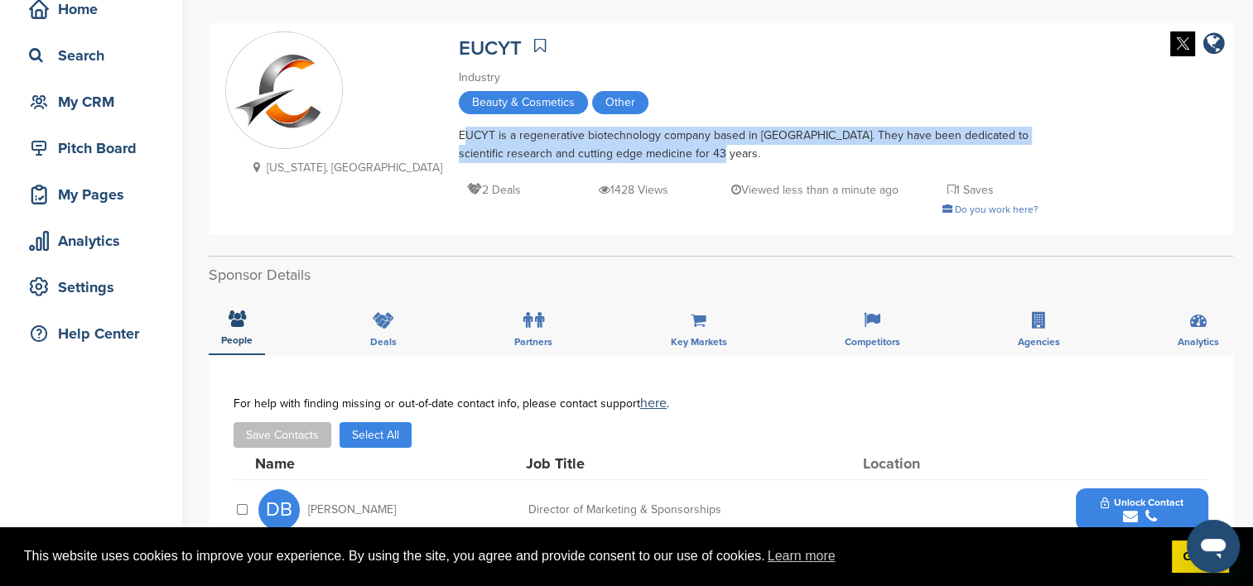
drag, startPoint x: 621, startPoint y: 154, endPoint x: 360, endPoint y: 137, distance: 261.4
click at [459, 137] on div "EUCYT is a regenerative biotechnology company based in Las Vegas. They have bee…" at bounding box center [749, 145] width 580 height 36
copy div "EUCYT is a regenerative biotechnology company based in Las Vegas. They have bee…"
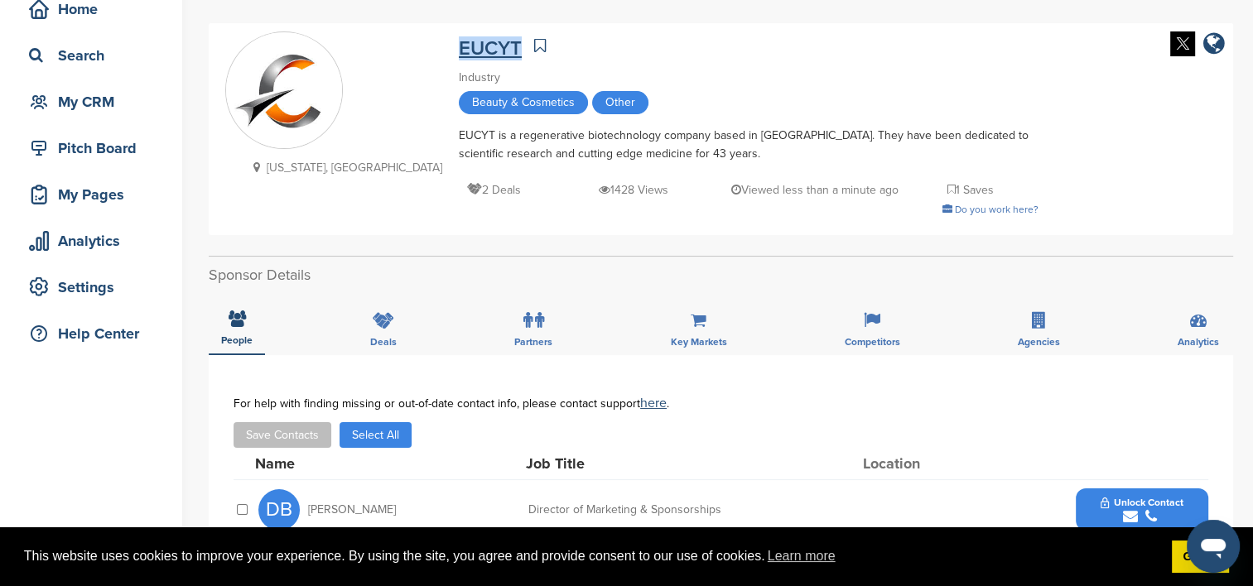
drag, startPoint x: 351, startPoint y: 41, endPoint x: 422, endPoint y: 44, distance: 70.5
click at [422, 44] on div "Nevada, USA EUCYT Industry Beauty & Cosmetics Other EUCYT is a regenerative bio…" at bounding box center [720, 128] width 991 height 195
copy link "EUCYT"
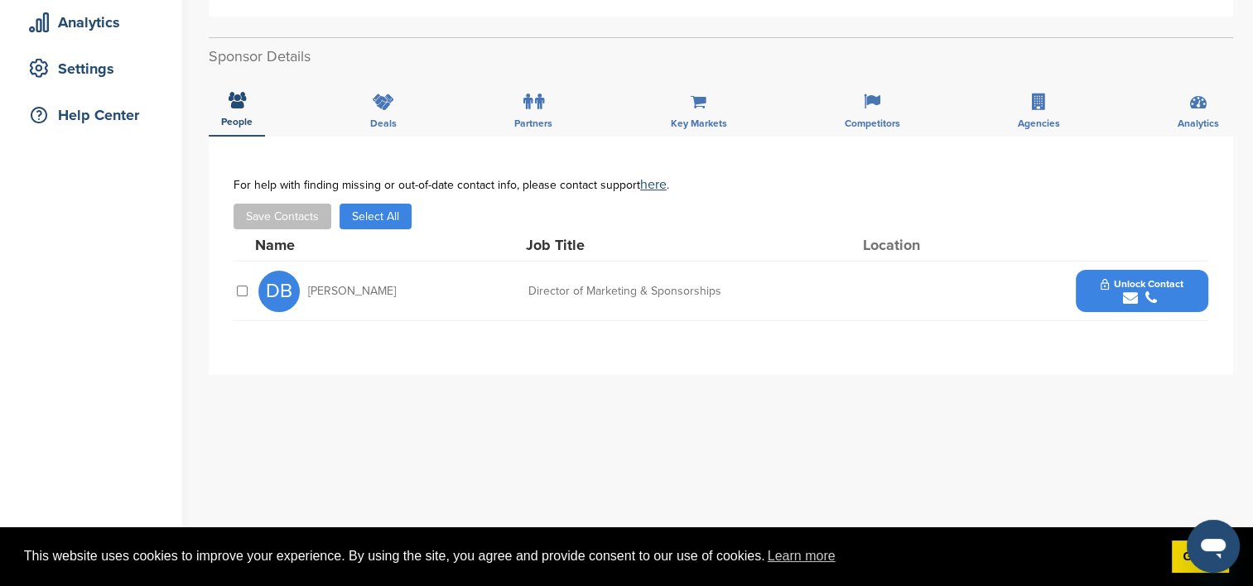
scroll to position [331, 0]
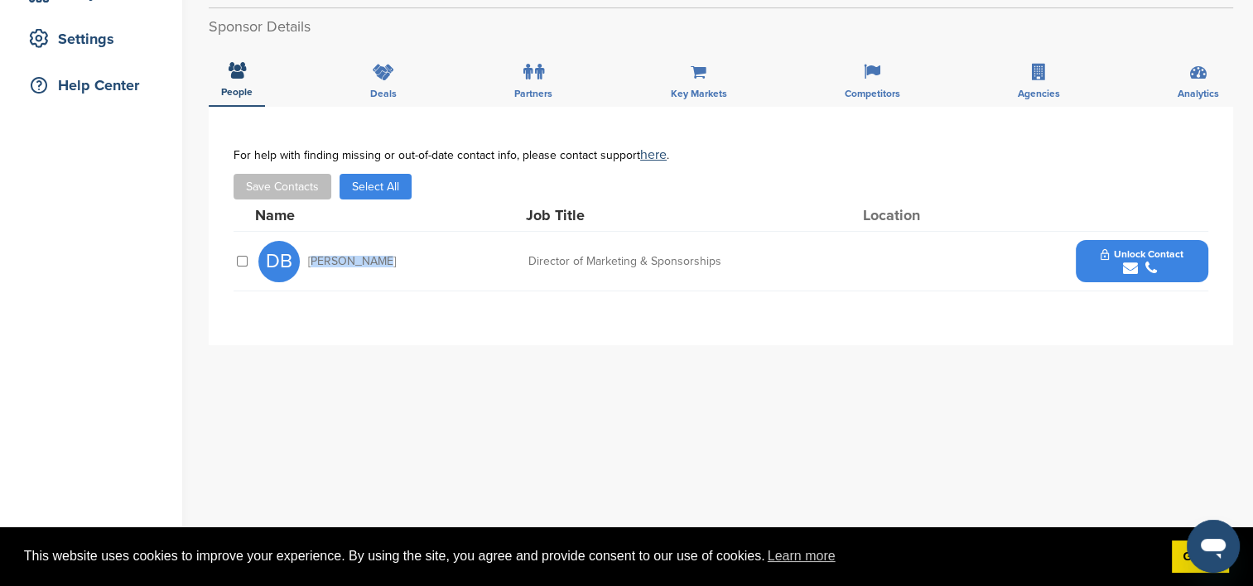
drag, startPoint x: 379, startPoint y: 266, endPoint x: 306, endPoint y: 258, distance: 73.3
click at [306, 258] on div "DB Denise Bird" at bounding box center [349, 261] width 182 height 41
copy span "Denise Bird"
drag, startPoint x: 729, startPoint y: 262, endPoint x: 528, endPoint y: 259, distance: 201.3
click at [528, 259] on div "Director of Marketing & Sponsorships" at bounding box center [652, 262] width 248 height 12
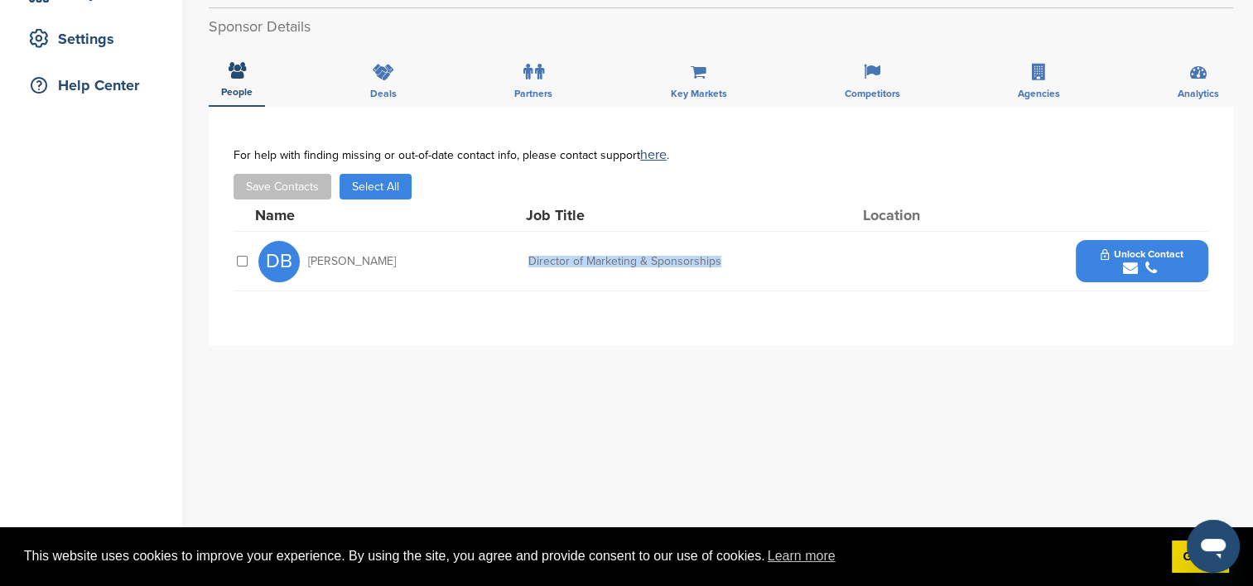
copy div "Director of Marketing & Sponsorships"
click at [1086, 254] on button "Unlock Contact" at bounding box center [1142, 262] width 122 height 50
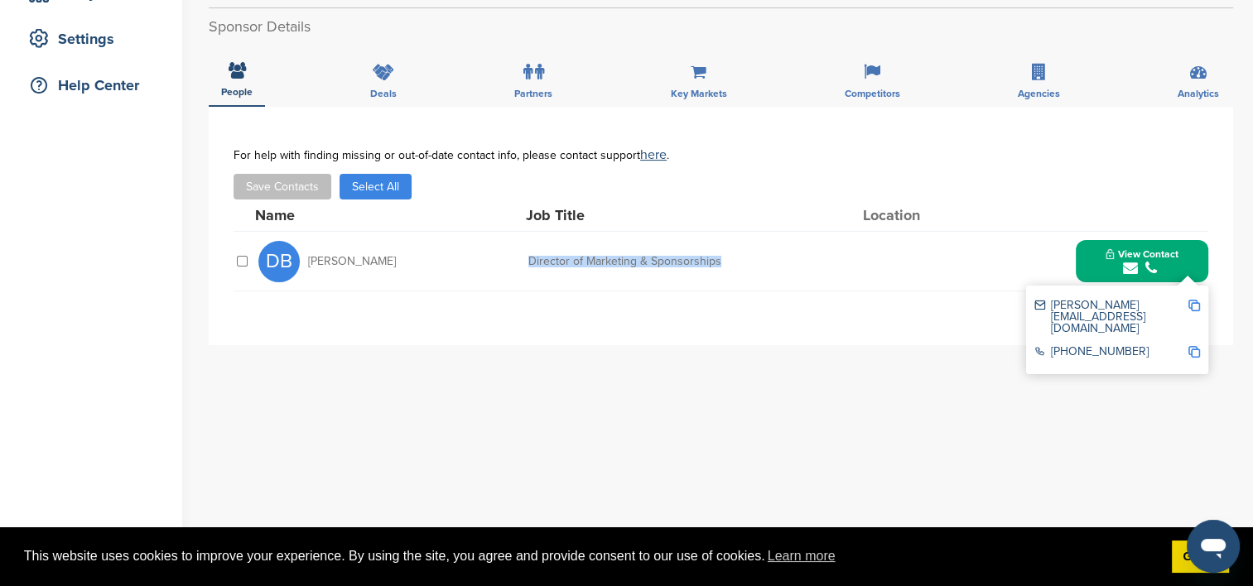
click at [1192, 306] on img at bounding box center [1194, 306] width 12 height 12
copy div "Director of Marketing & Sponsorships"
click at [1196, 346] on img at bounding box center [1194, 352] width 12 height 12
copy div "Director of Marketing & Sponsorships"
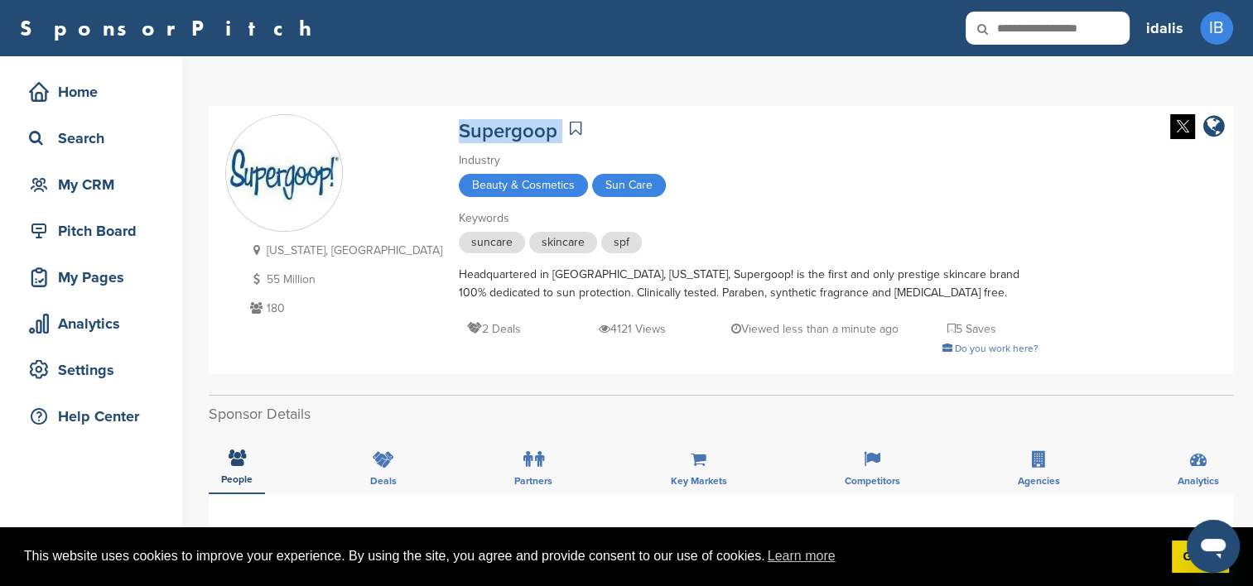
drag, startPoint x: 464, startPoint y: 133, endPoint x: 352, endPoint y: 127, distance: 112.0
click at [352, 127] on div "[US_STATE], [GEOGRAPHIC_DATA] 55 Million 180 Supergoop Industry Beauty & Cosmet…" at bounding box center [720, 240] width 991 height 252
copy div "Supergoop"
click at [631, 128] on div "Supergoop" at bounding box center [749, 128] width 580 height 29
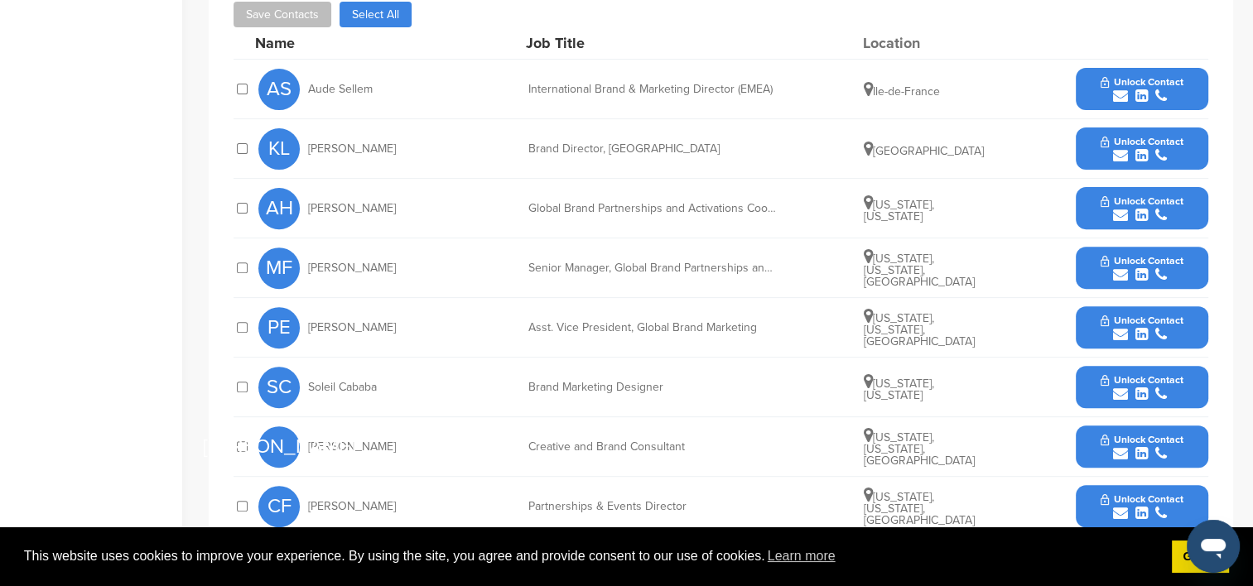
scroll to position [580, 0]
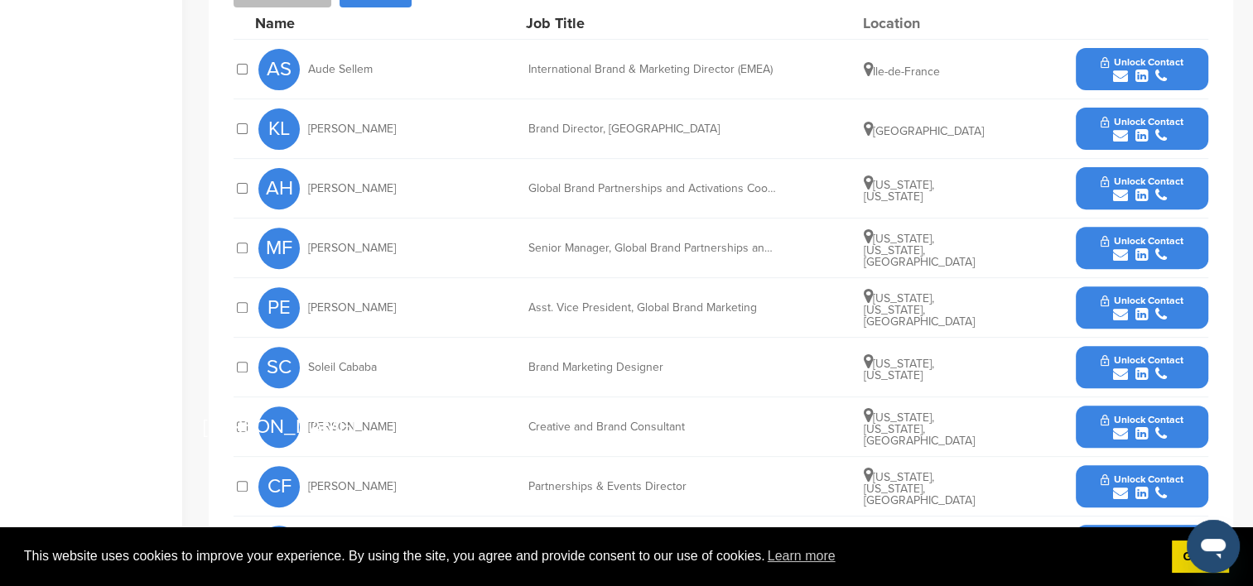
drag, startPoint x: 402, startPoint y: 185, endPoint x: 307, endPoint y: 185, distance: 94.4
click at [307, 185] on div "AH [PERSON_NAME]" at bounding box center [349, 188] width 182 height 41
copy span "[PERSON_NAME]"
drag, startPoint x: 782, startPoint y: 190, endPoint x: 512, endPoint y: 191, distance: 270.0
click at [512, 191] on div "AH [PERSON_NAME] Global Brand Partnerships and Activations Coordinator [US_STAT…" at bounding box center [733, 188] width 950 height 59
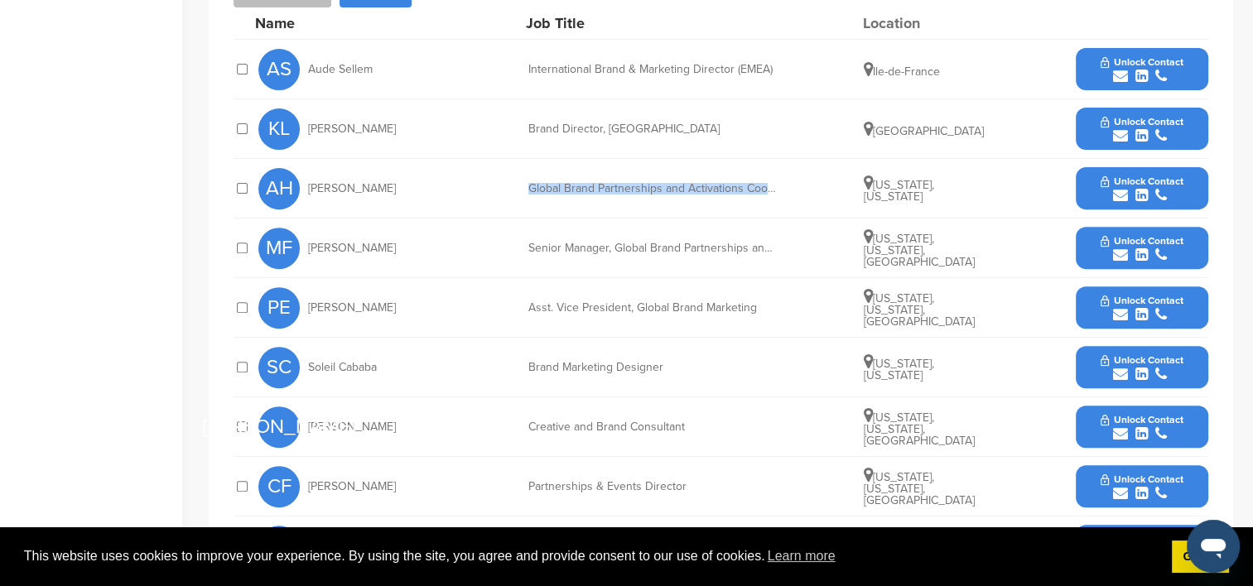
copy div "Global Brand Partnerships and Activations Coordin"
click at [1094, 185] on button "Unlock Contact" at bounding box center [1142, 189] width 122 height 50
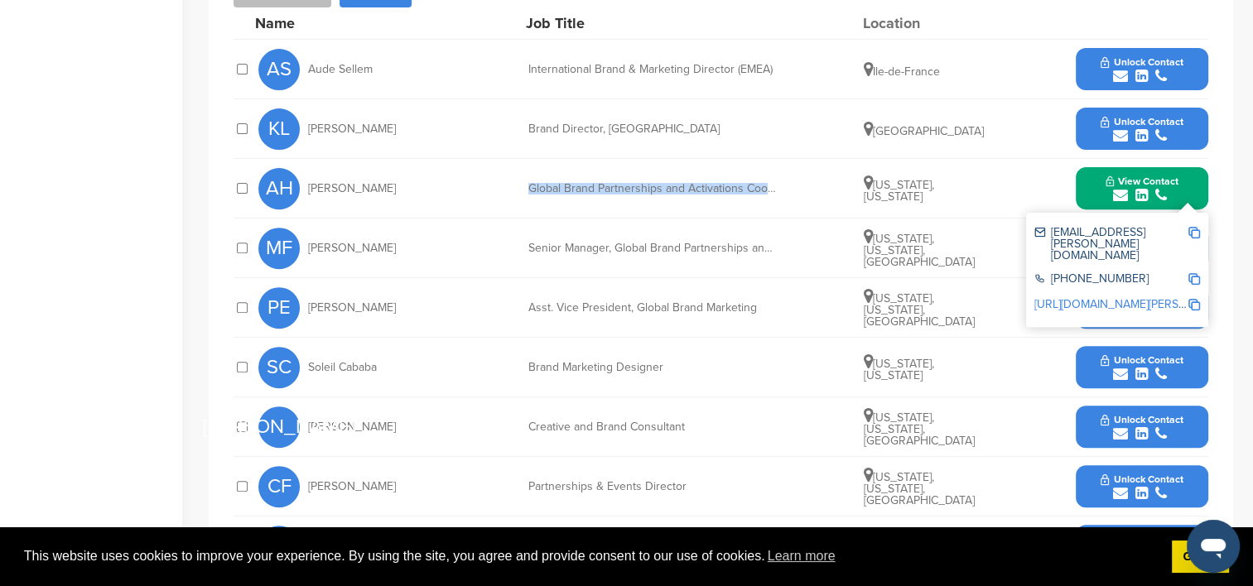
click at [1194, 229] on img at bounding box center [1194, 233] width 12 height 12
copy div "Global Brand Partnerships and Activations Coordin"
click at [1193, 273] on img at bounding box center [1194, 279] width 12 height 12
copy div "Global Brand Partnerships and Activations Coordin"
click at [1196, 299] on img at bounding box center [1194, 305] width 12 height 12
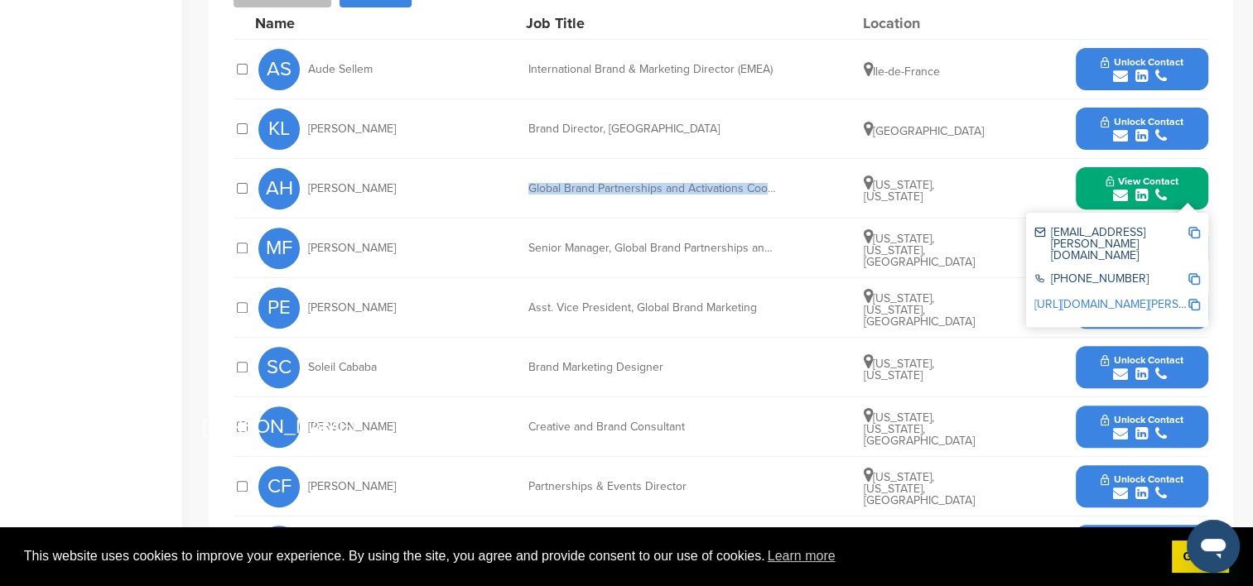
copy div "Global Brand Partnerships and Activations Coordin"
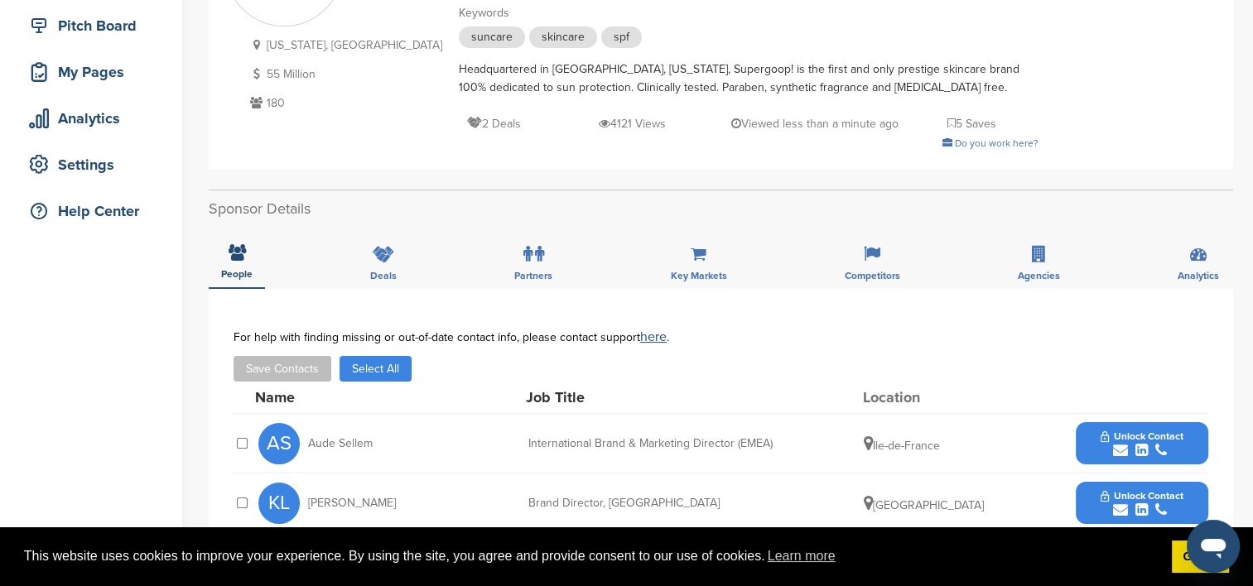
scroll to position [0, 0]
